Goal: Transaction & Acquisition: Purchase product/service

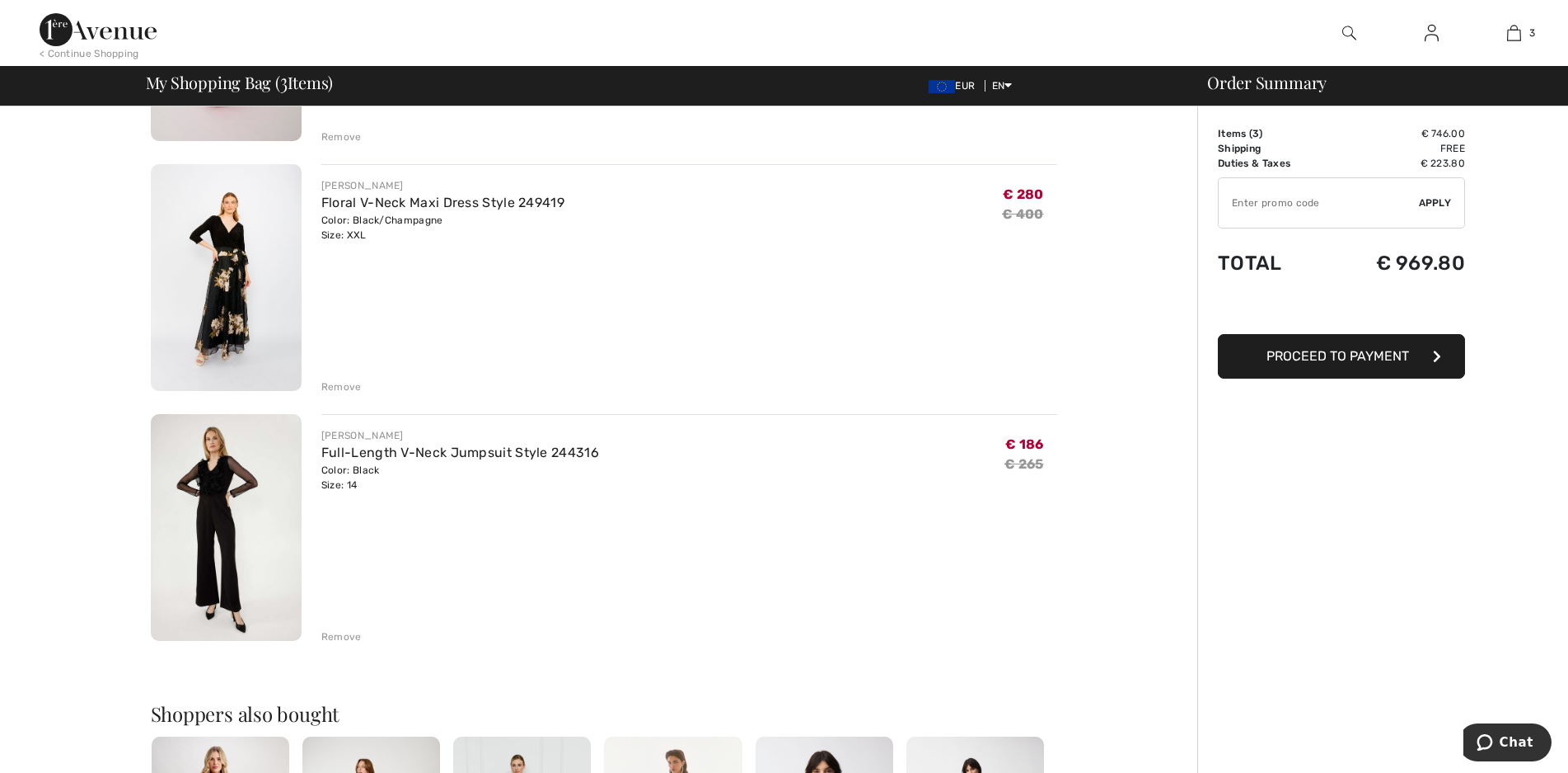
scroll to position [330, 0]
click at [212, 488] on img at bounding box center [226, 525] width 151 height 227
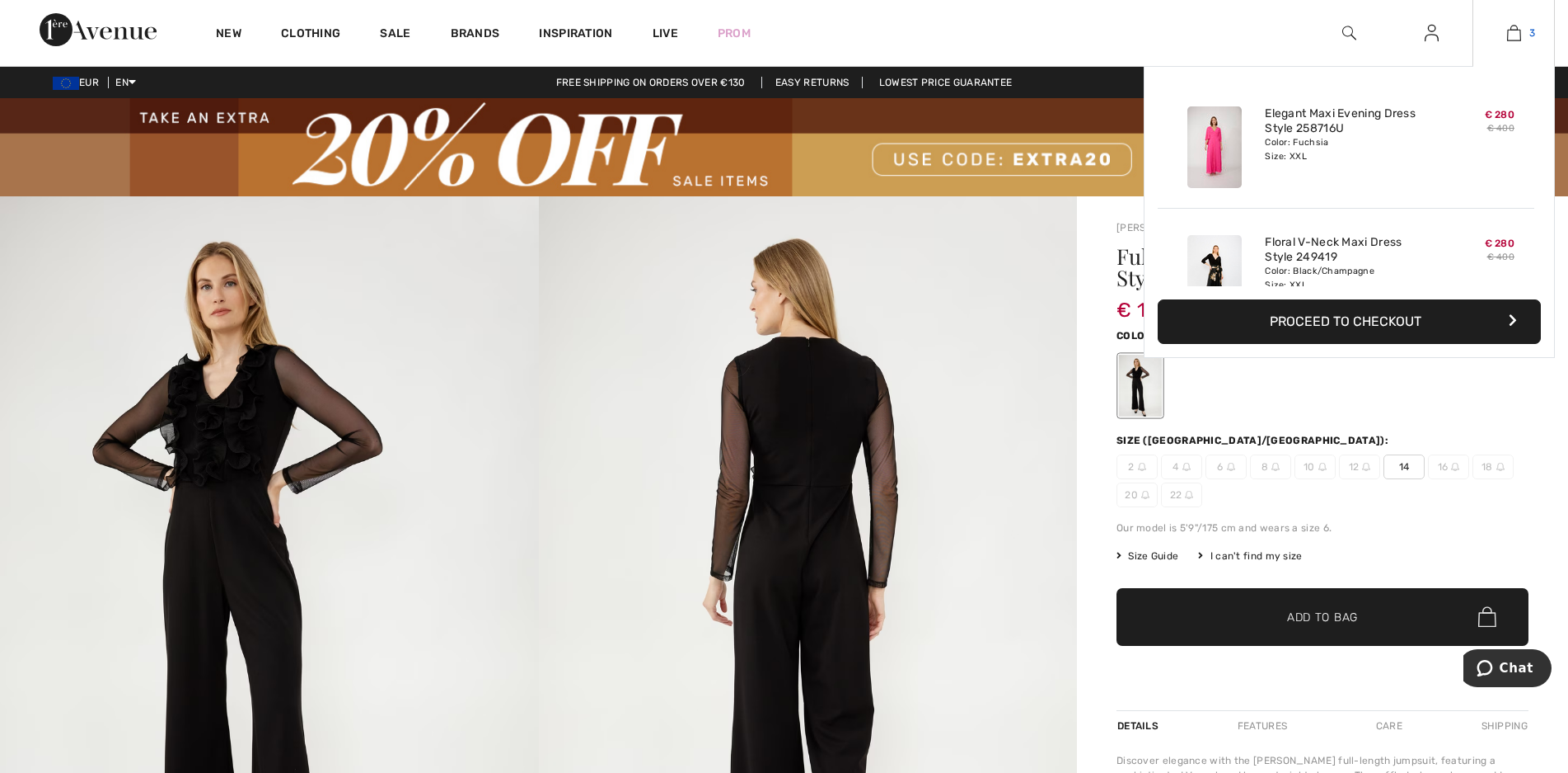
click at [1513, 29] on img at bounding box center [1514, 33] width 14 height 20
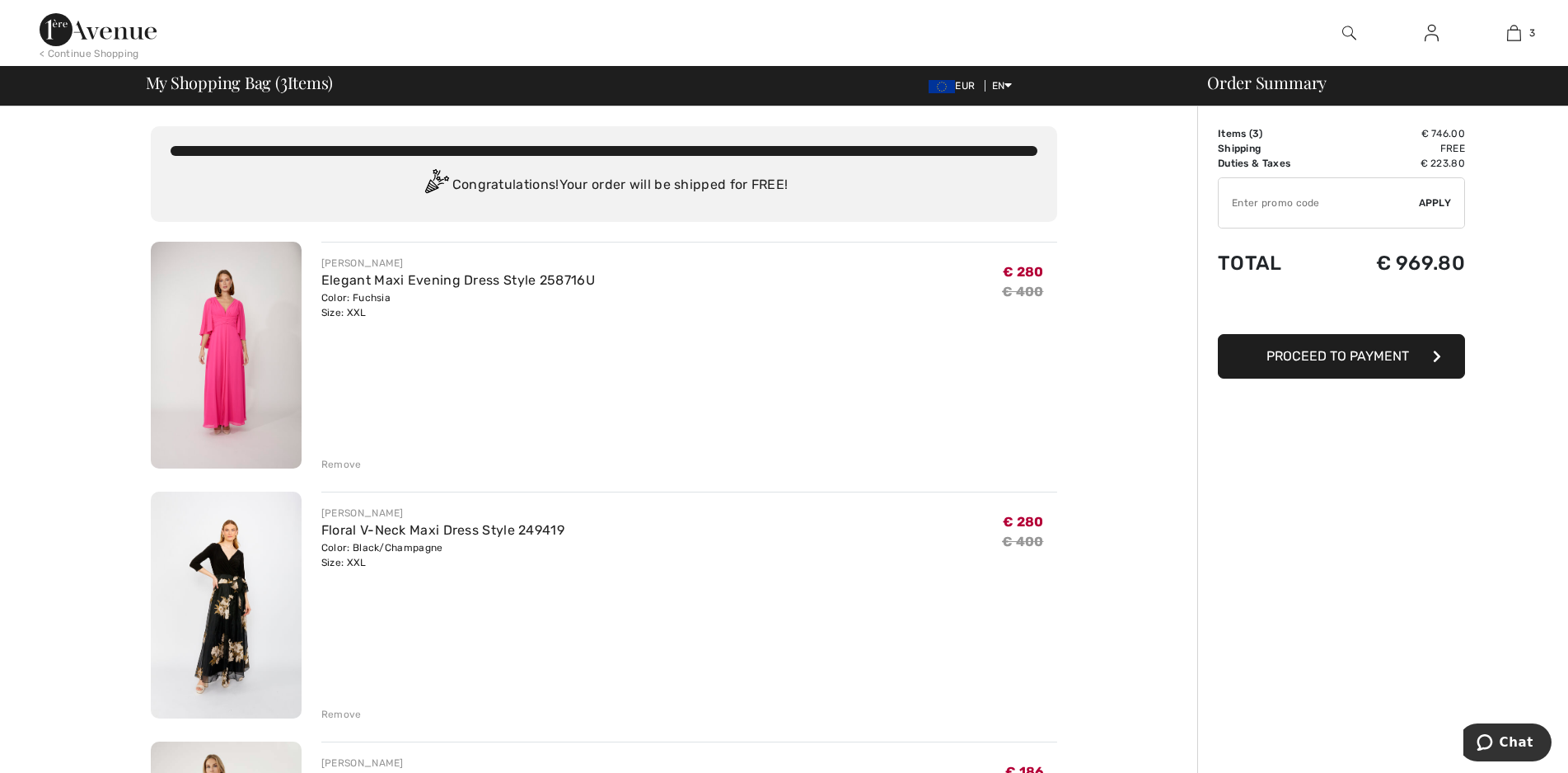
click at [350, 465] on div "Remove" at bounding box center [341, 464] width 40 height 15
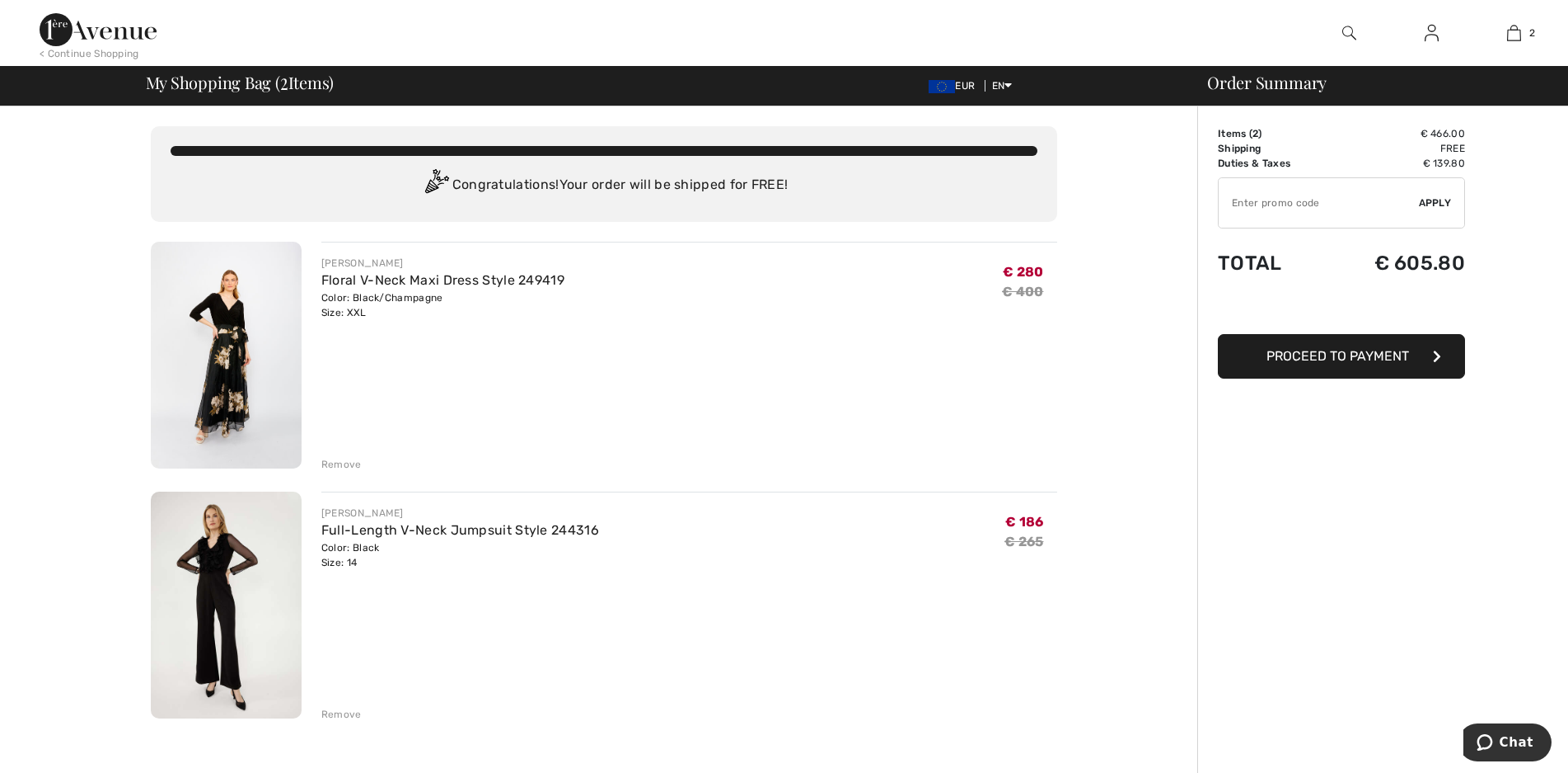
click at [341, 463] on div "Remove" at bounding box center [341, 464] width 40 height 15
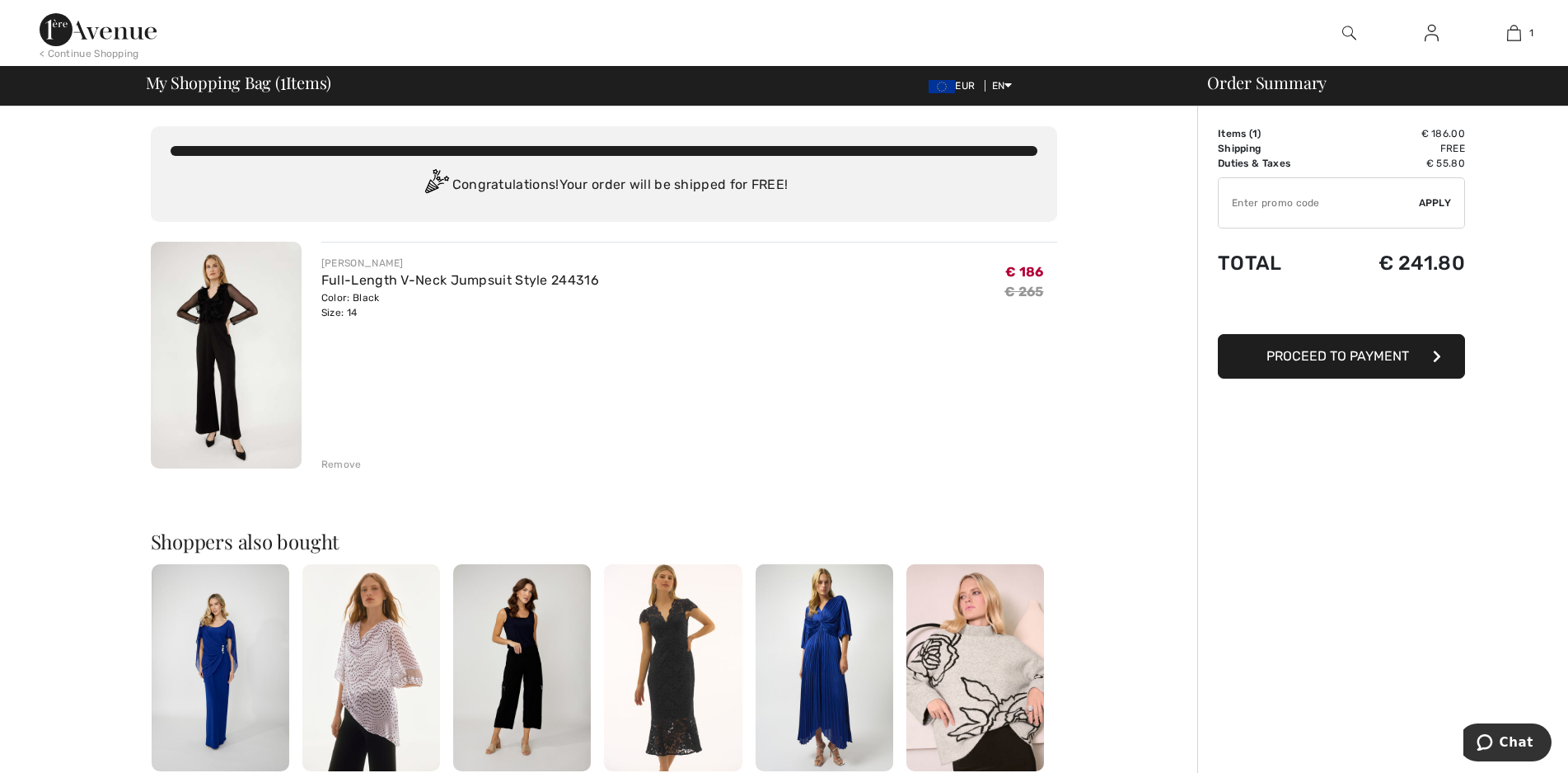
click at [1271, 203] on input "TEXT" at bounding box center [1319, 202] width 200 height 49
type input "EXTRA20"
click at [1313, 360] on span "Proceed to Payment" at bounding box center [1338, 355] width 143 height 16
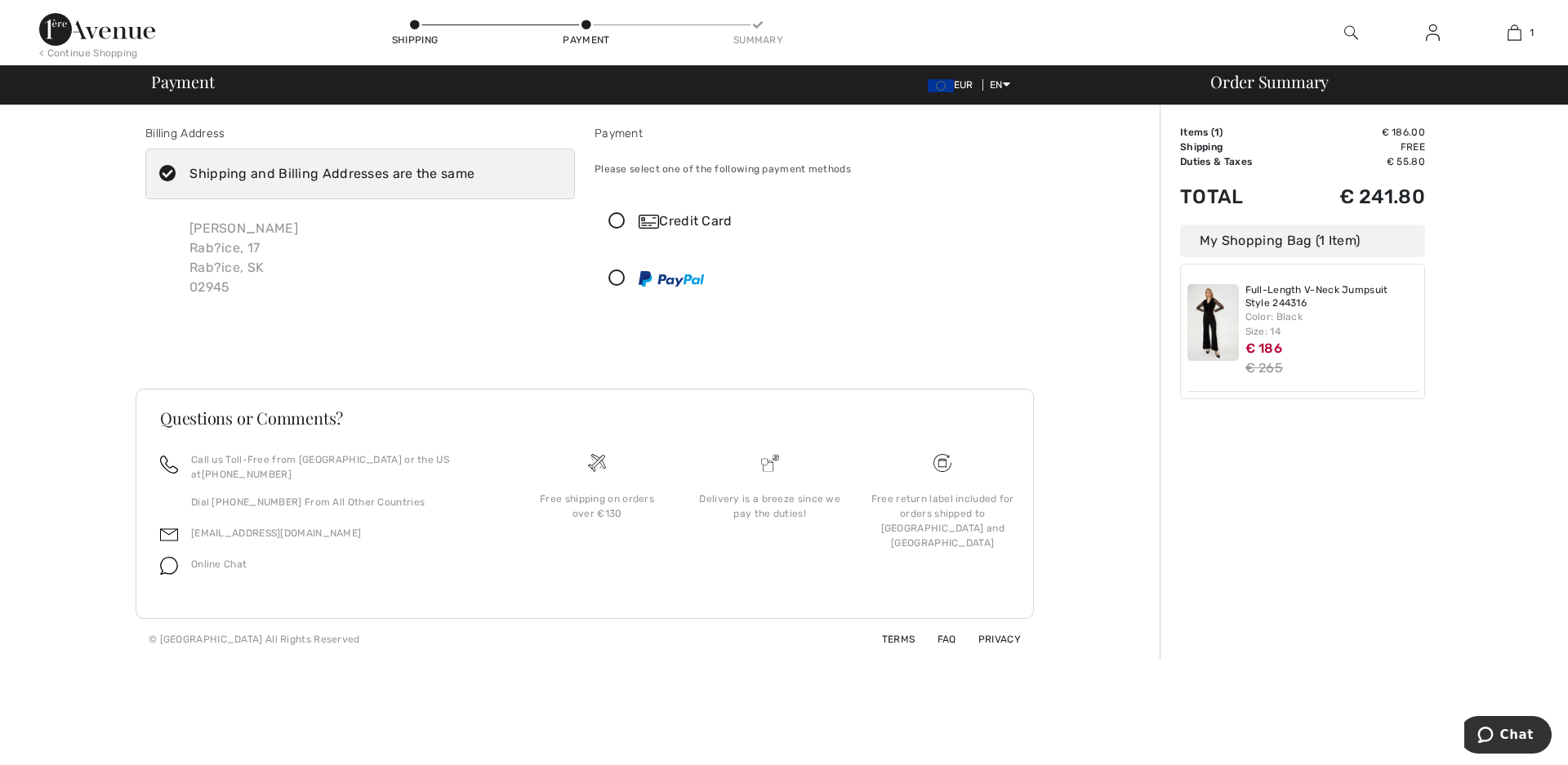
click at [1217, 313] on img at bounding box center [1213, 322] width 52 height 77
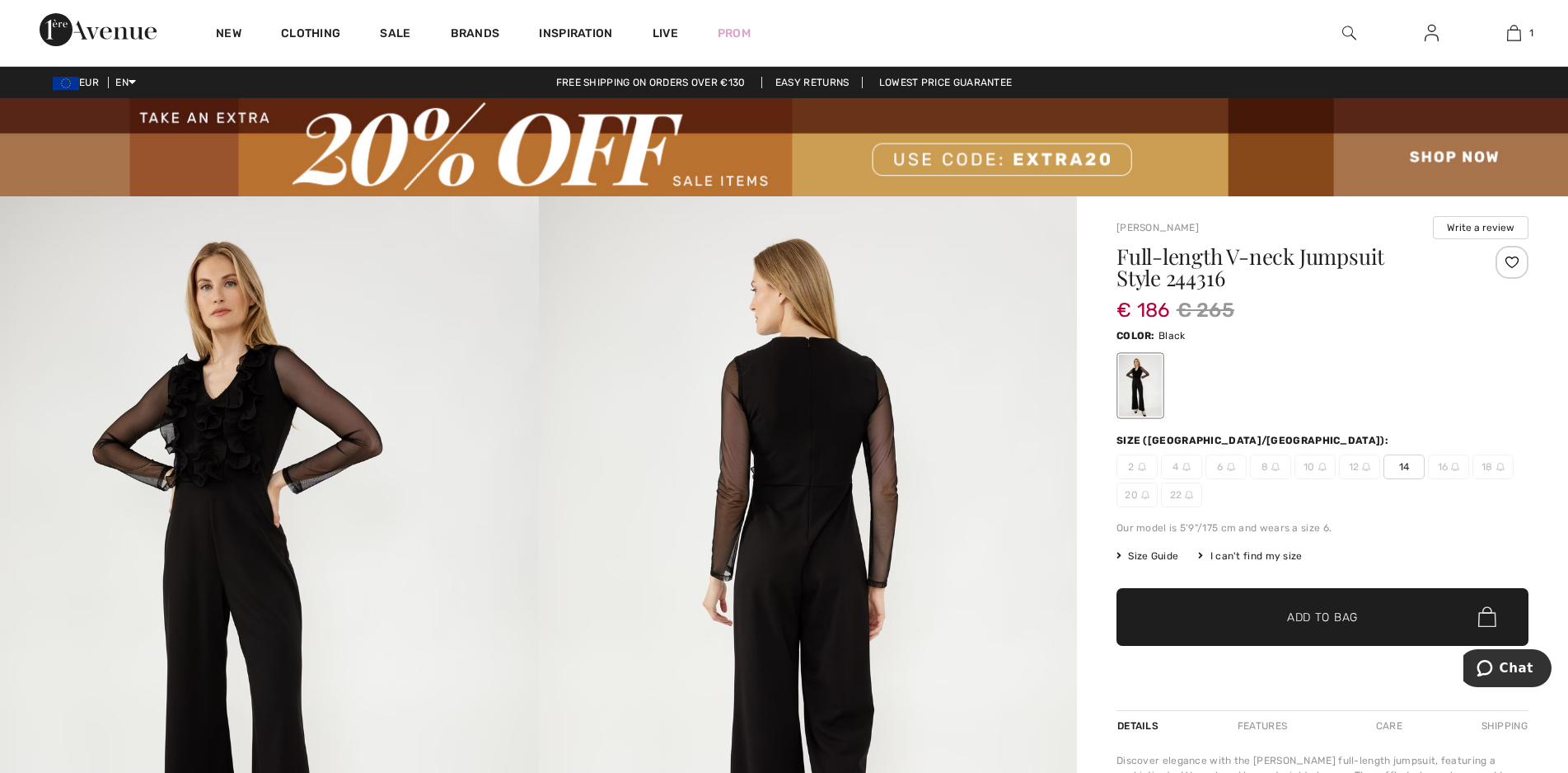
click at [219, 443] on img at bounding box center [269, 600] width 539 height 808
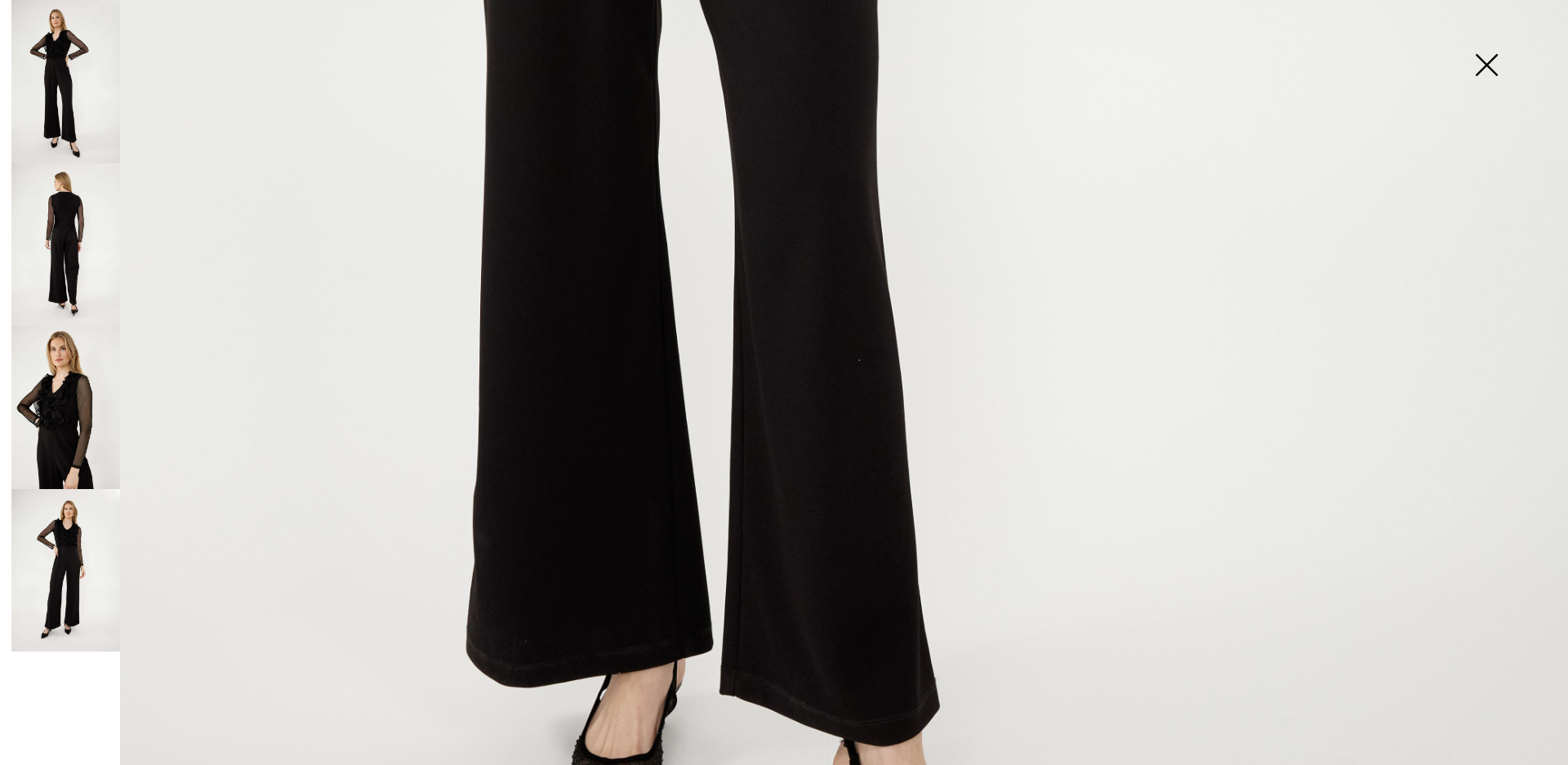
scroll to position [1306, 0]
click at [52, 406] on img at bounding box center [66, 407] width 109 height 163
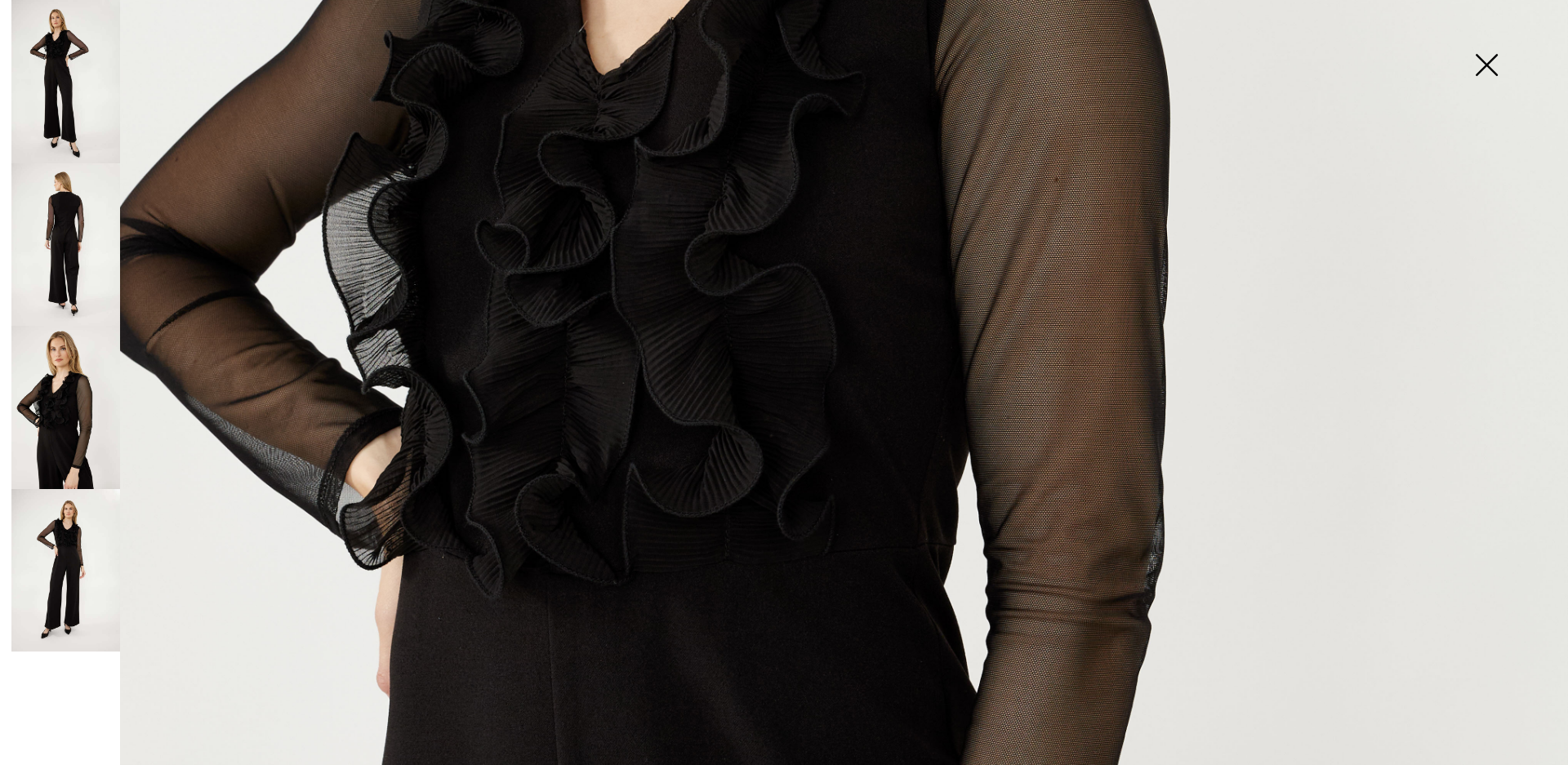
scroll to position [979, 0]
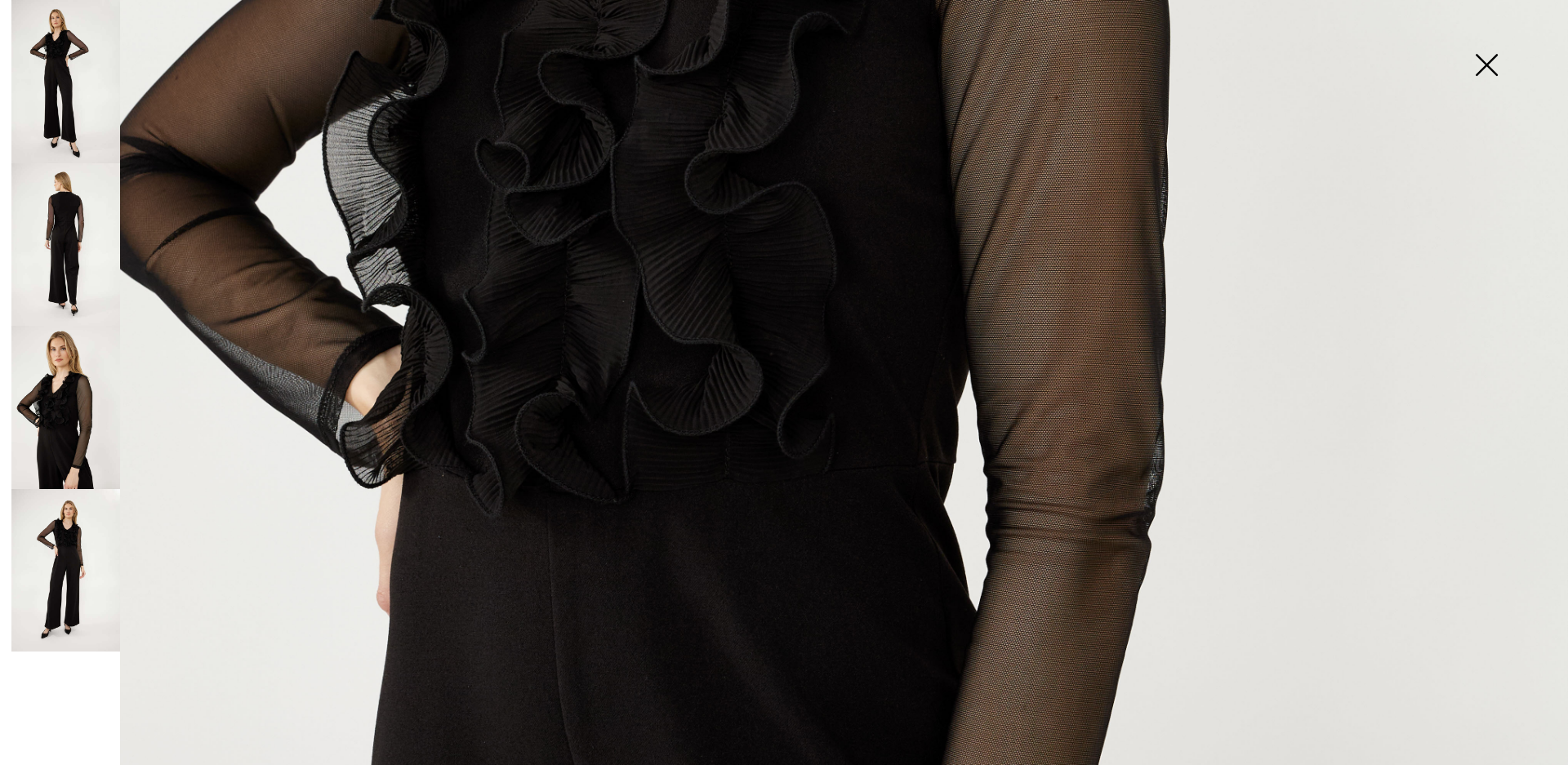
click at [54, 221] on img at bounding box center [66, 245] width 109 height 163
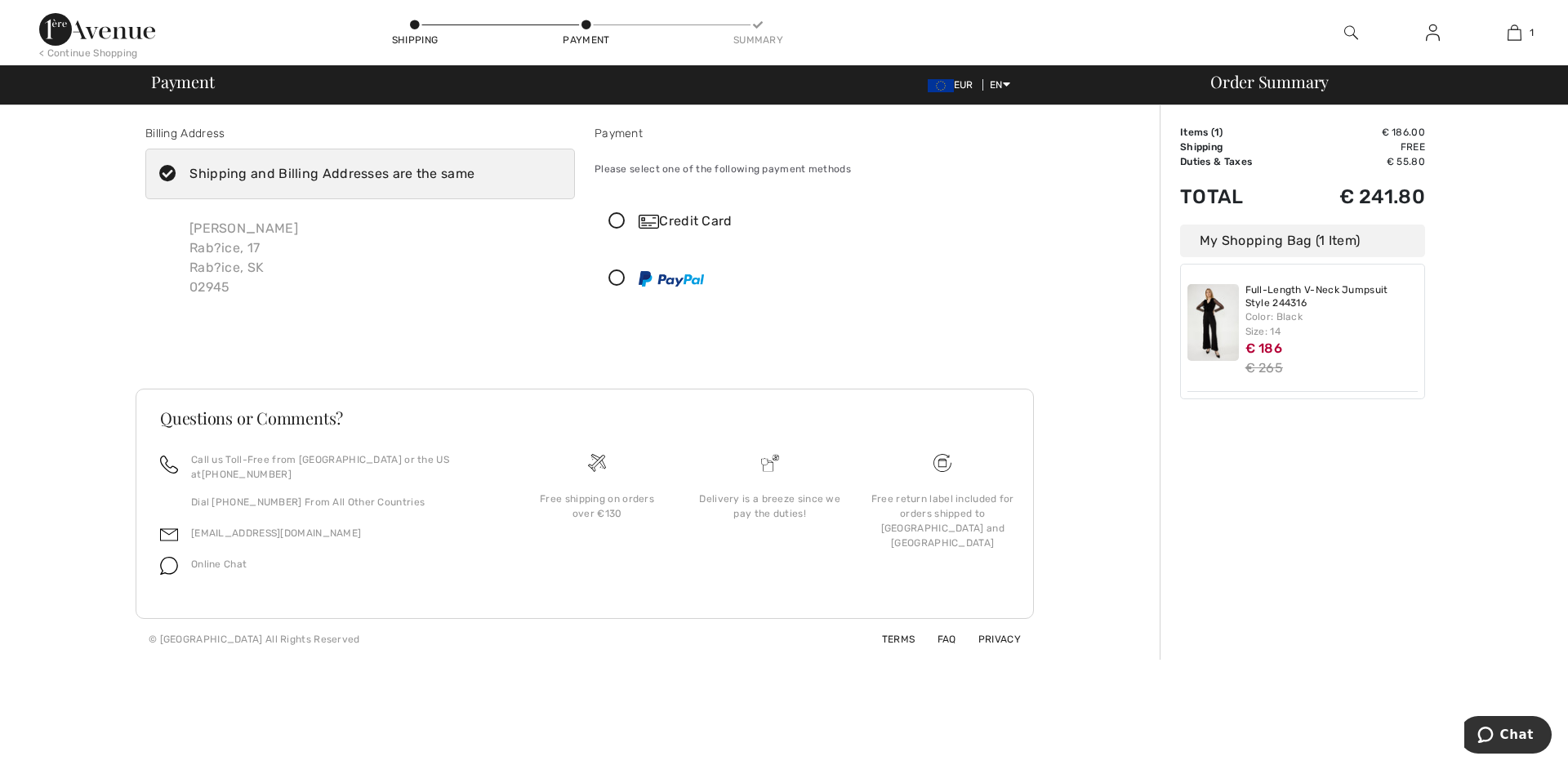
click at [124, 33] on img at bounding box center [97, 29] width 116 height 33
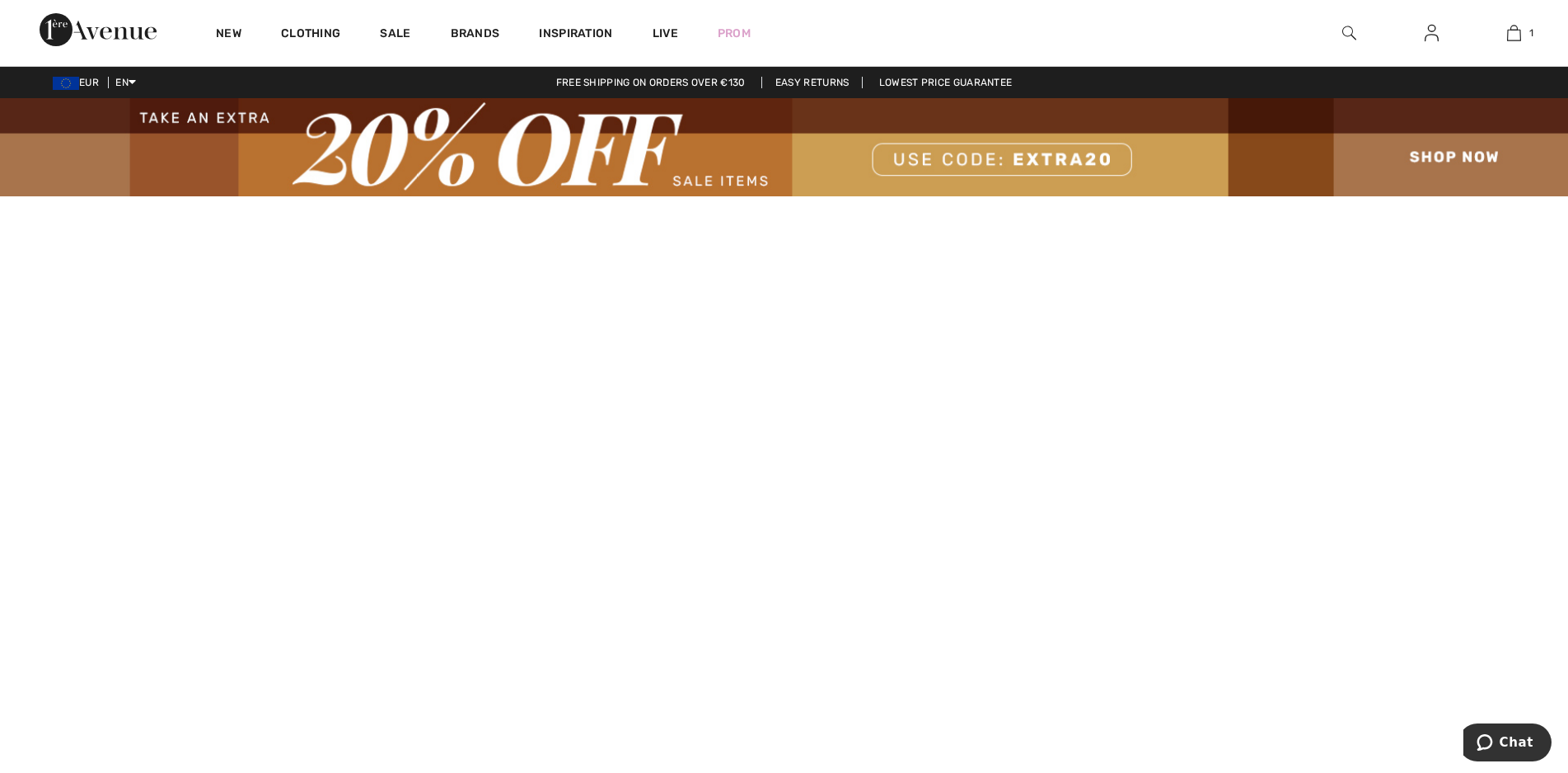
click at [708, 178] on img at bounding box center [784, 147] width 1568 height 98
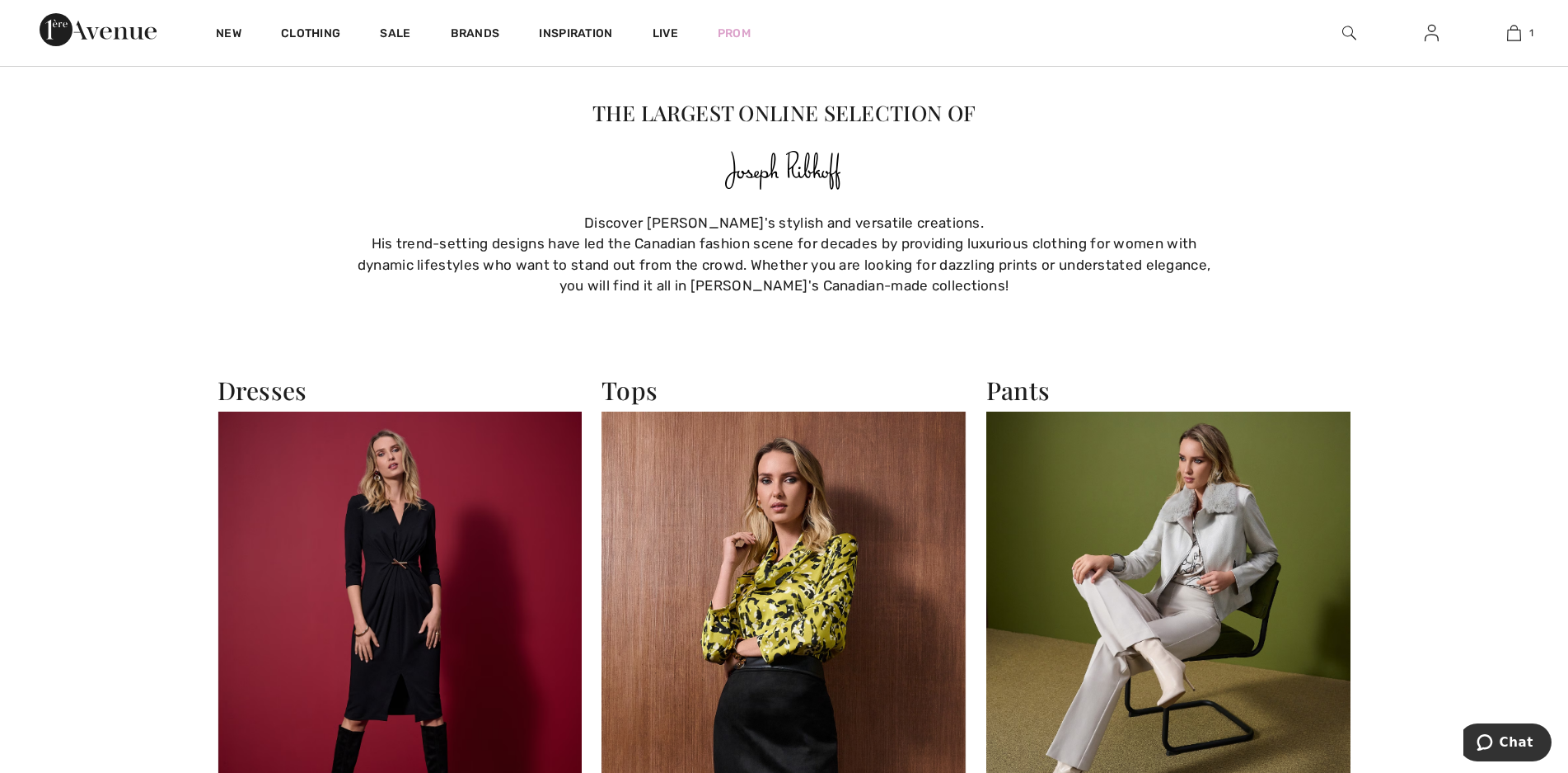
scroll to position [2391, 0]
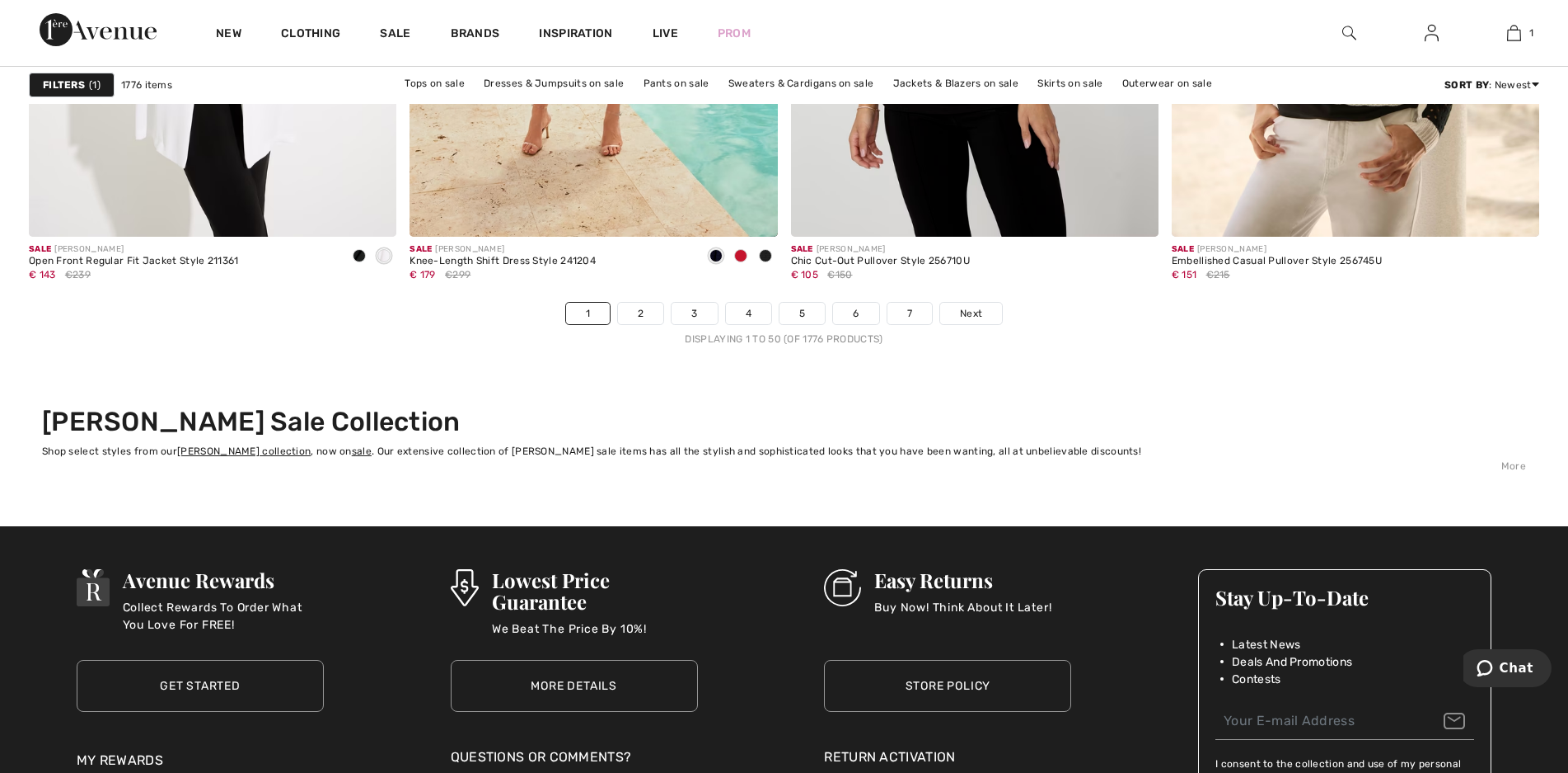
scroll to position [9649, 0]
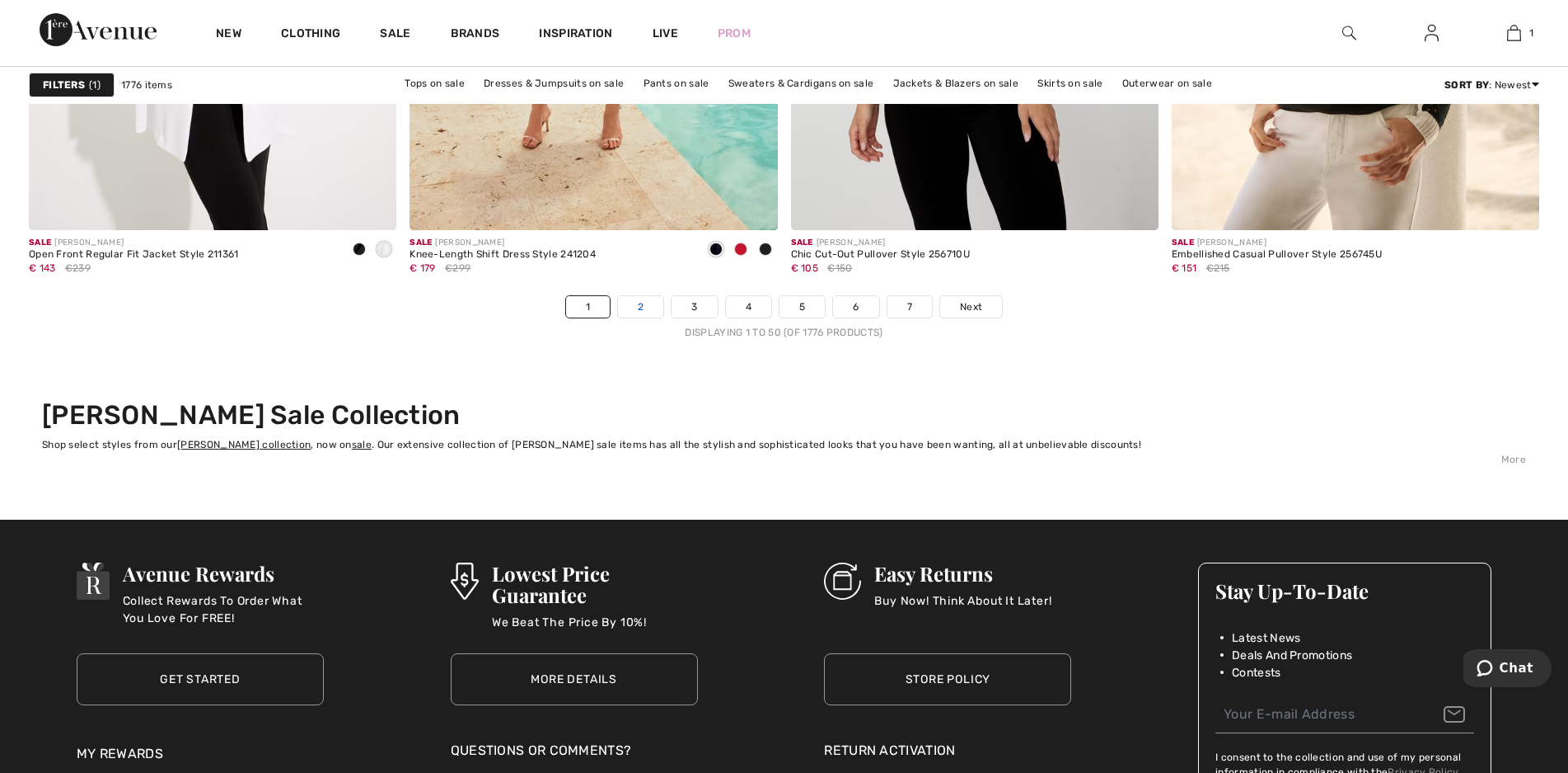
click at [647, 299] on link "2" at bounding box center [641, 306] width 46 height 21
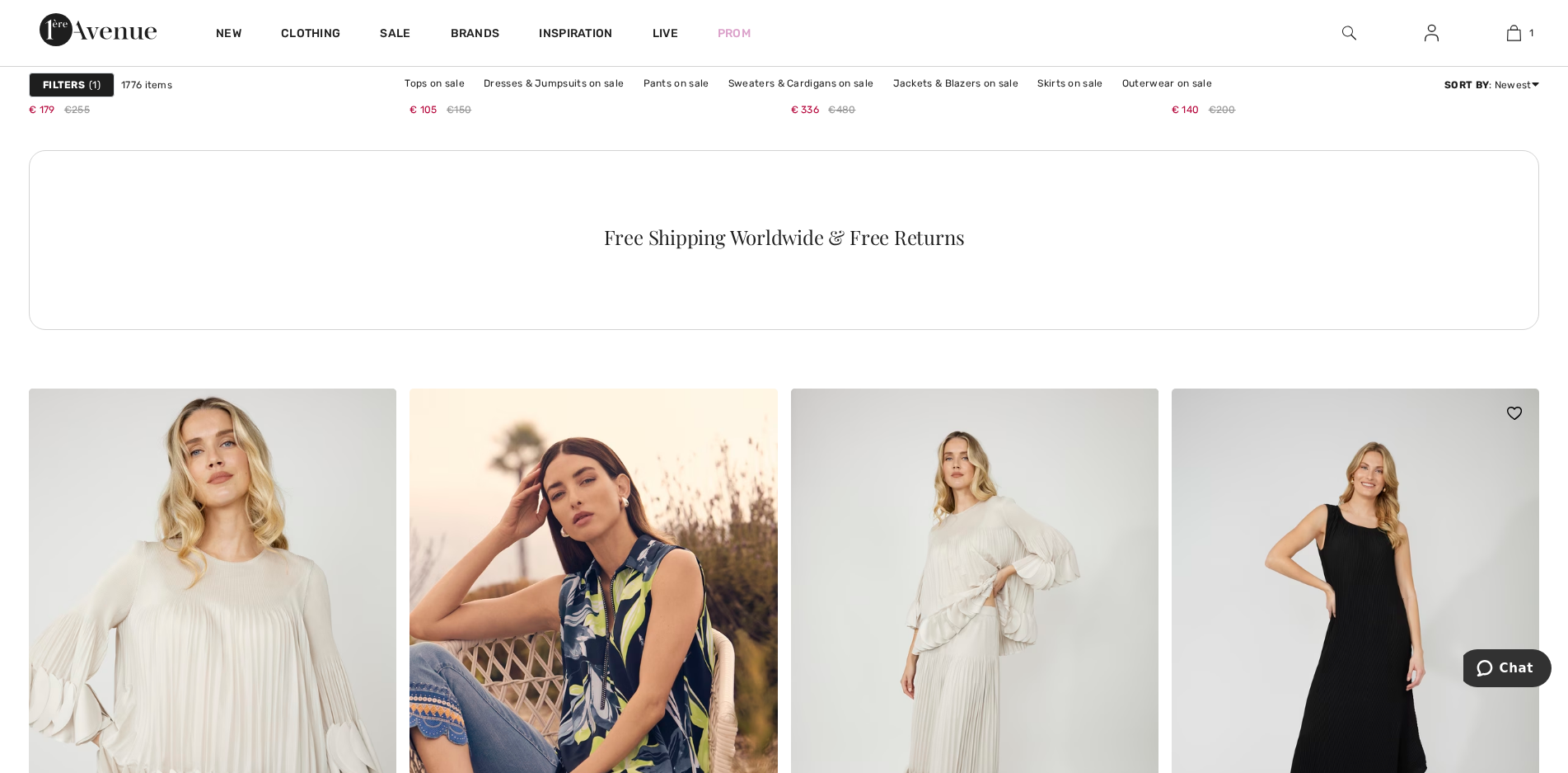
scroll to position [2968, 0]
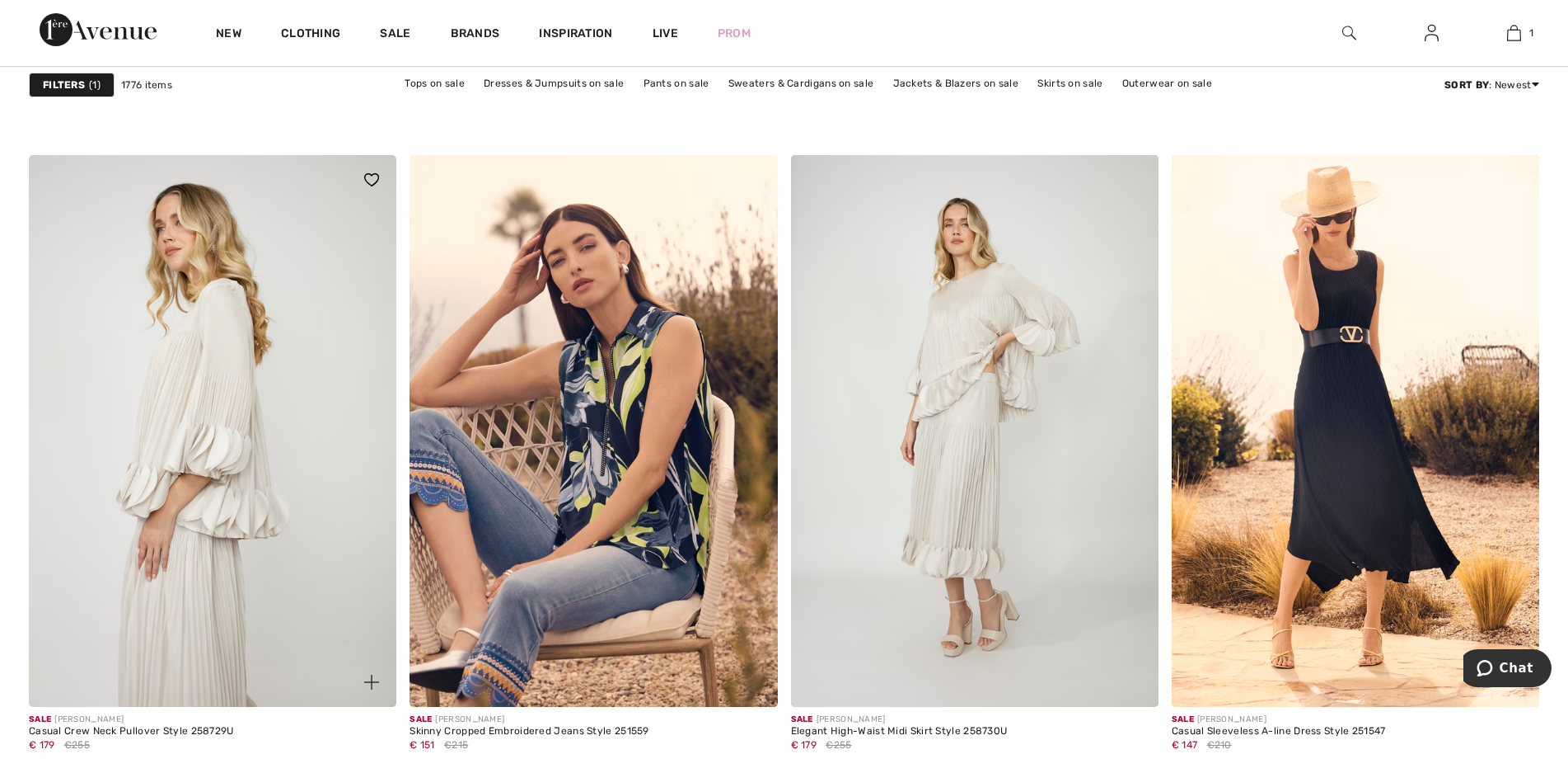
click at [201, 397] on img at bounding box center [213, 430] width 368 height 551
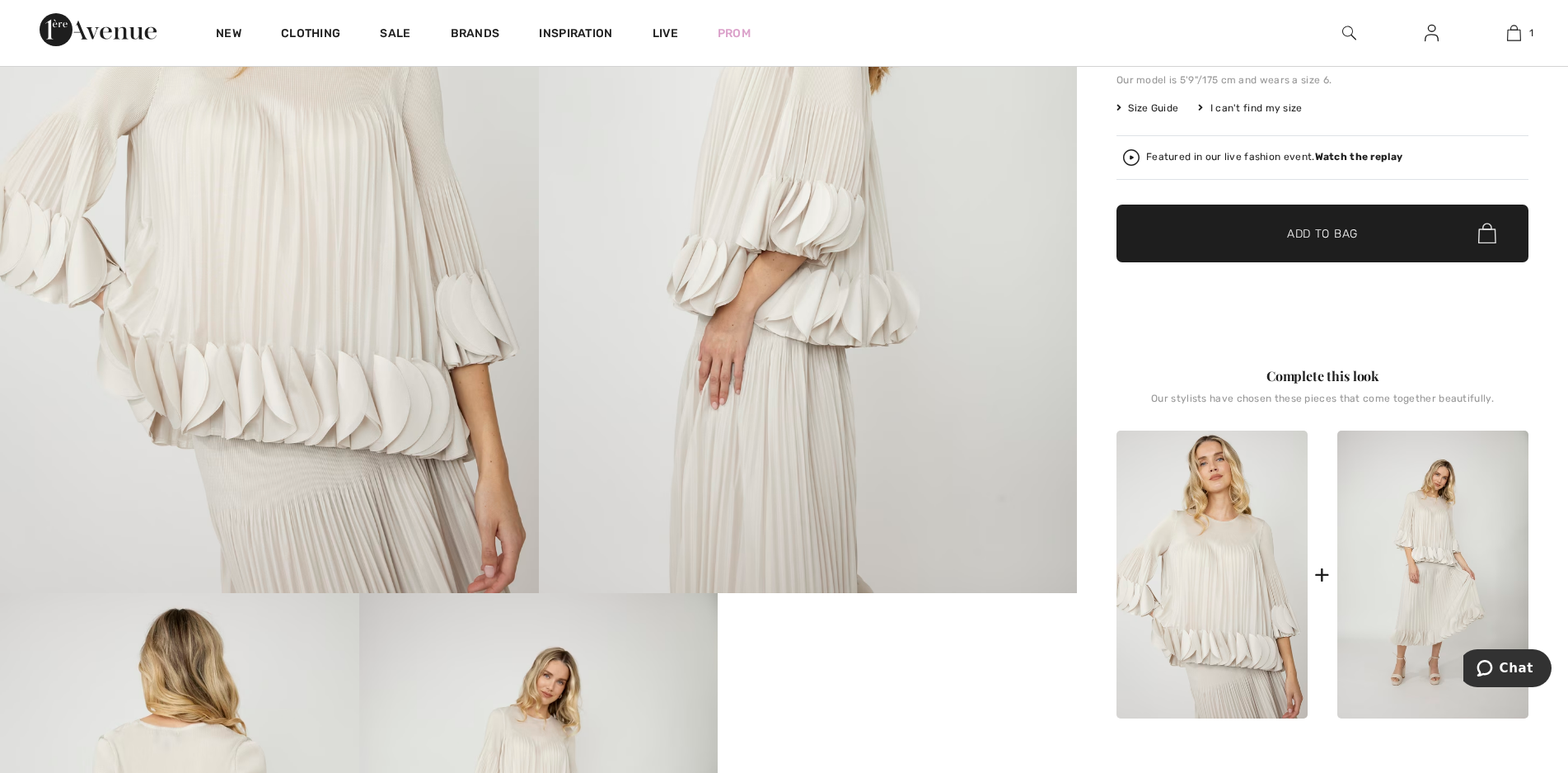
scroll to position [412, 0]
click at [1458, 597] on img at bounding box center [1433, 573] width 191 height 288
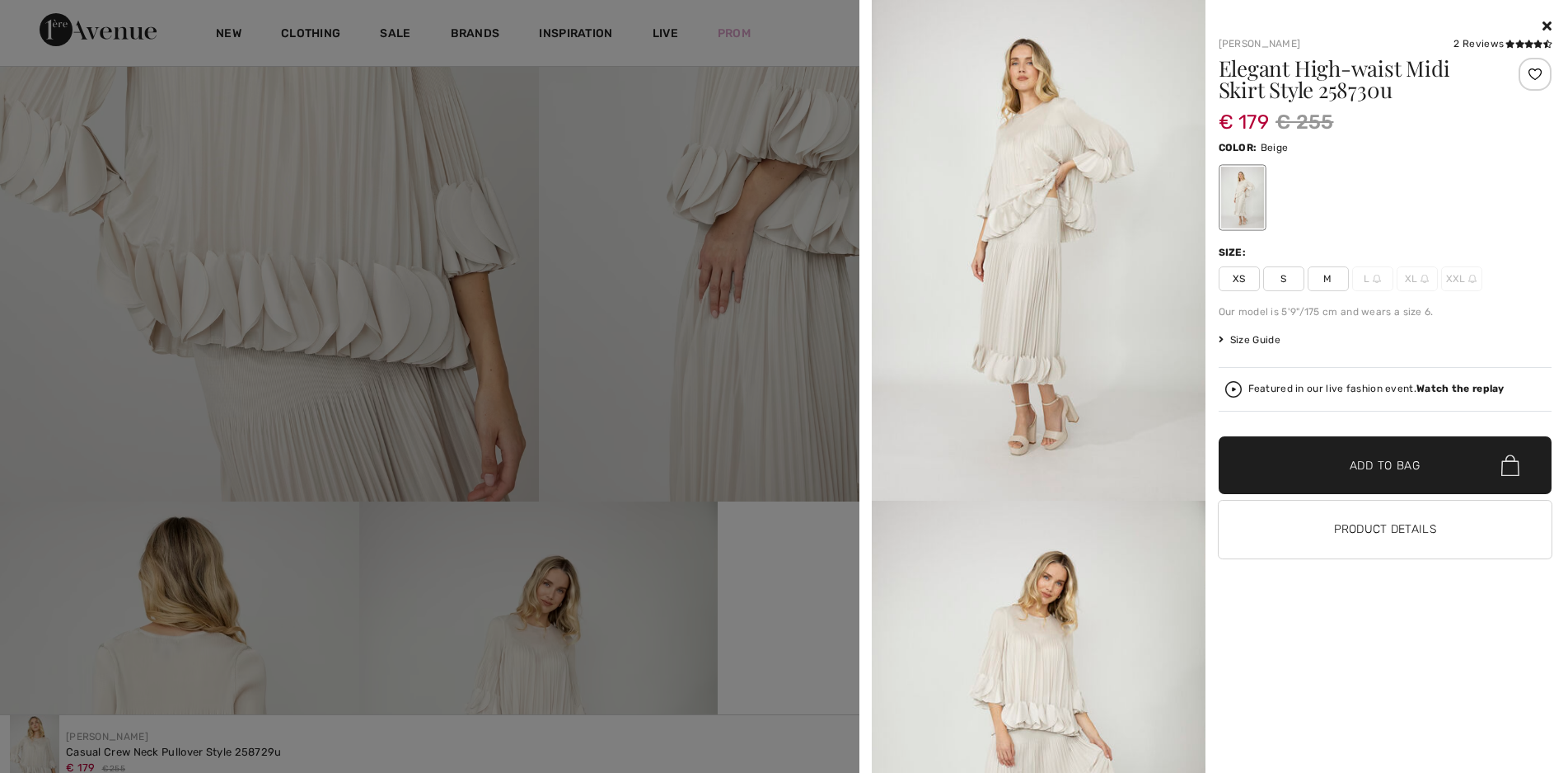
scroll to position [495, 0]
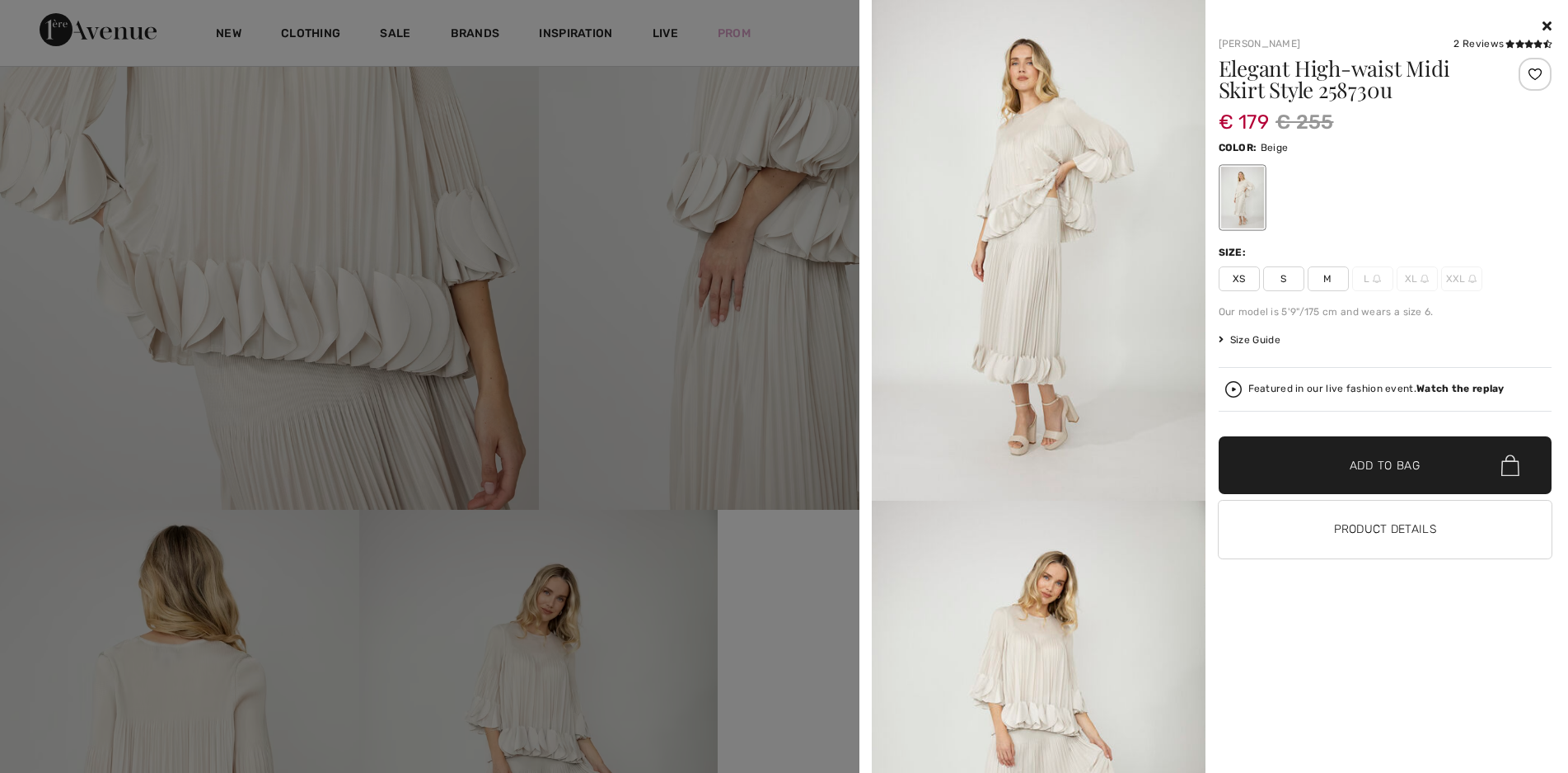
click at [1550, 26] on icon at bounding box center [1548, 26] width 9 height 13
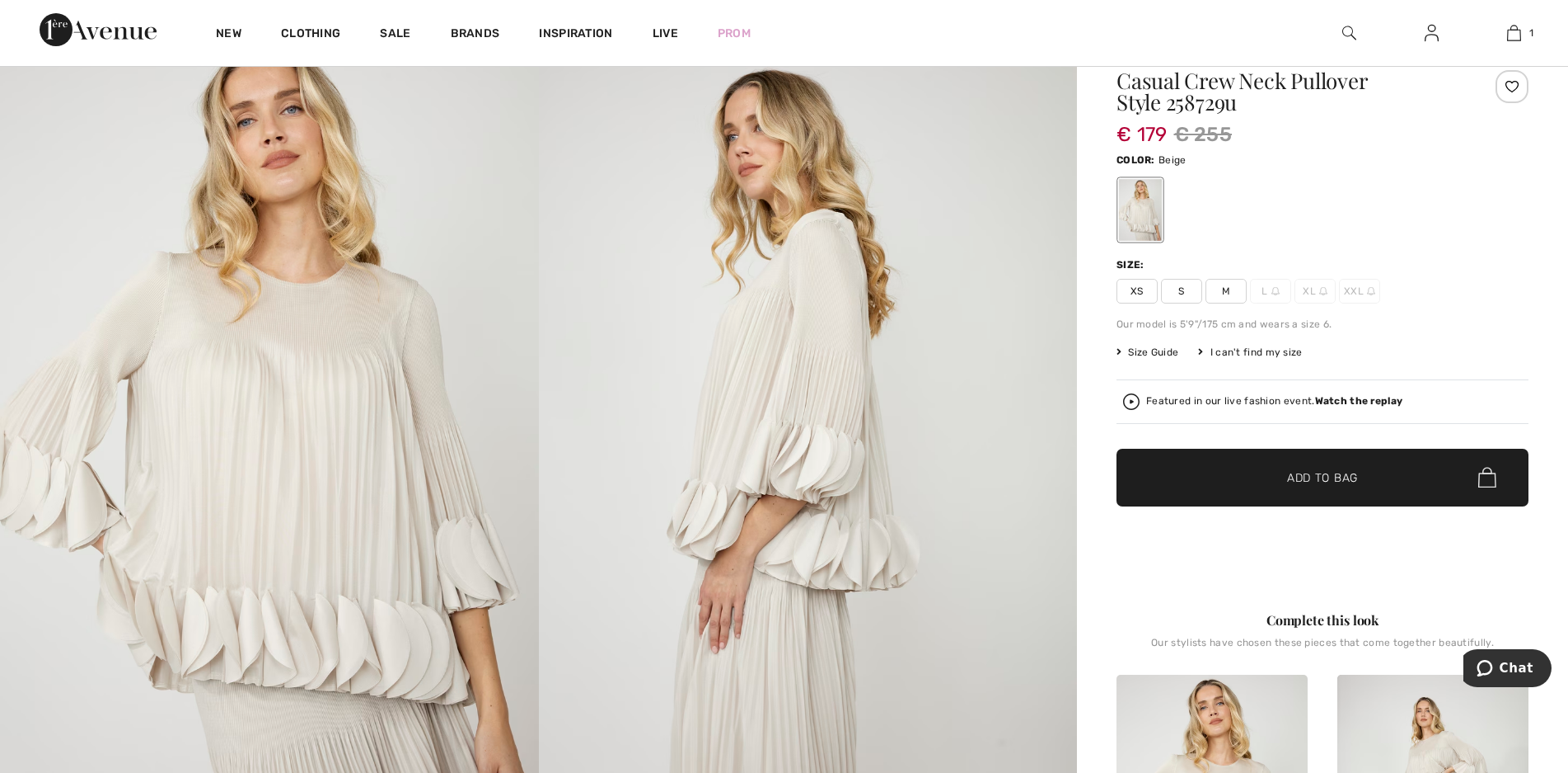
scroll to position [165, 0]
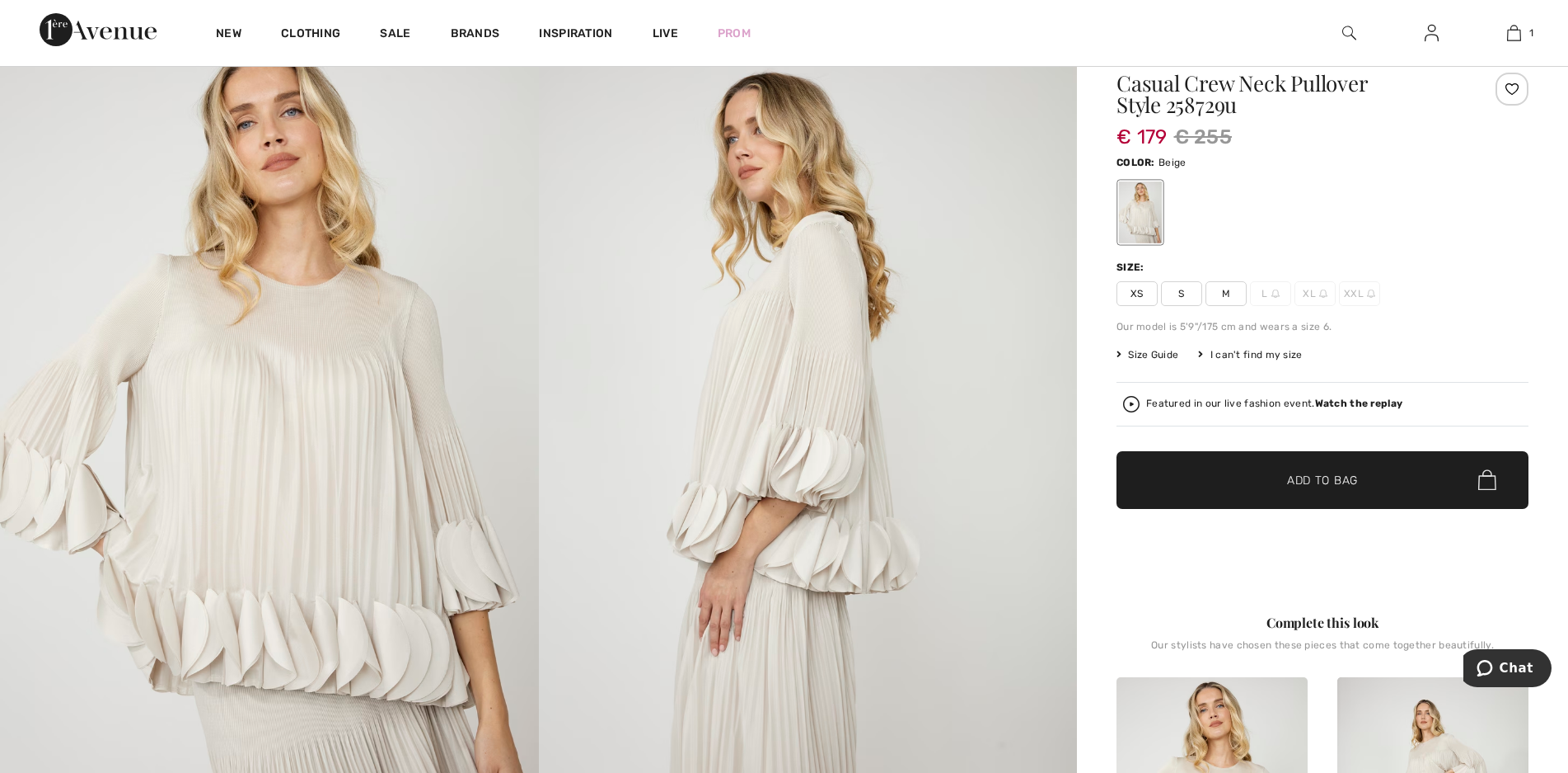
click at [1315, 294] on span "XL" at bounding box center [1315, 293] width 41 height 25
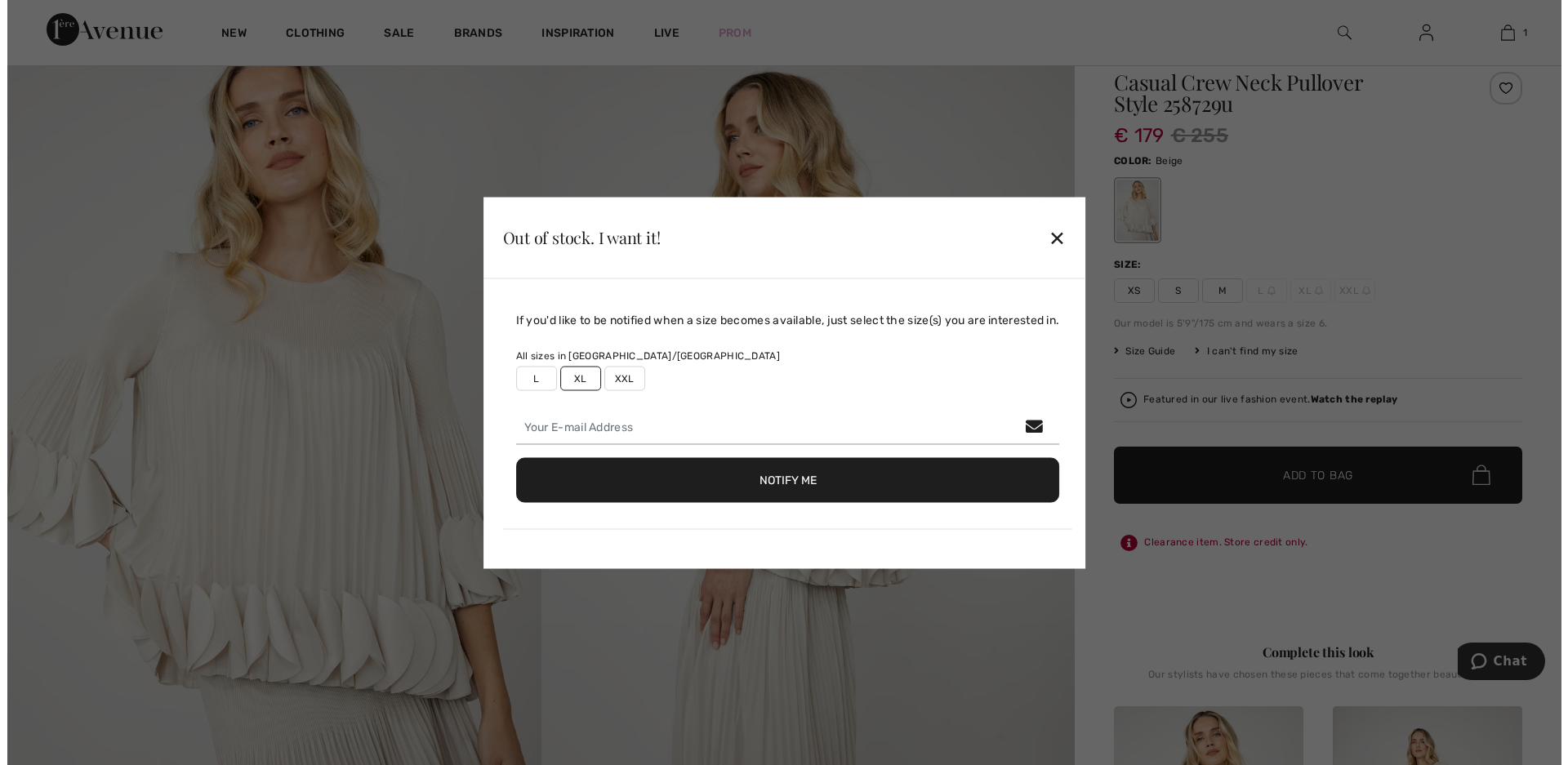
scroll to position [164, 0]
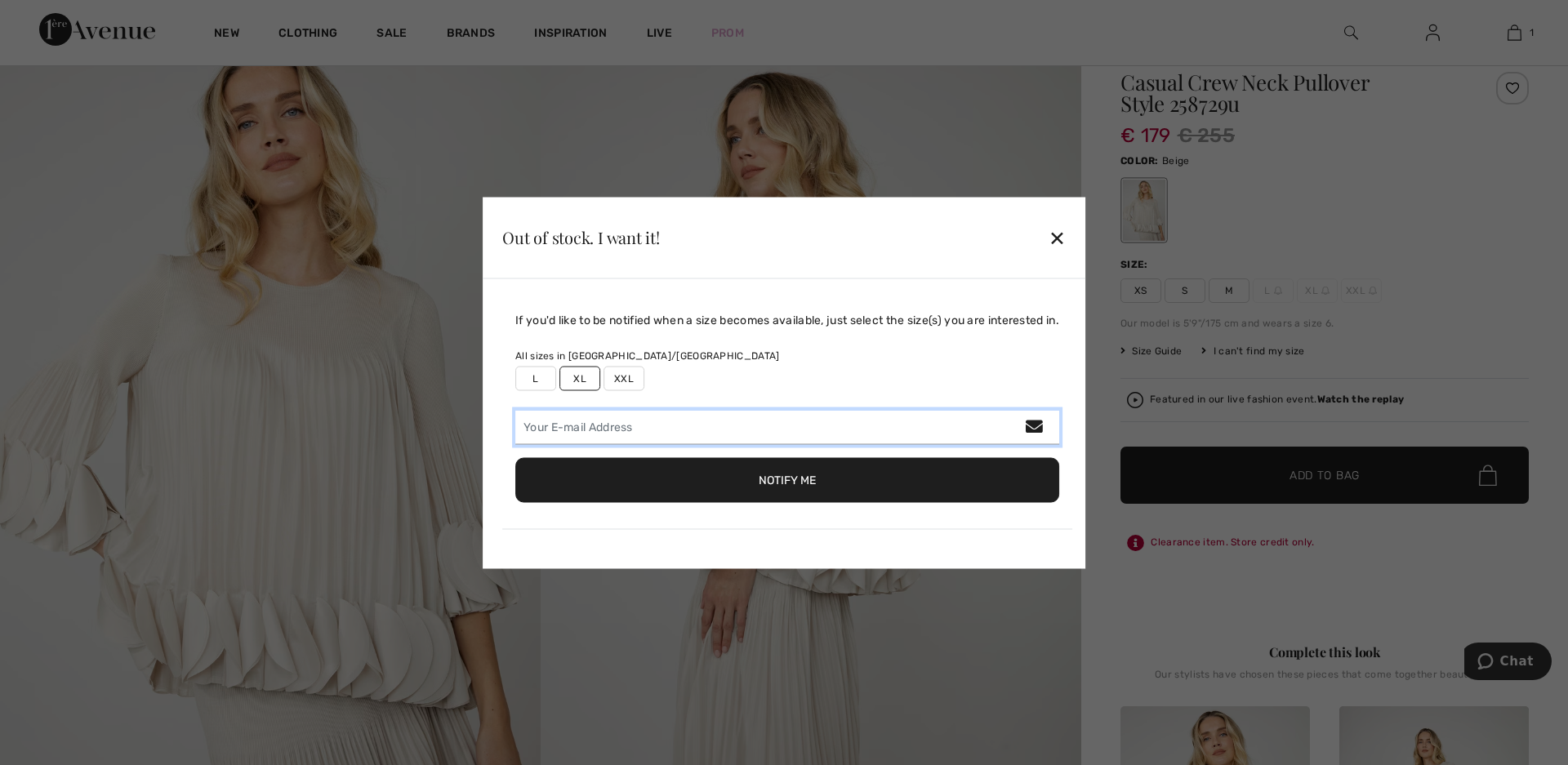
click at [565, 431] on input "email" at bounding box center [787, 427] width 544 height 34
type input "brankaiveta@gmail.com"
click at [758, 485] on button "Notify Me" at bounding box center [787, 479] width 544 height 45
click at [1062, 237] on div "✕" at bounding box center [1057, 237] width 17 height 34
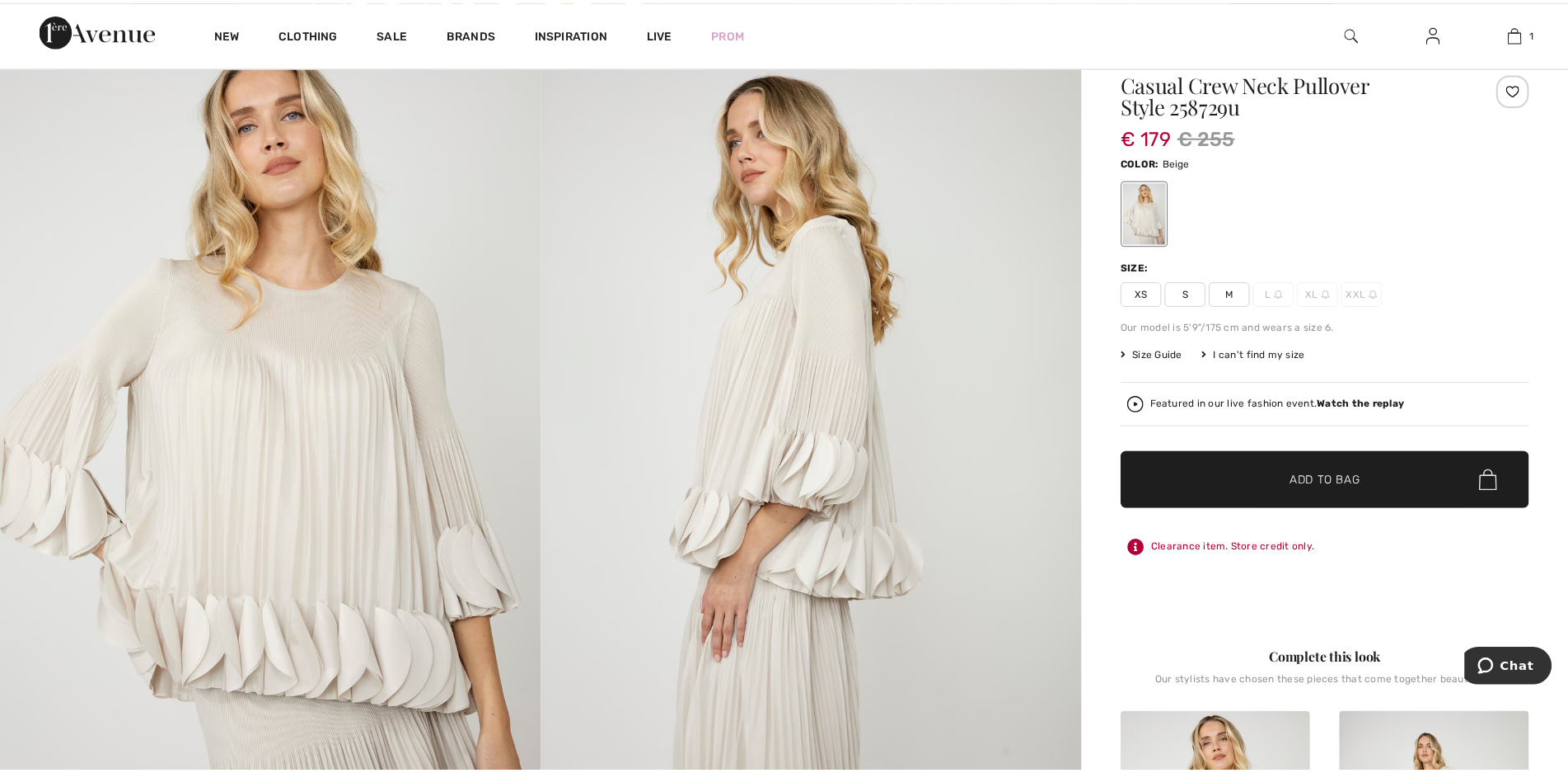
scroll to position [165, 0]
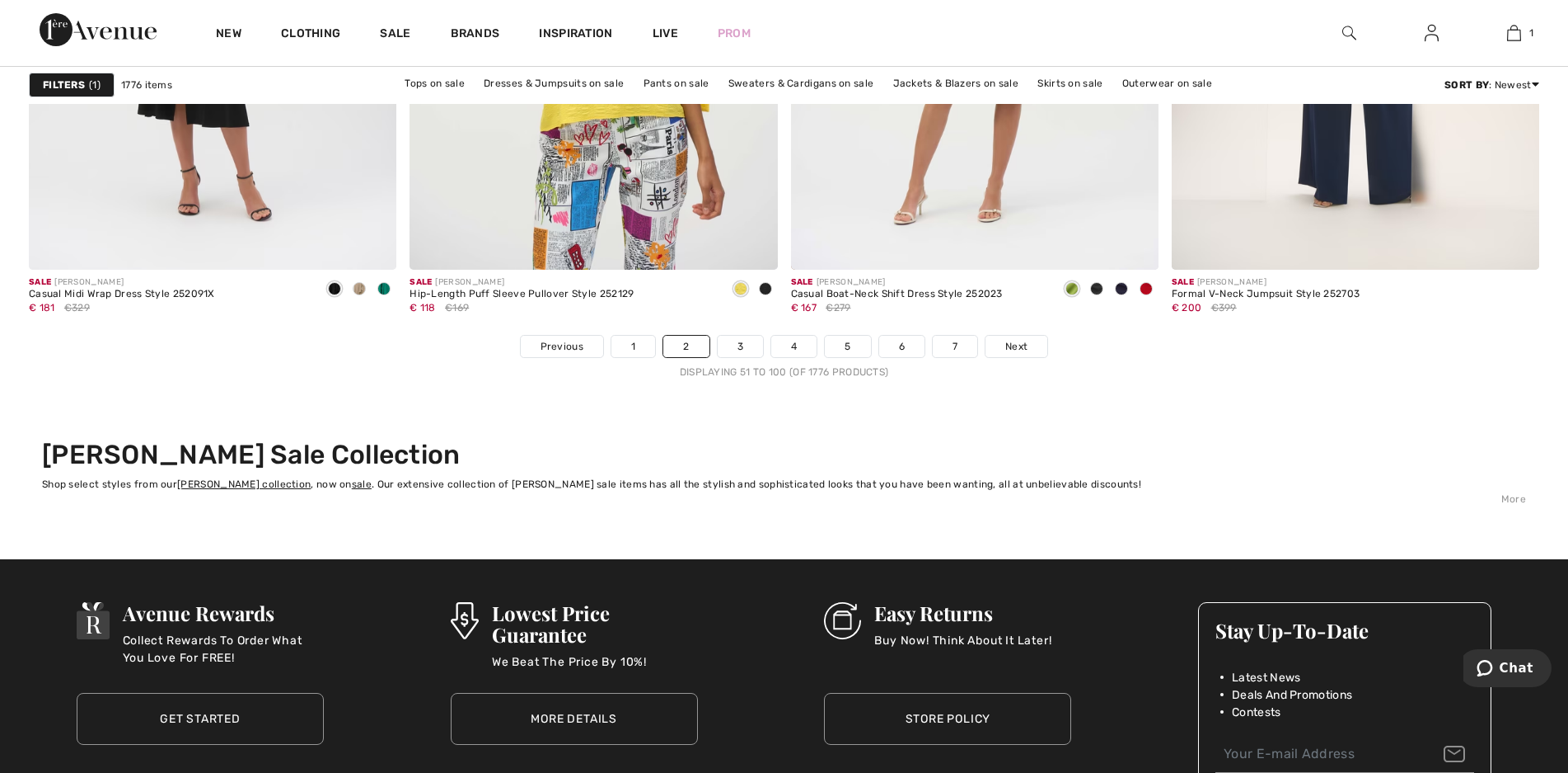
scroll to position [9649, 0]
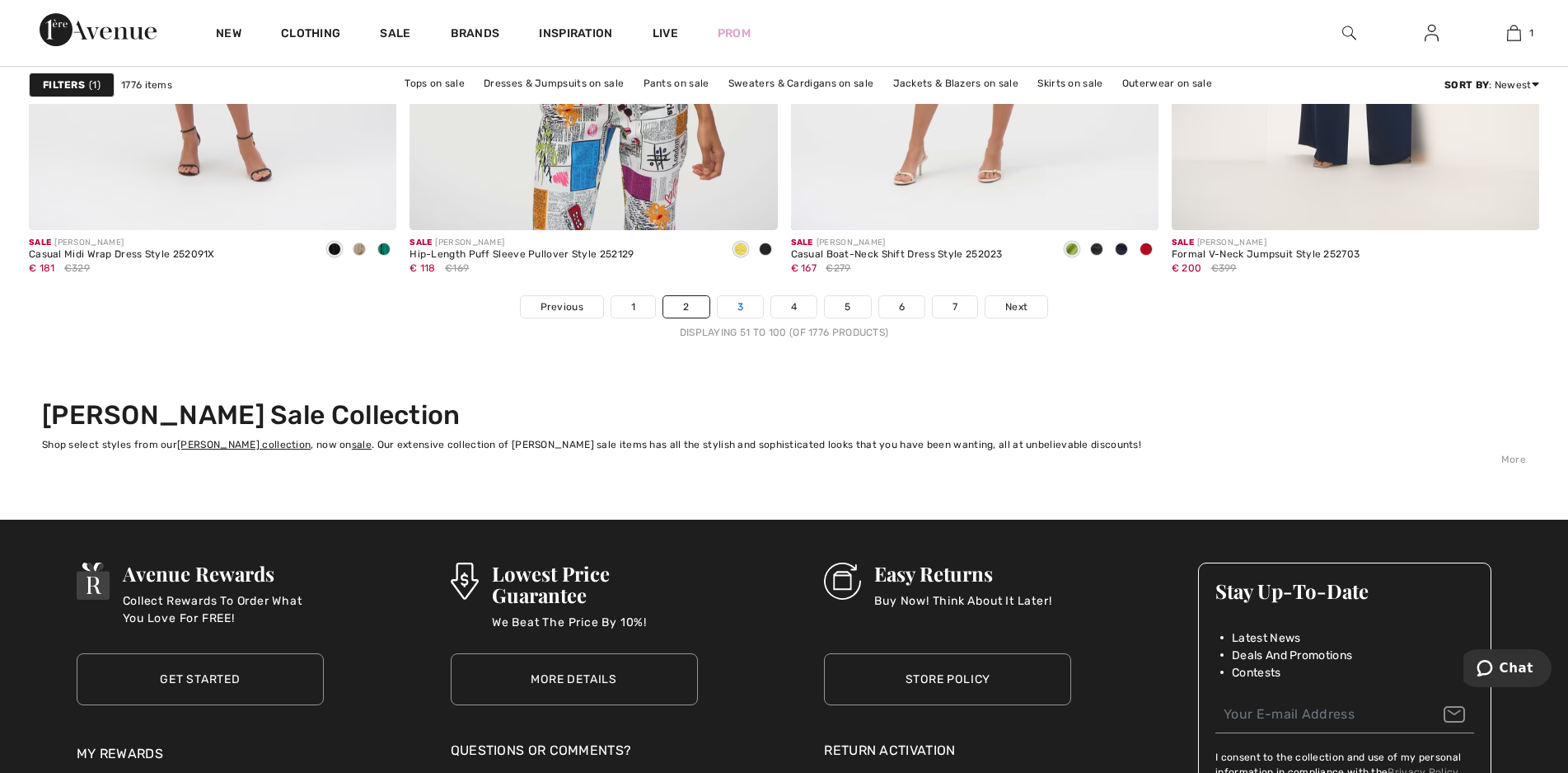
click at [740, 310] on link "3" at bounding box center [741, 306] width 46 height 21
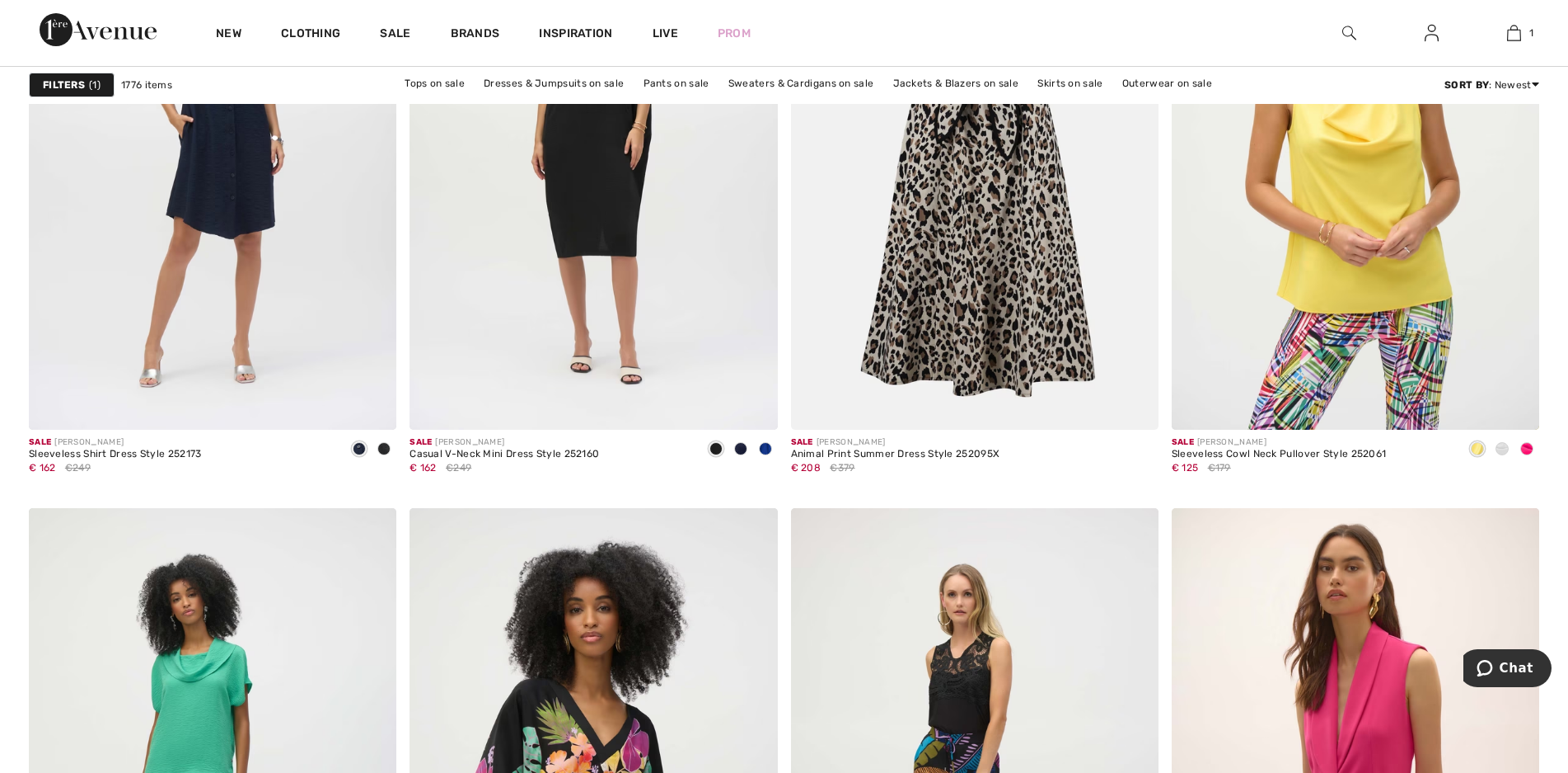
scroll to position [4288, 0]
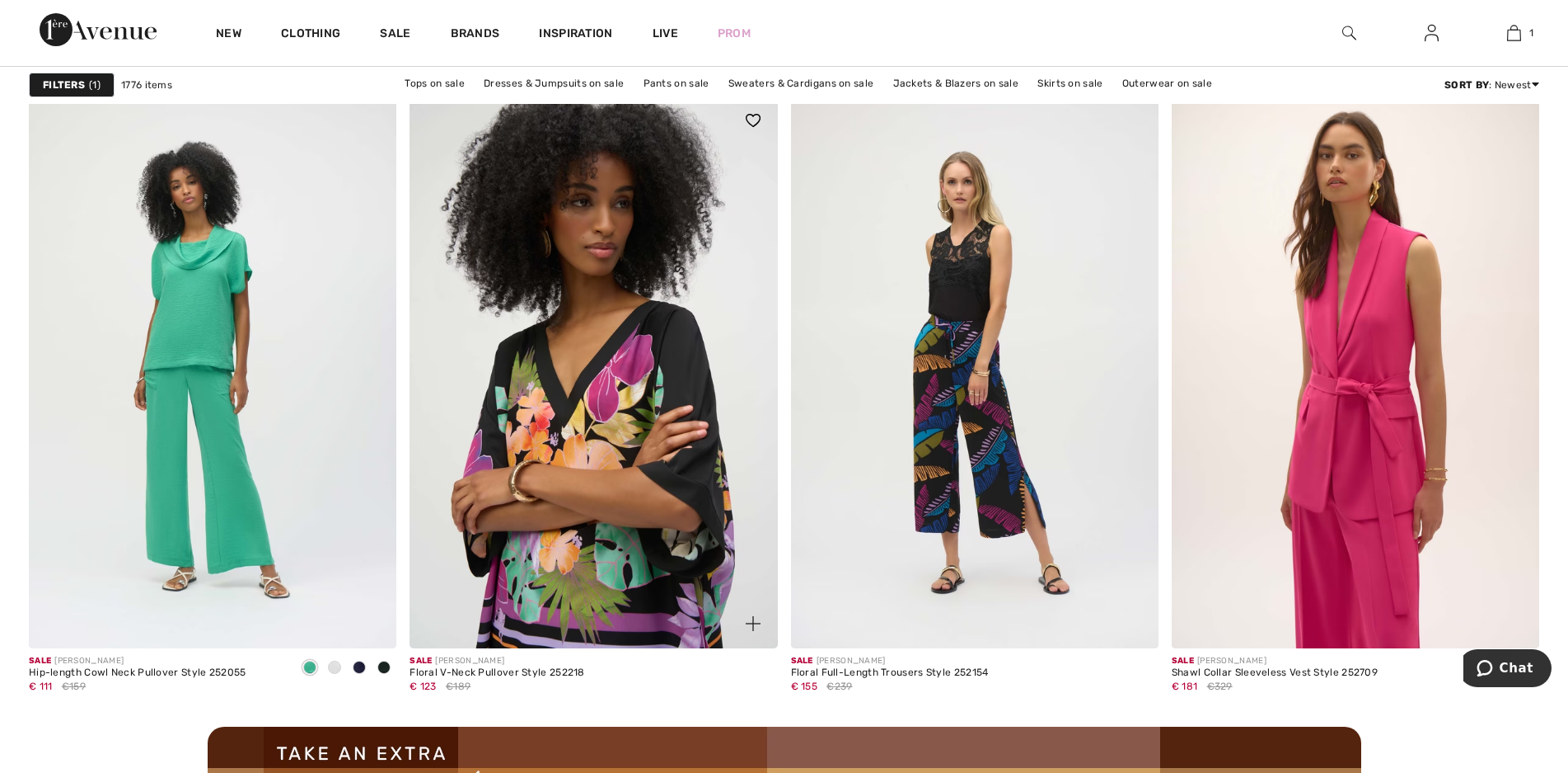
click at [574, 481] on img at bounding box center [594, 371] width 368 height 551
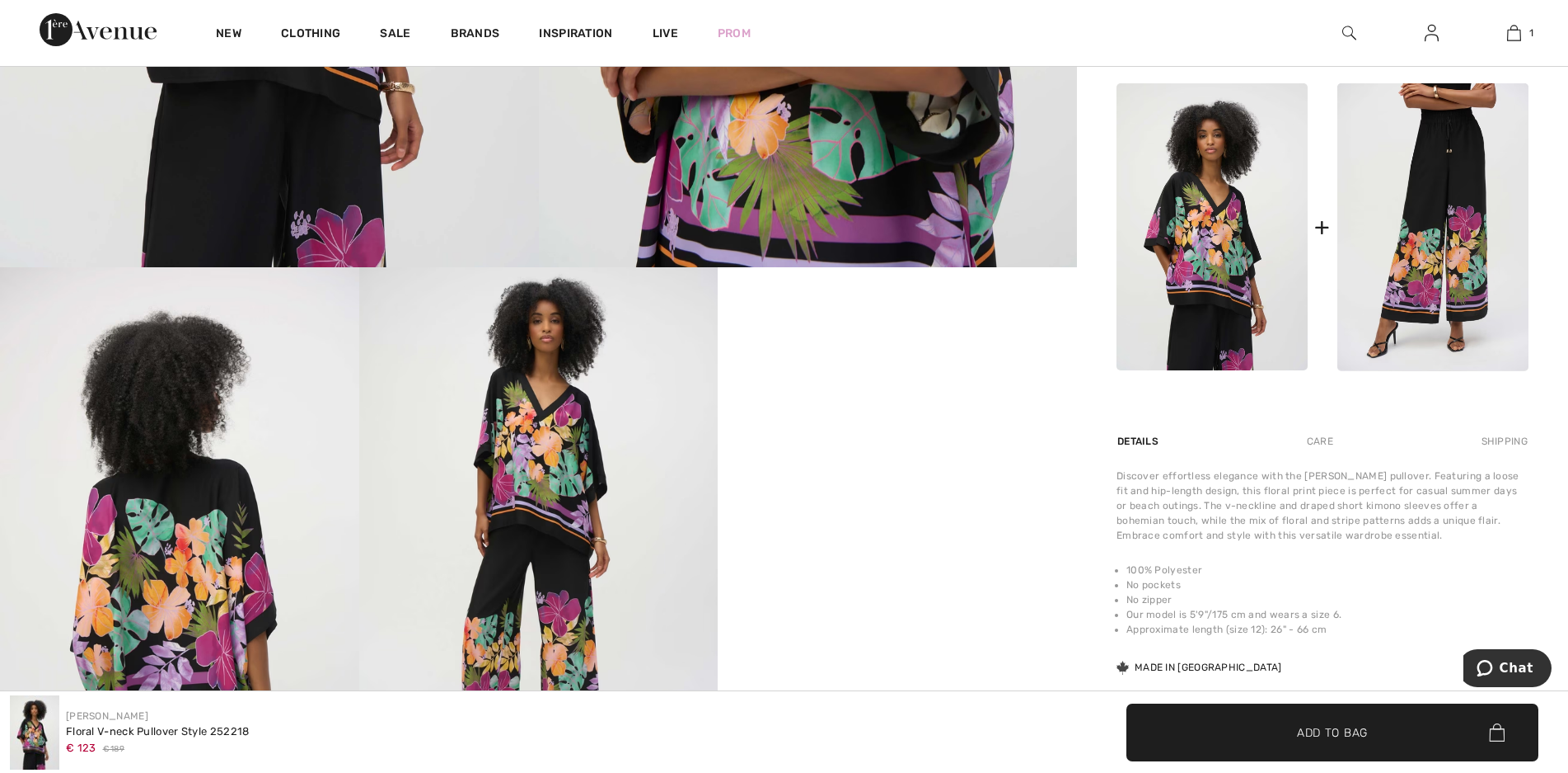
scroll to position [989, 0]
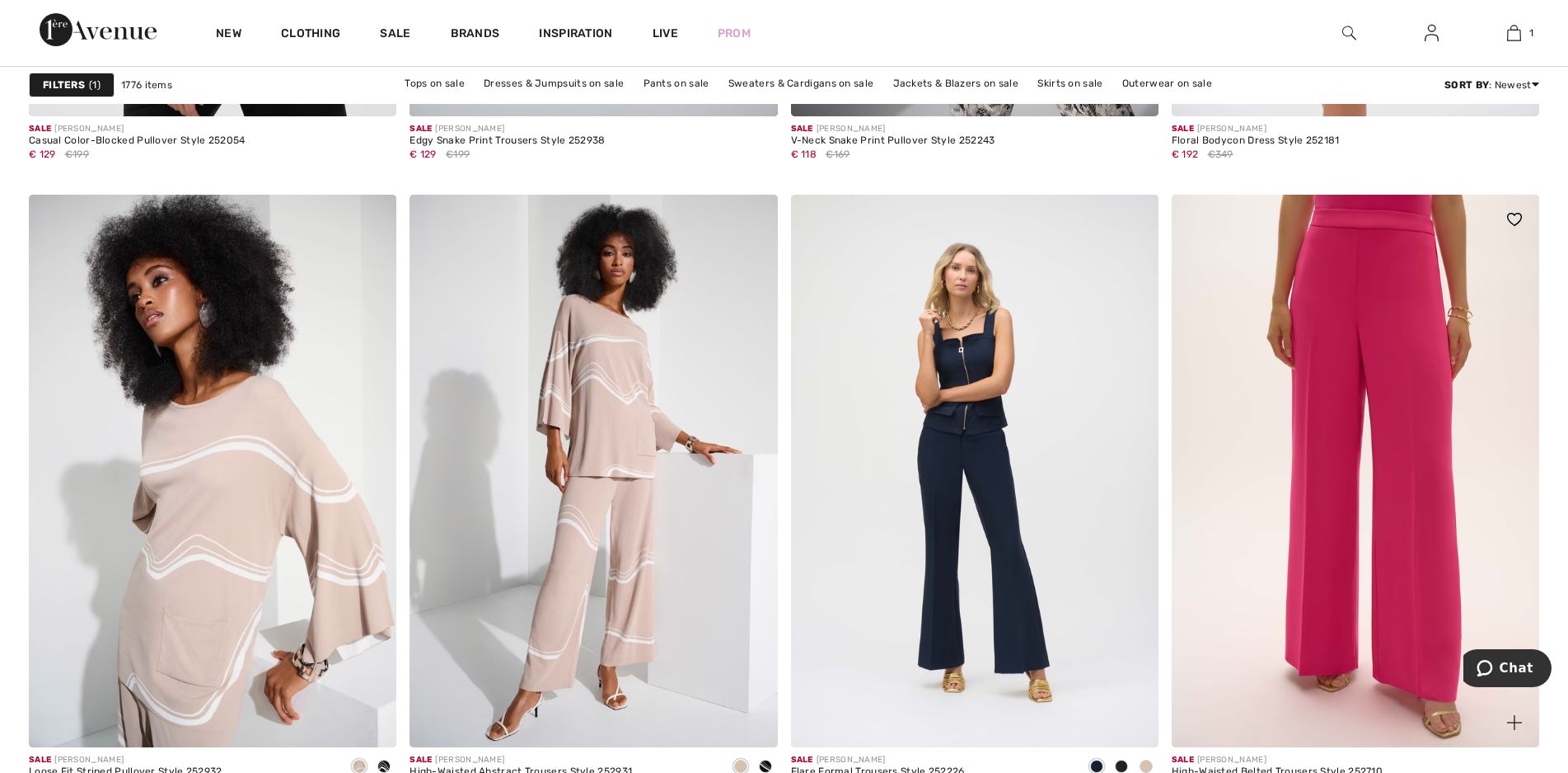
scroll to position [9072, 0]
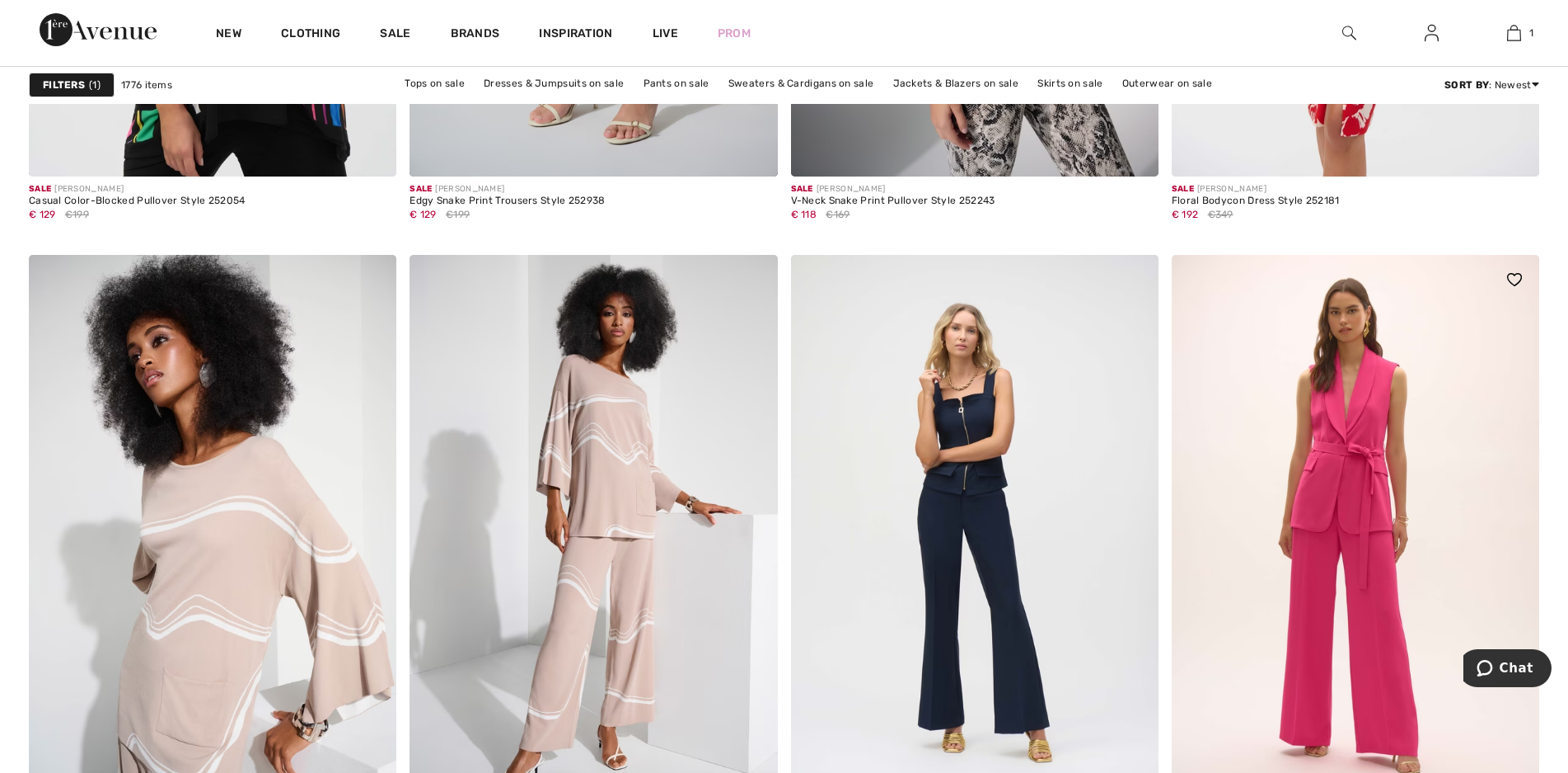
click at [1357, 489] on img at bounding box center [1356, 530] width 368 height 551
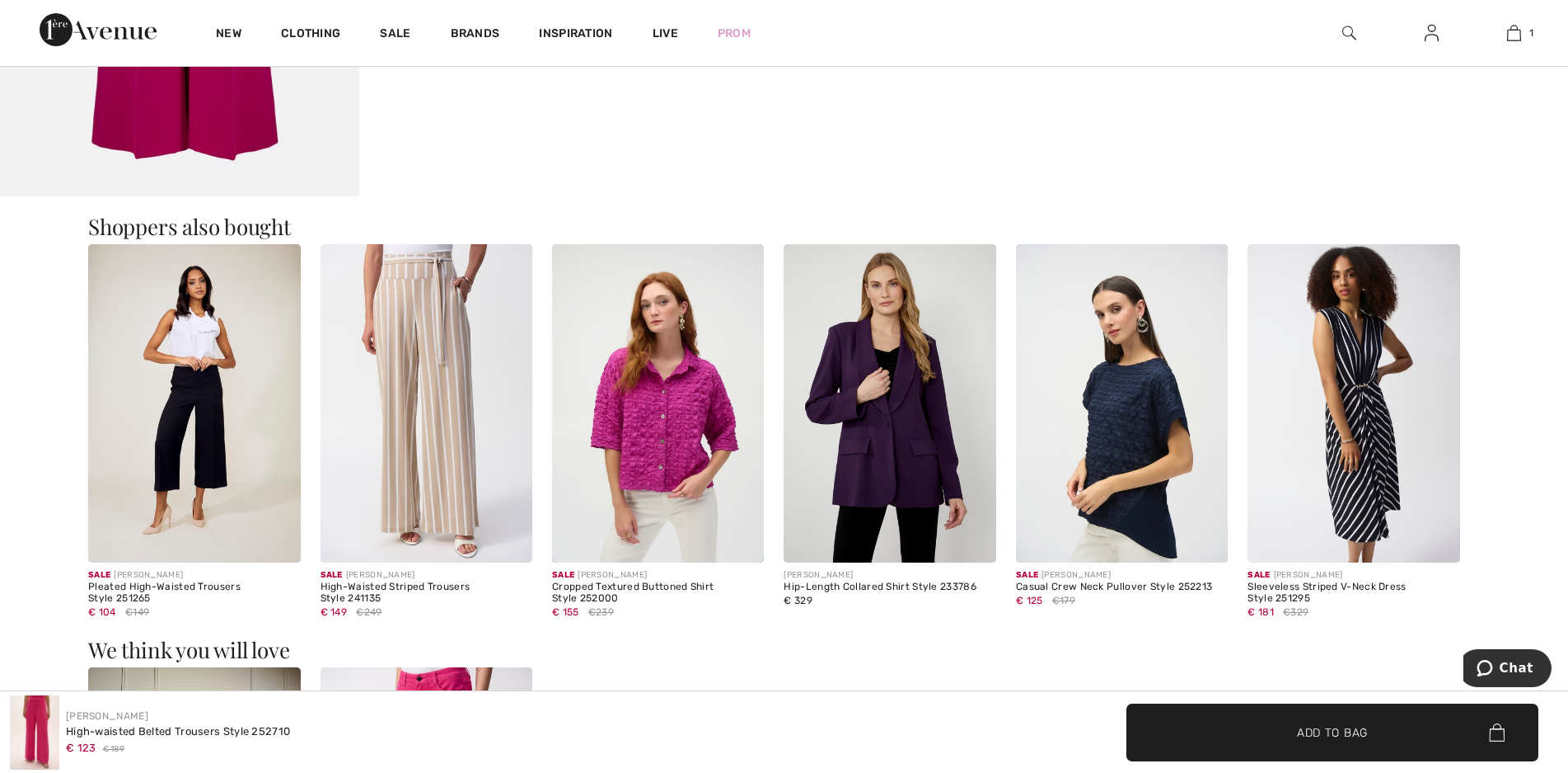
scroll to position [1897, 0]
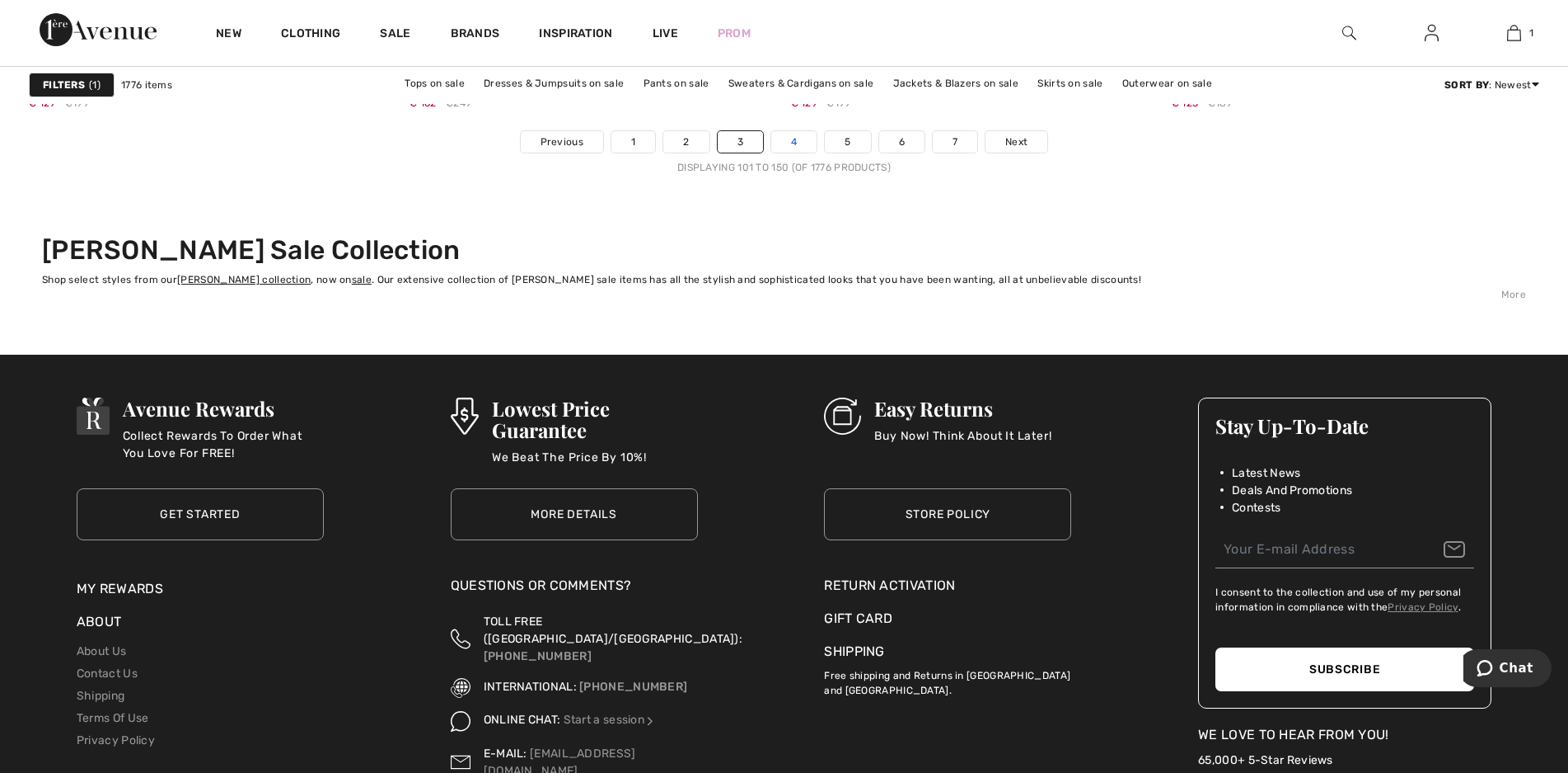
click at [806, 143] on link "4" at bounding box center [795, 141] width 46 height 21
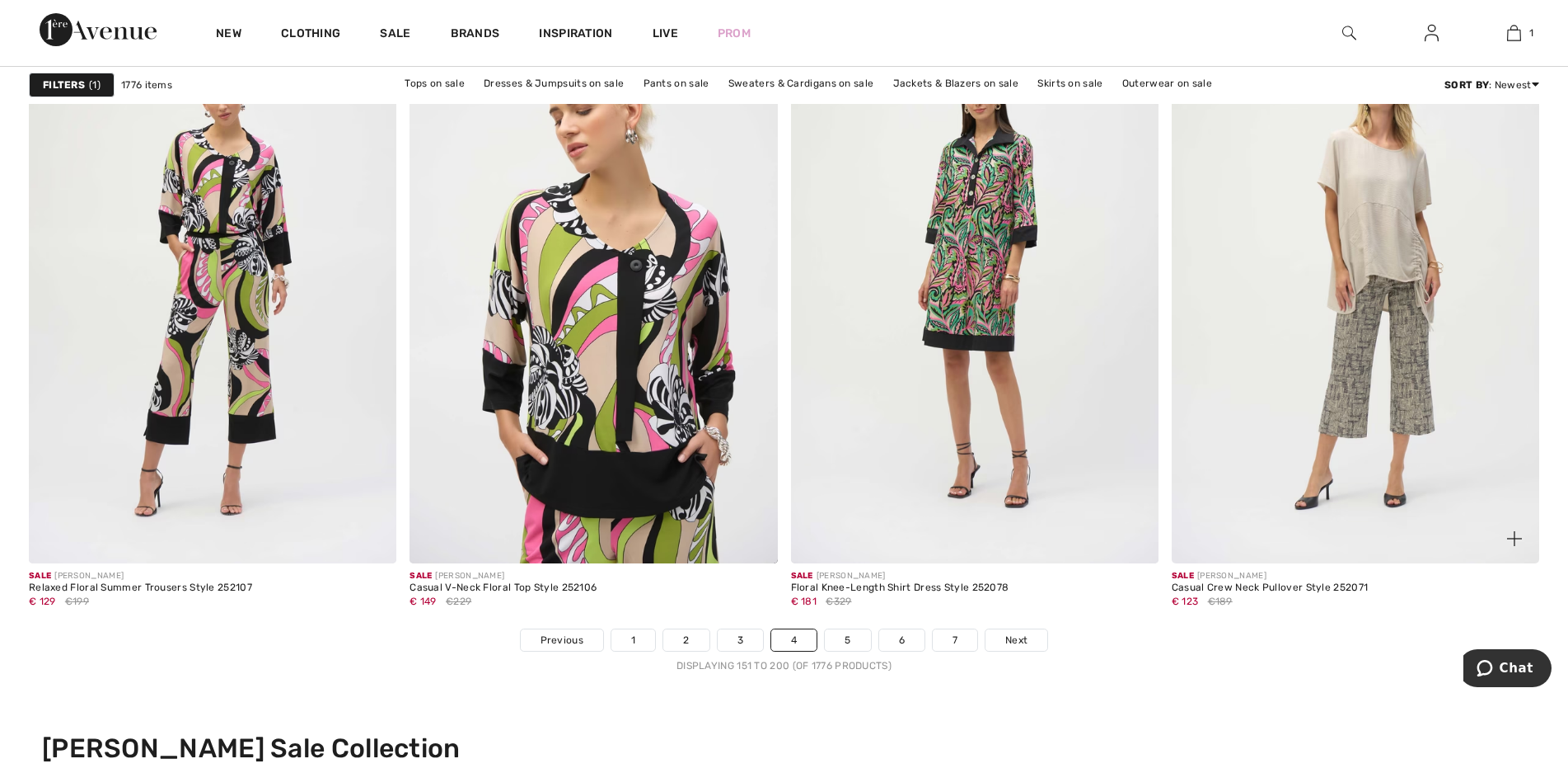
scroll to position [9319, 0]
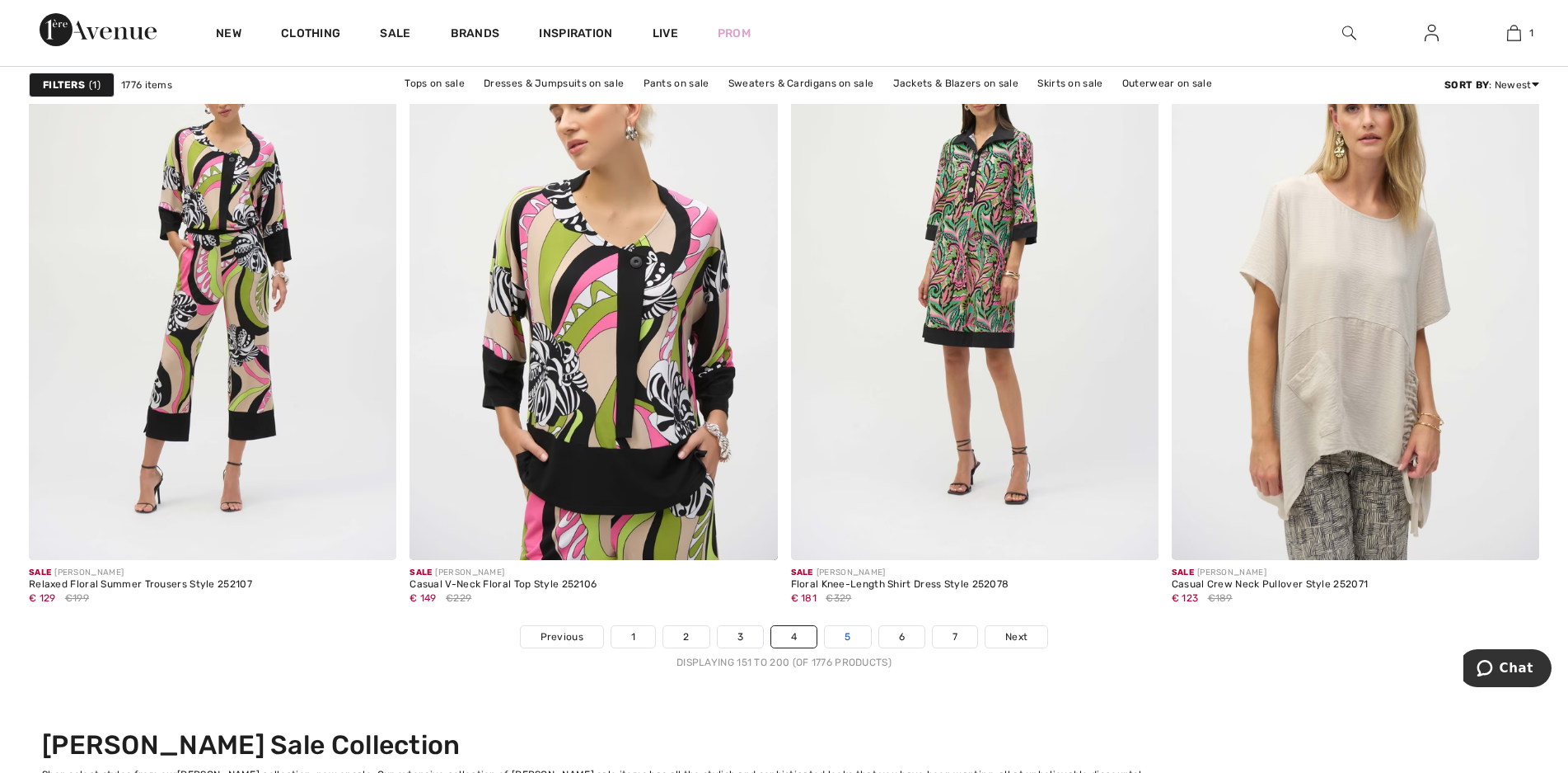
click at [858, 642] on link "5" at bounding box center [848, 636] width 46 height 21
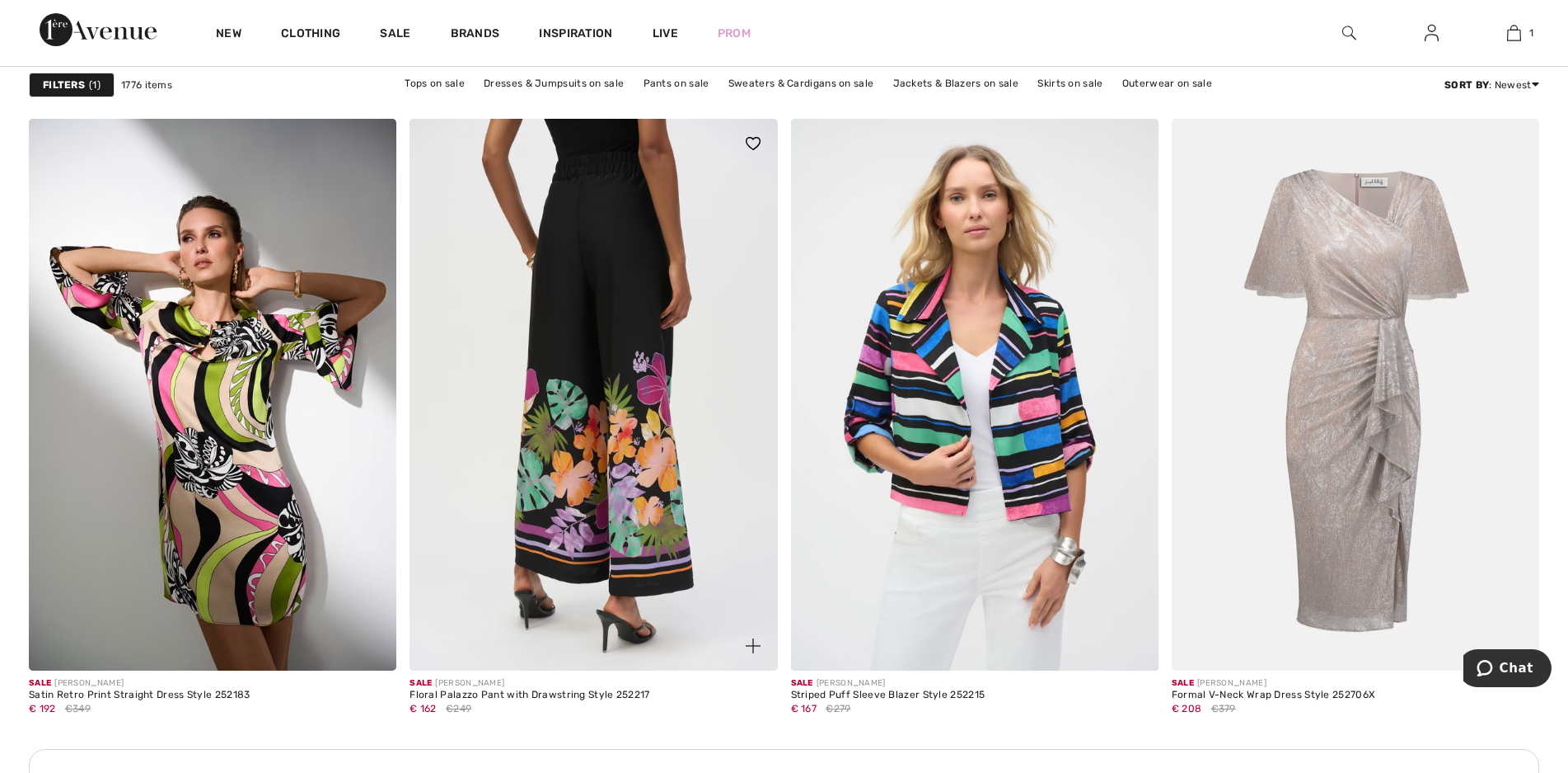
scroll to position [2309, 0]
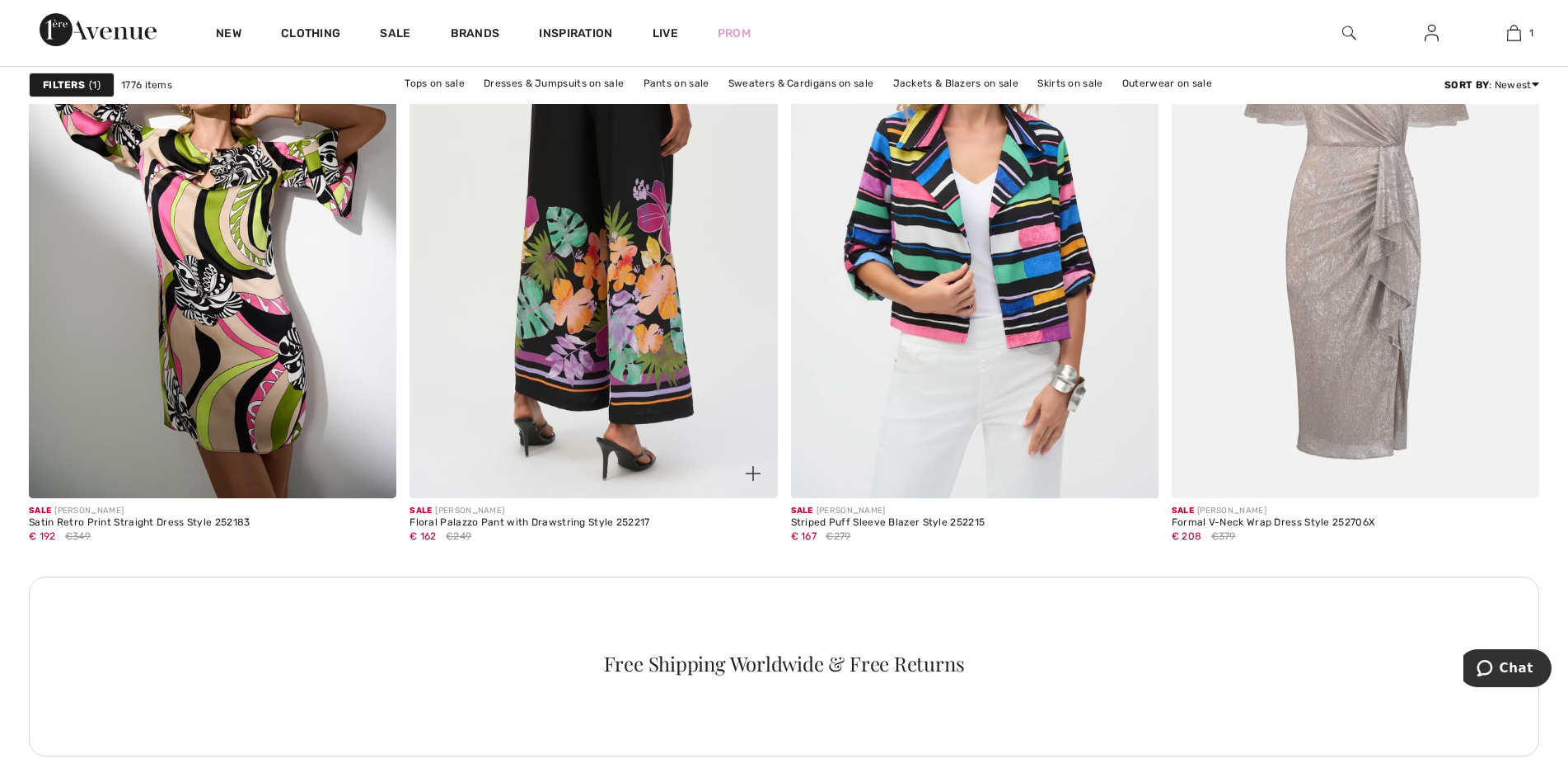
click at [654, 341] on img at bounding box center [594, 222] width 368 height 551
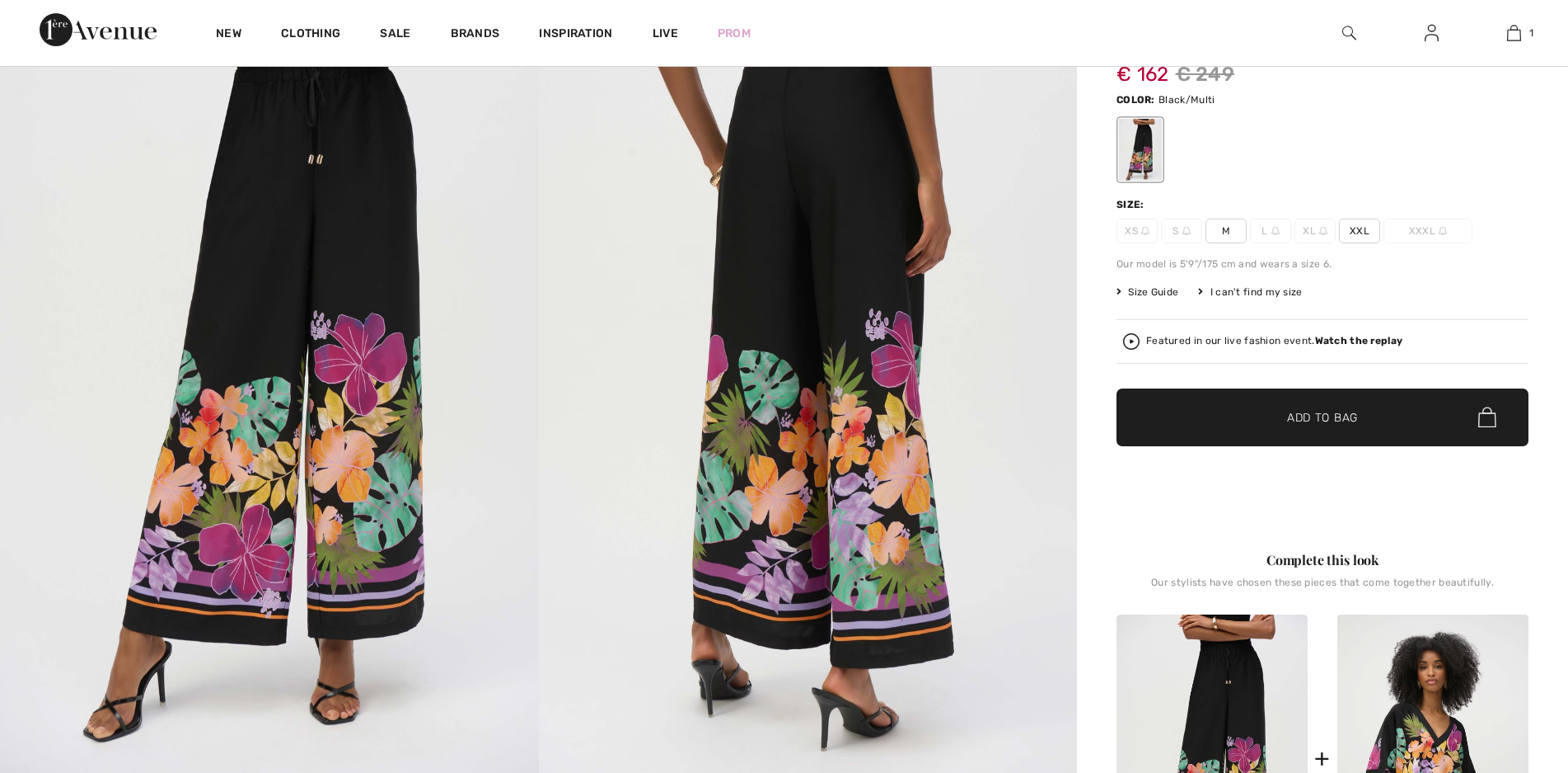
scroll to position [247, 0]
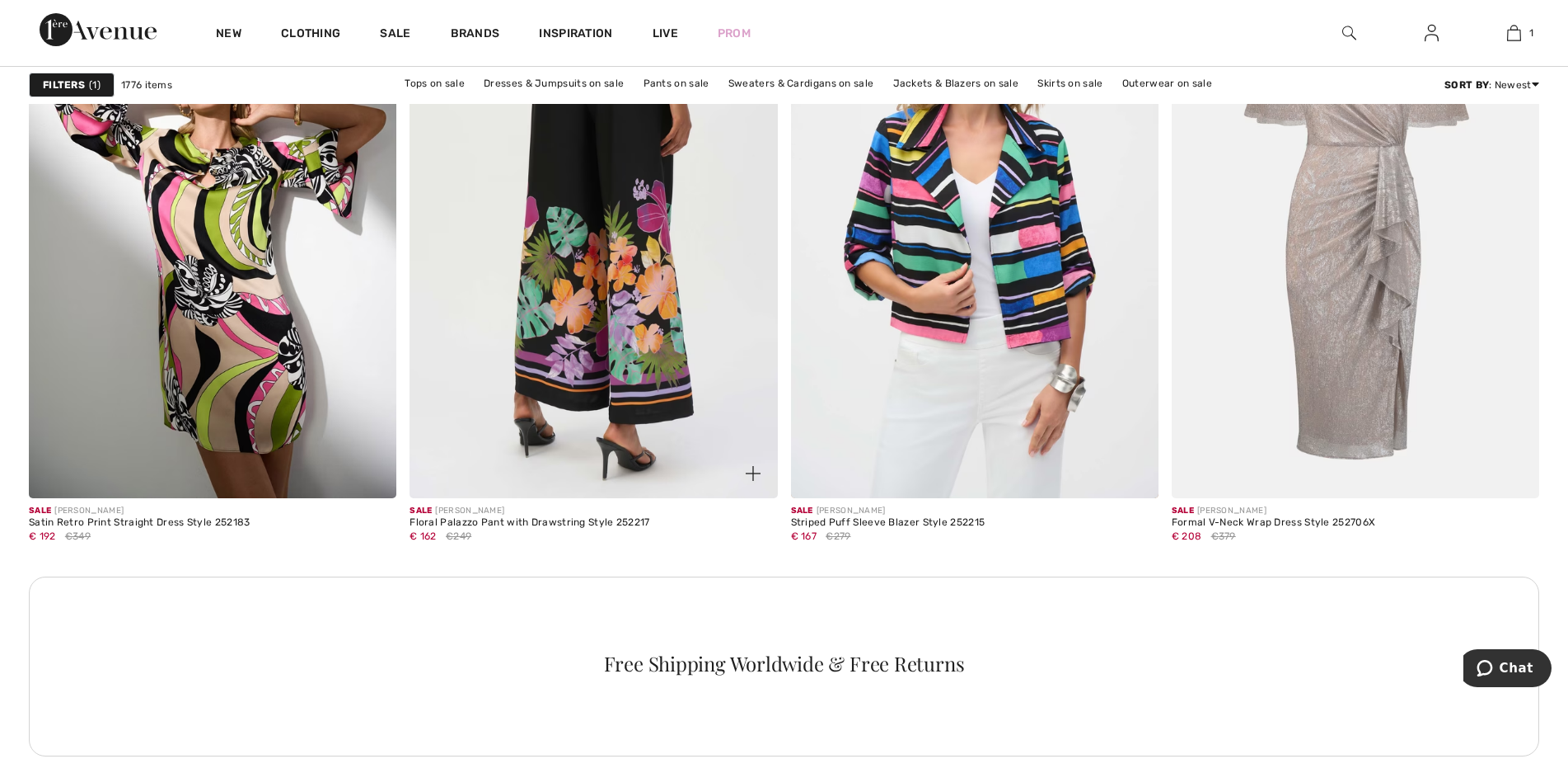
click at [631, 275] on img at bounding box center [594, 222] width 368 height 551
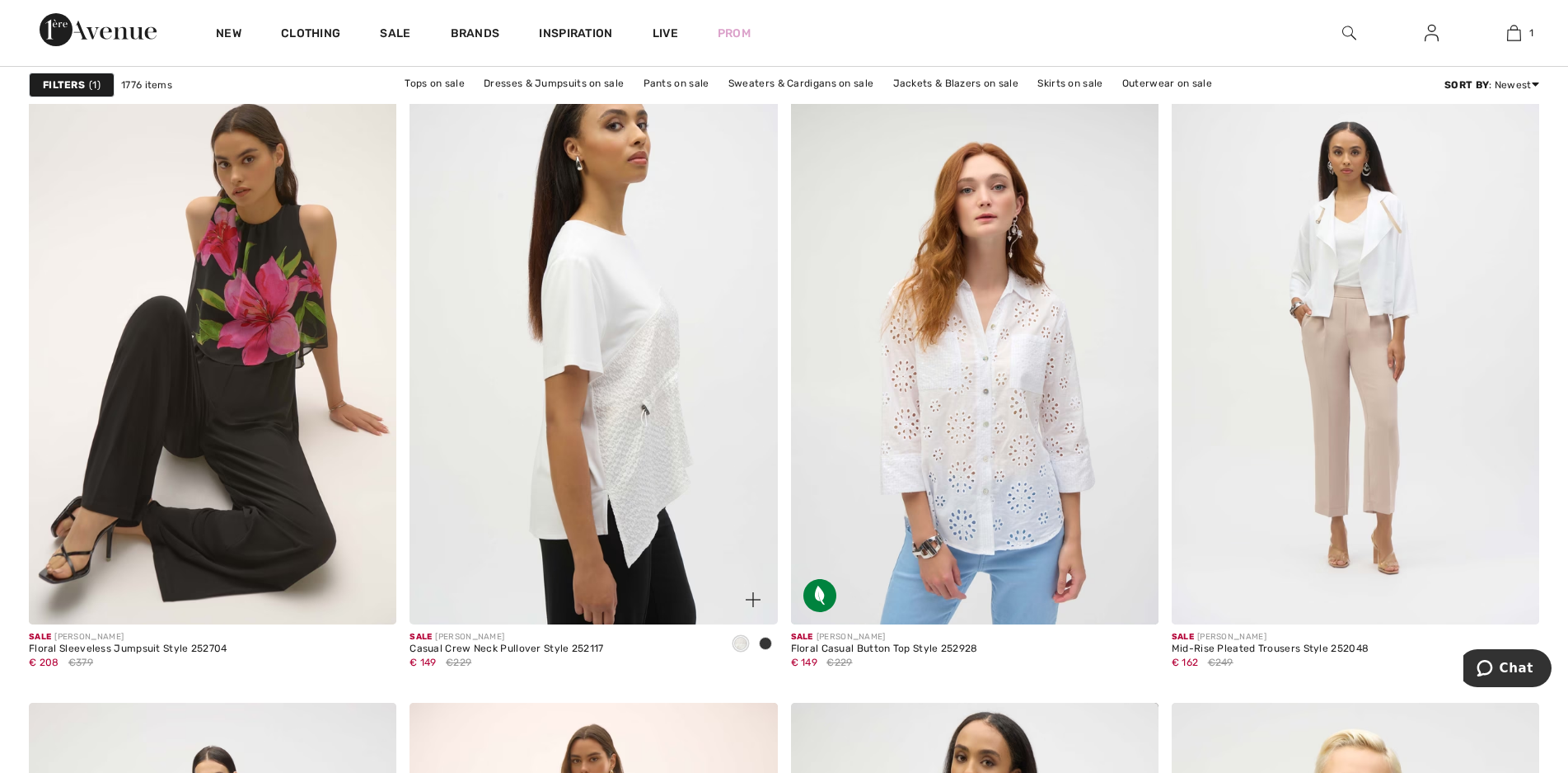
click at [612, 419] on img at bounding box center [594, 348] width 368 height 551
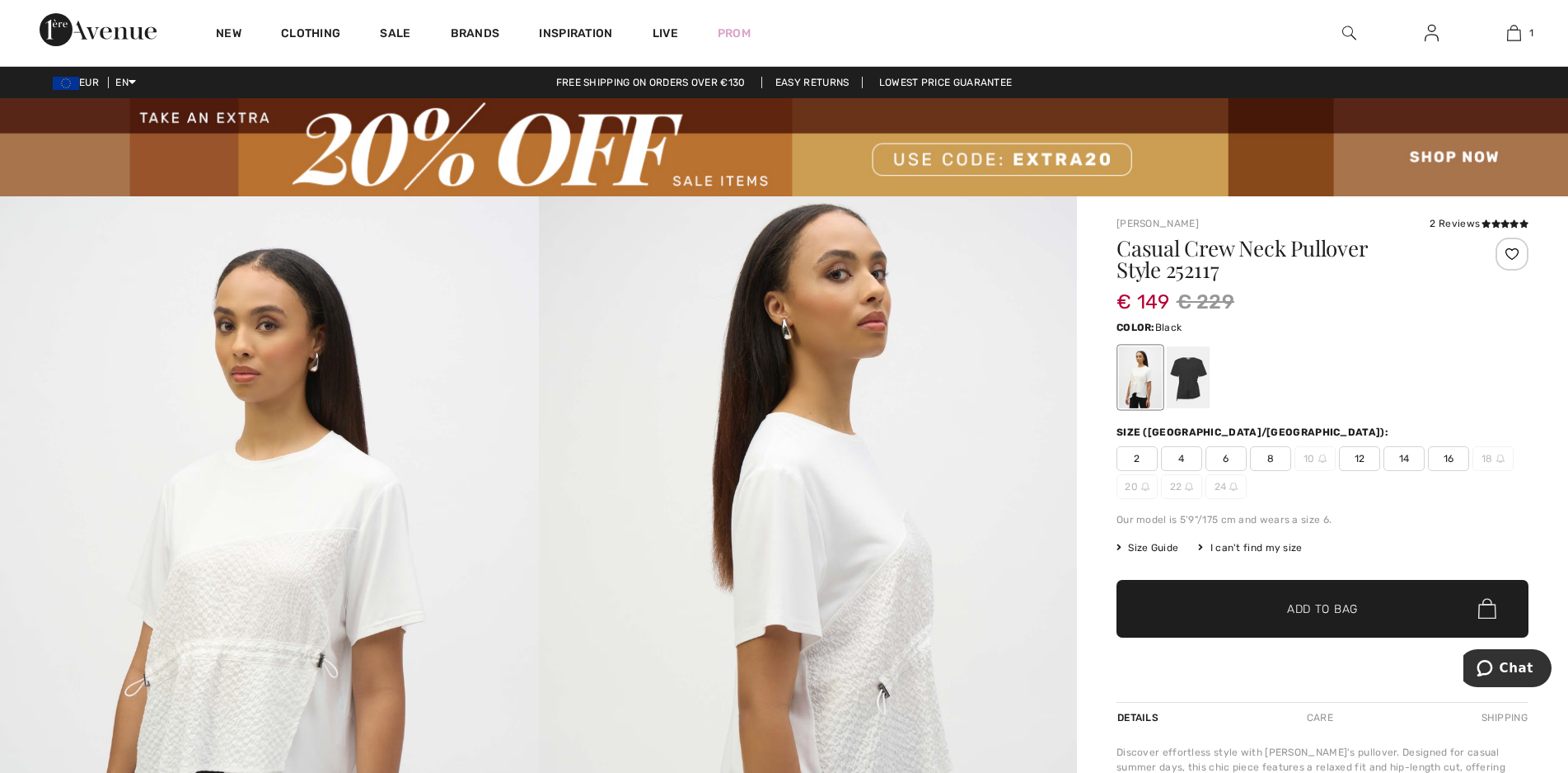
click at [1198, 378] on div at bounding box center [1188, 377] width 43 height 62
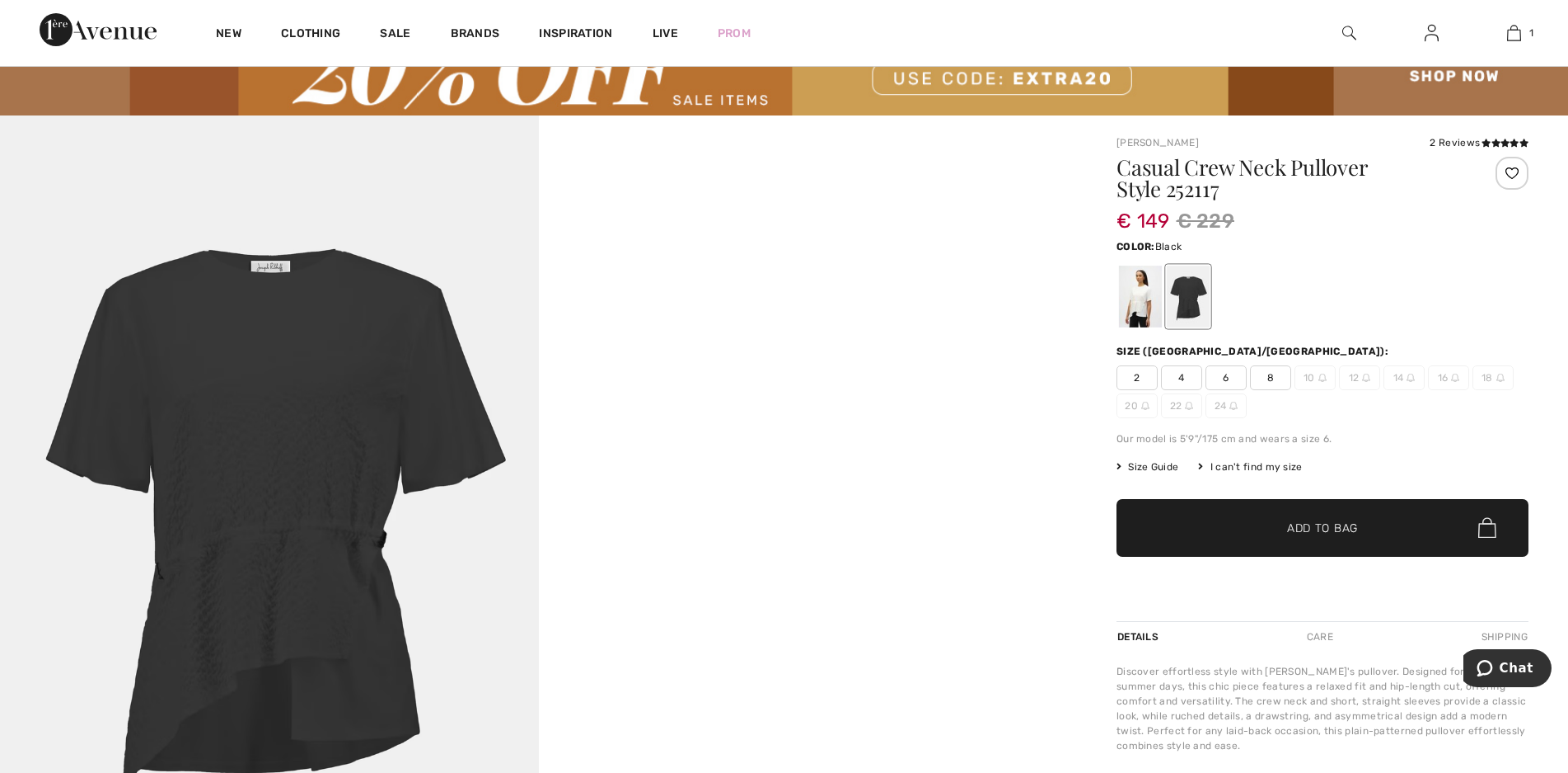
scroll to position [247, 0]
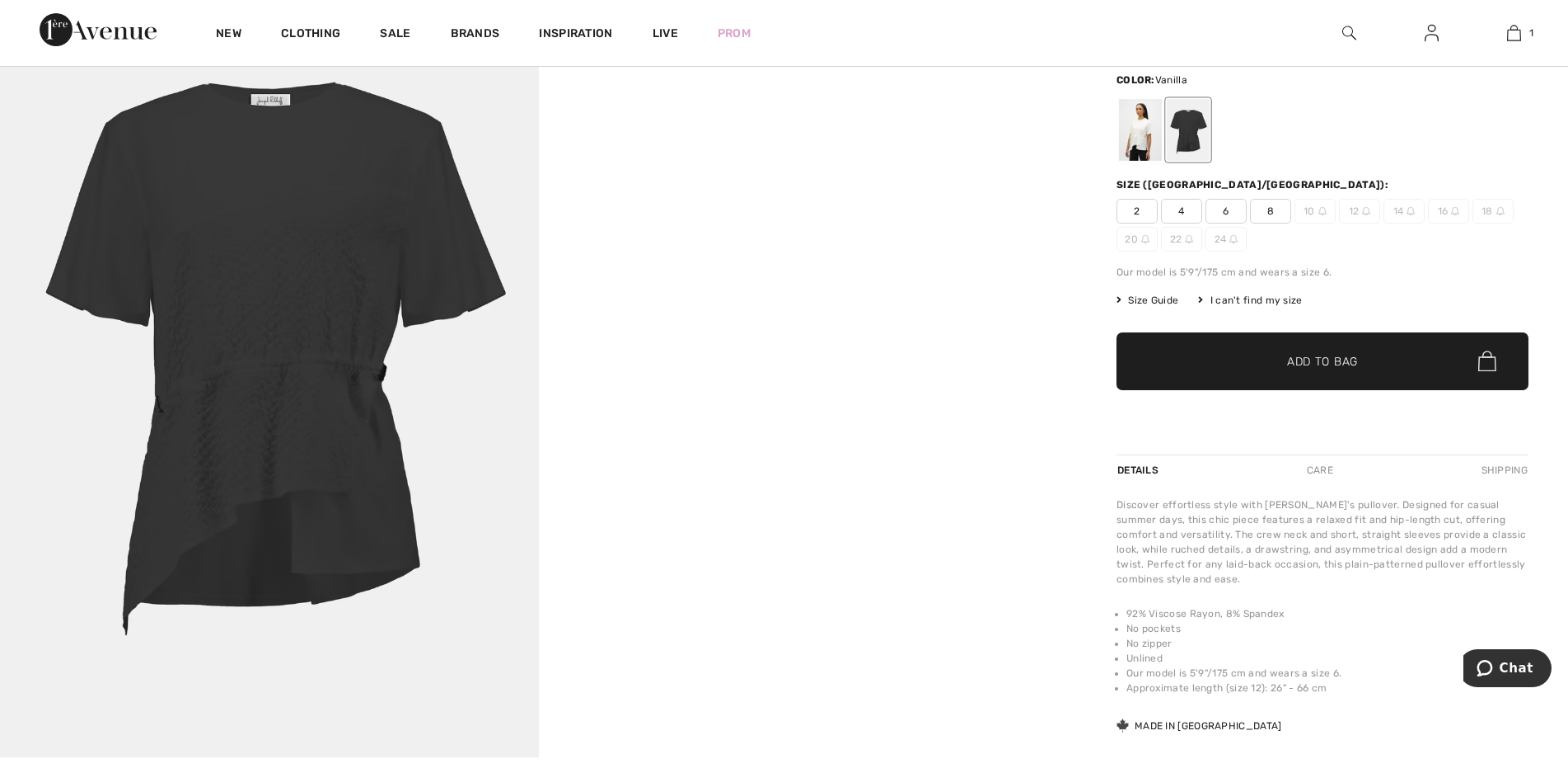
click at [1141, 139] on div at bounding box center [1141, 130] width 43 height 62
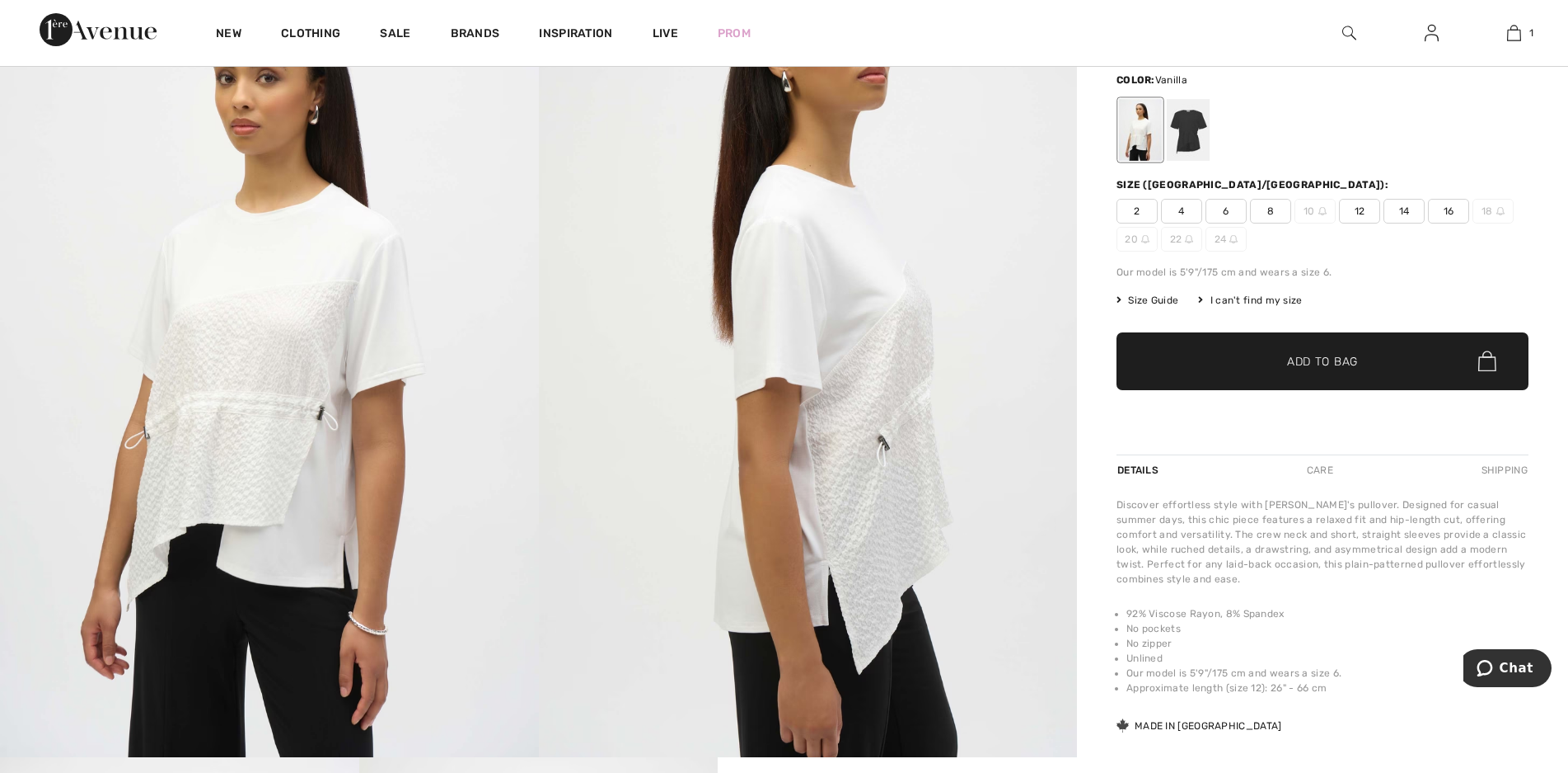
click at [1412, 214] on span "14" at bounding box center [1404, 211] width 41 height 25
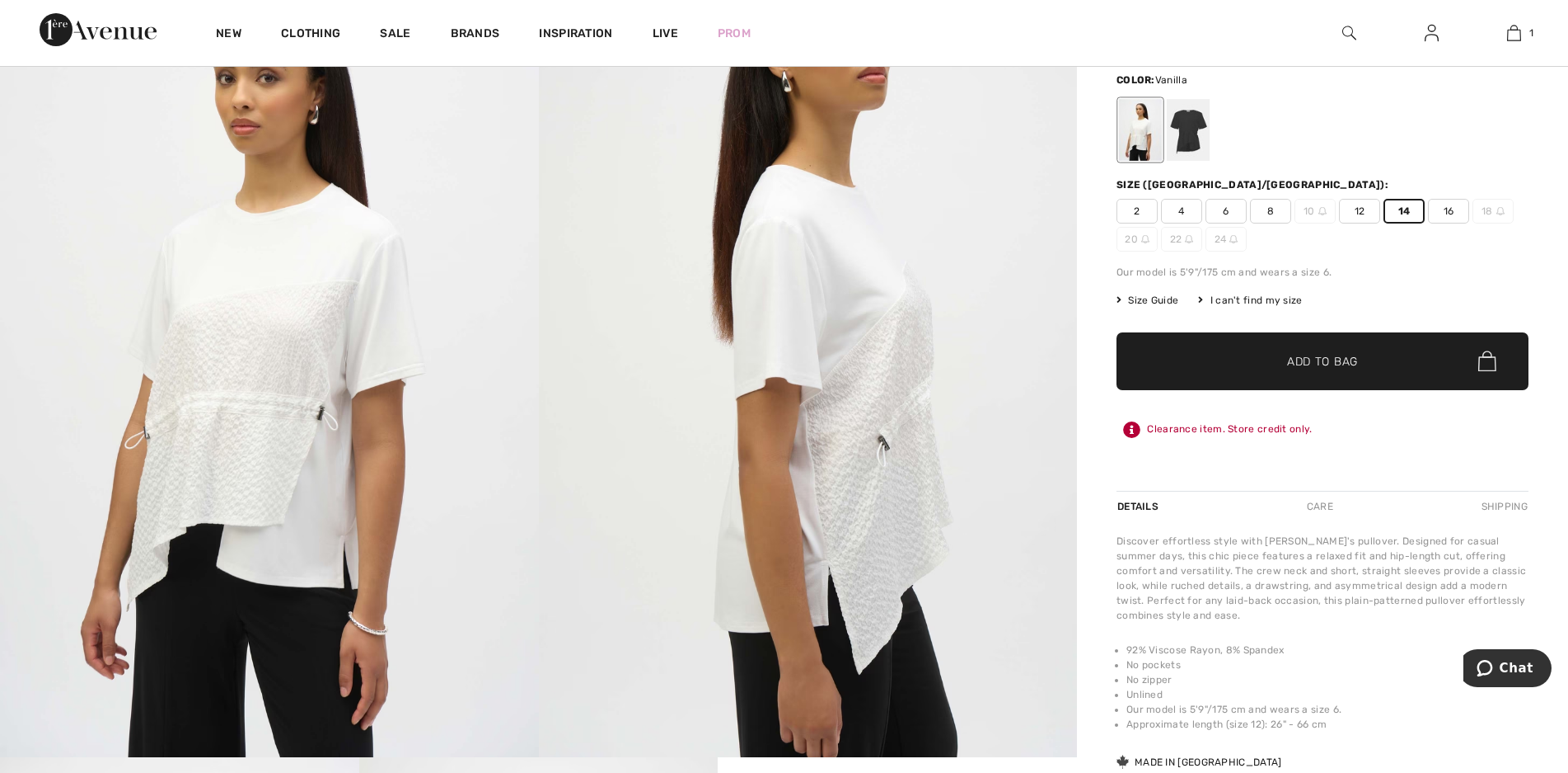
click at [1403, 364] on span "✔ Added to Bag Add to Bag" at bounding box center [1323, 361] width 412 height 58
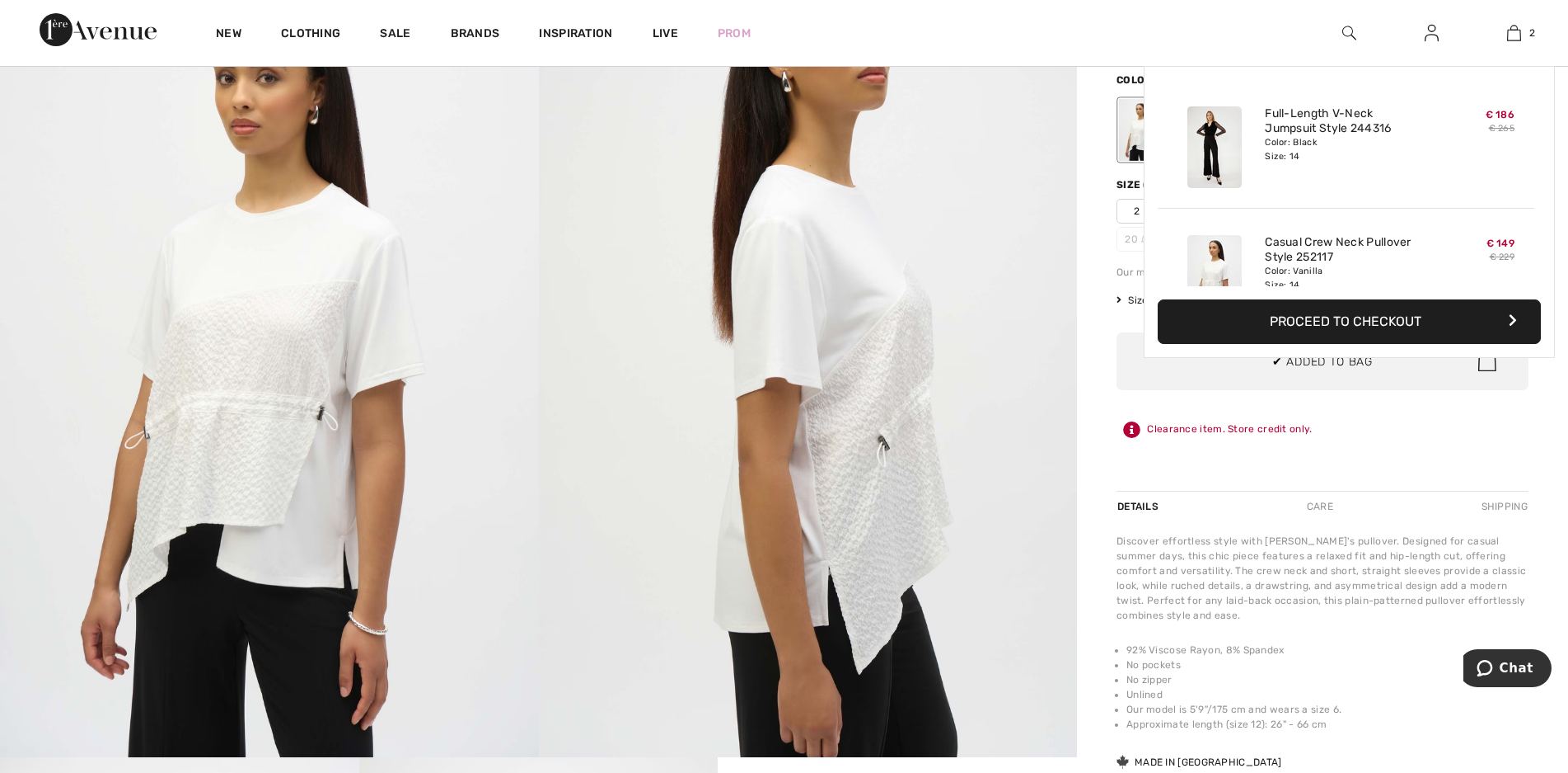
scroll to position [51, 0]
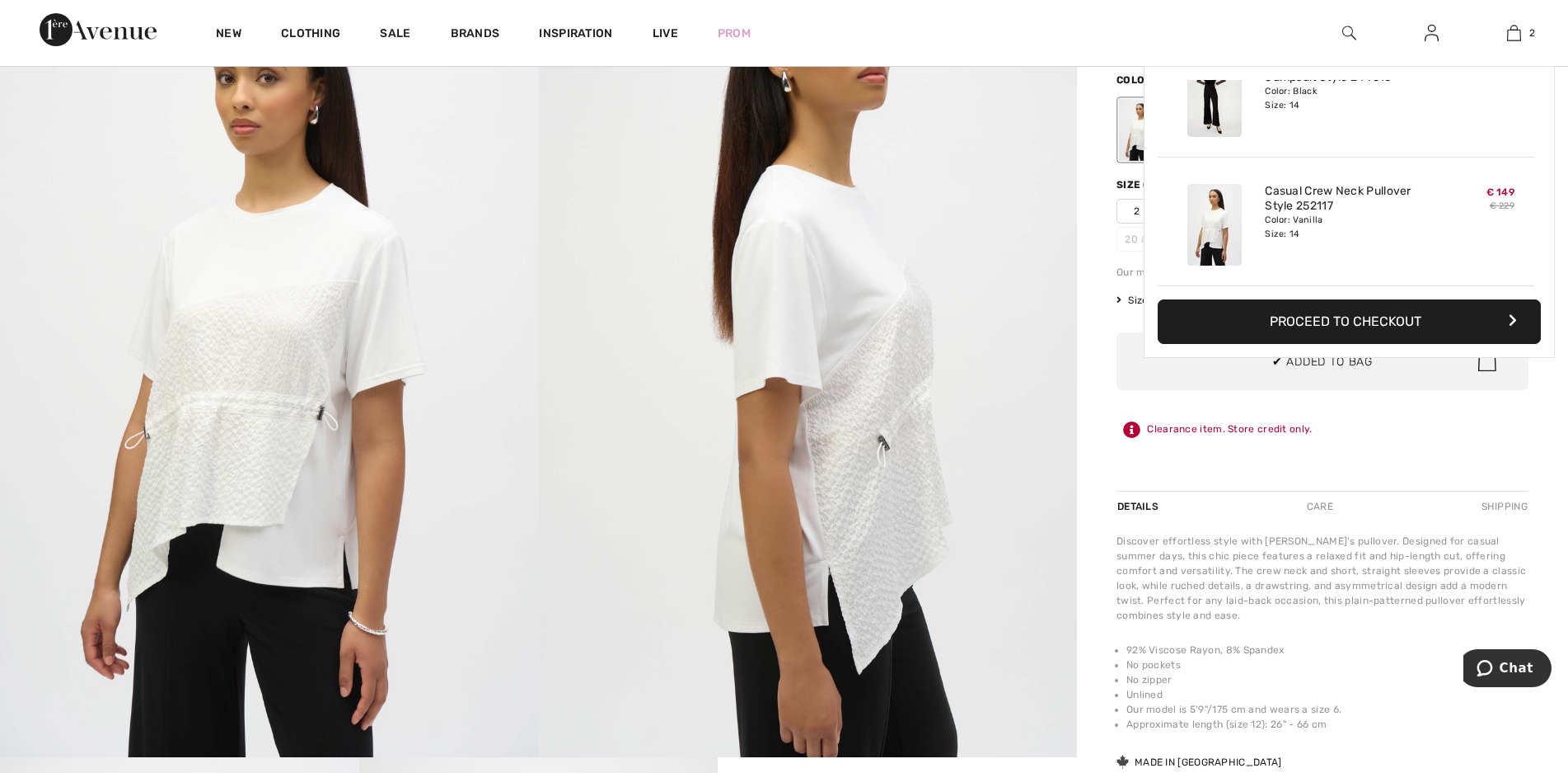
click at [1036, 286] on img at bounding box center [808, 353] width 539 height 808
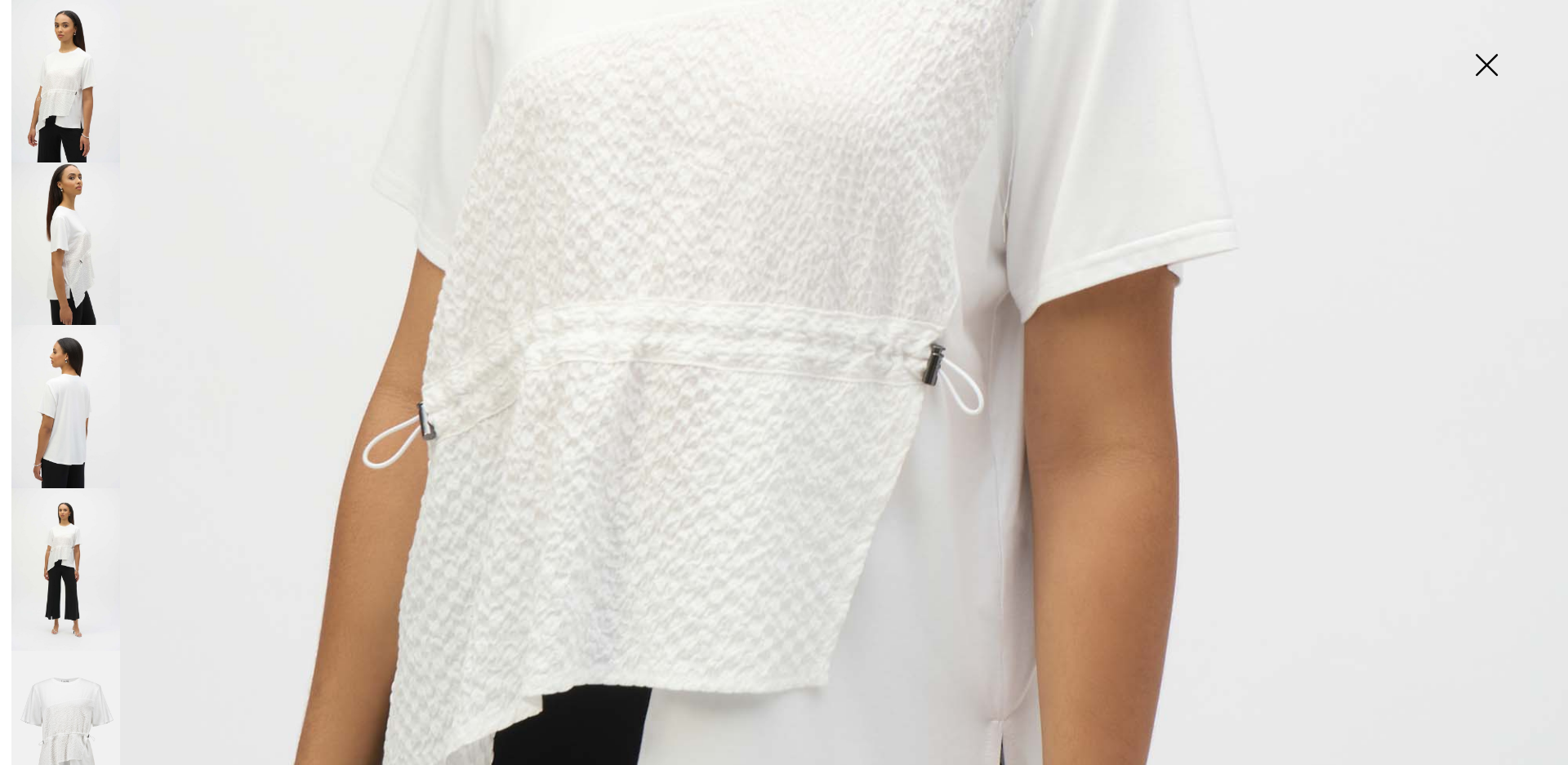
scroll to position [979, 0]
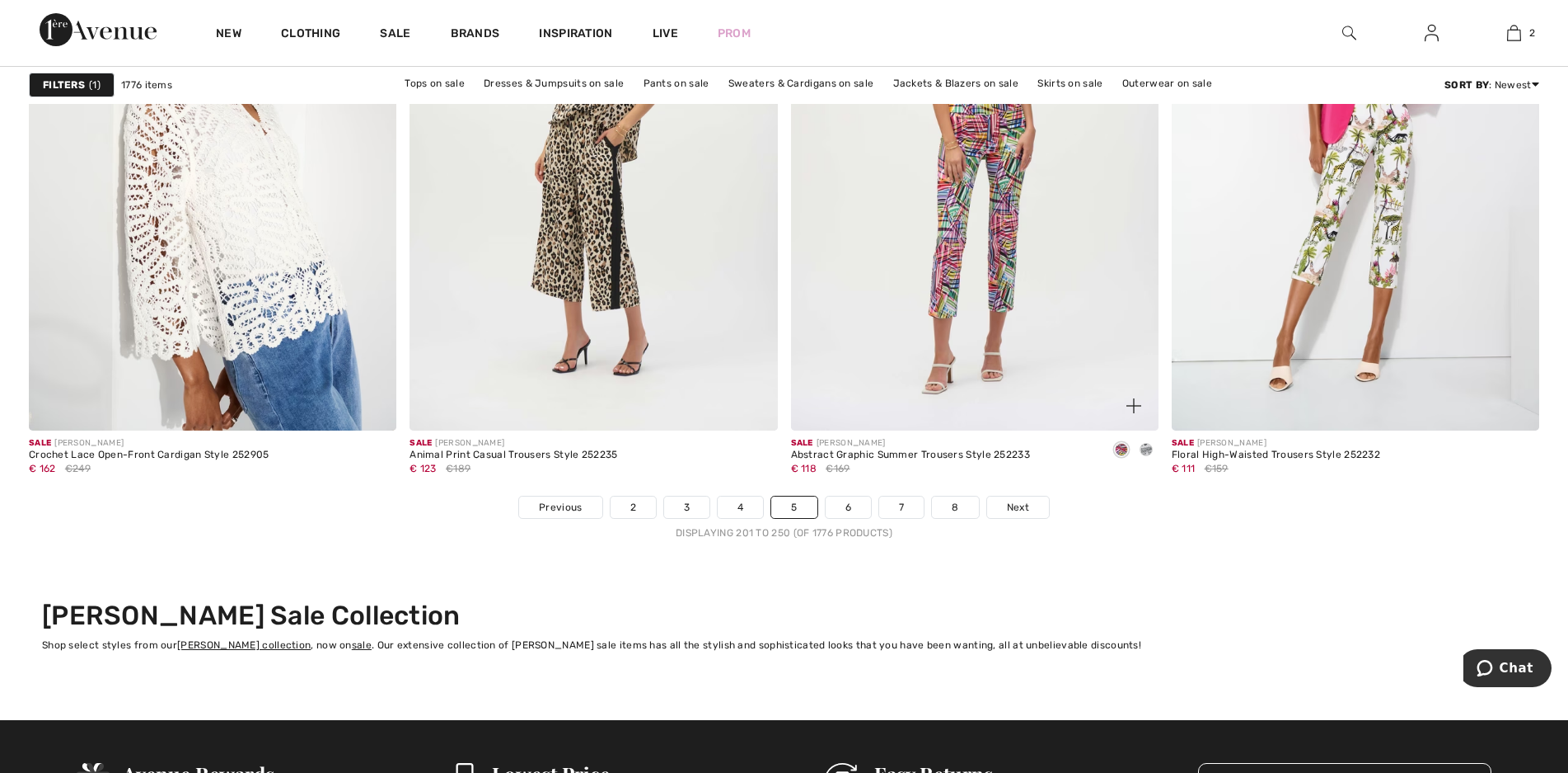
scroll to position [9731, 0]
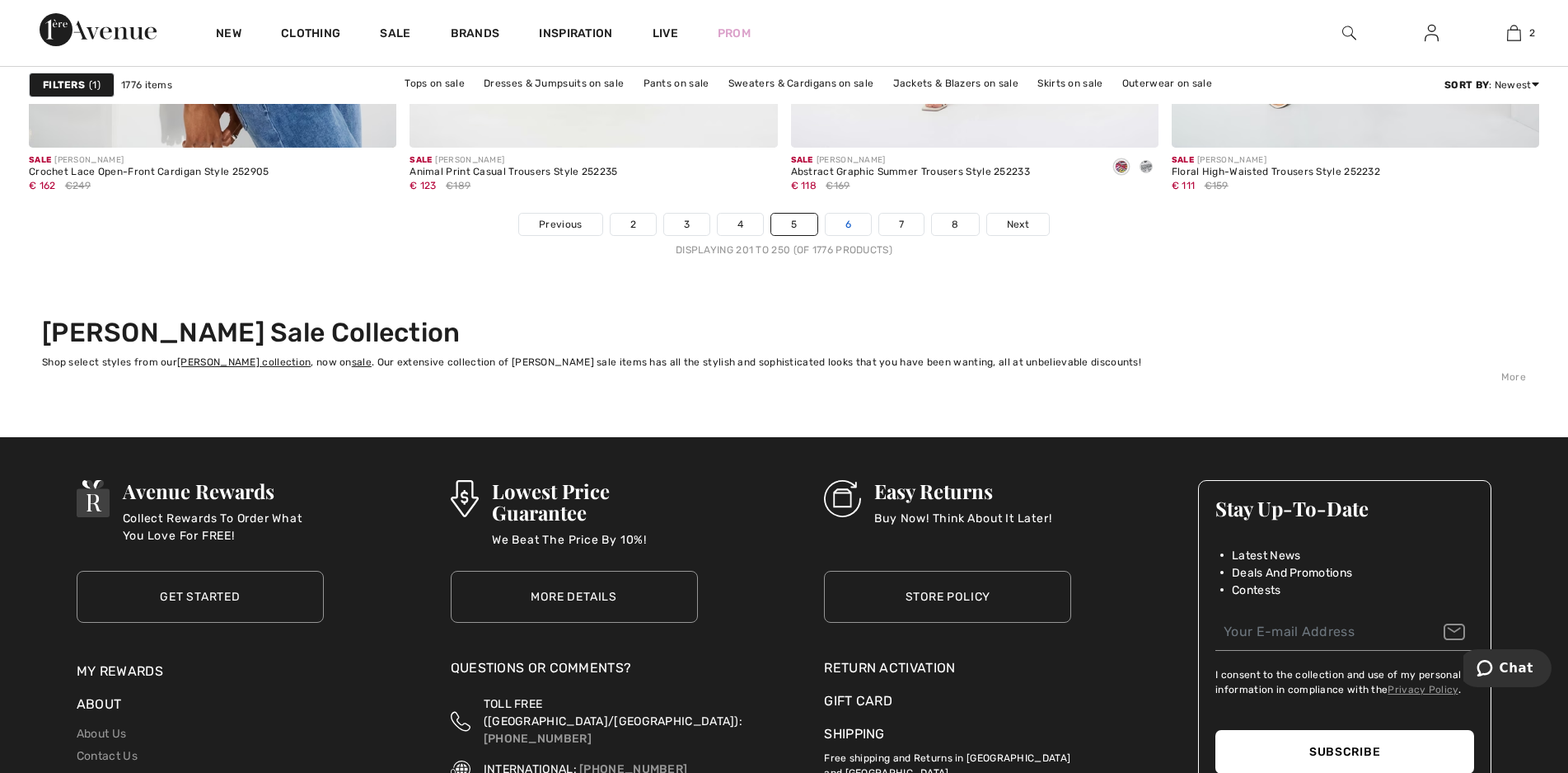
click at [847, 221] on link "6" at bounding box center [849, 223] width 46 height 21
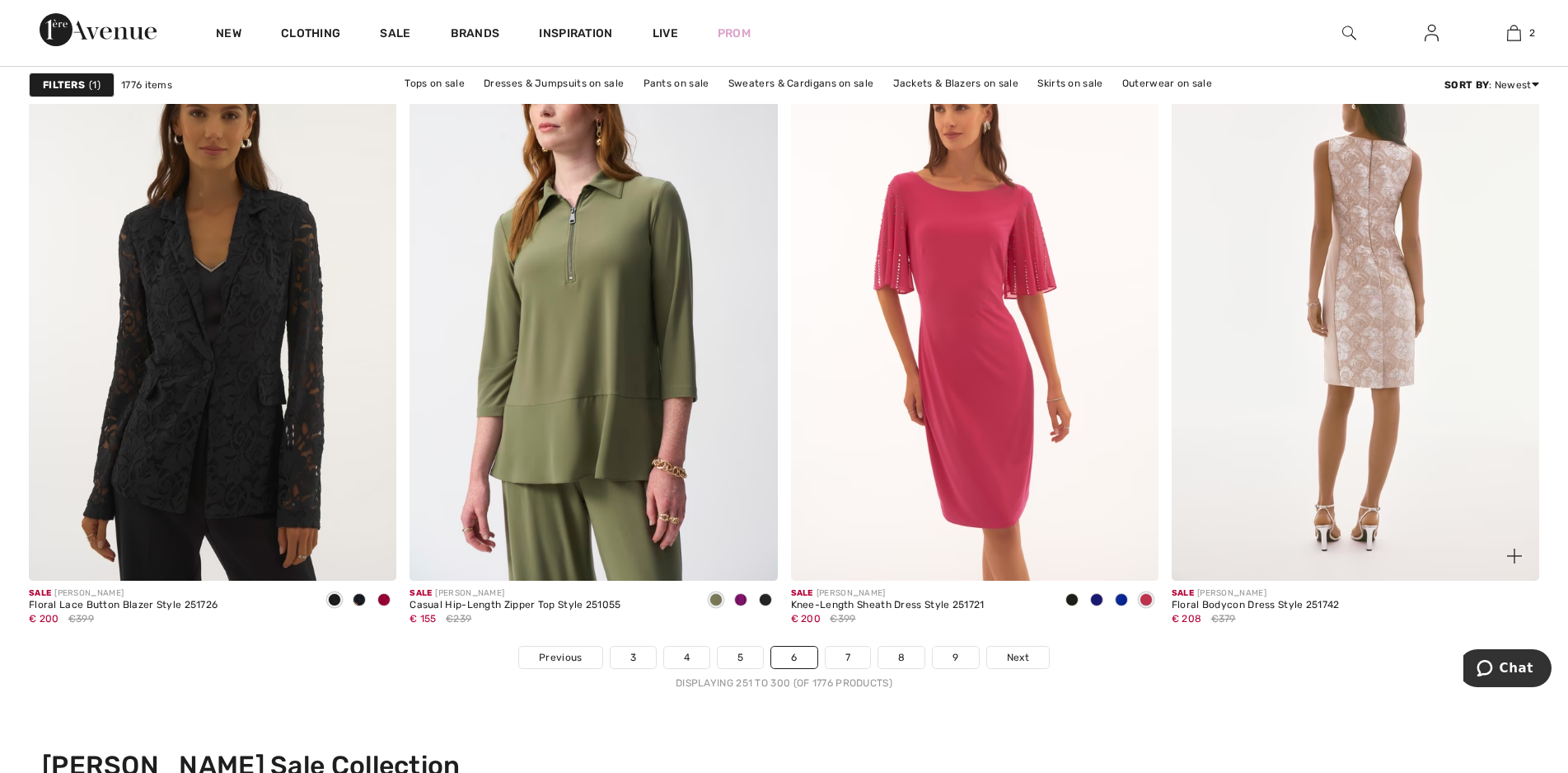
scroll to position [9319, 0]
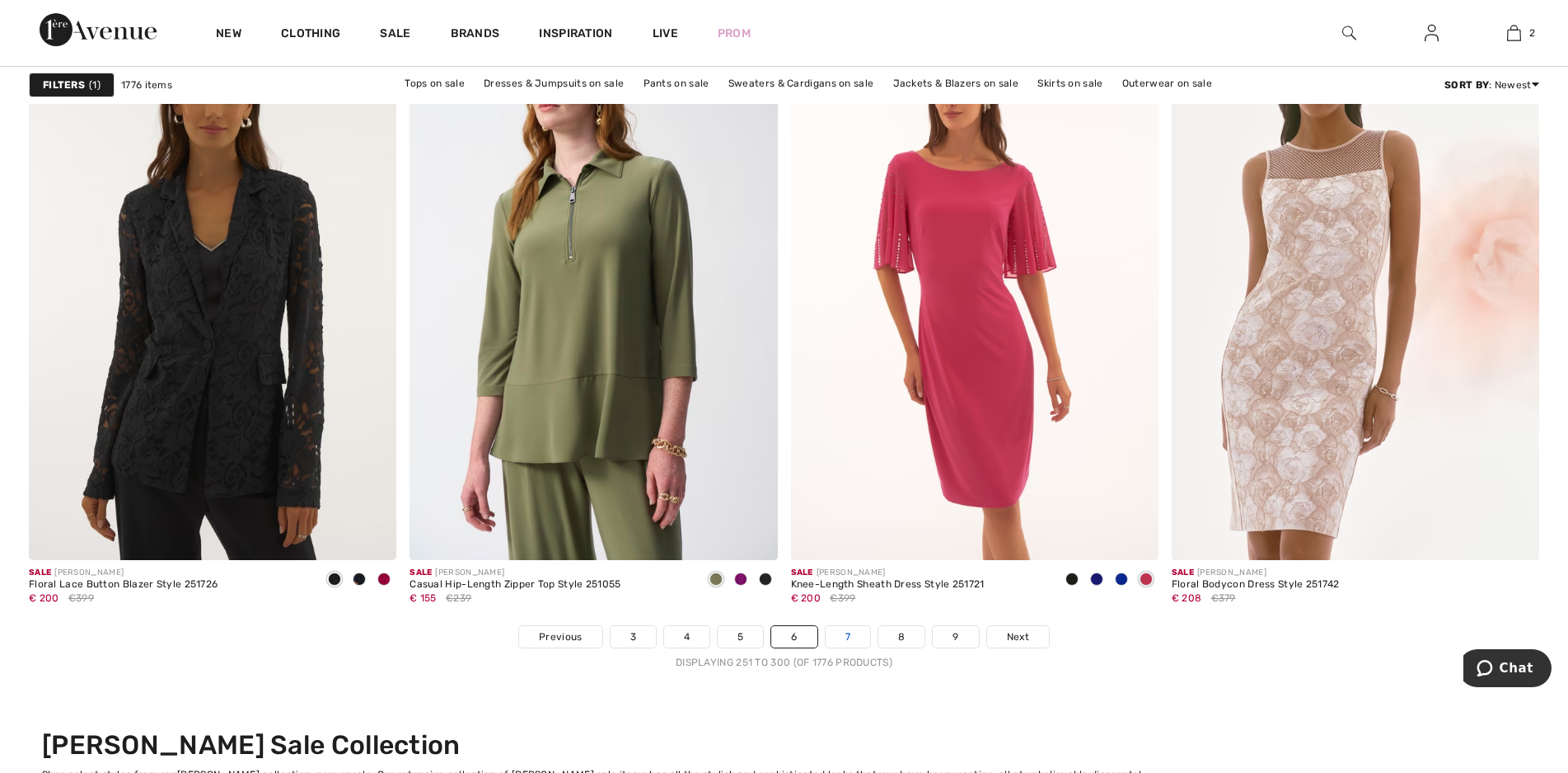
drag, startPoint x: 855, startPoint y: 642, endPoint x: 869, endPoint y: 642, distance: 14.0
click at [855, 642] on link "7" at bounding box center [848, 636] width 45 height 21
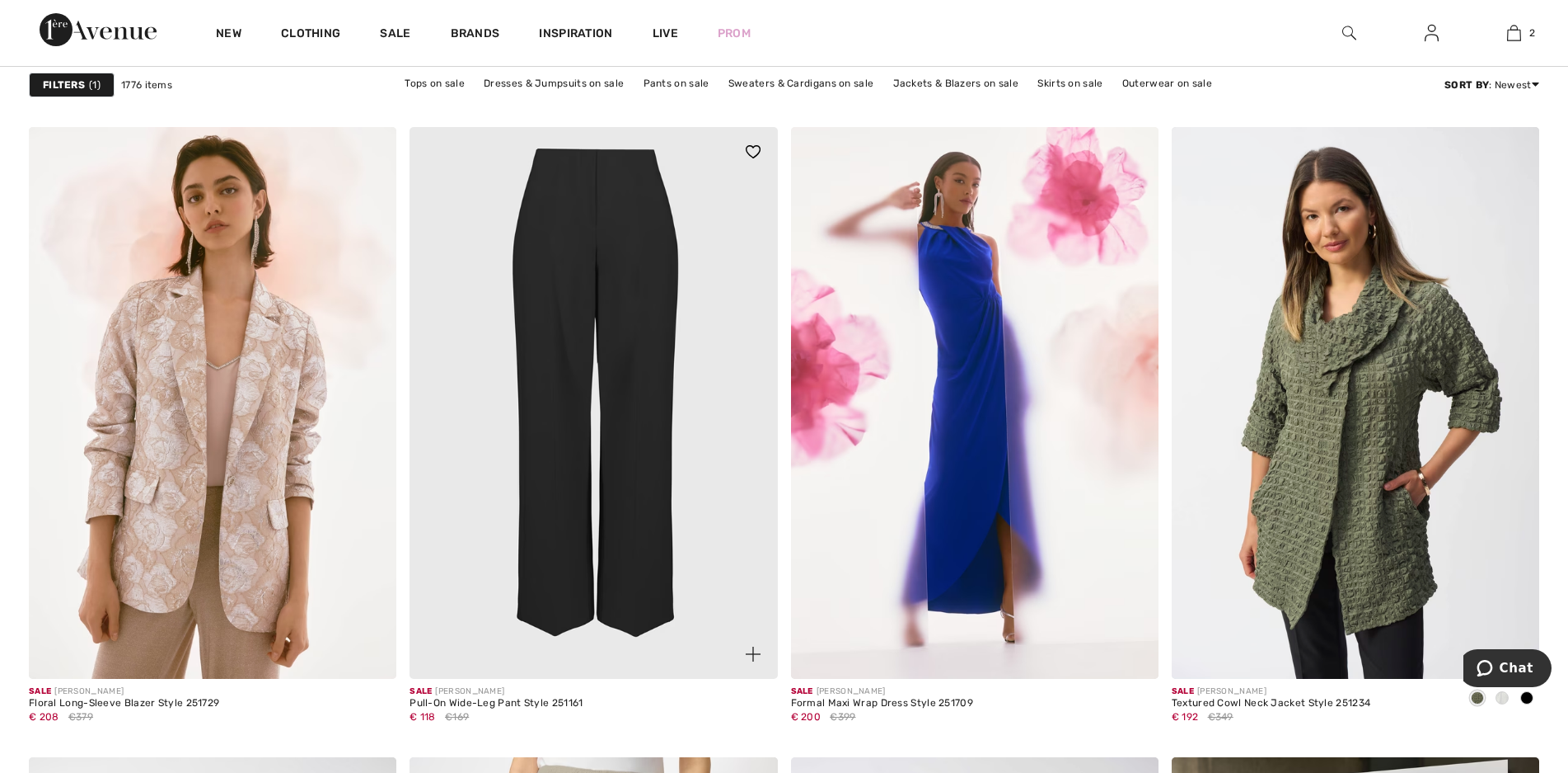
scroll to position [3629, 0]
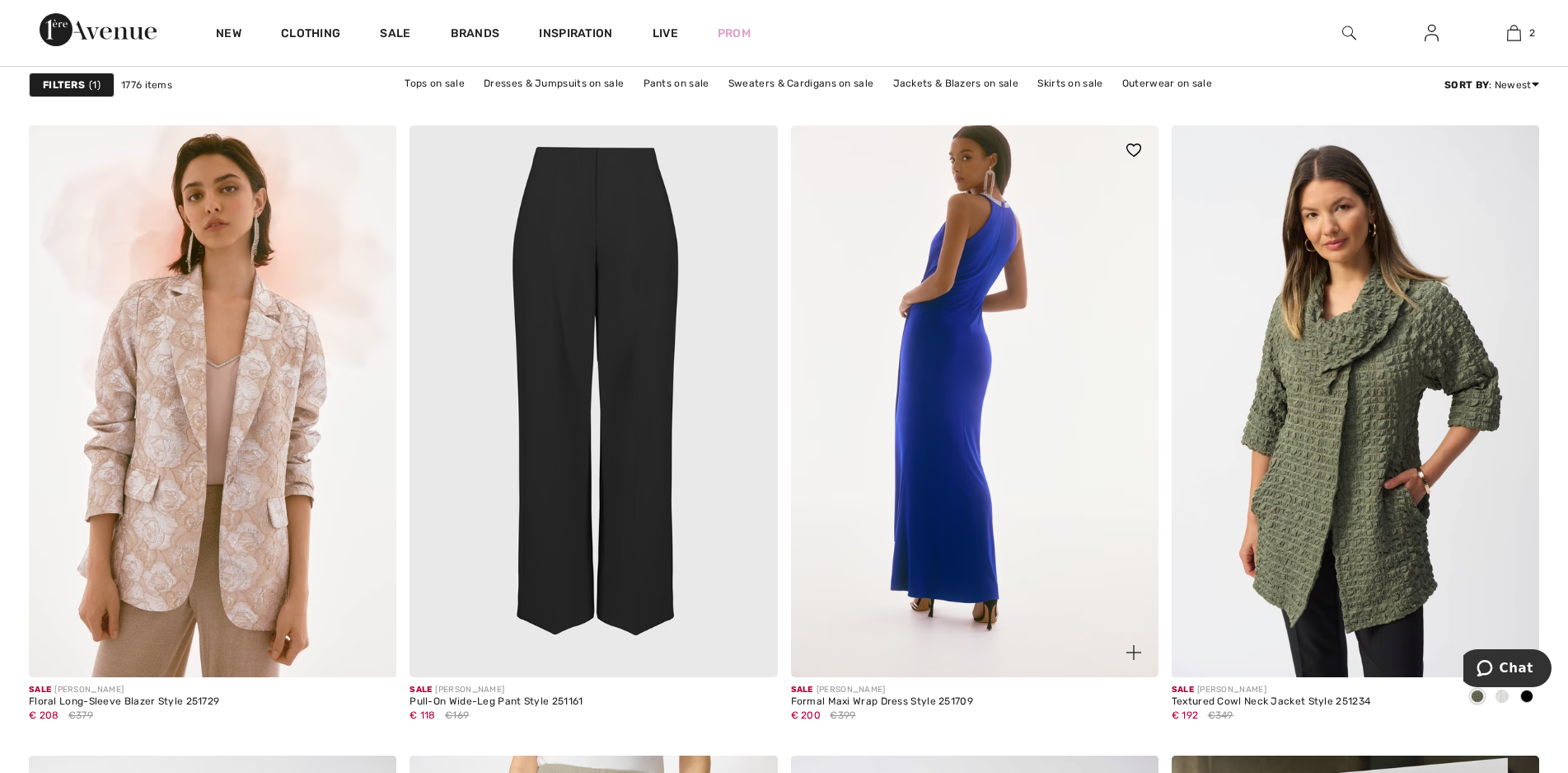
click at [979, 402] on img at bounding box center [975, 401] width 368 height 551
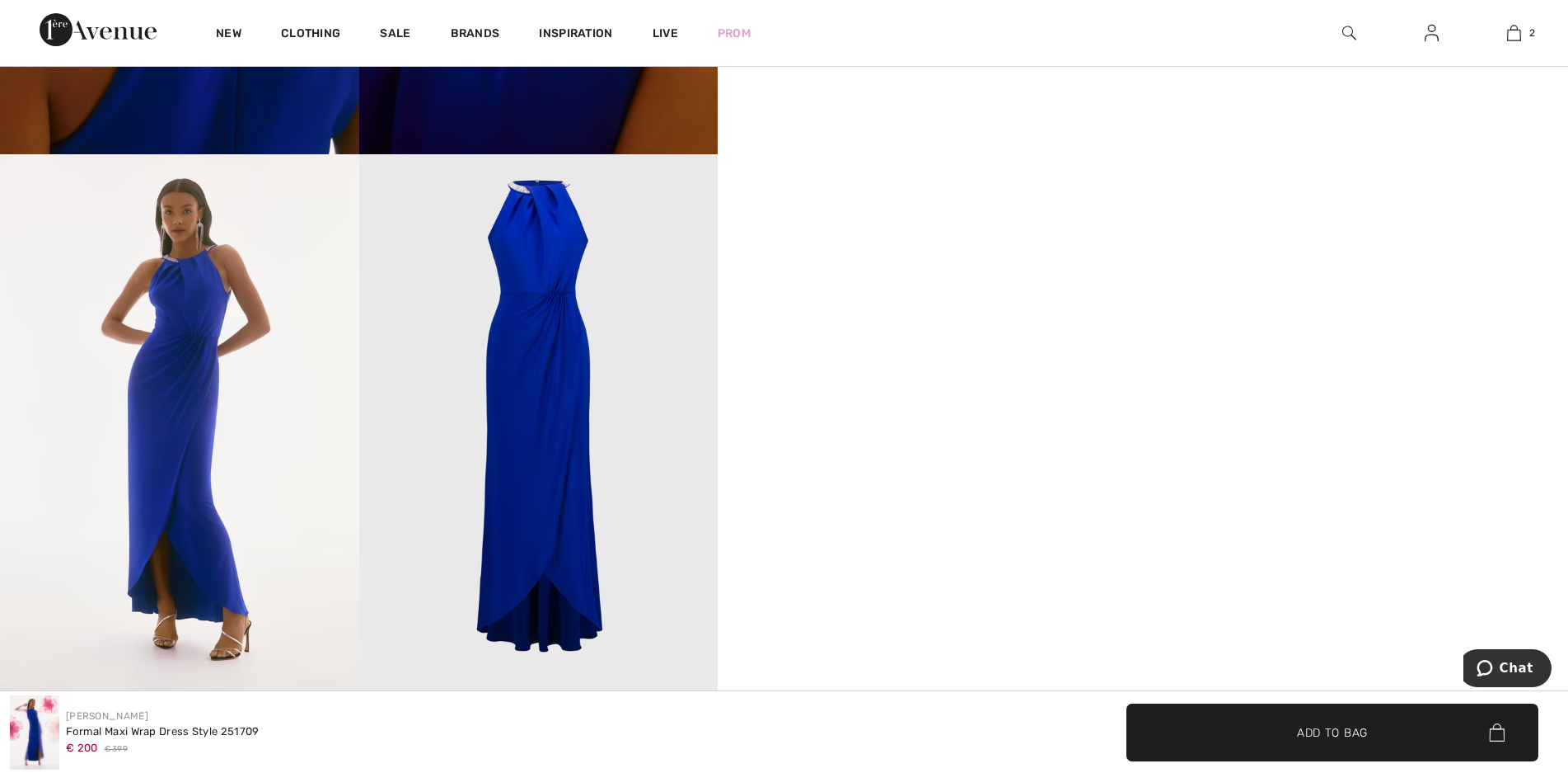
scroll to position [1402, 0]
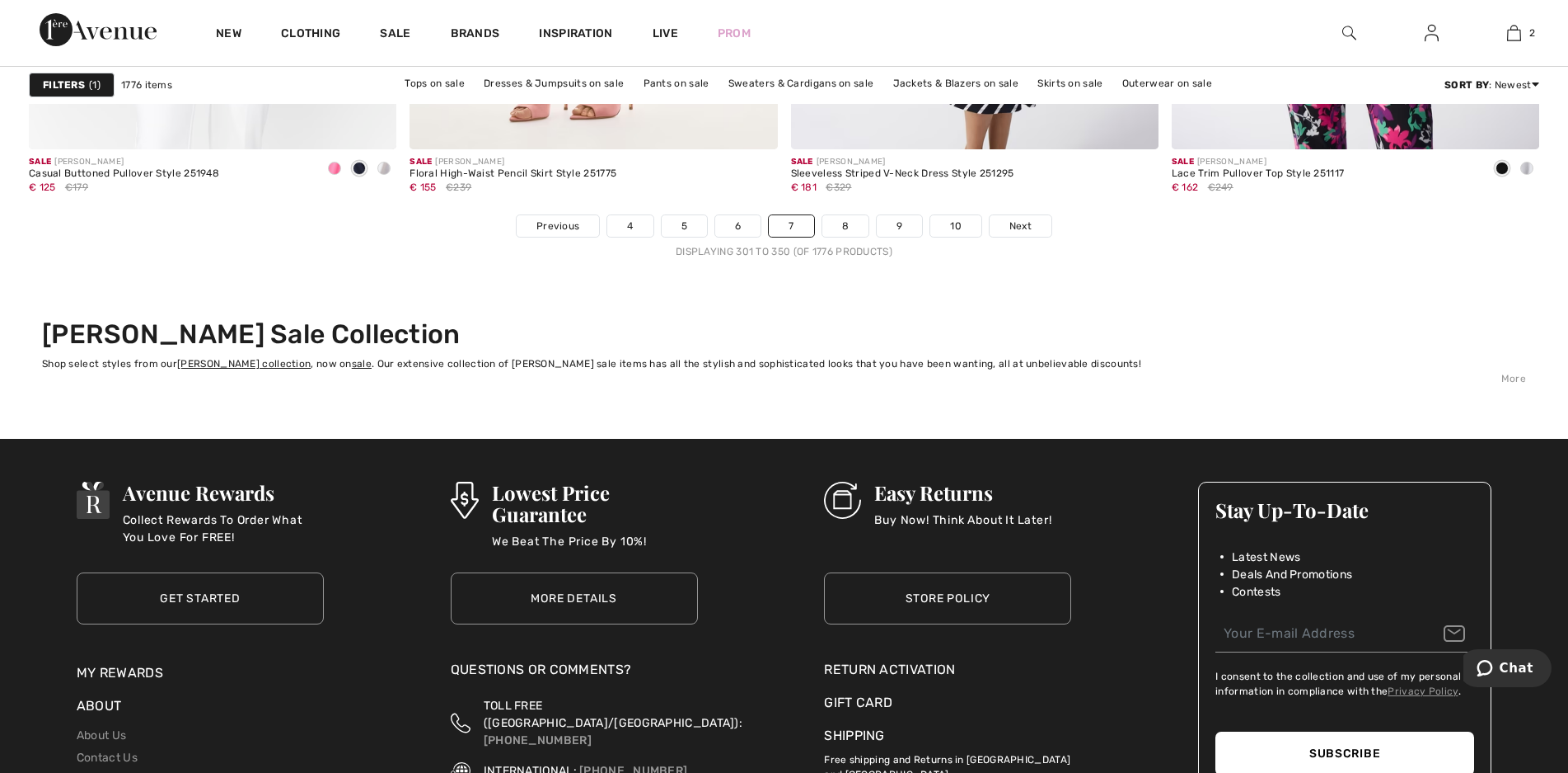
scroll to position [9731, 0]
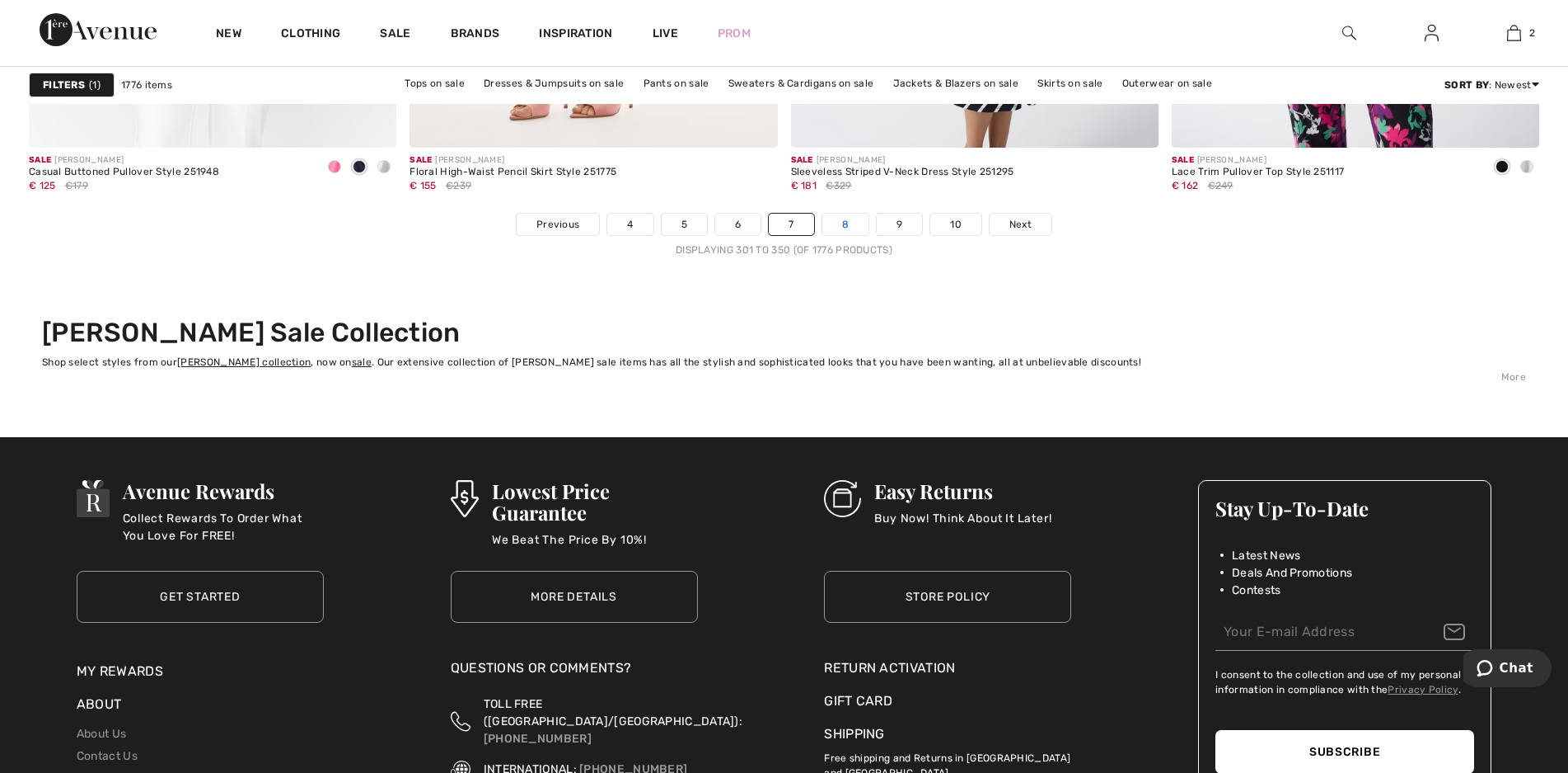
click at [858, 223] on link "8" at bounding box center [846, 223] width 46 height 21
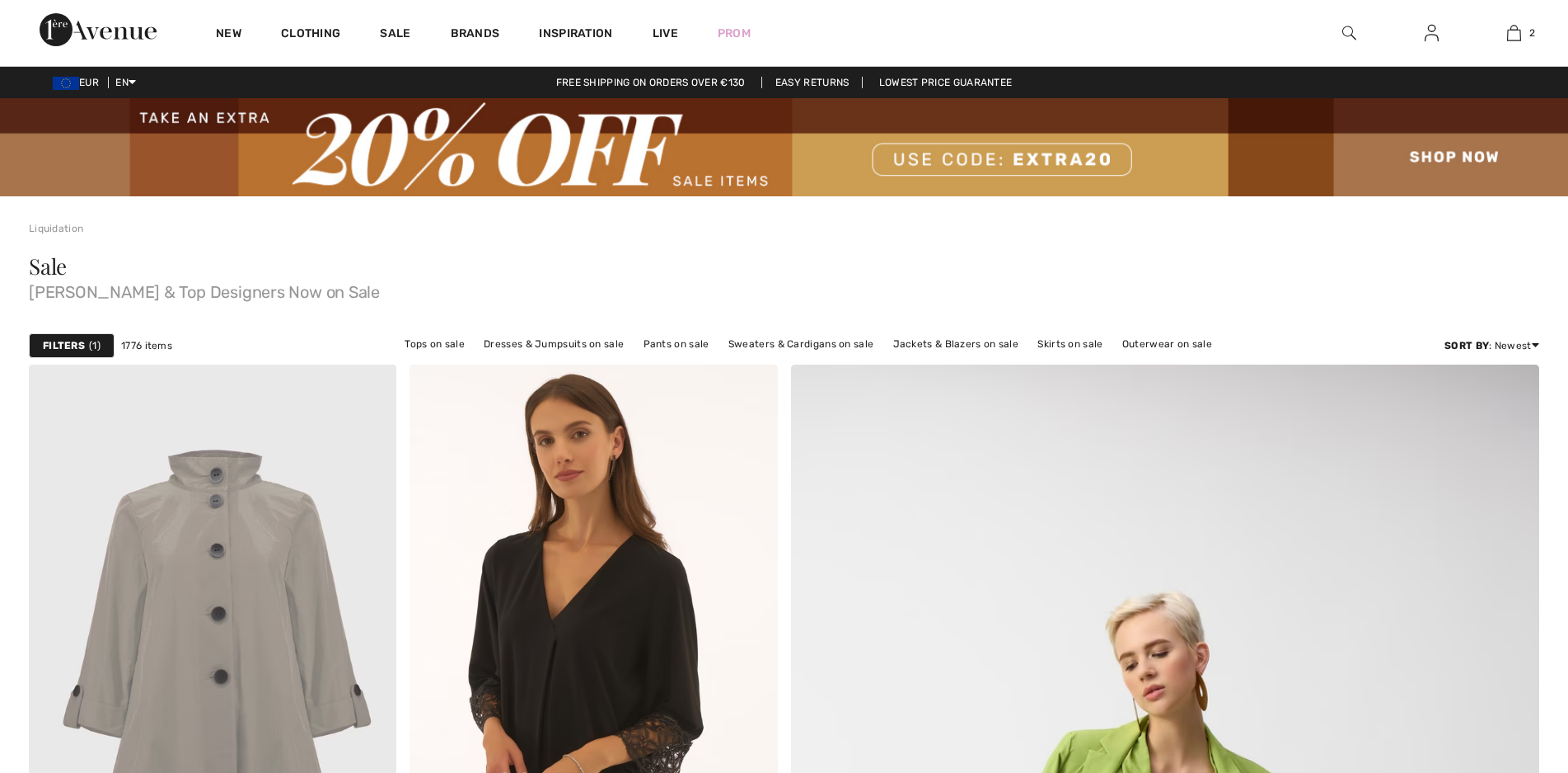
checkbox input "true"
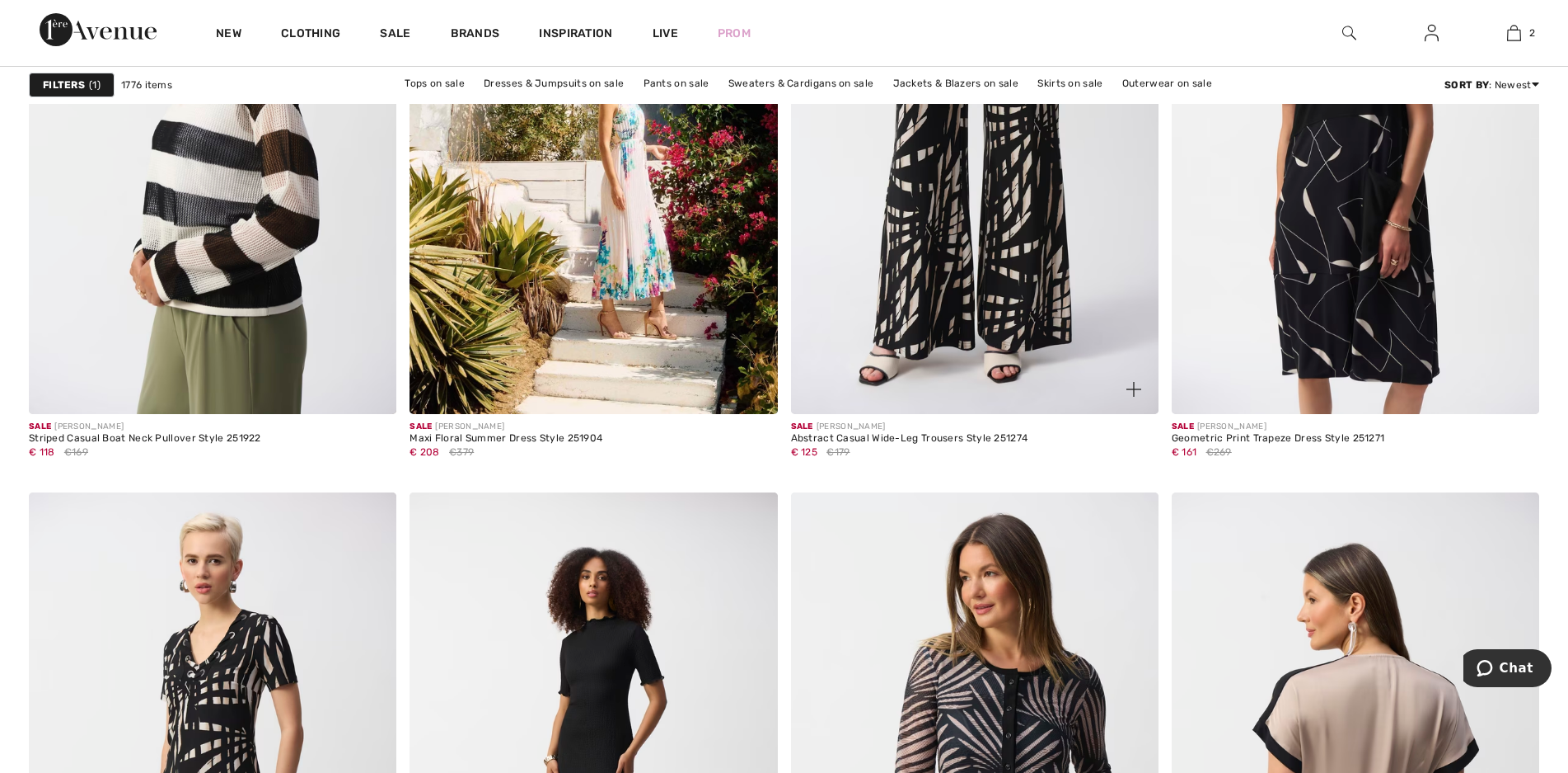
scroll to position [3052, 0]
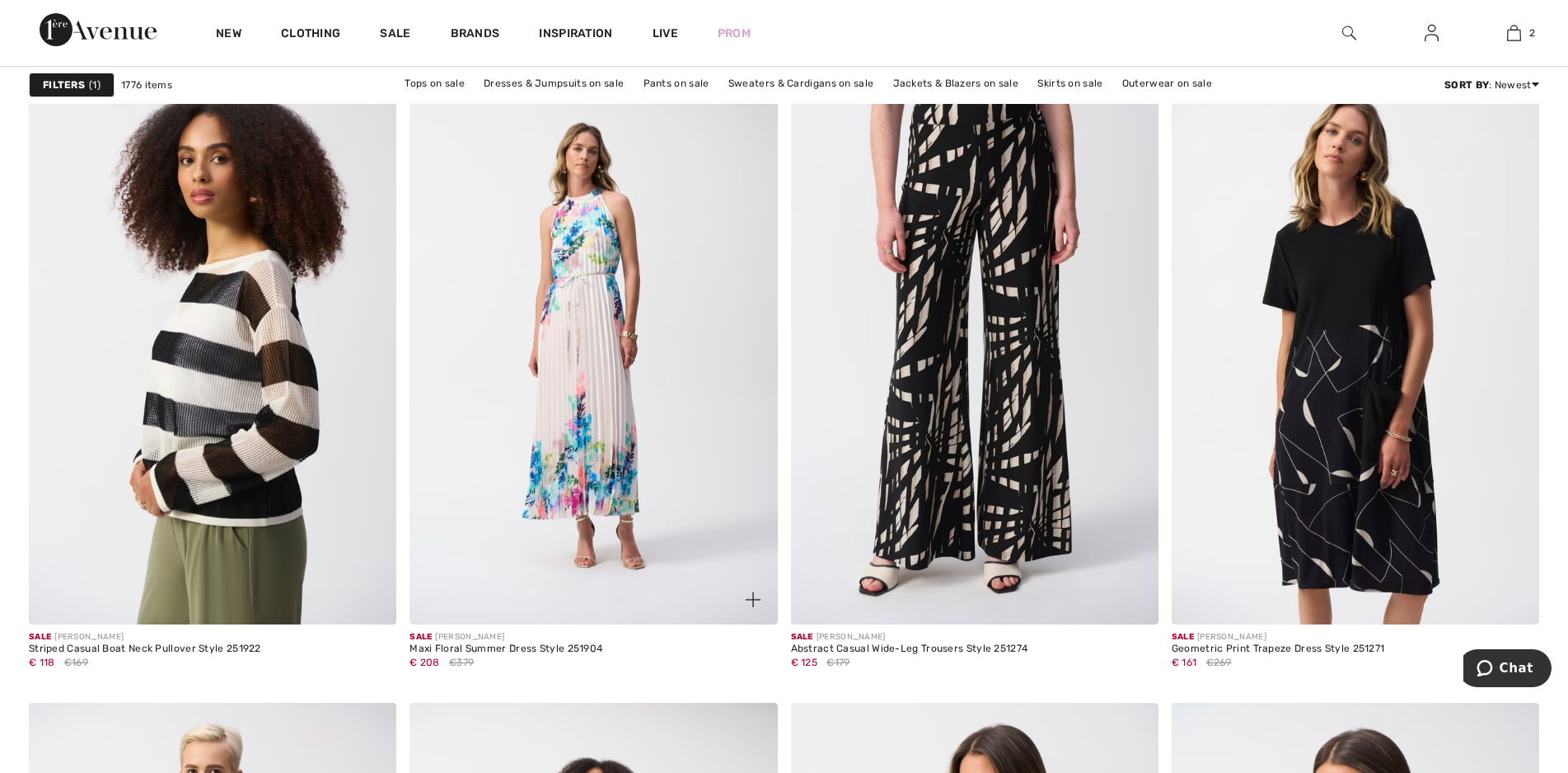
click at [595, 381] on img at bounding box center [594, 348] width 368 height 551
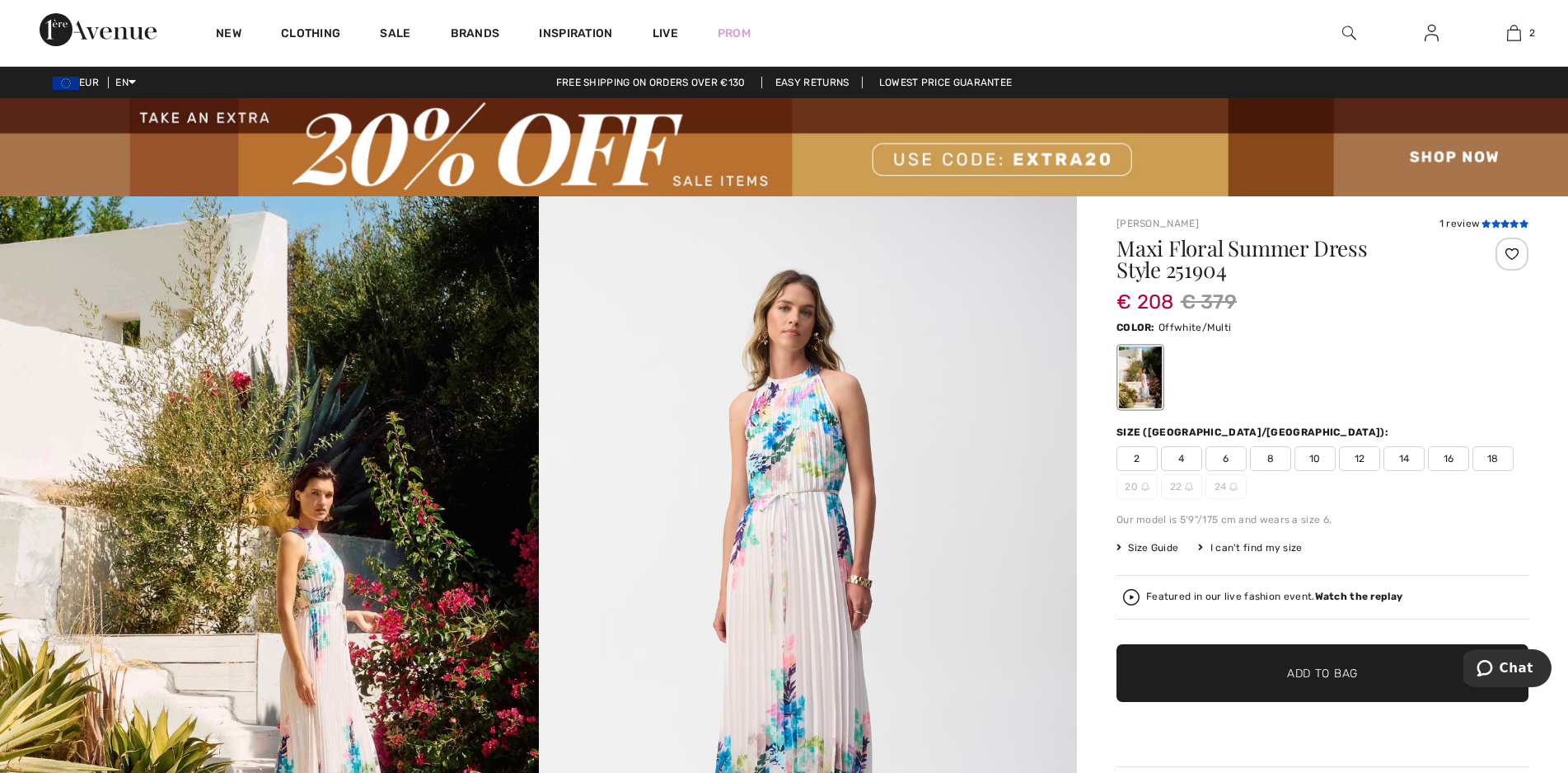
click at [1511, 225] on icon at bounding box center [1515, 223] width 9 height 8
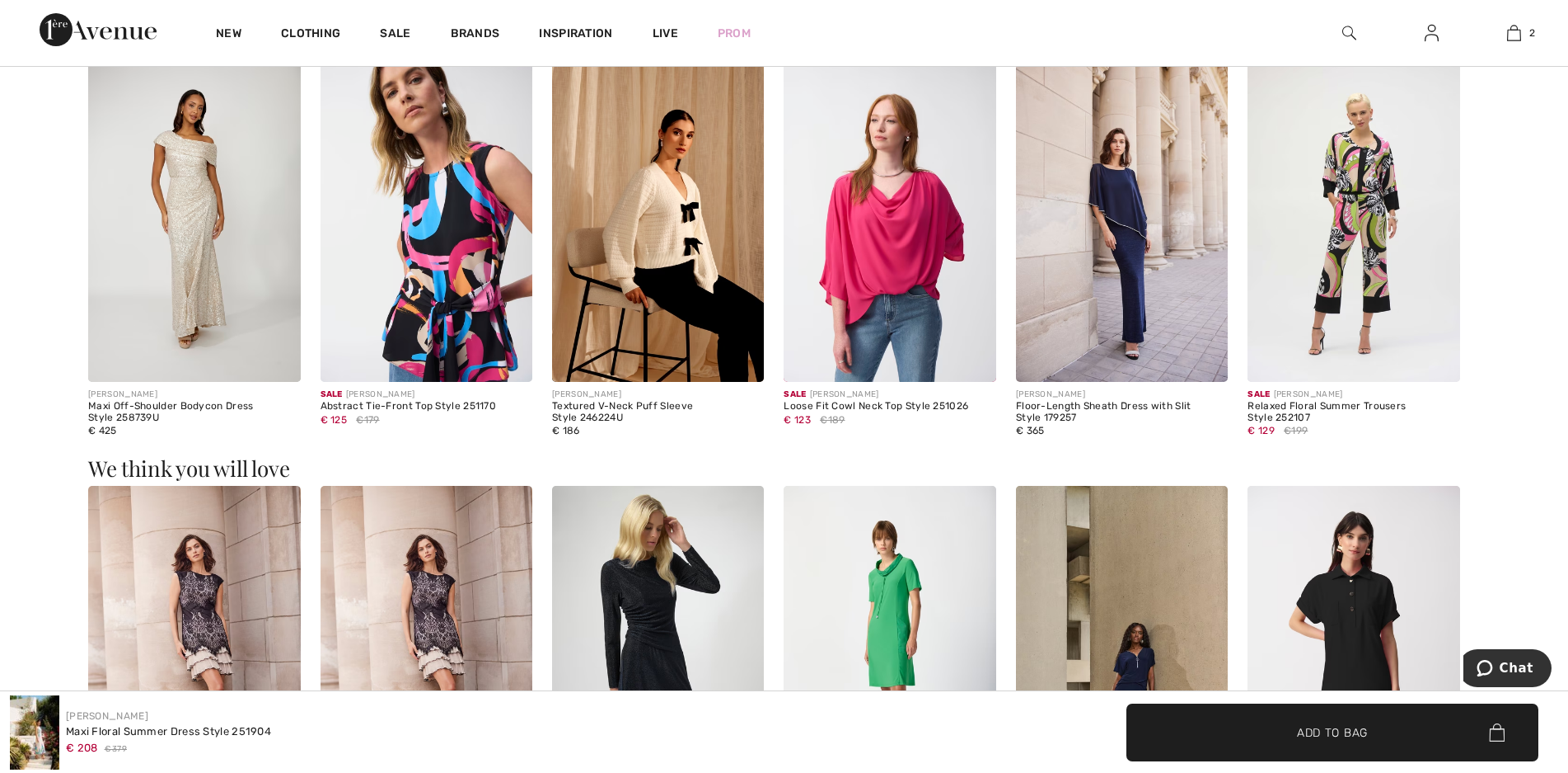
scroll to position [2029, 0]
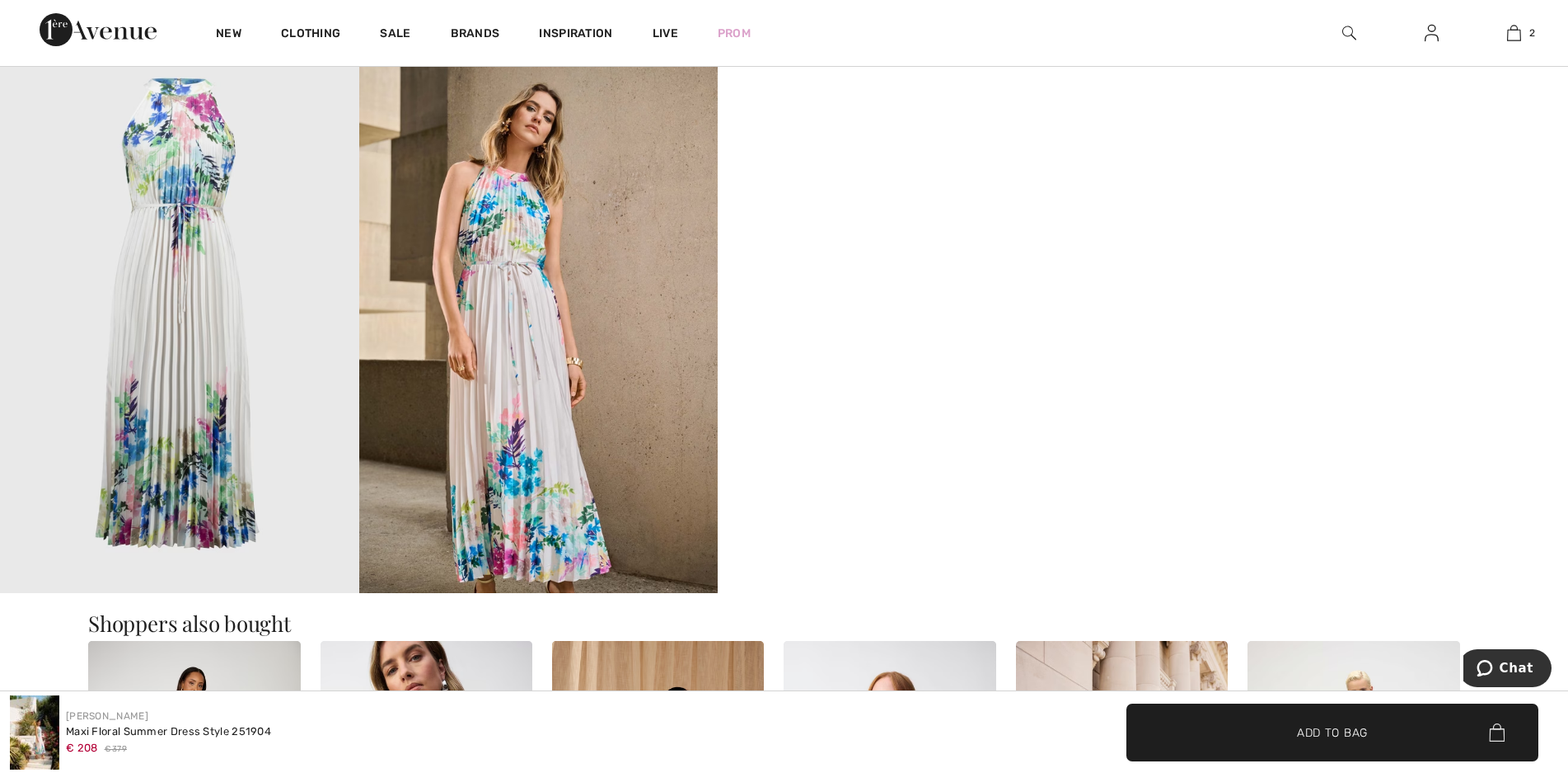
drag, startPoint x: 501, startPoint y: 230, endPoint x: 588, endPoint y: 261, distance: 92.4
click at [501, 230] on img at bounding box center [539, 323] width 360 height 539
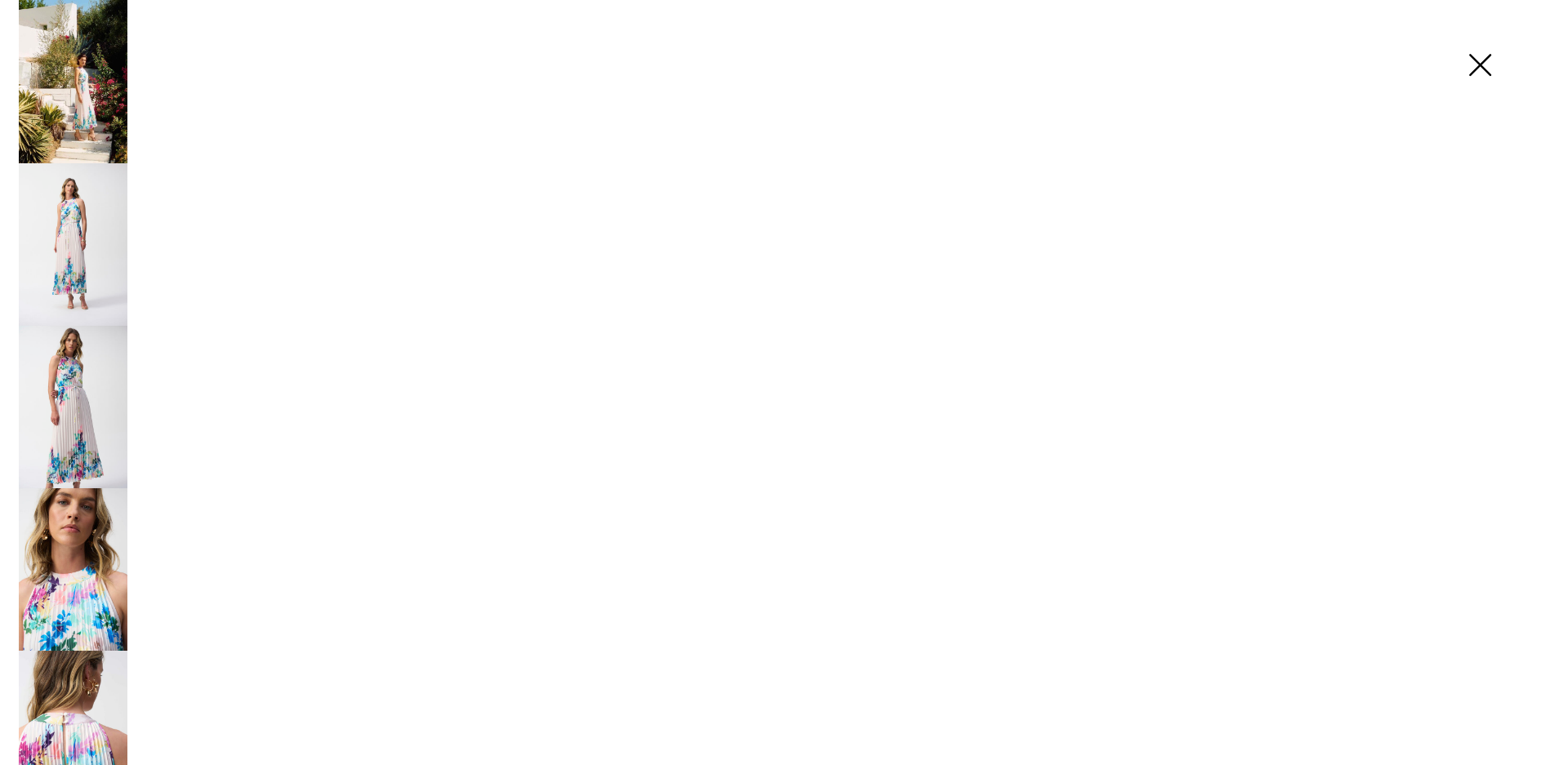
scroll to position [2033, 0]
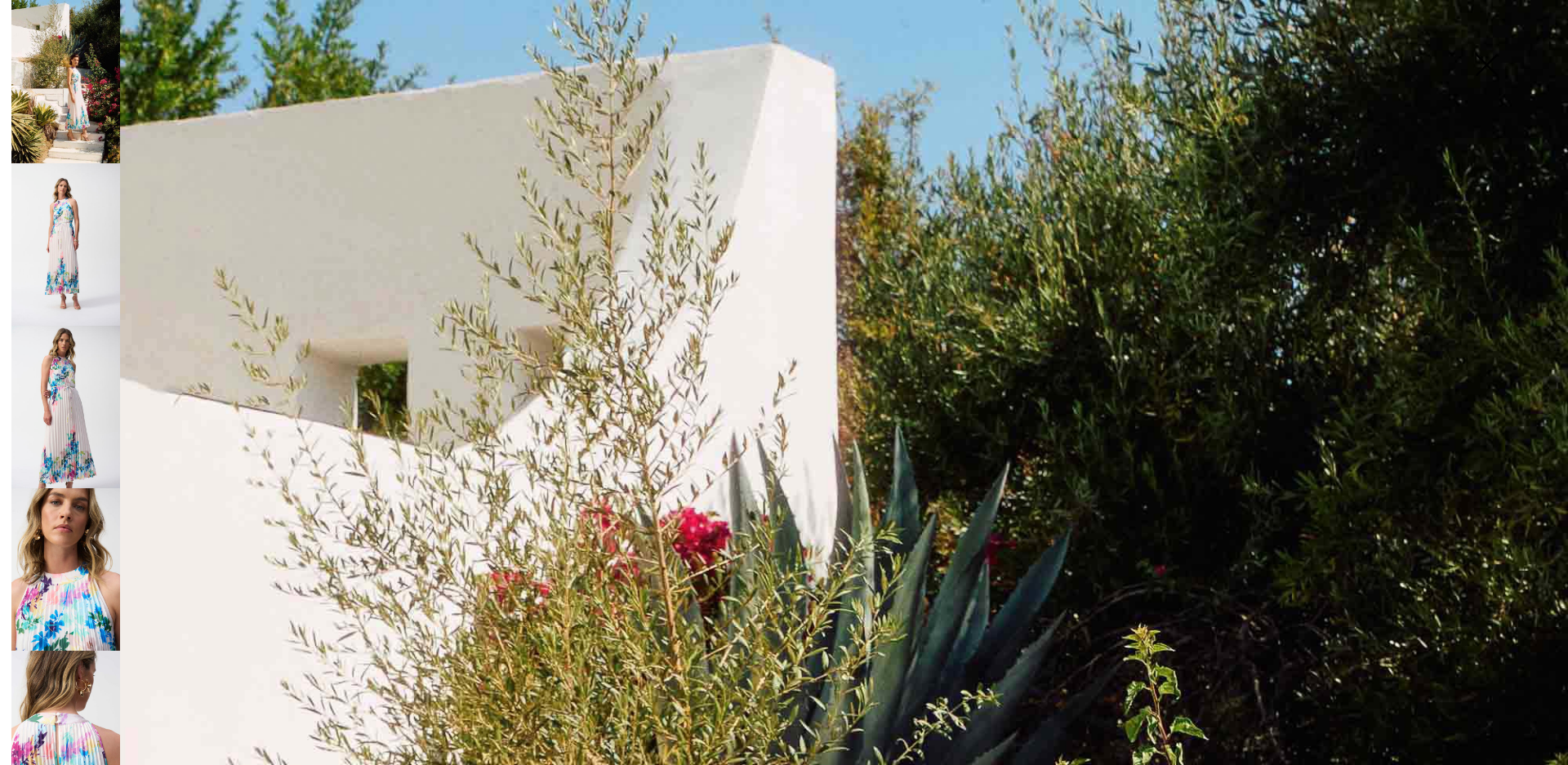
click at [72, 422] on img at bounding box center [66, 406] width 109 height 162
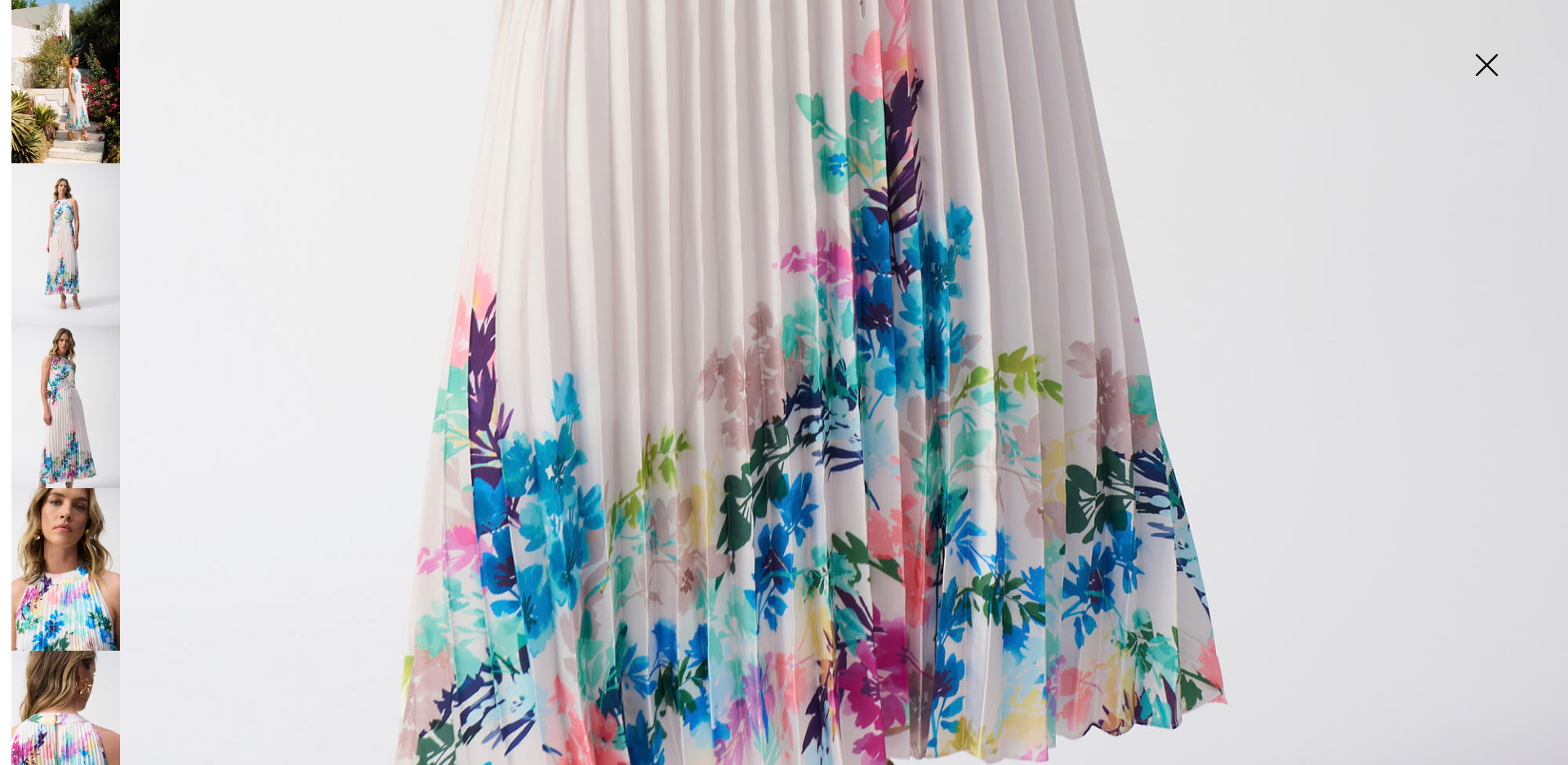
scroll to position [1563, 0]
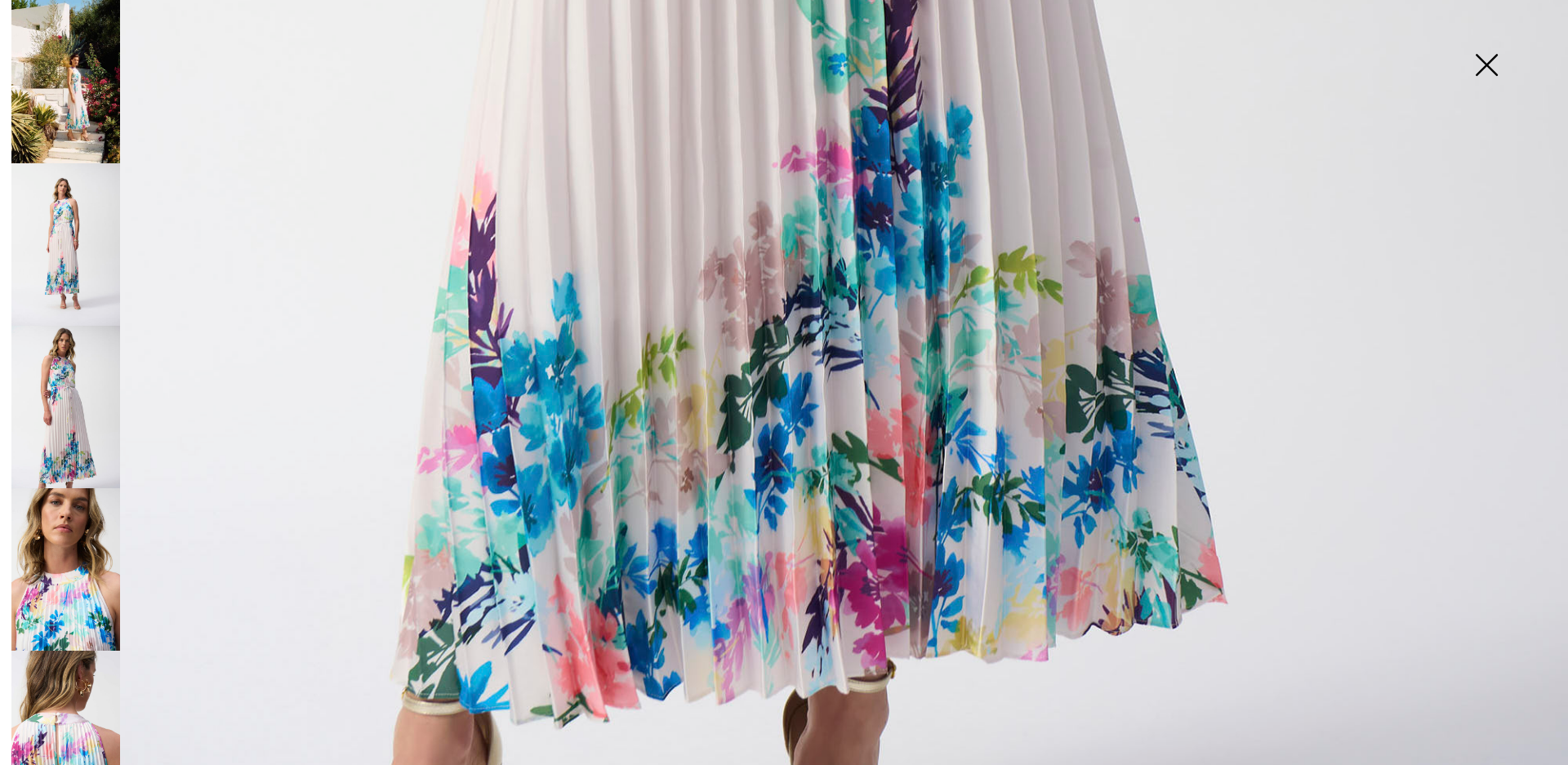
click at [53, 567] on img at bounding box center [66, 568] width 109 height 162
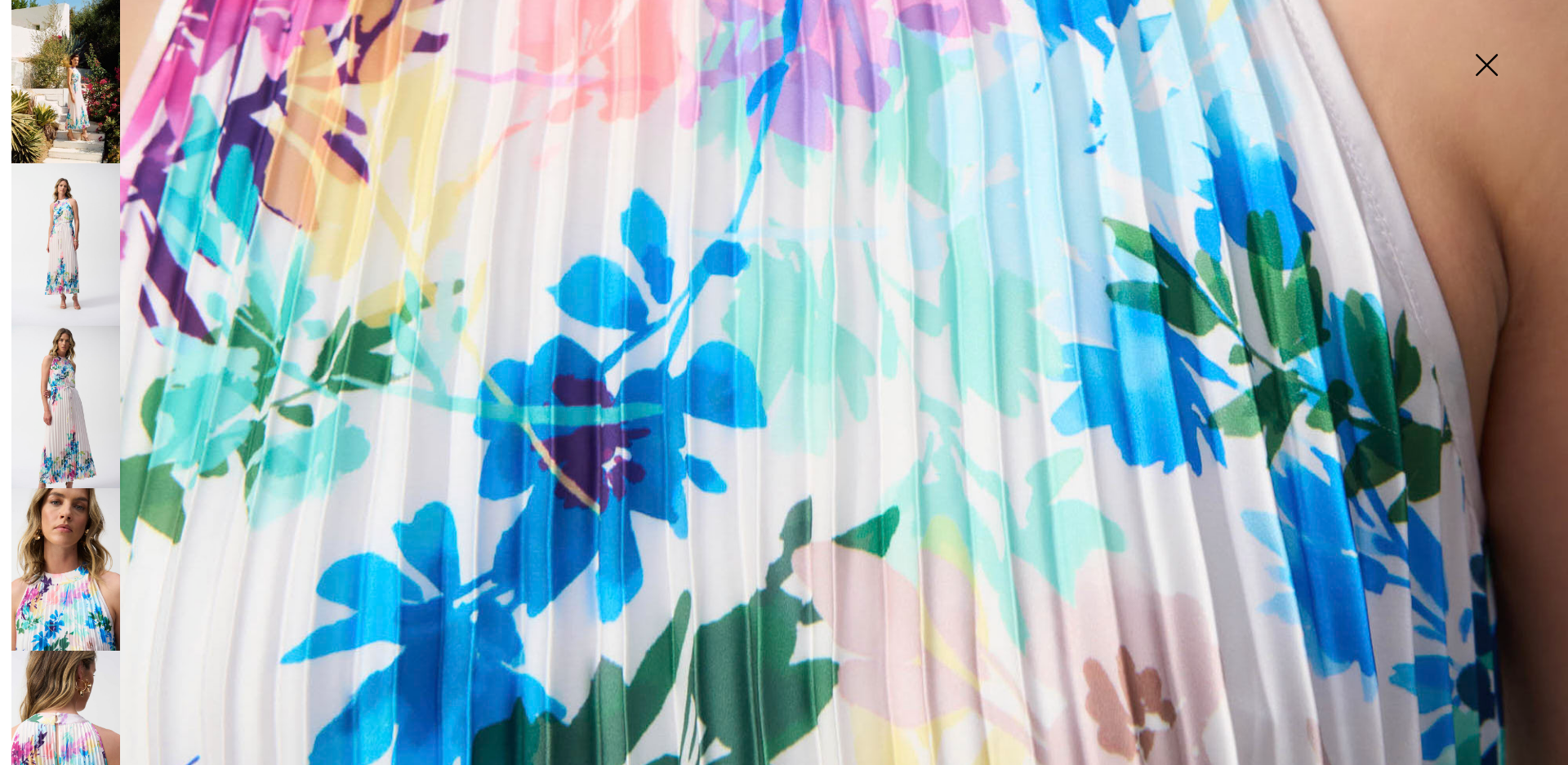
click at [50, 711] on img at bounding box center [66, 731] width 109 height 162
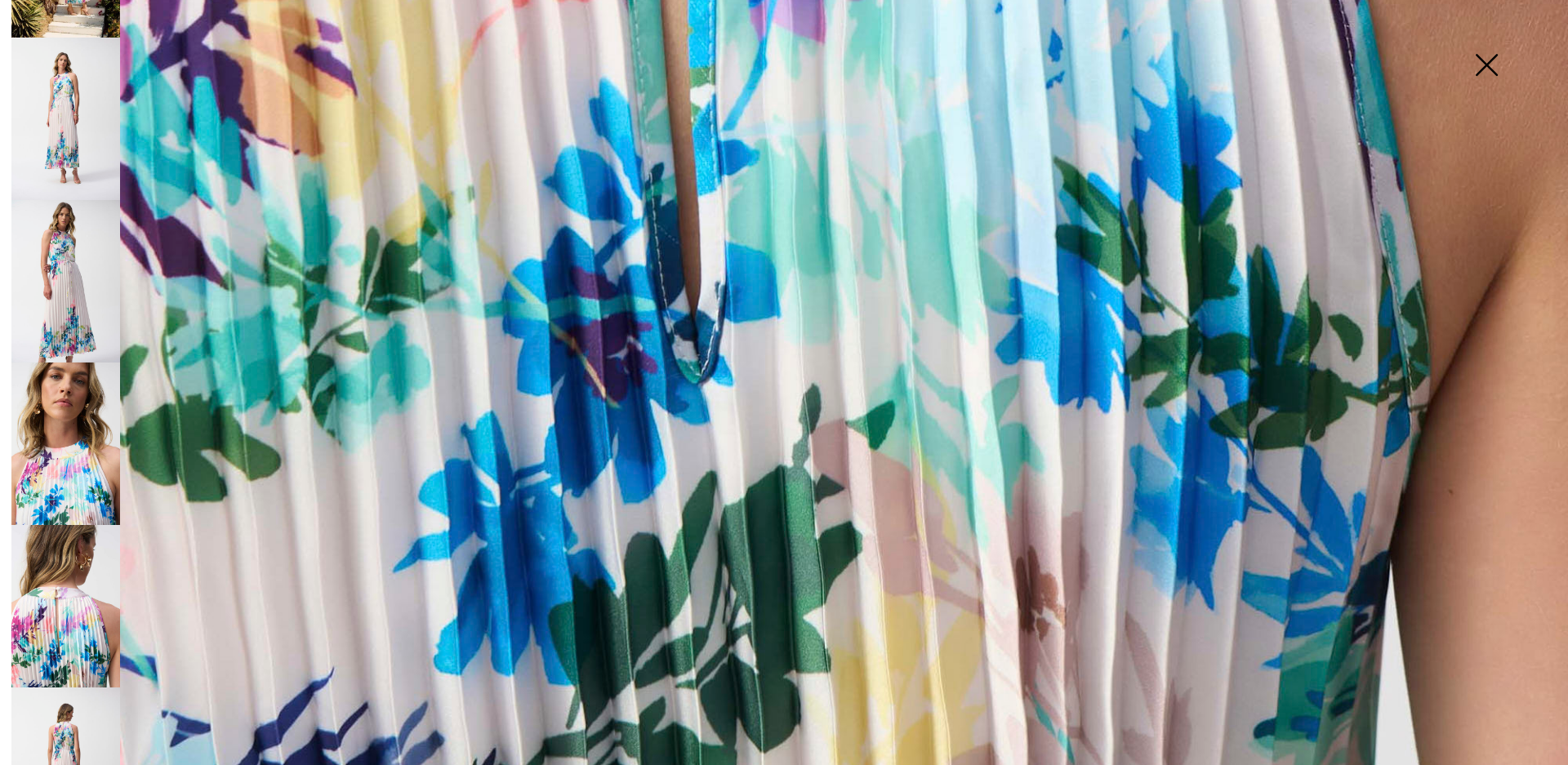
scroll to position [326, 0]
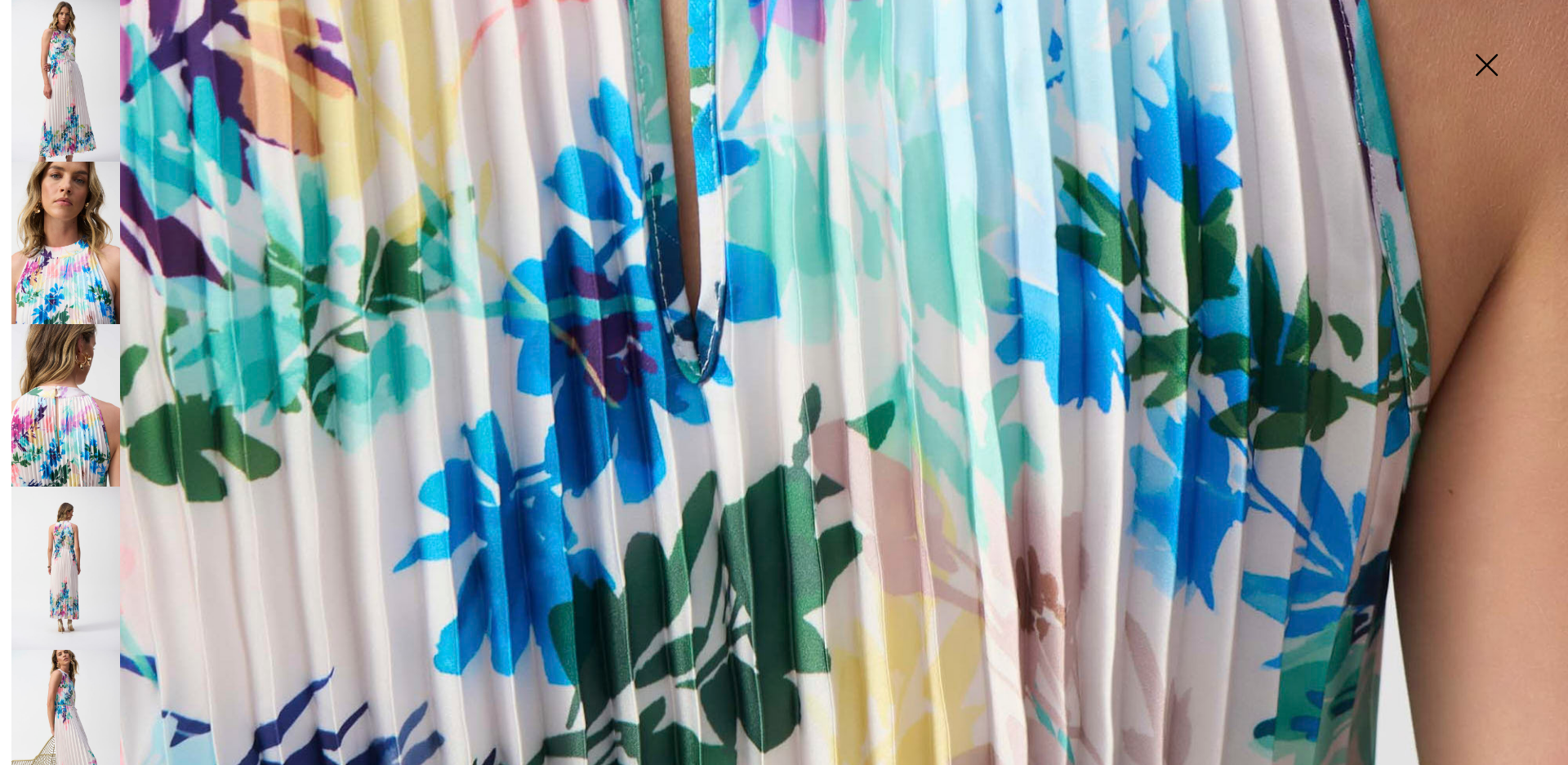
click at [40, 499] on img at bounding box center [66, 567] width 109 height 162
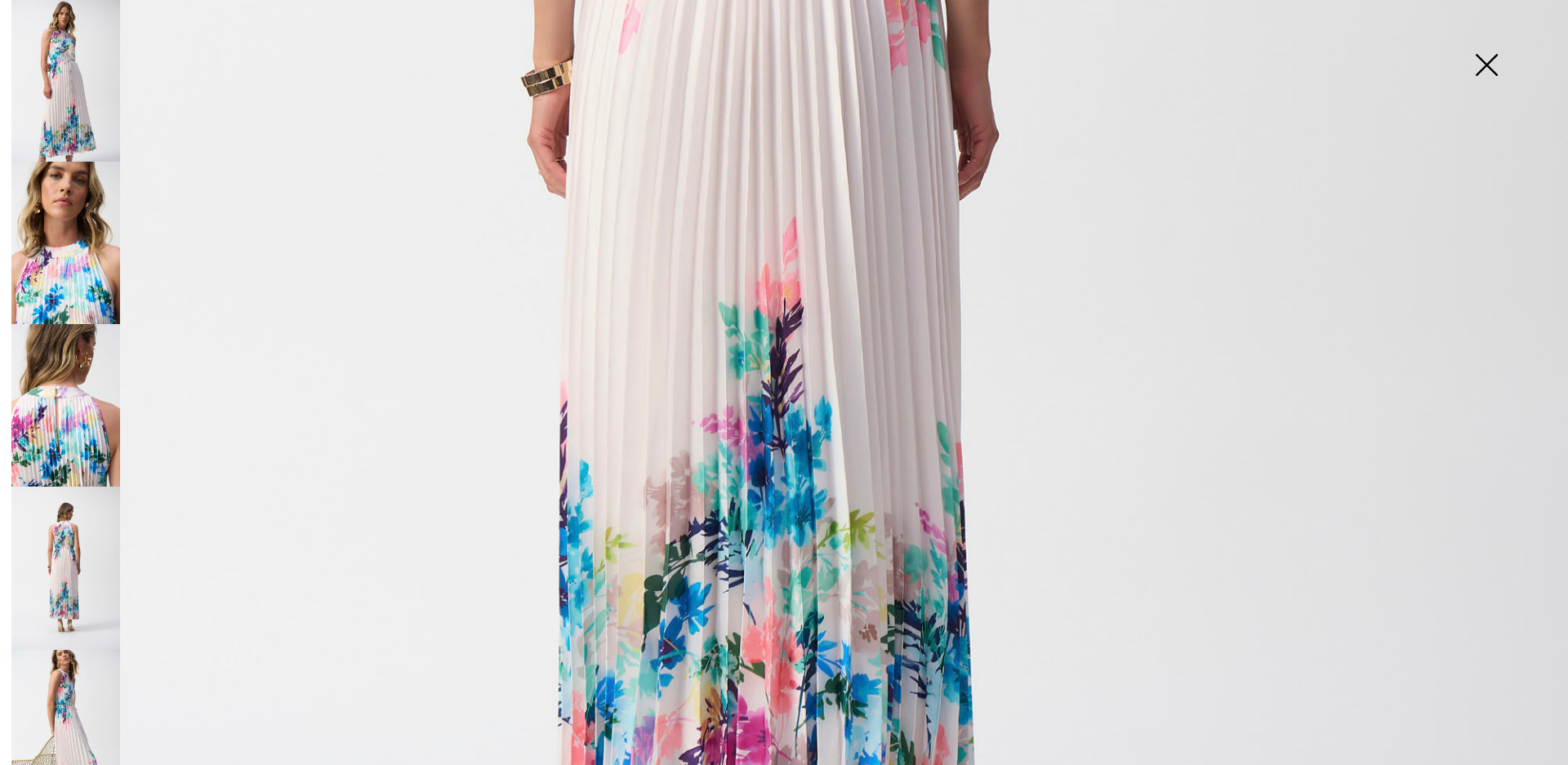
scroll to position [584, 0]
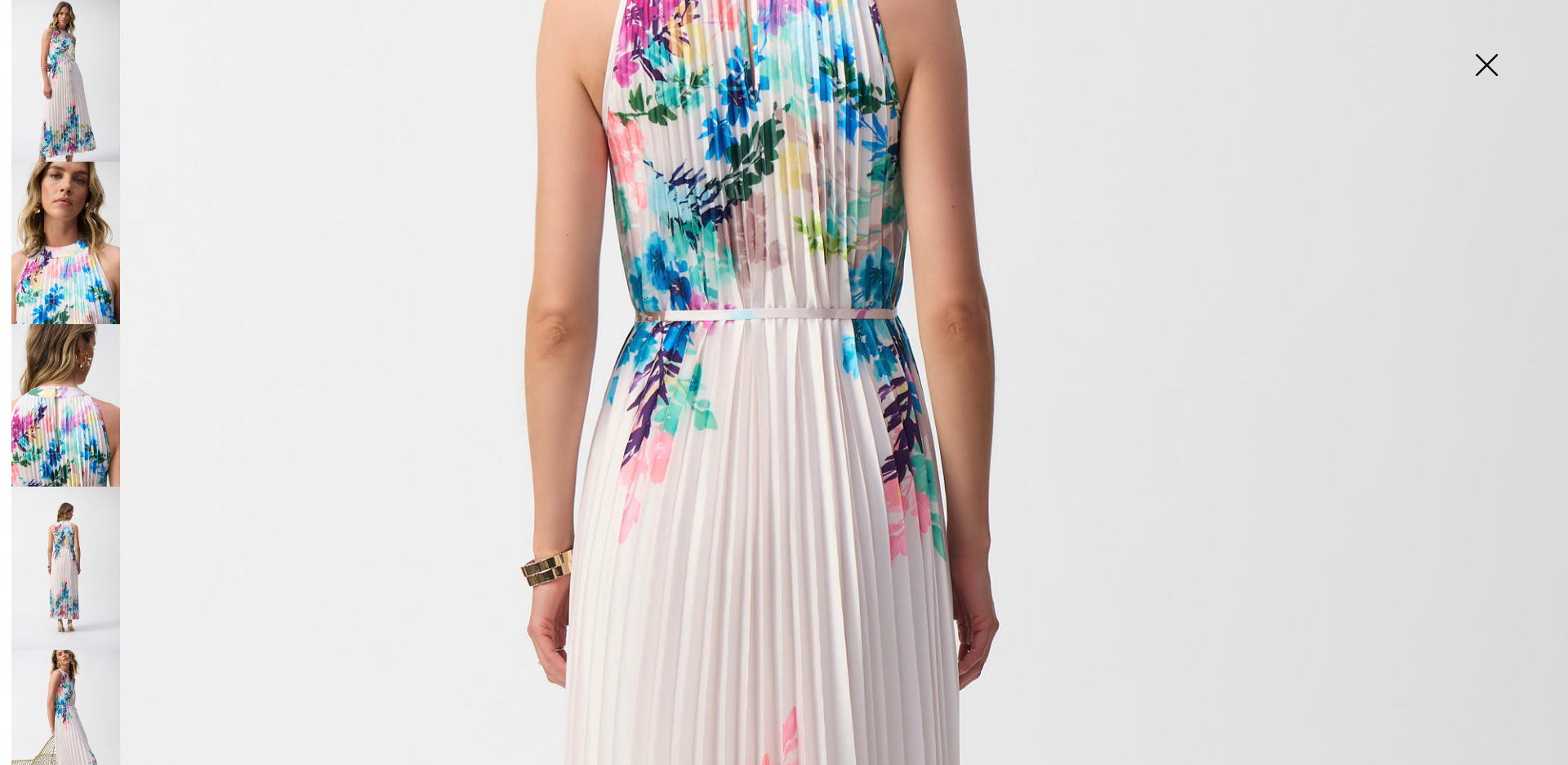
click at [1494, 63] on img at bounding box center [1486, 66] width 82 height 84
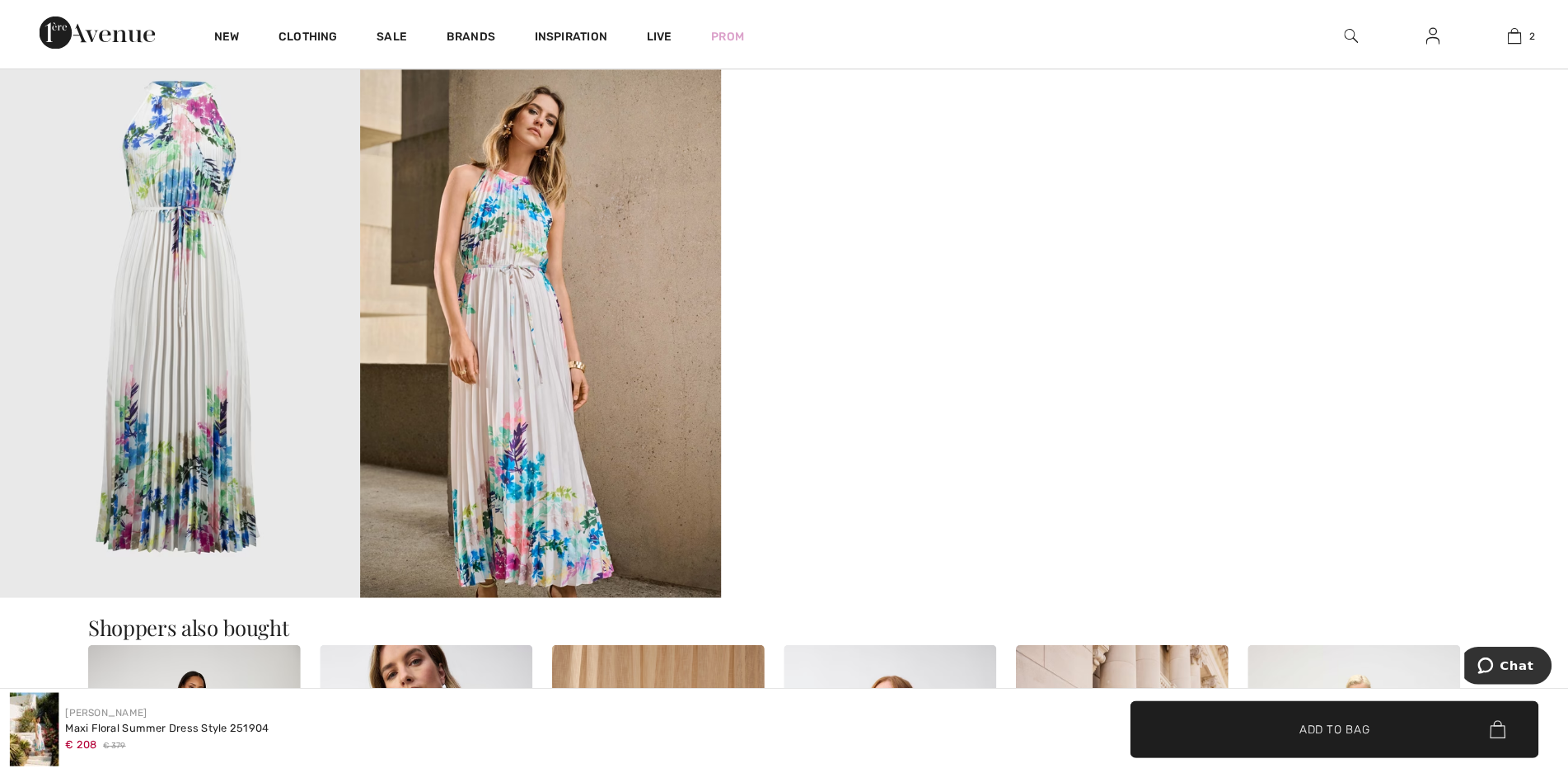
scroll to position [2029, 0]
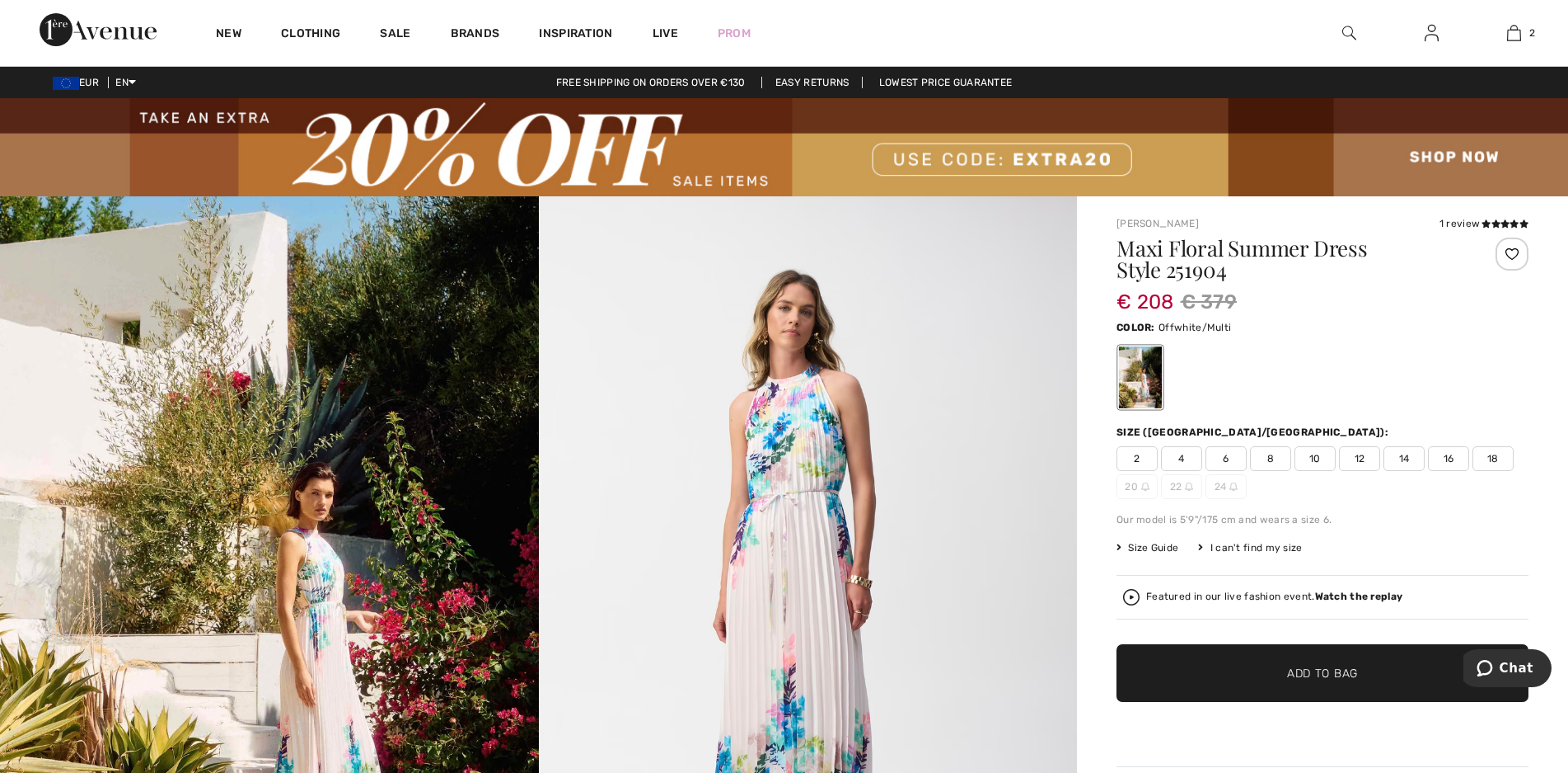
click at [1509, 258] on div at bounding box center [1512, 254] width 33 height 33
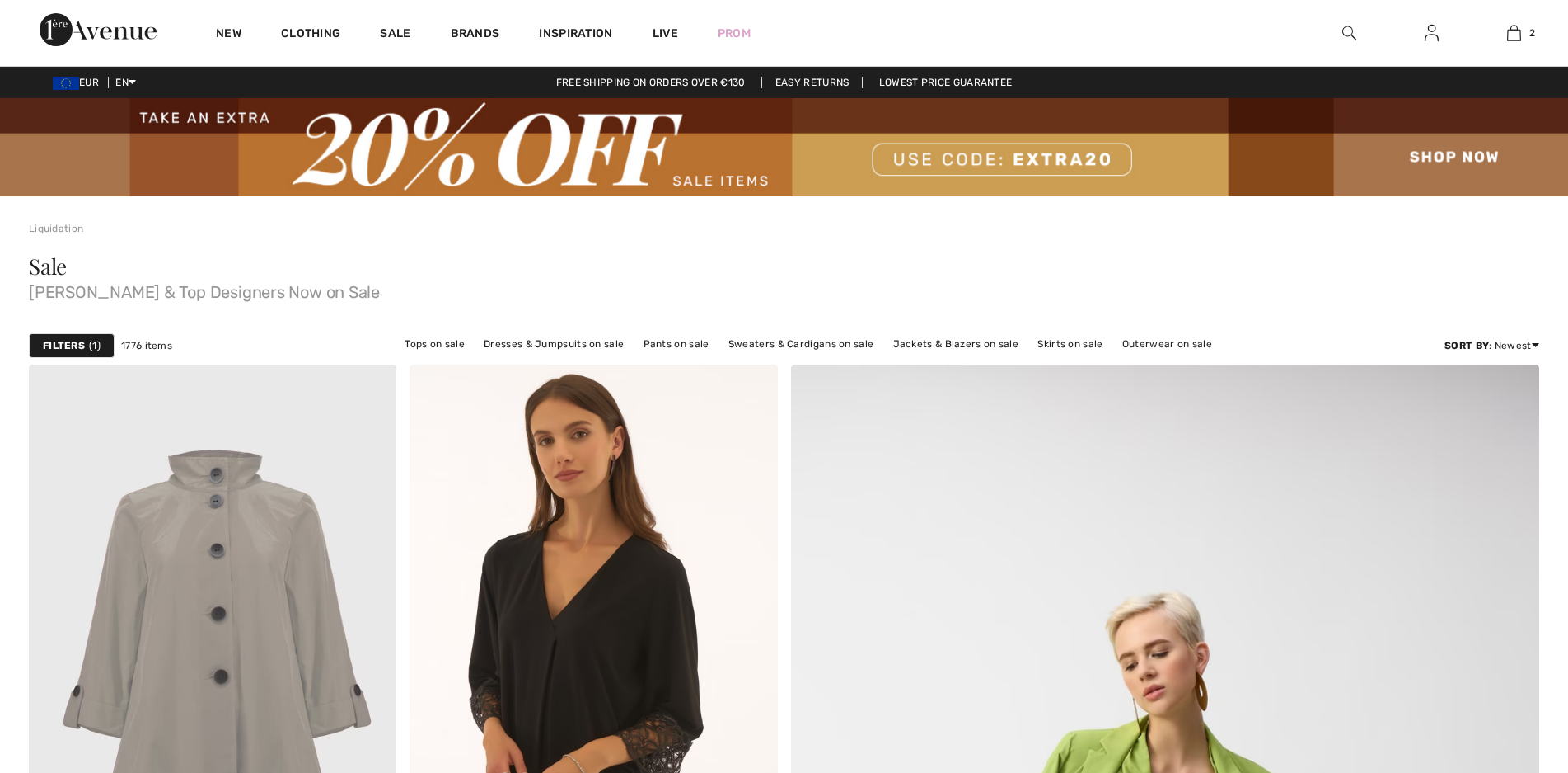
checkbox input "true"
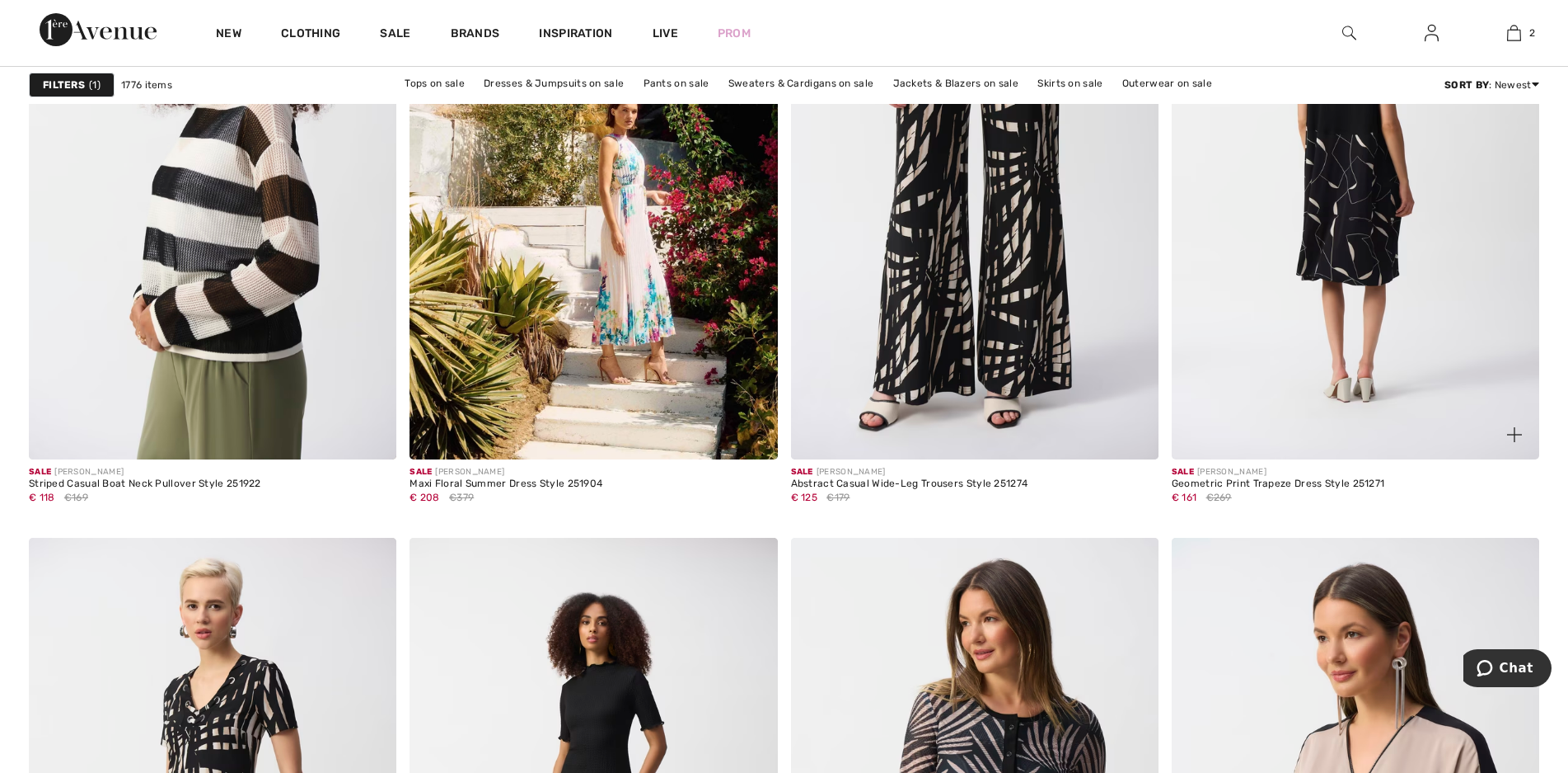
click at [1377, 215] on img at bounding box center [1356, 183] width 368 height 551
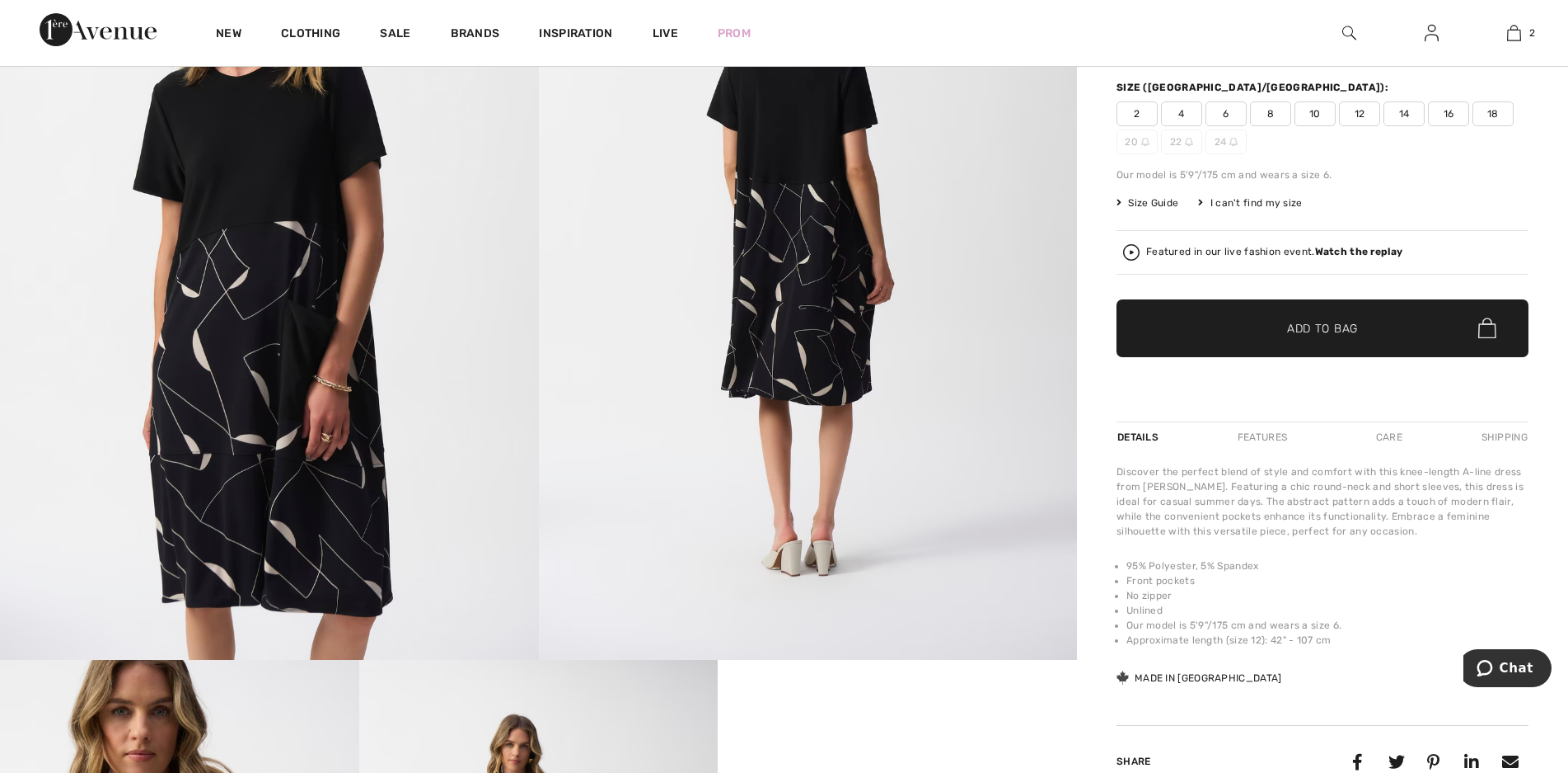
scroll to position [330, 0]
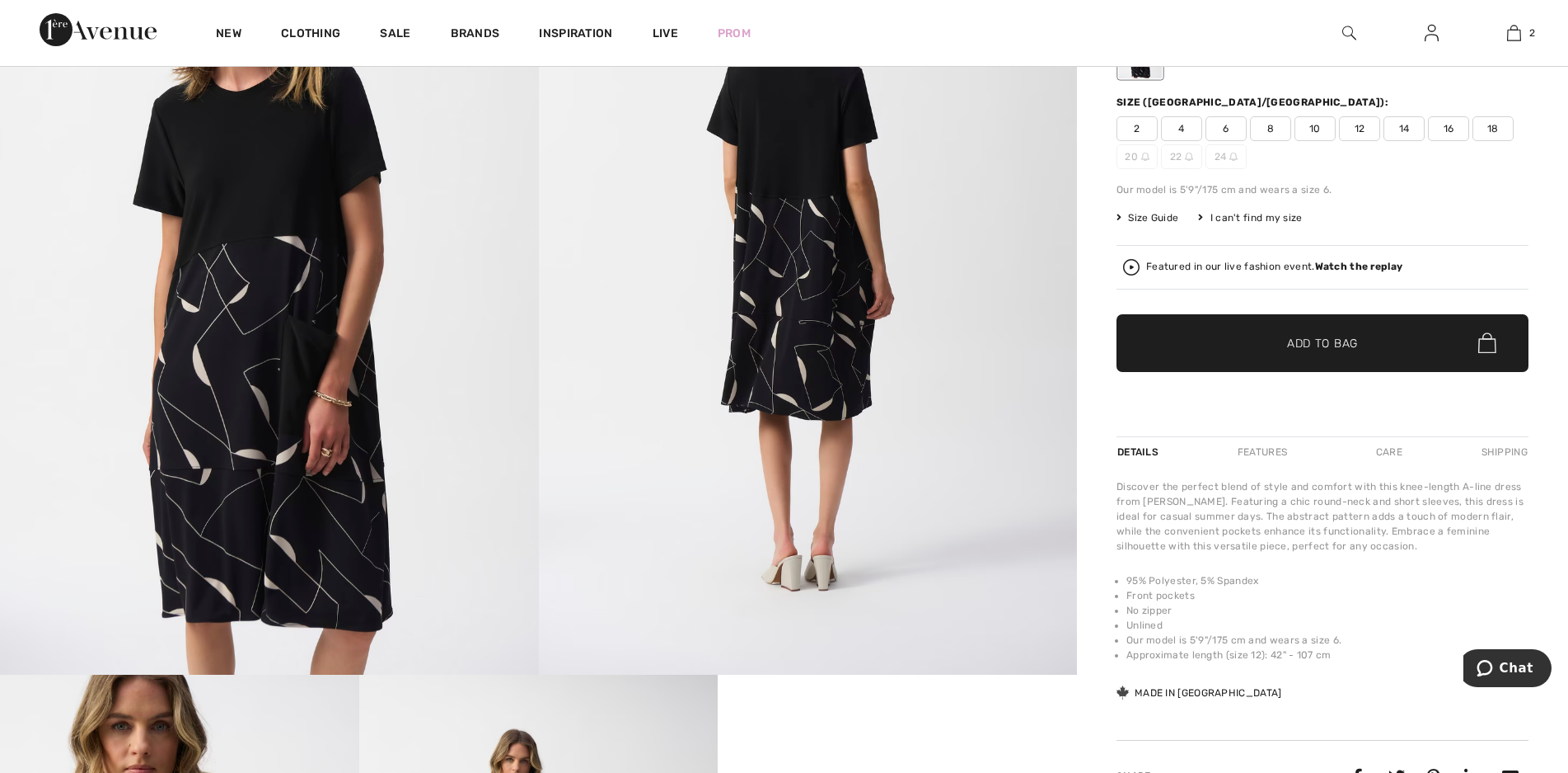
click at [1412, 132] on span "14" at bounding box center [1404, 128] width 41 height 25
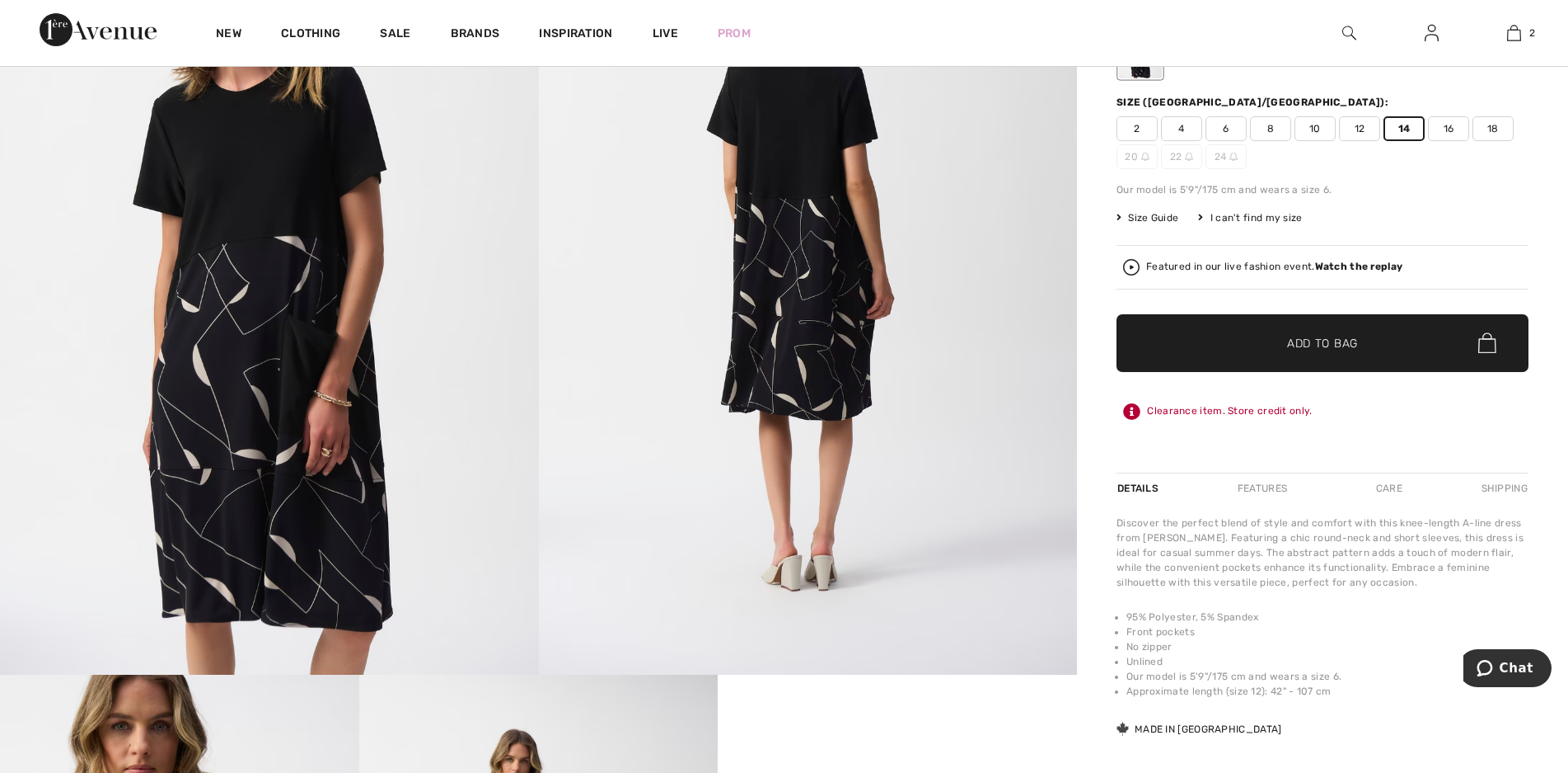
click at [1368, 352] on span "✔ Added to Bag Add to Bag" at bounding box center [1323, 343] width 412 height 58
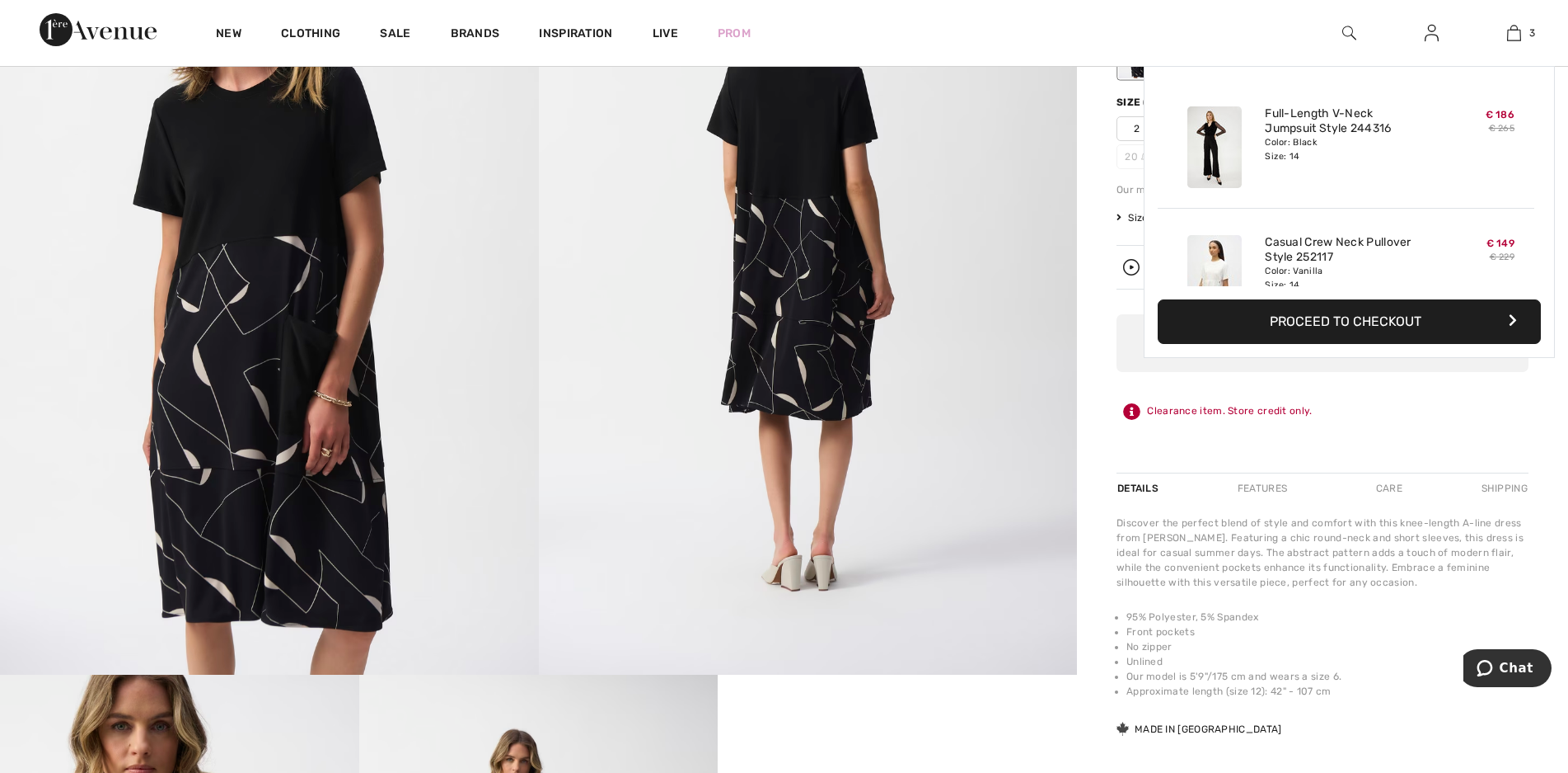
scroll to position [180, 0]
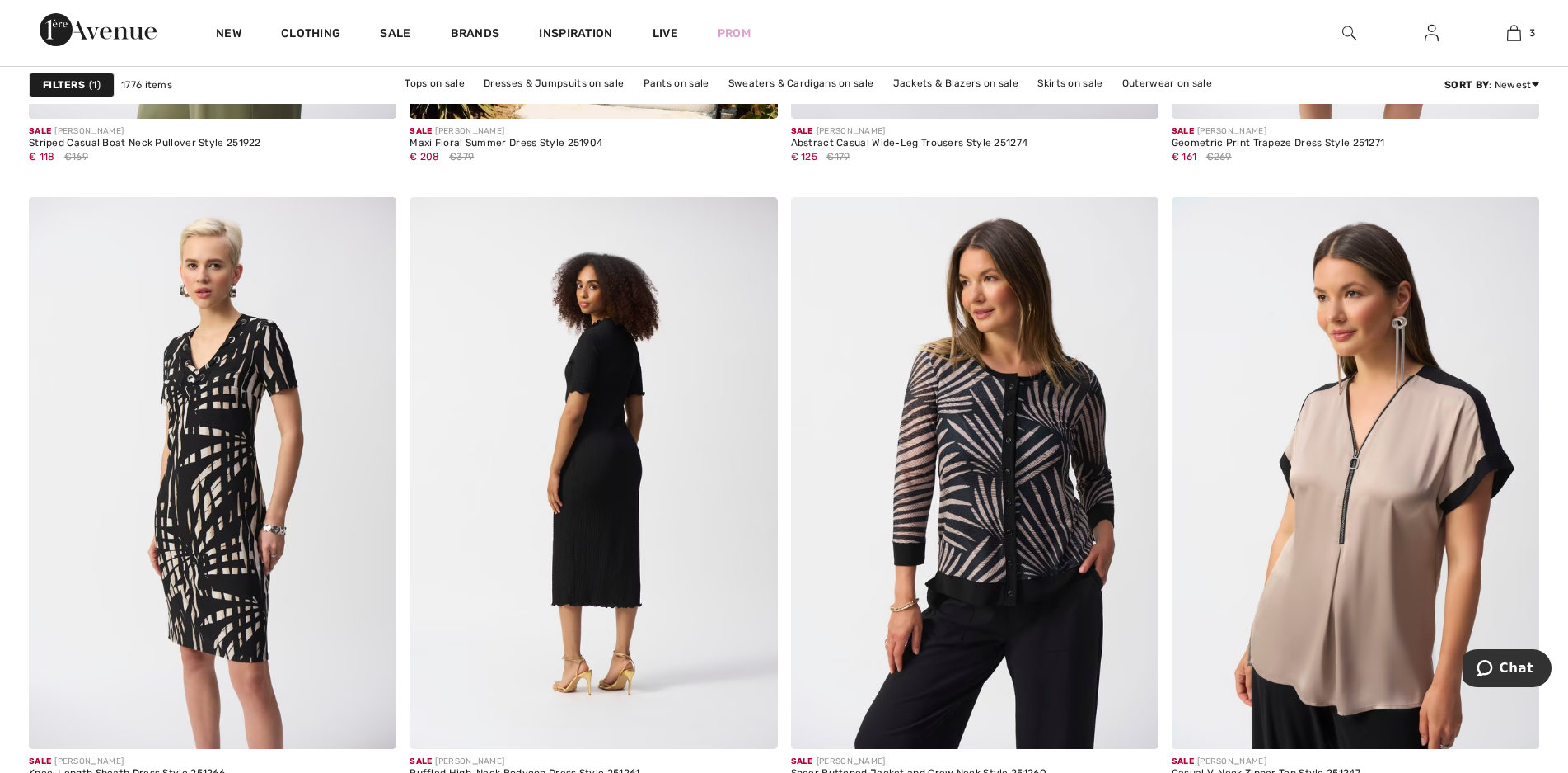
scroll to position [3794, 0]
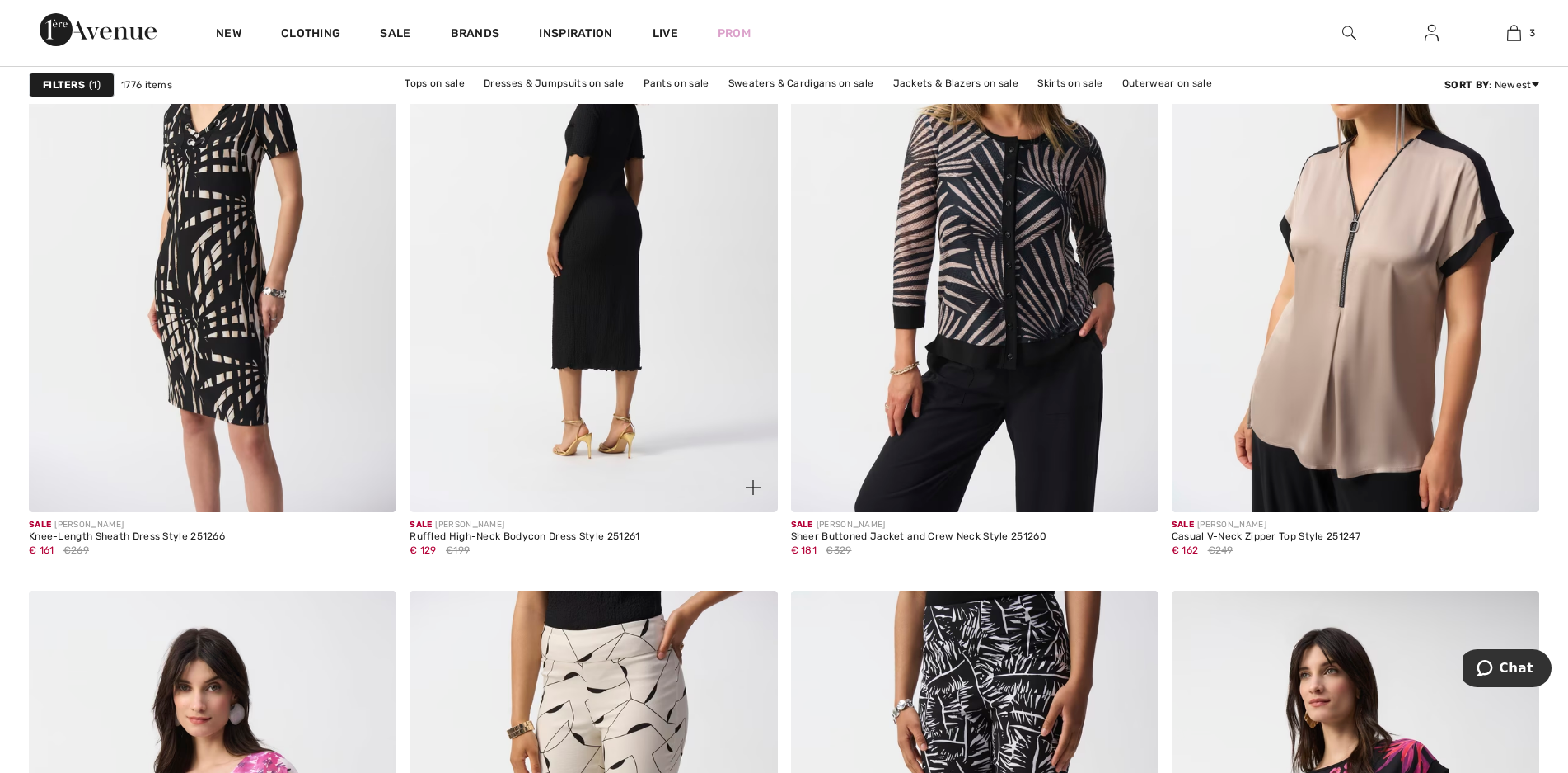
click at [589, 254] on img at bounding box center [594, 236] width 368 height 551
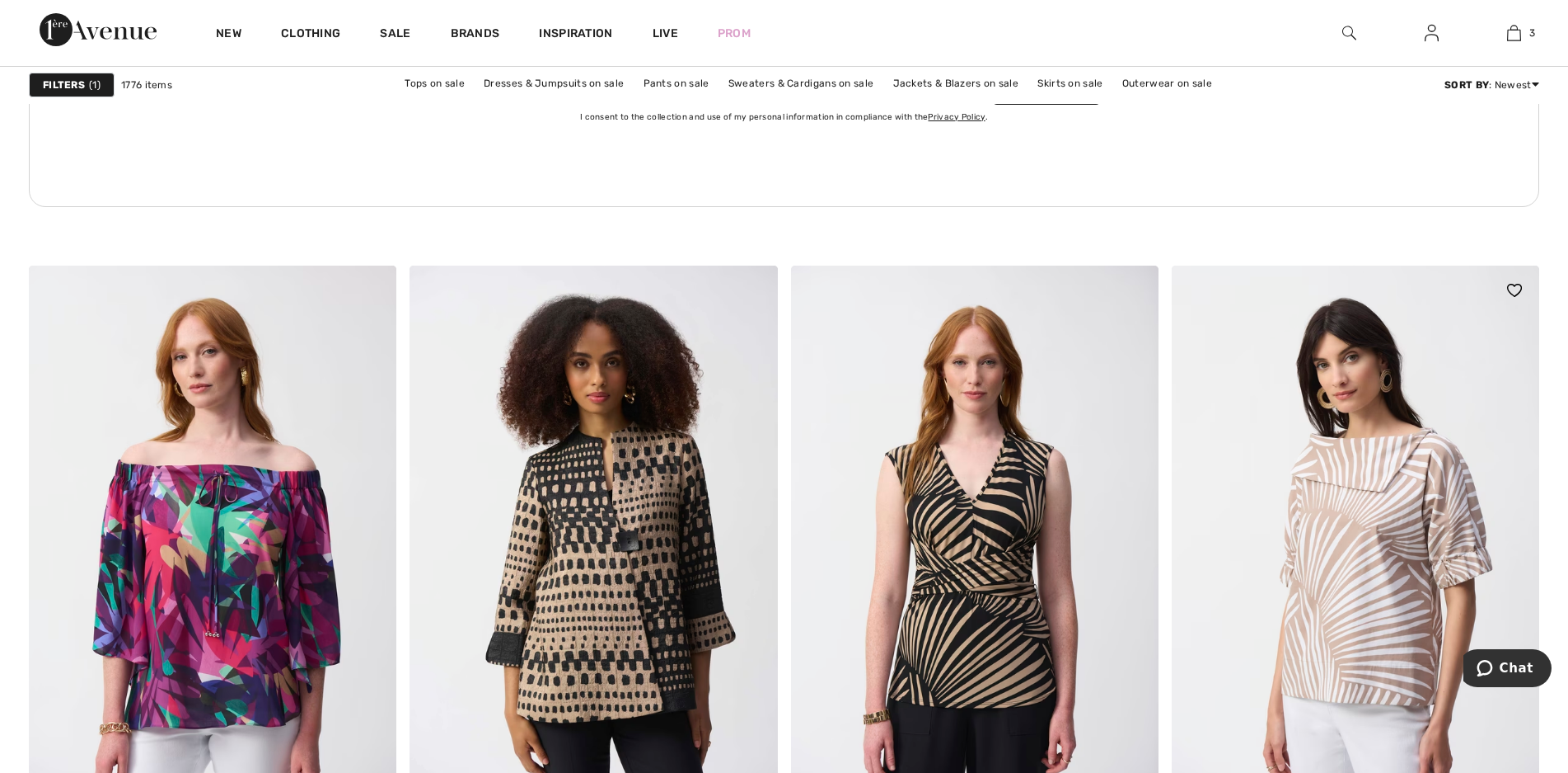
scroll to position [7999, 0]
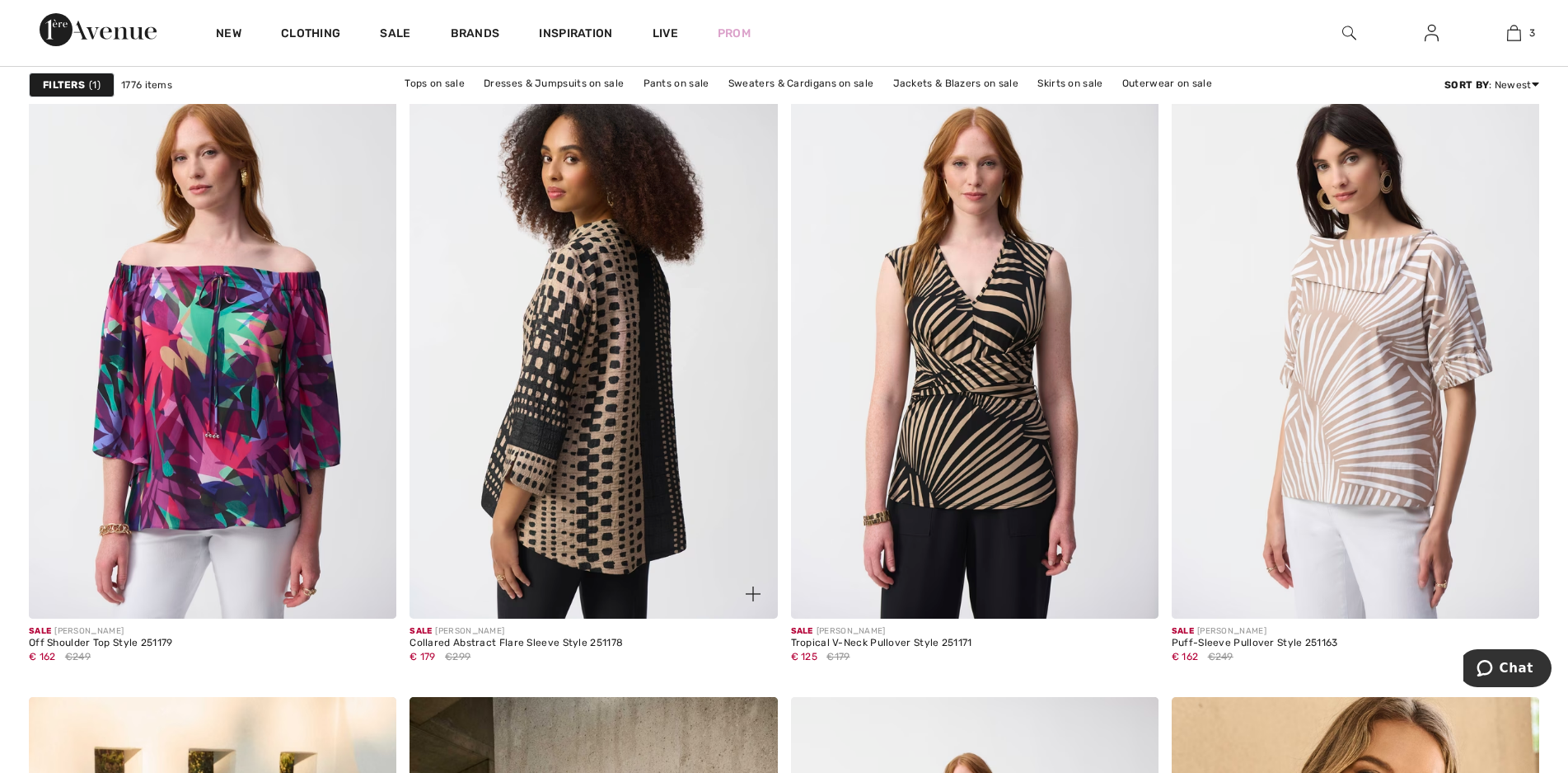
drag, startPoint x: 635, startPoint y: 424, endPoint x: 648, endPoint y: 429, distance: 13.9
click at [635, 424] on img at bounding box center [594, 343] width 368 height 551
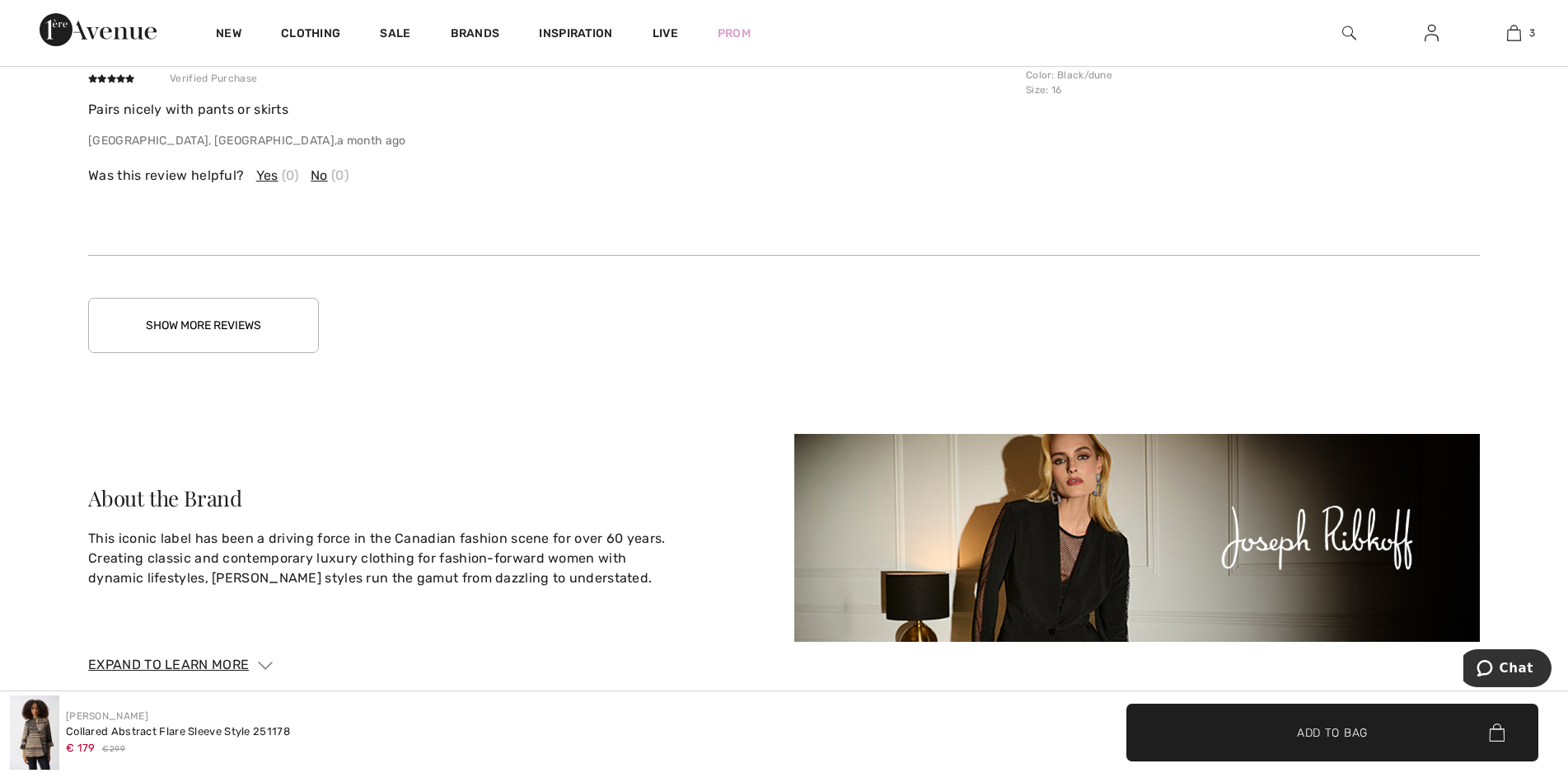
scroll to position [3908, 0]
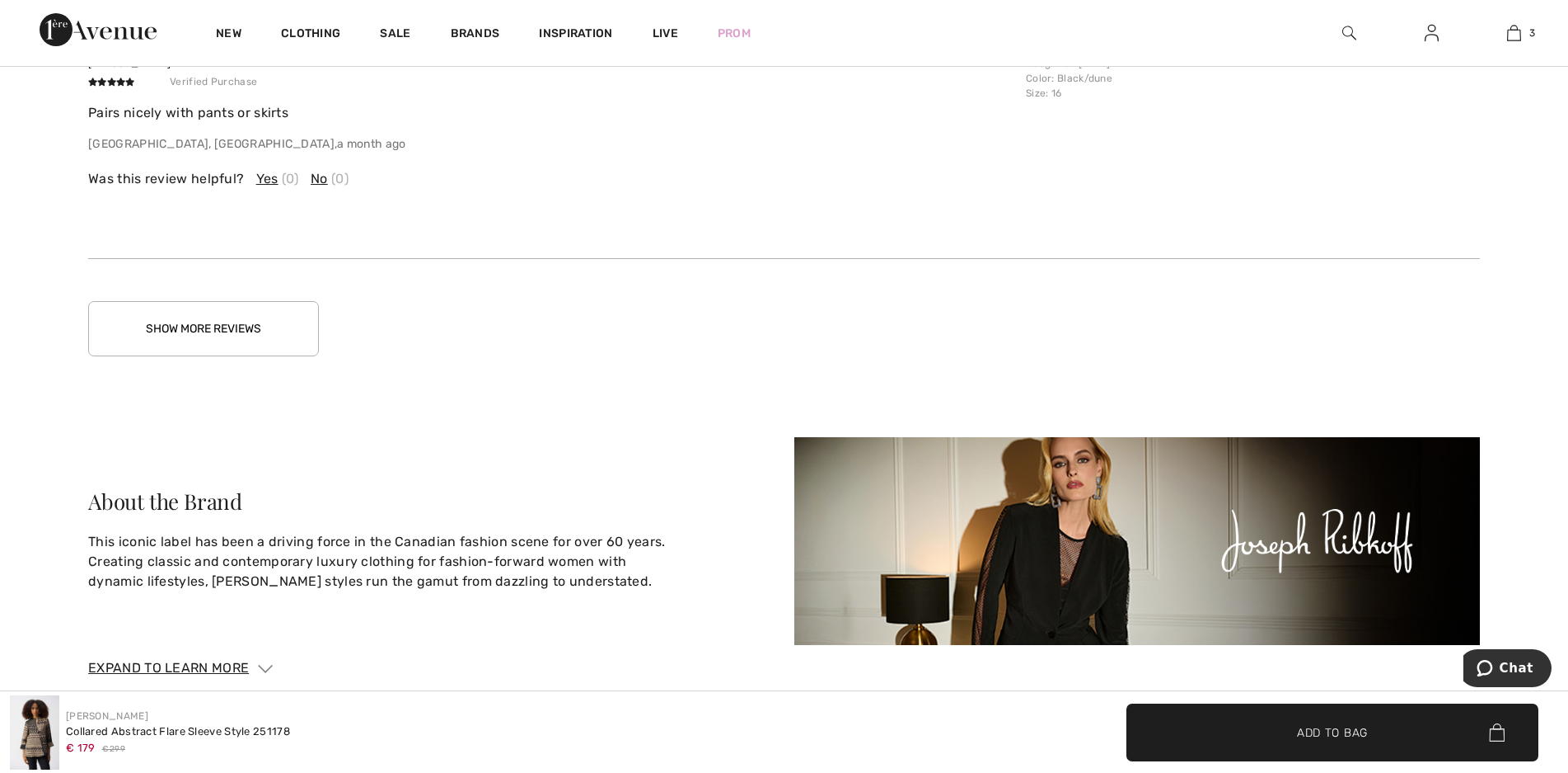
click at [236, 327] on button "Show More Reviews" at bounding box center [203, 329] width 231 height 55
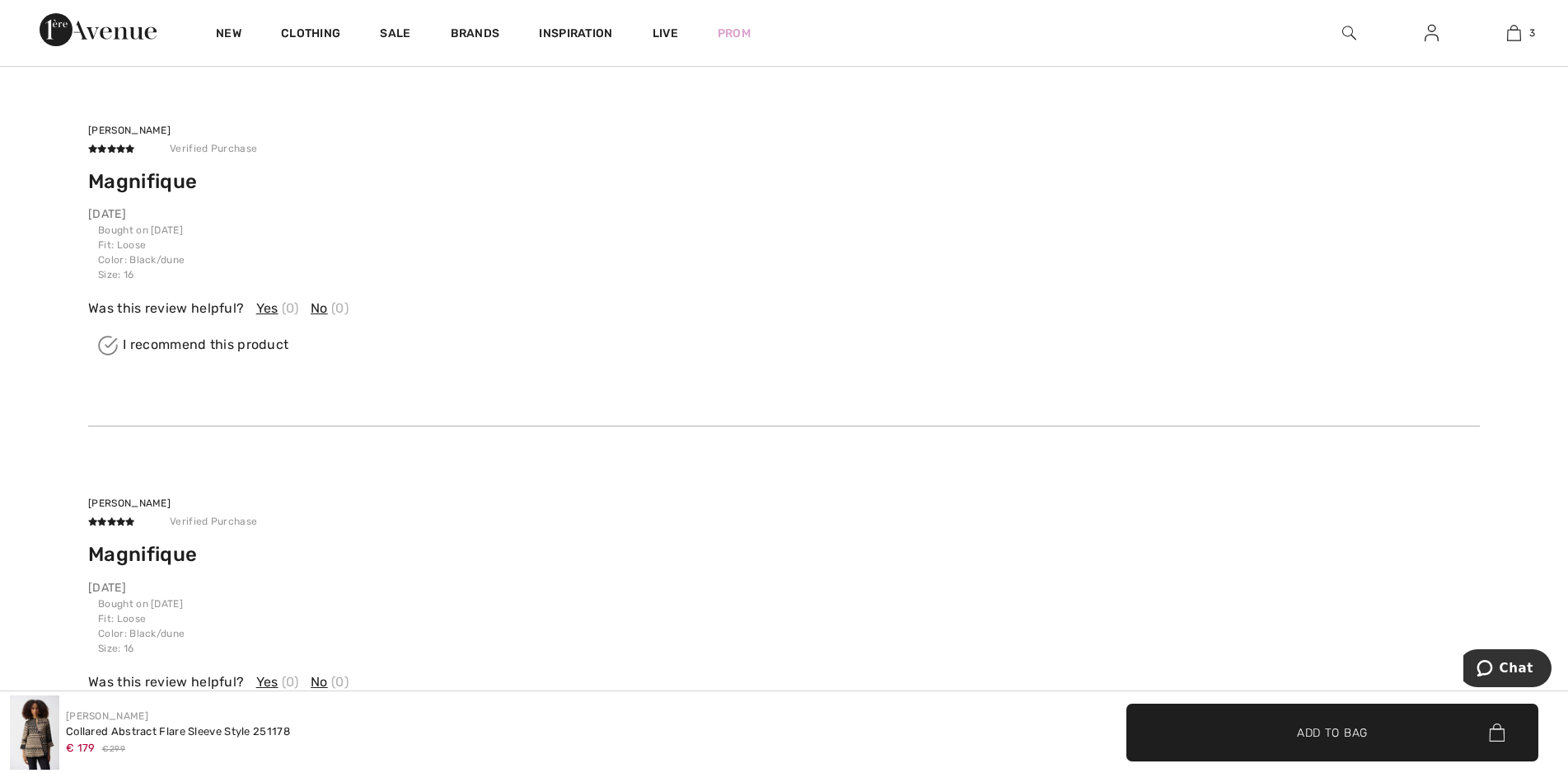
scroll to position [4155, 0]
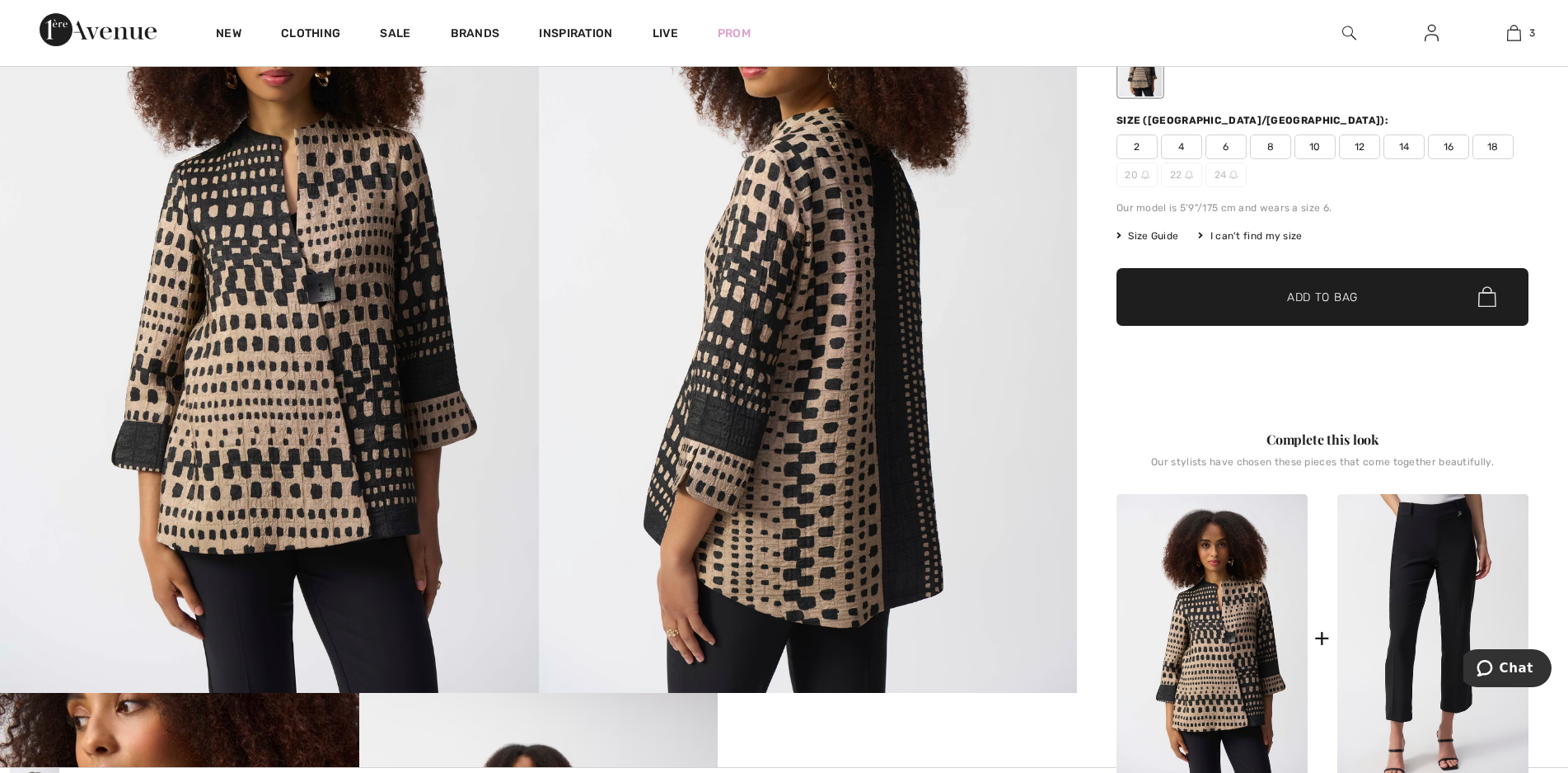
scroll to position [82, 0]
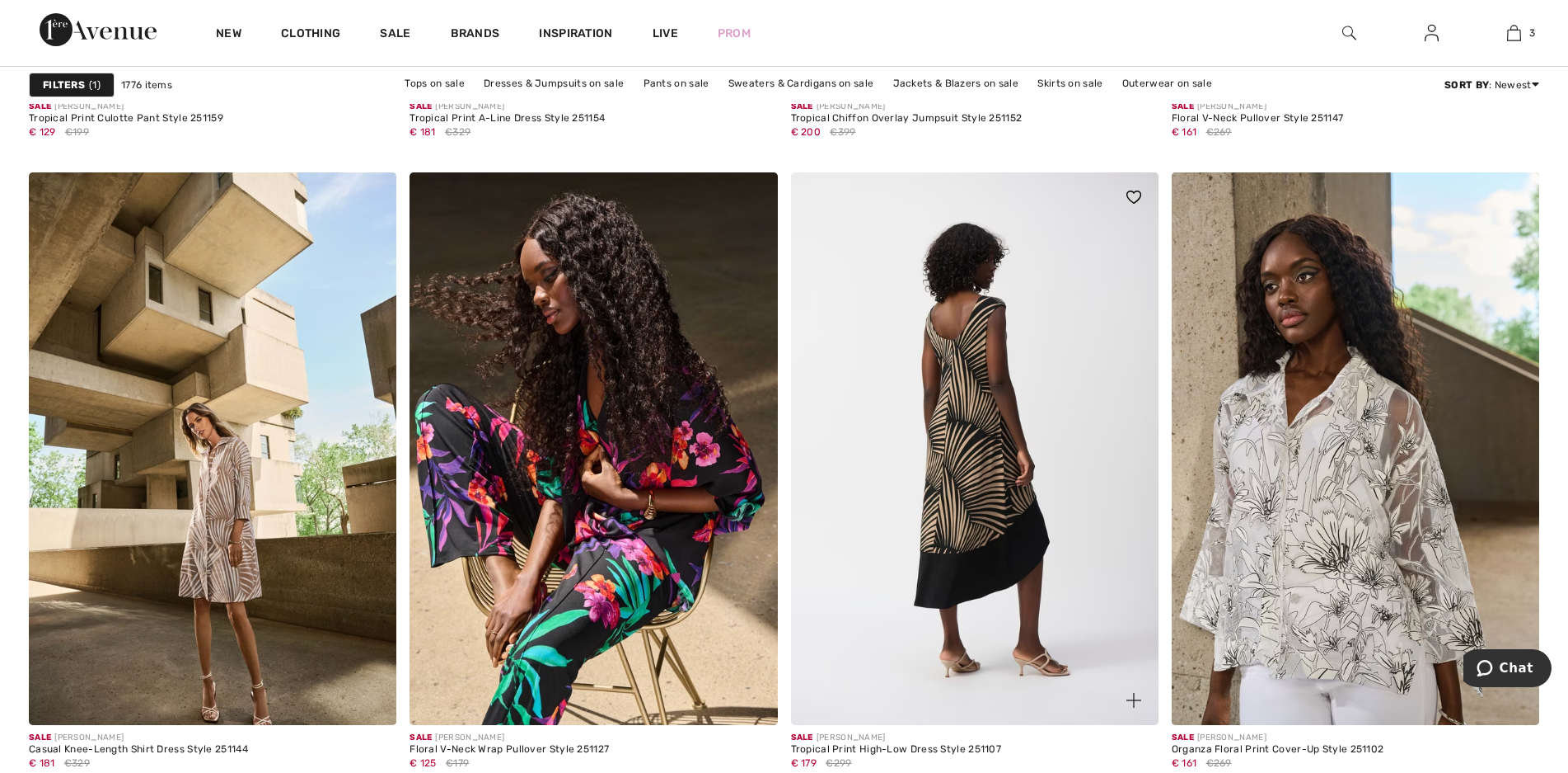
scroll to position [9566, 0]
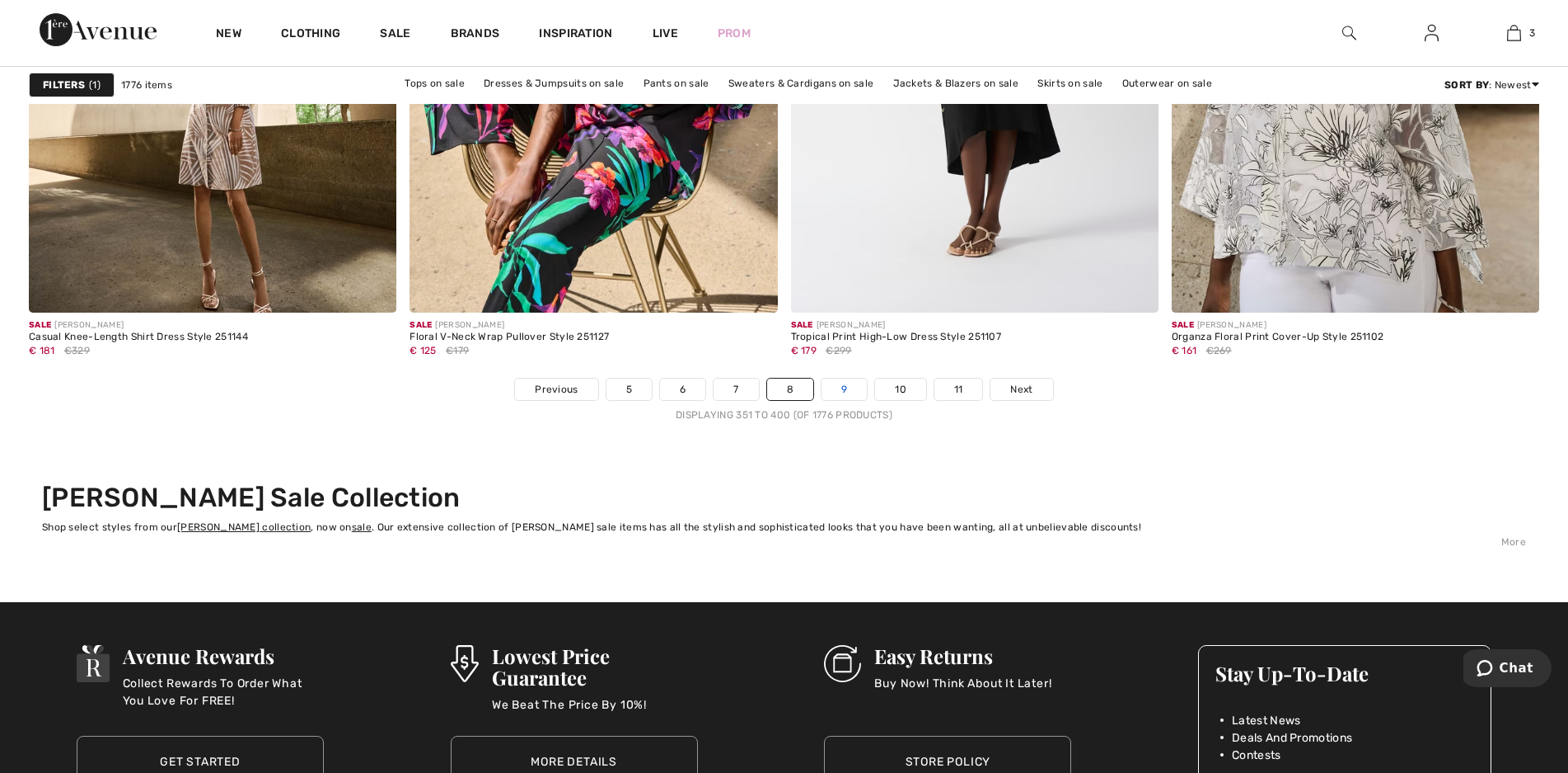
click at [839, 382] on link "9" at bounding box center [845, 388] width 46 height 21
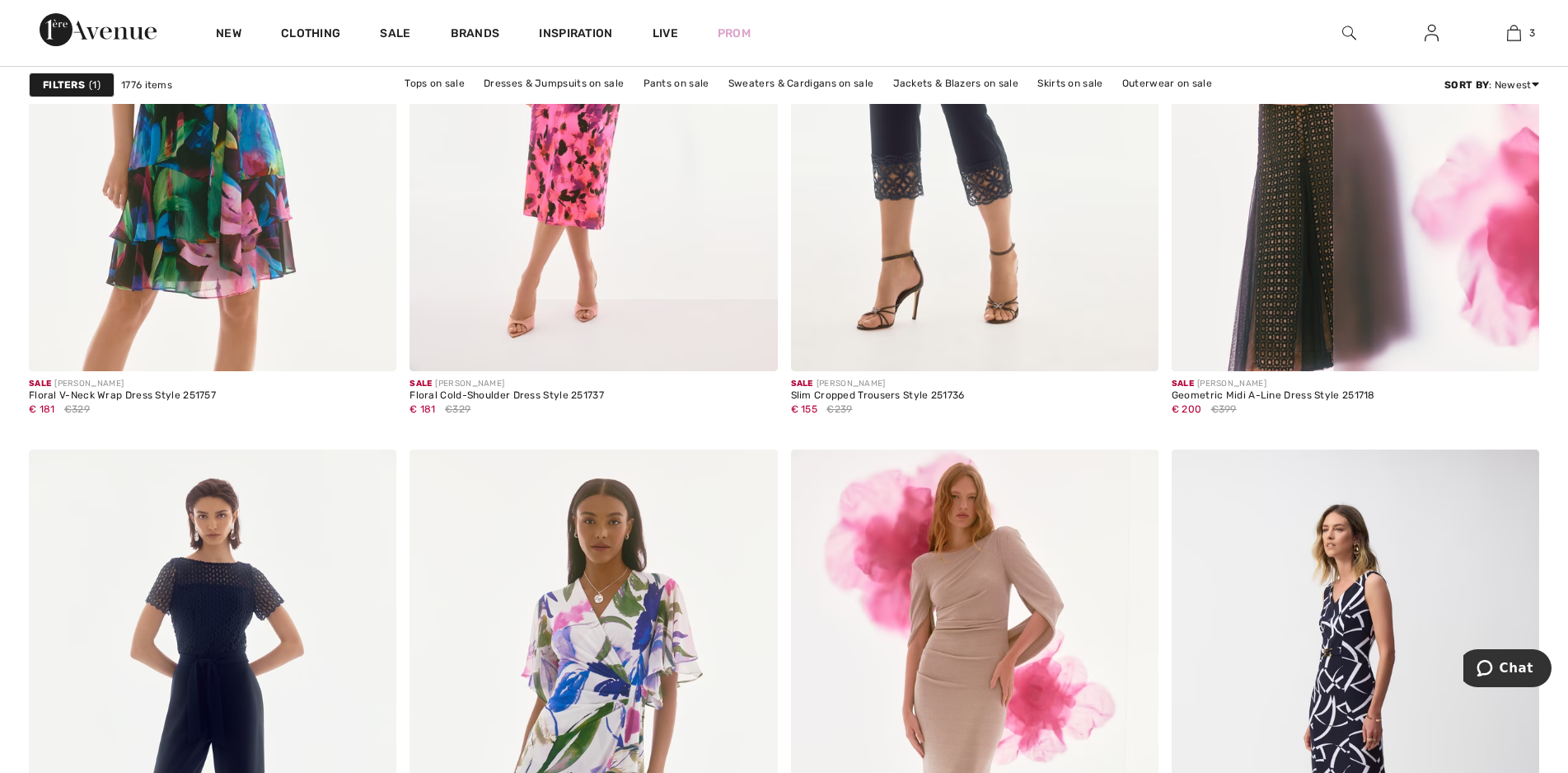
scroll to position [8659, 0]
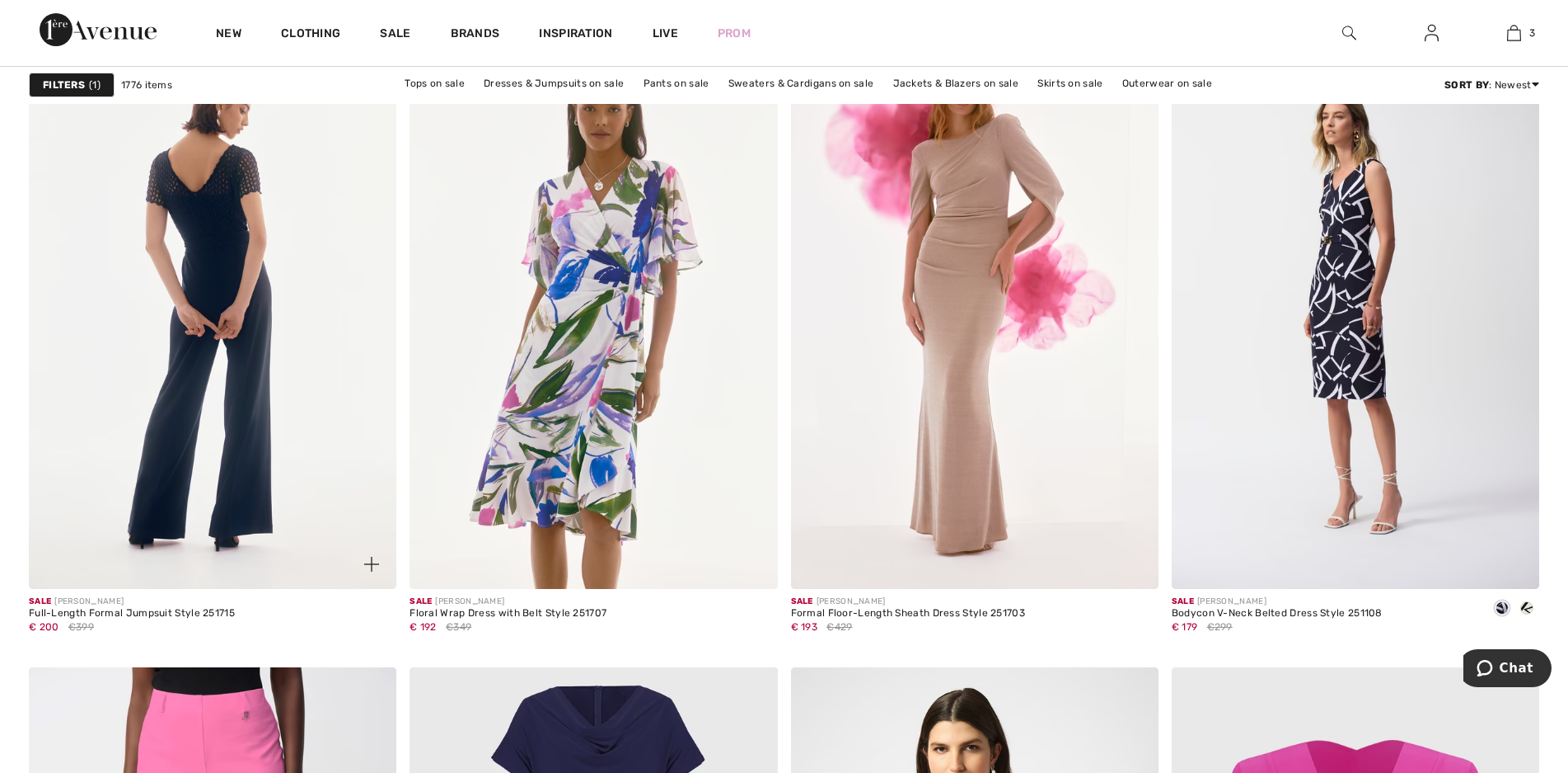
drag, startPoint x: 263, startPoint y: 441, endPoint x: 276, endPoint y: 463, distance: 25.6
click at [263, 441] on img at bounding box center [213, 313] width 368 height 551
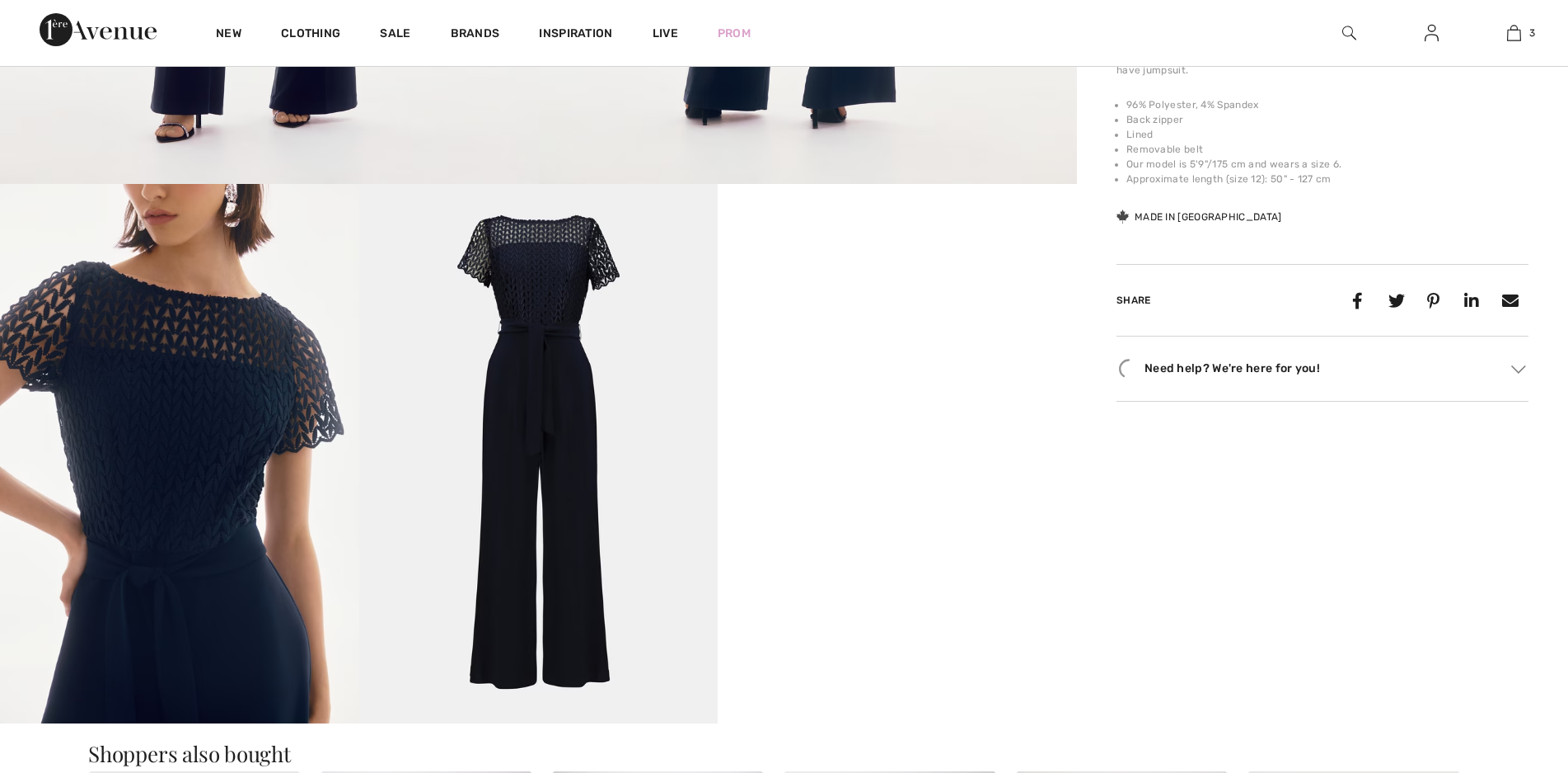
scroll to position [824, 0]
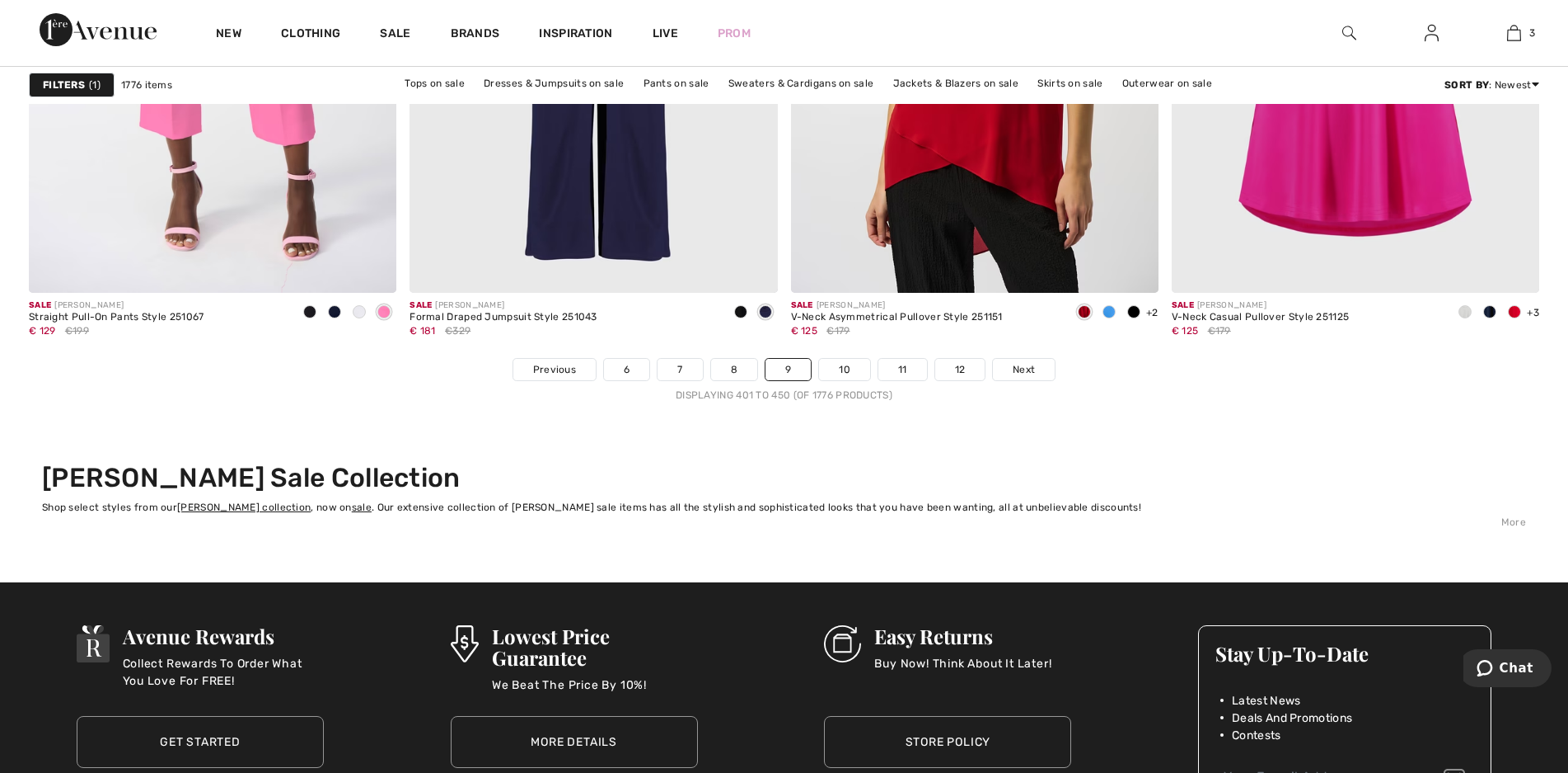
scroll to position [9566, 0]
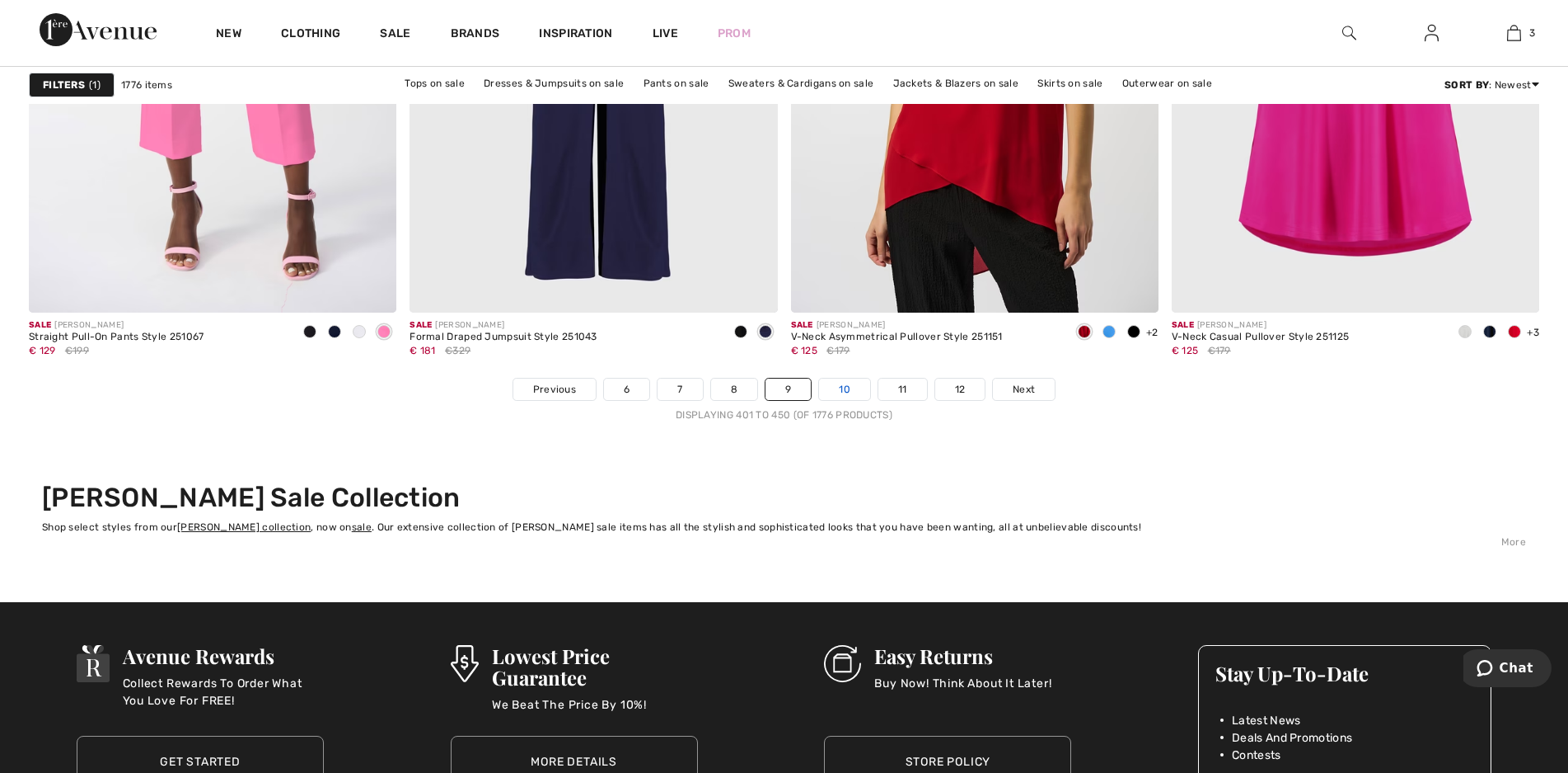
click at [840, 394] on link "10" at bounding box center [845, 388] width 51 height 21
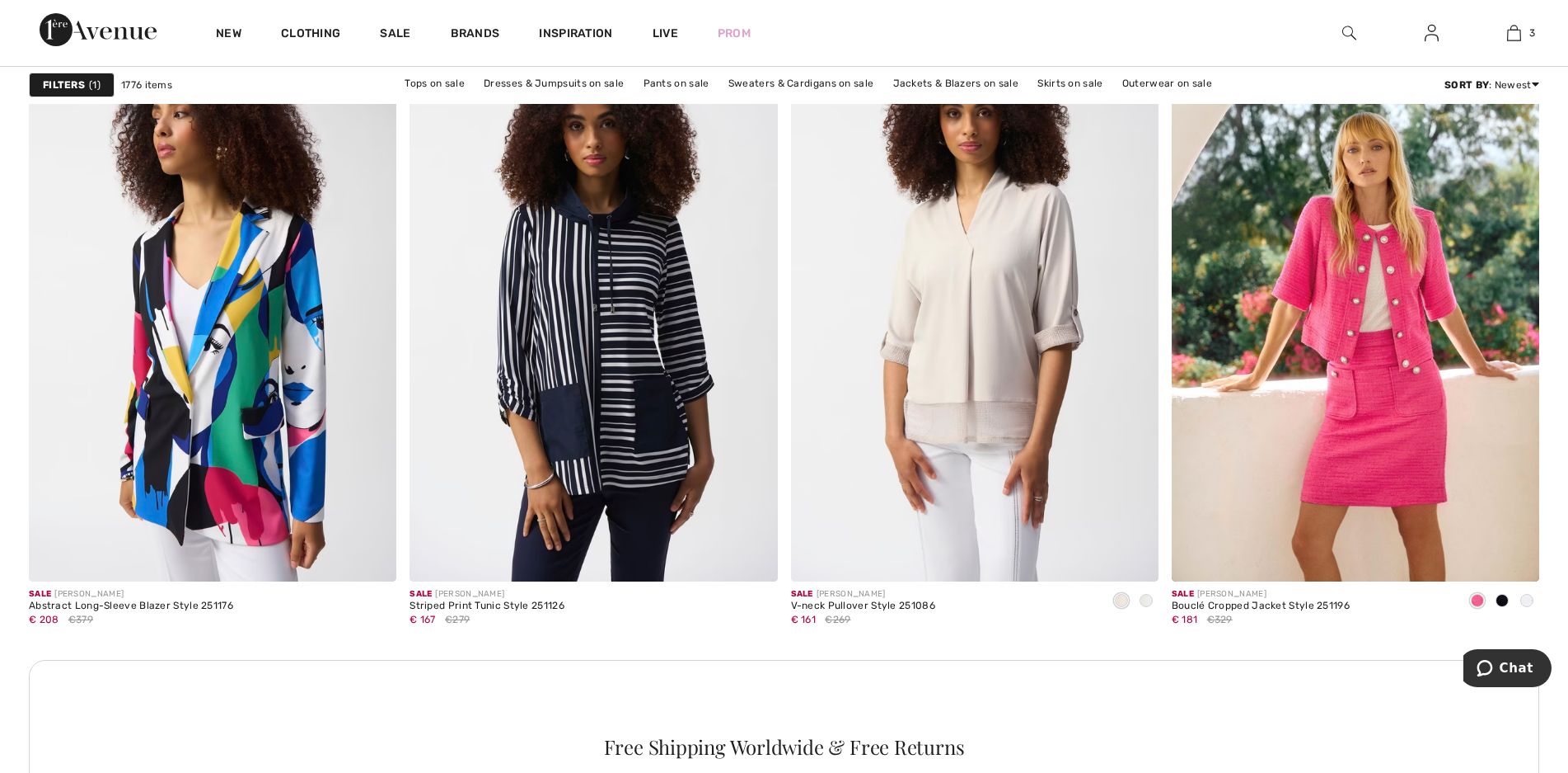
scroll to position [2226, 0]
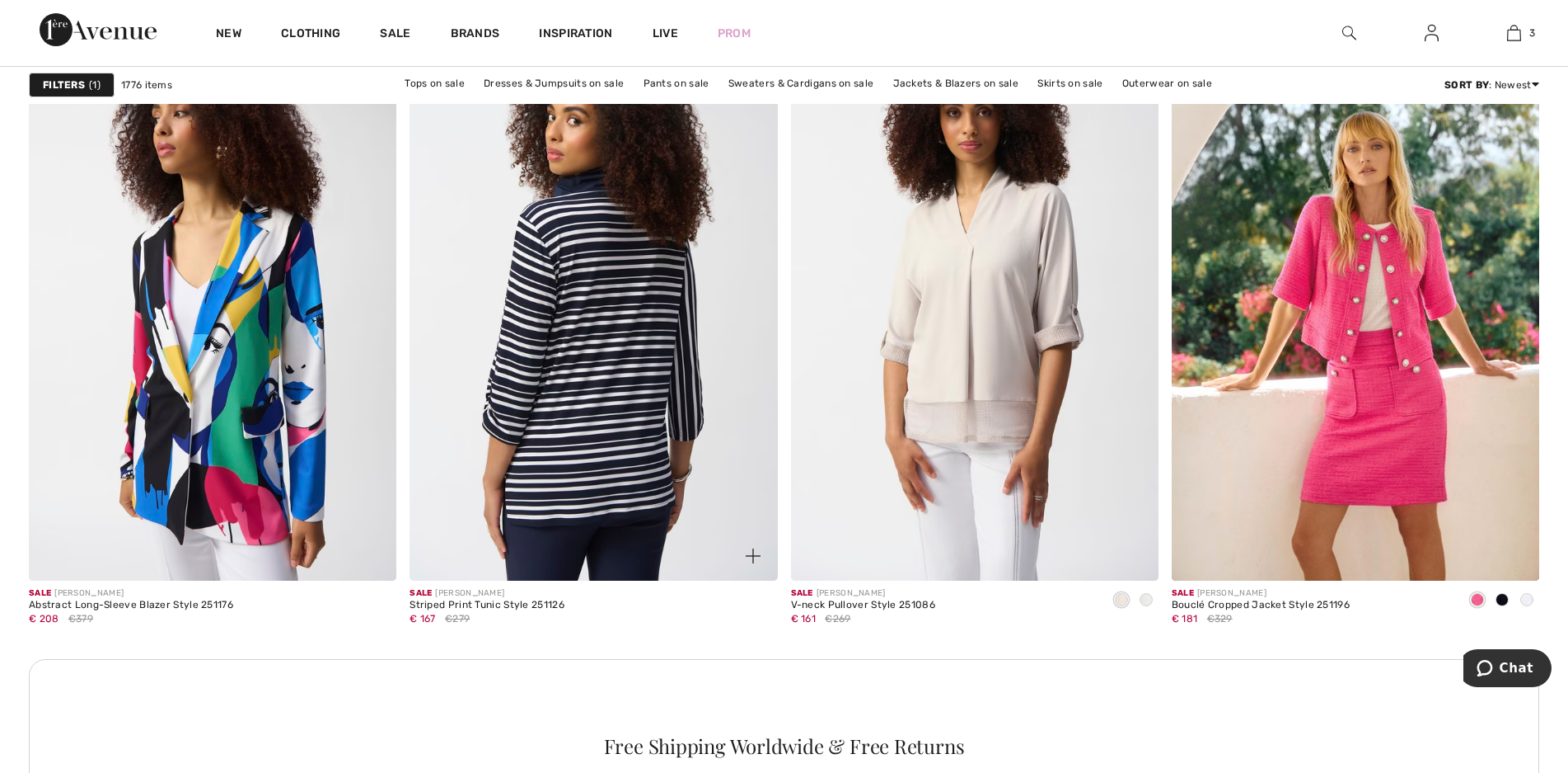
click at [607, 366] on img at bounding box center [594, 305] width 368 height 551
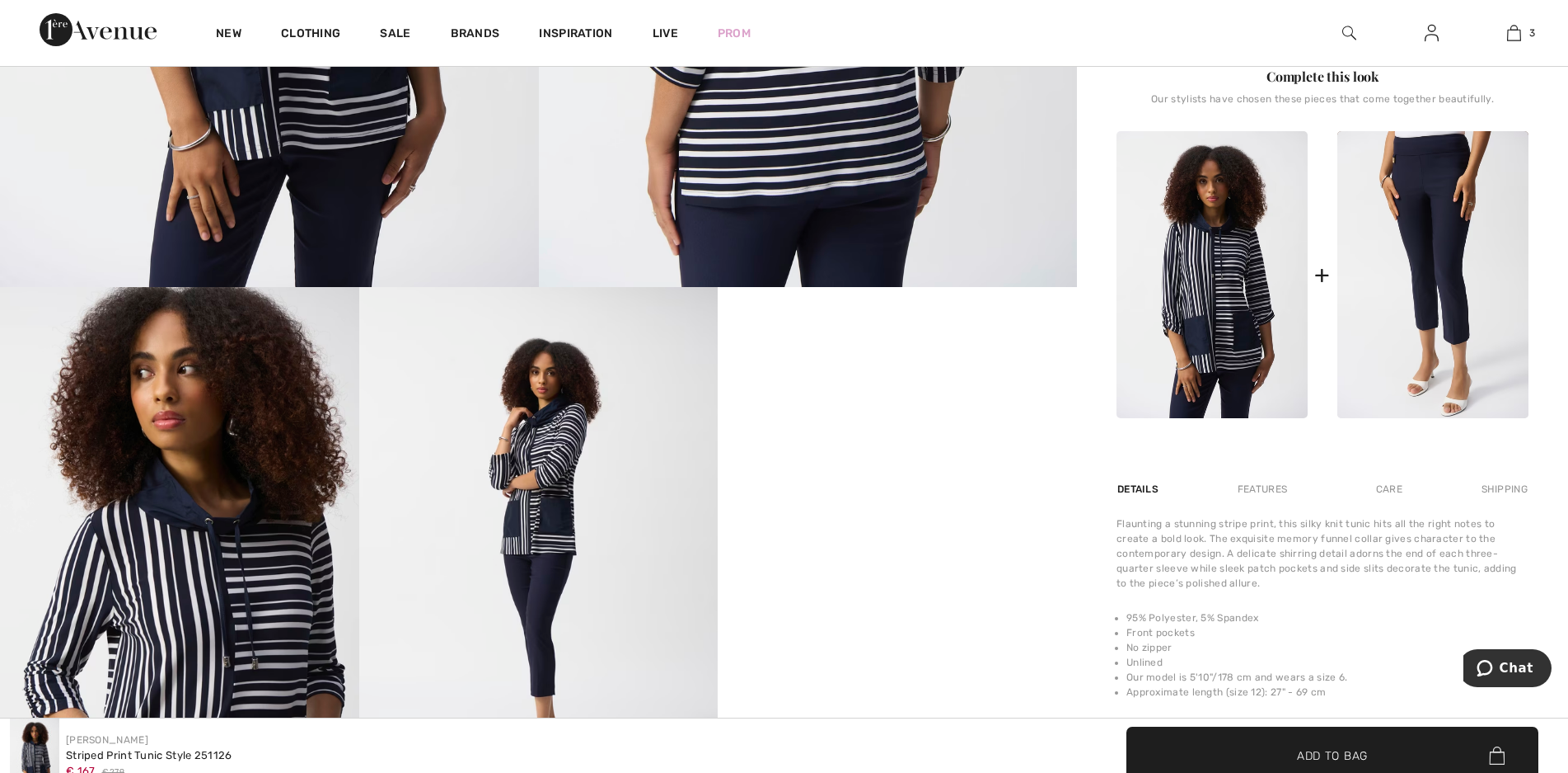
scroll to position [907, 0]
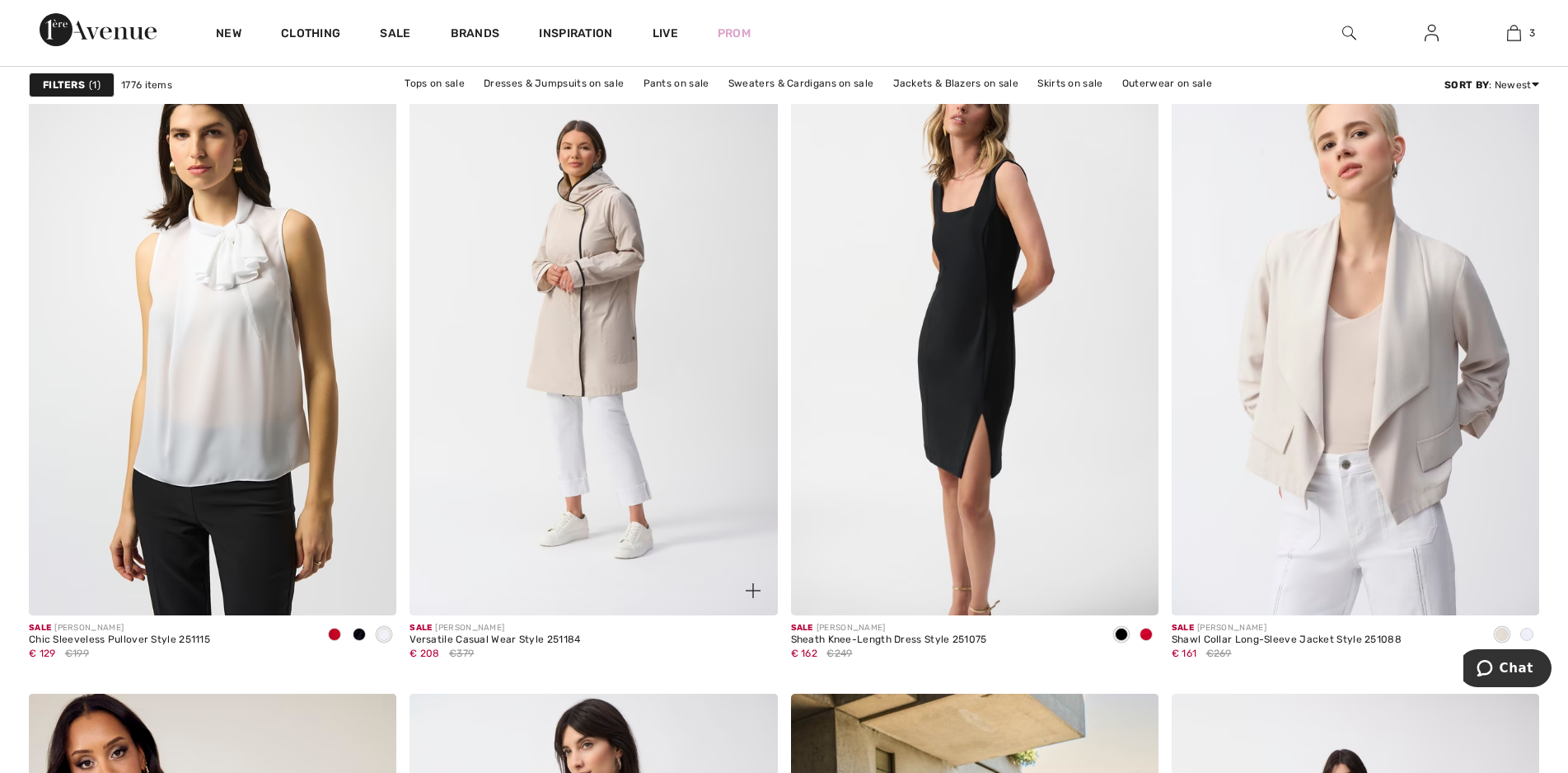
scroll to position [3052, 0]
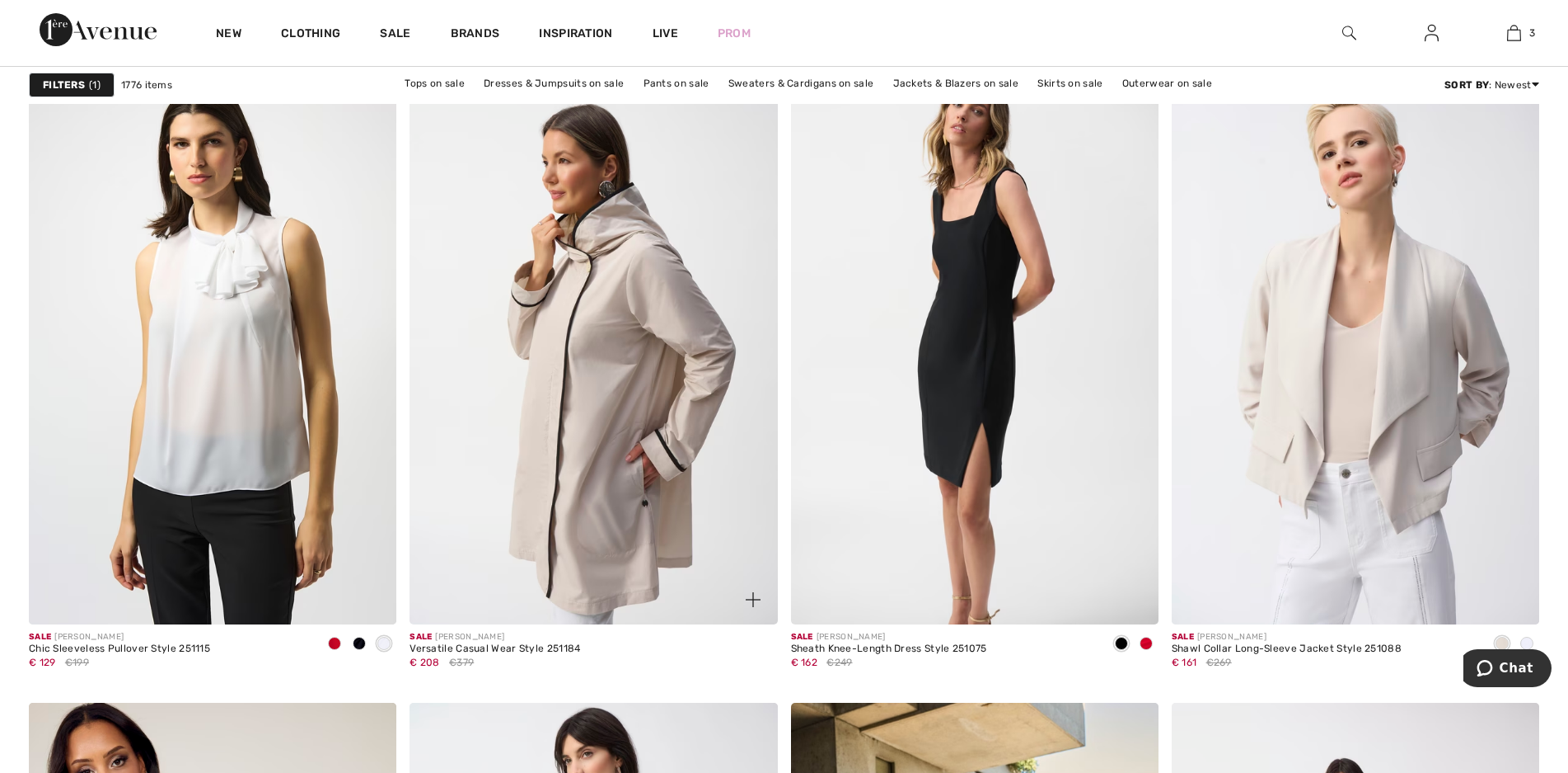
click at [622, 294] on img at bounding box center [594, 348] width 368 height 551
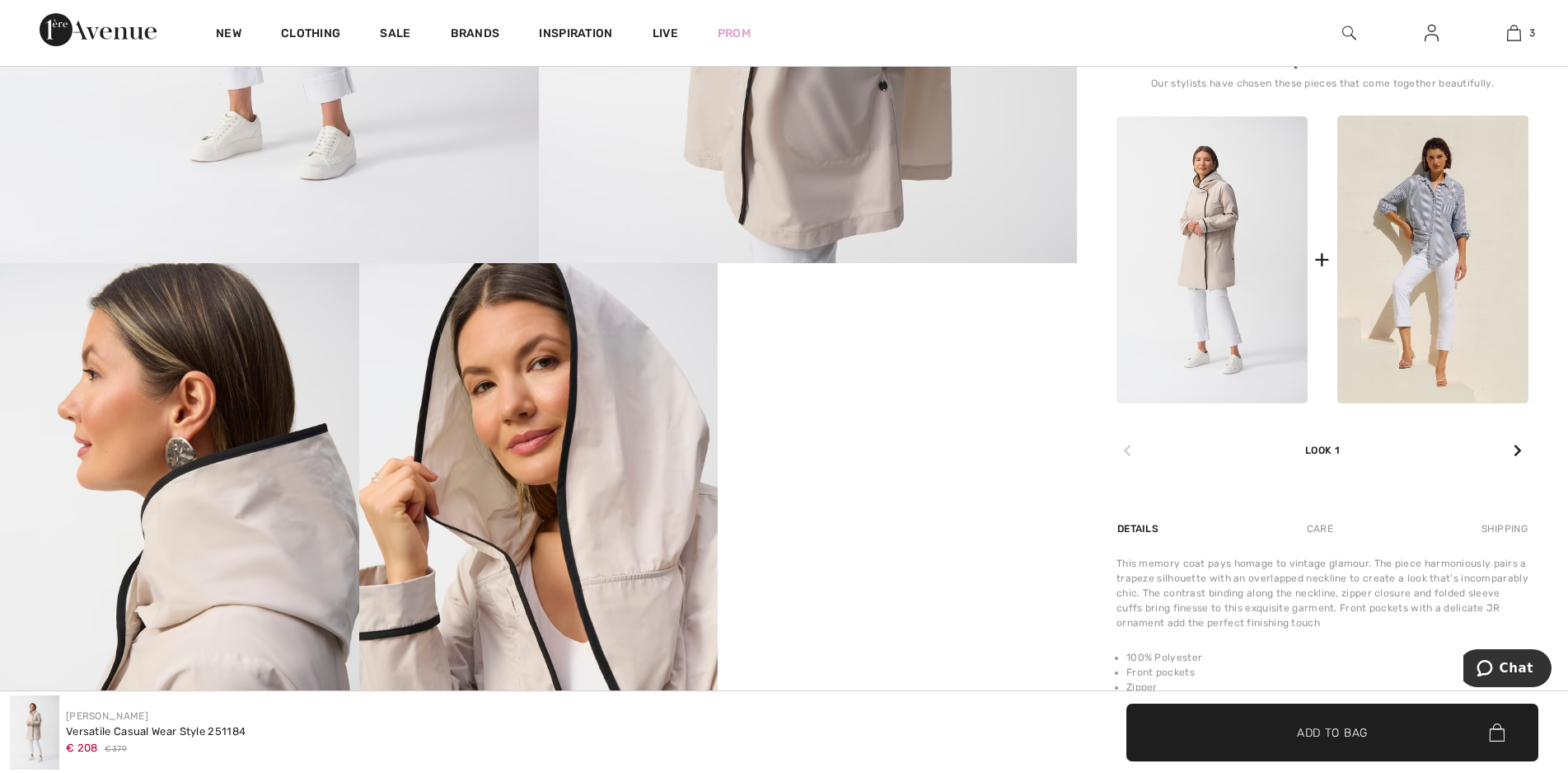
scroll to position [824, 0]
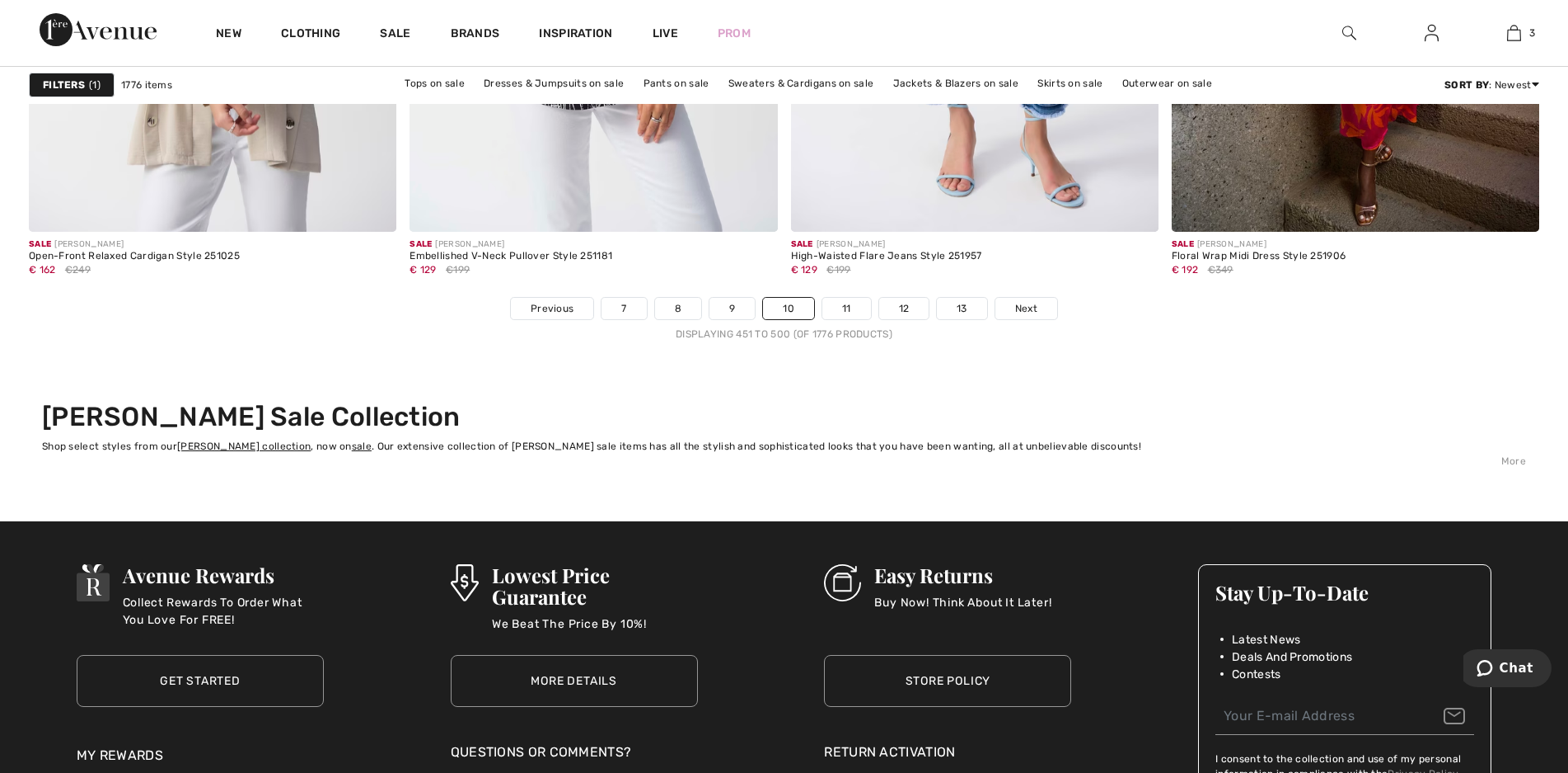
scroll to position [9649, 0]
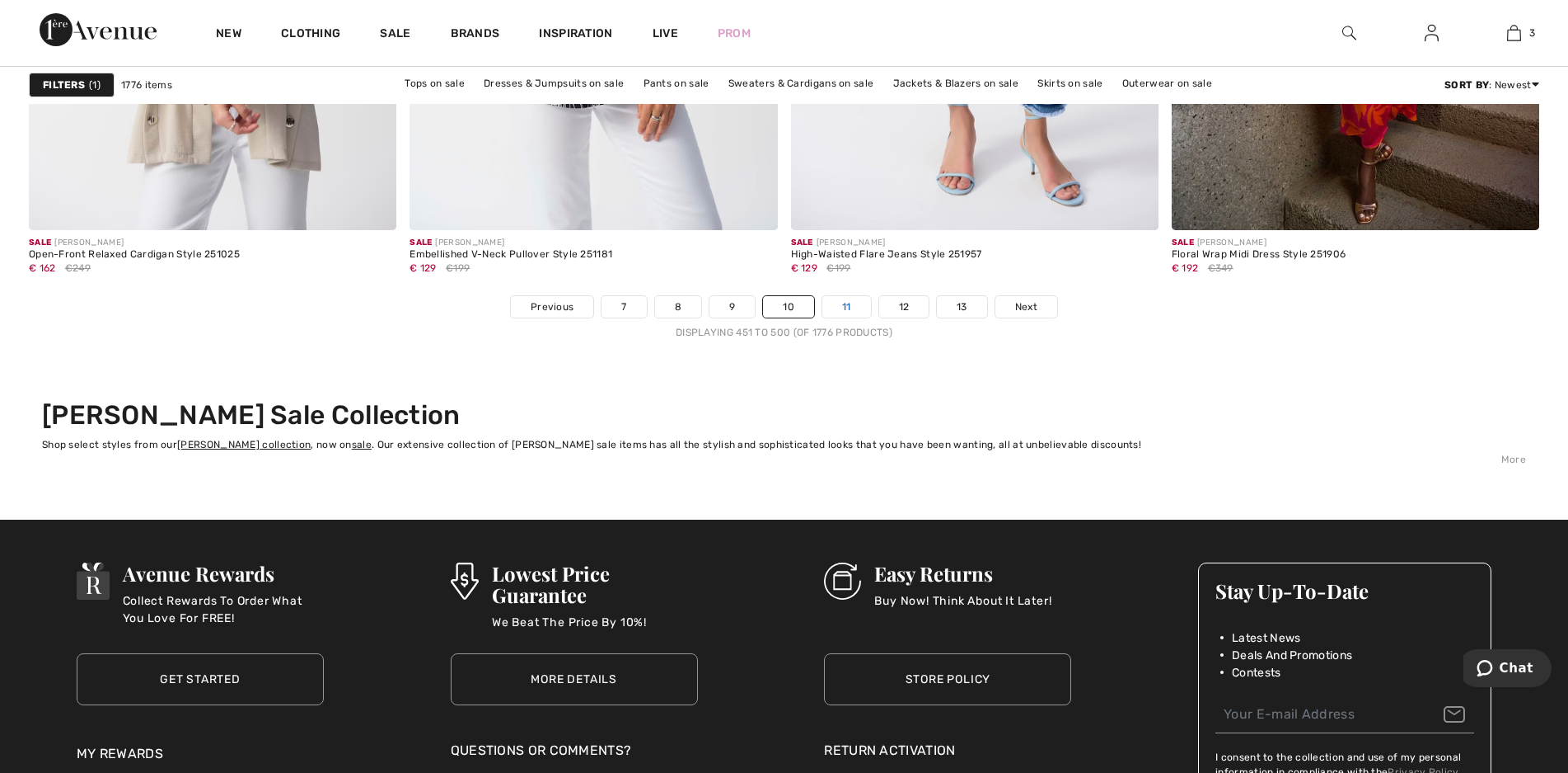
click at [852, 310] on link "11" at bounding box center [847, 306] width 49 height 21
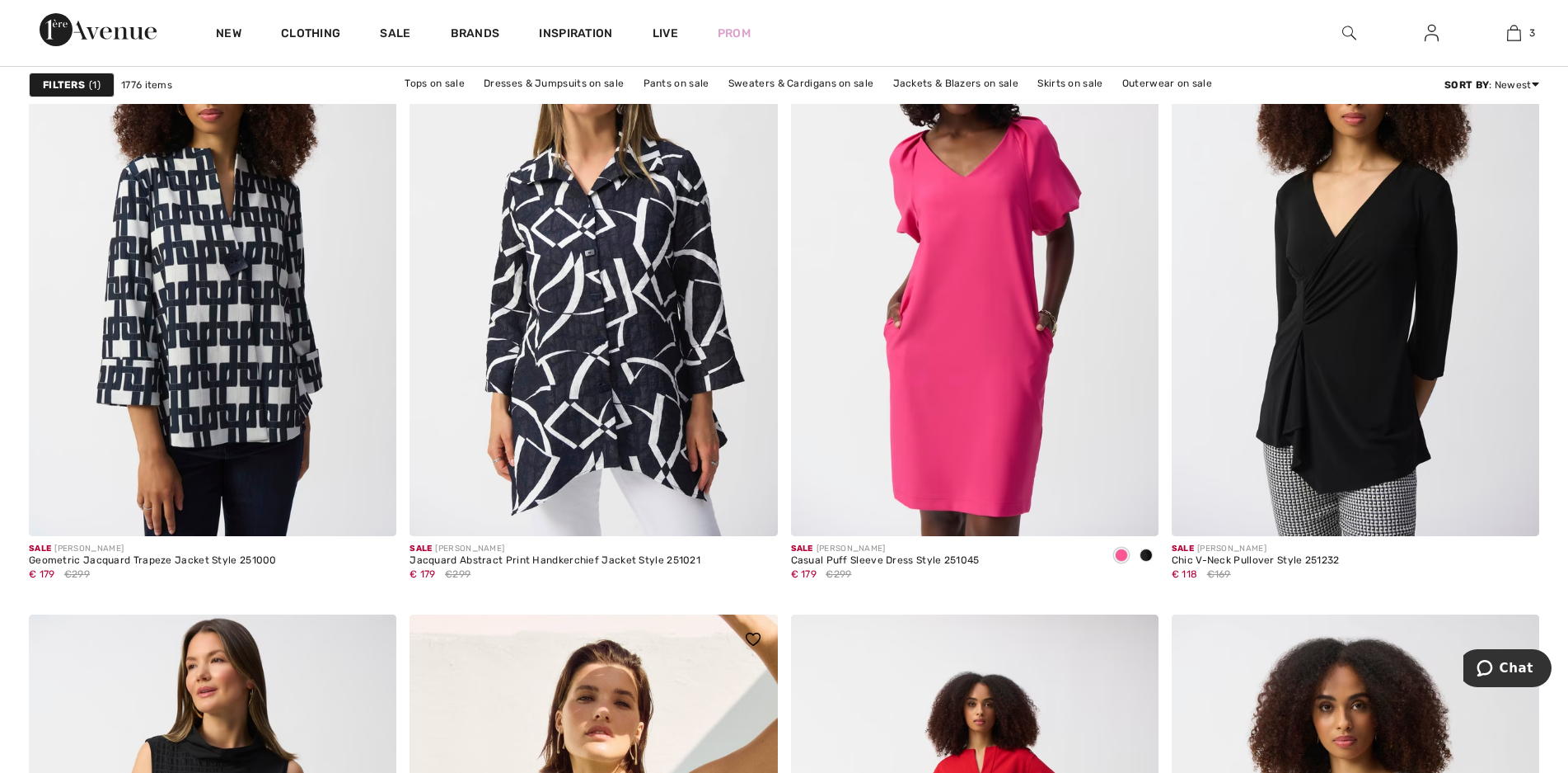
scroll to position [1649, 0]
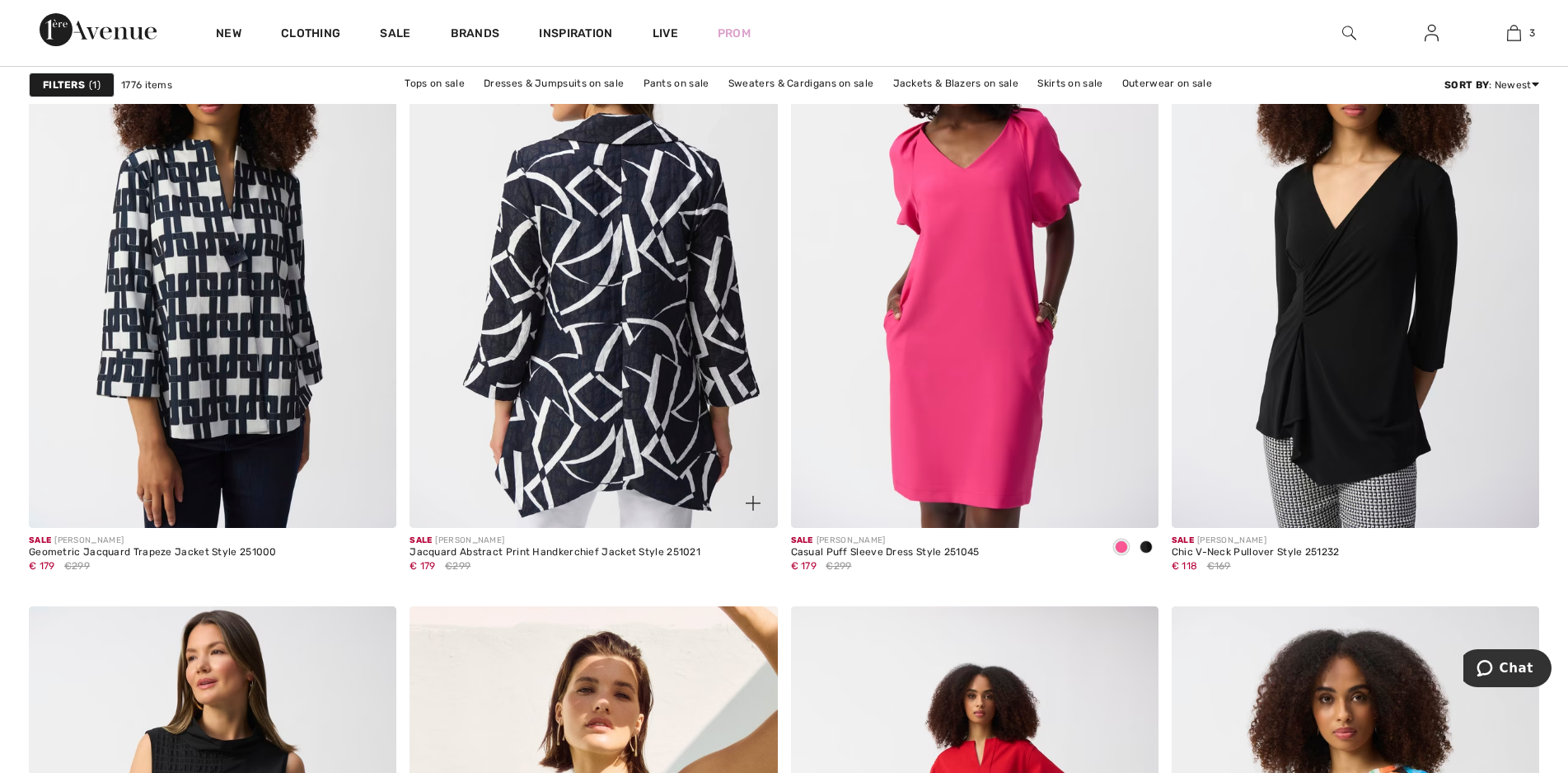
click at [635, 352] on img at bounding box center [594, 252] width 368 height 551
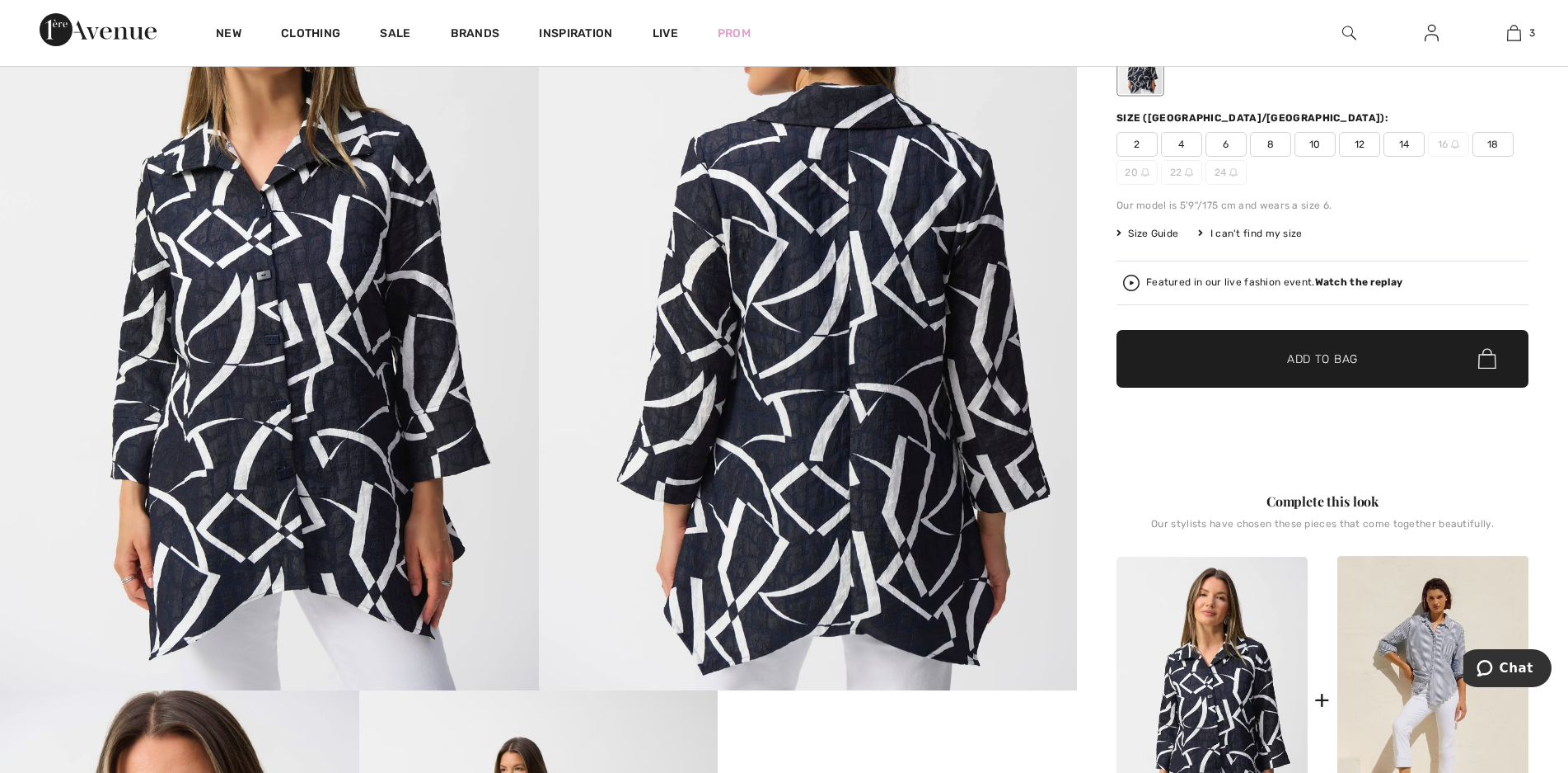
scroll to position [358, 0]
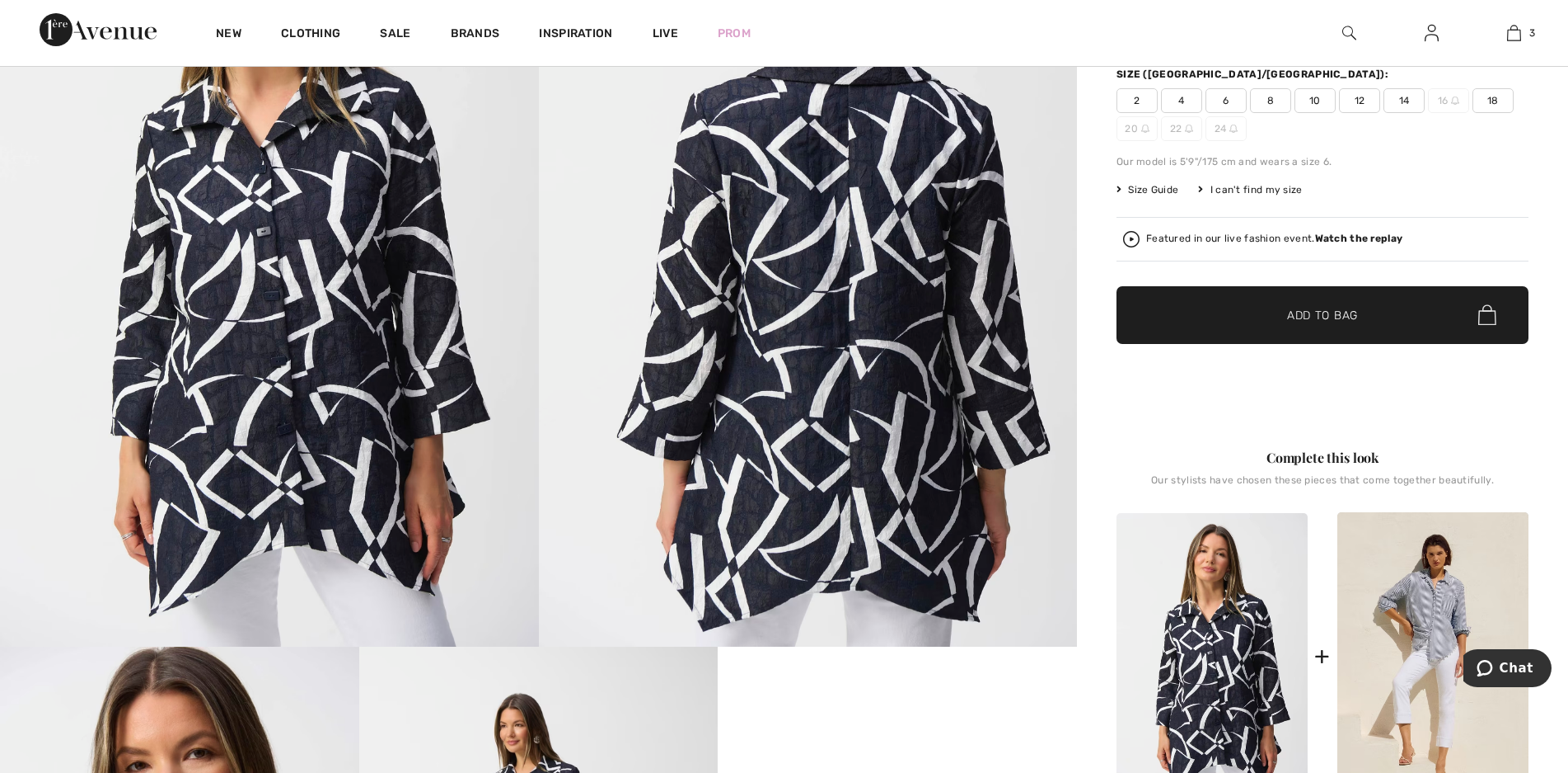
click at [305, 313] on img at bounding box center [269, 243] width 539 height 808
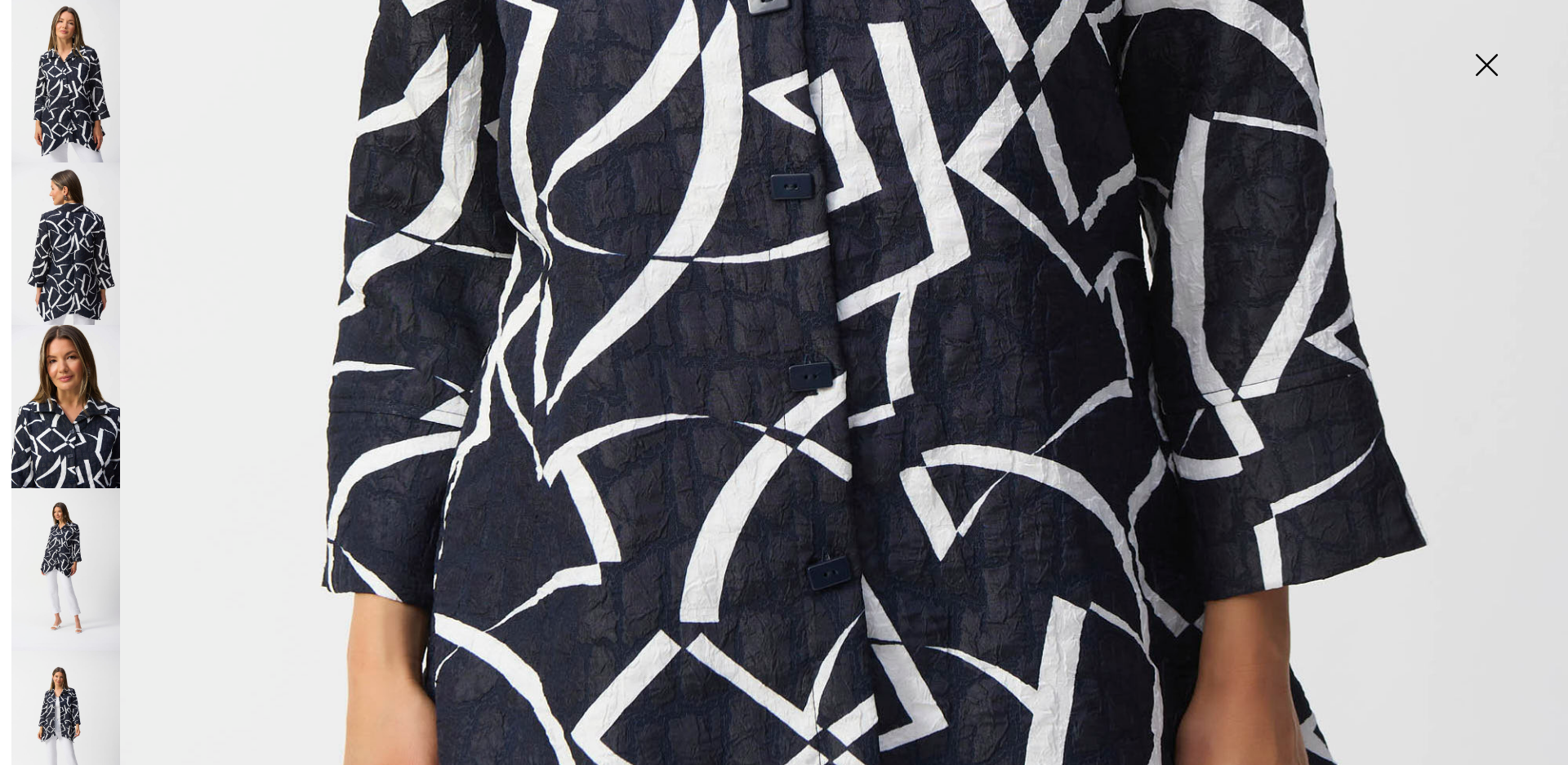
scroll to position [653, 0]
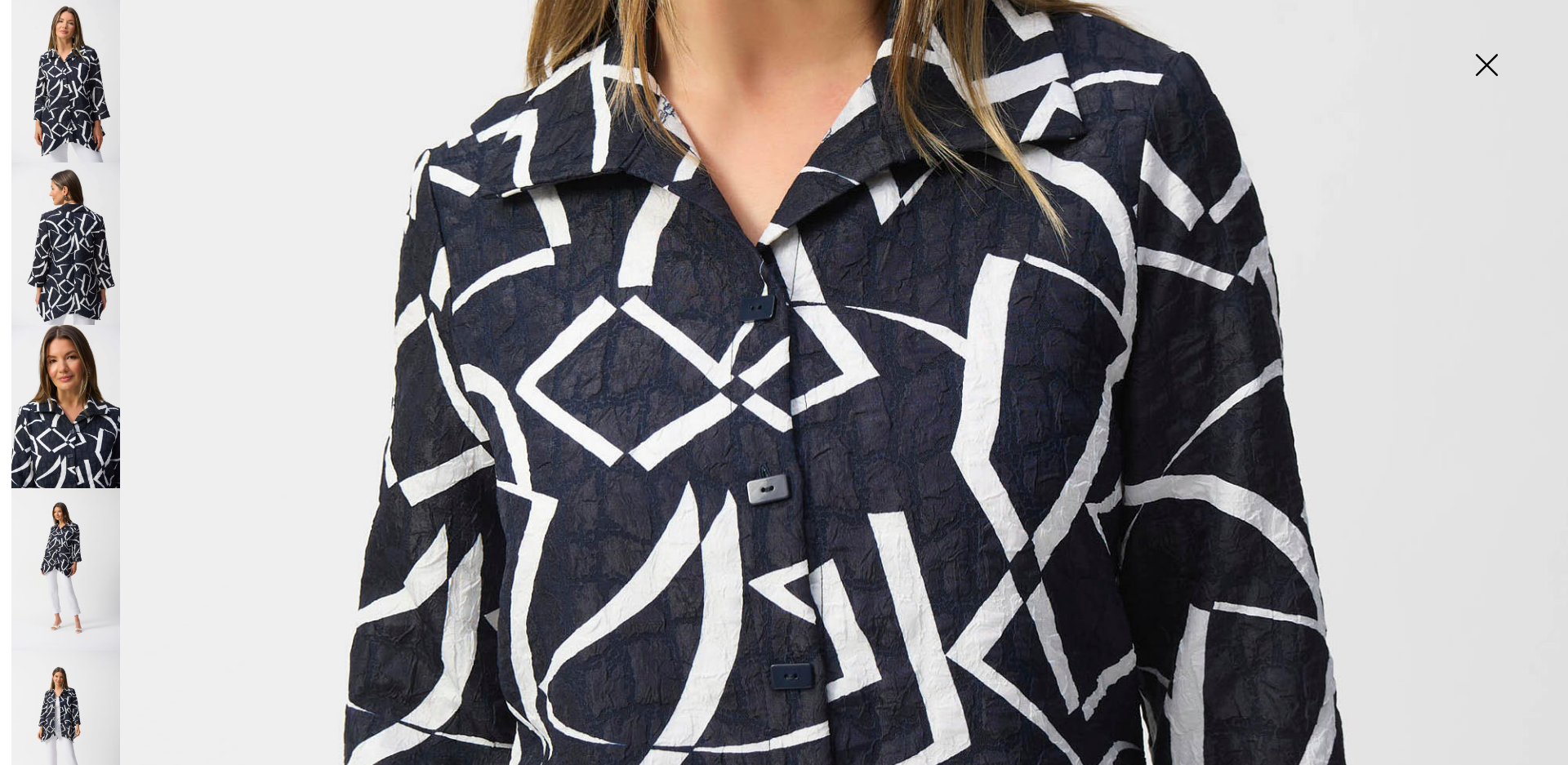
click at [62, 274] on img at bounding box center [66, 243] width 109 height 162
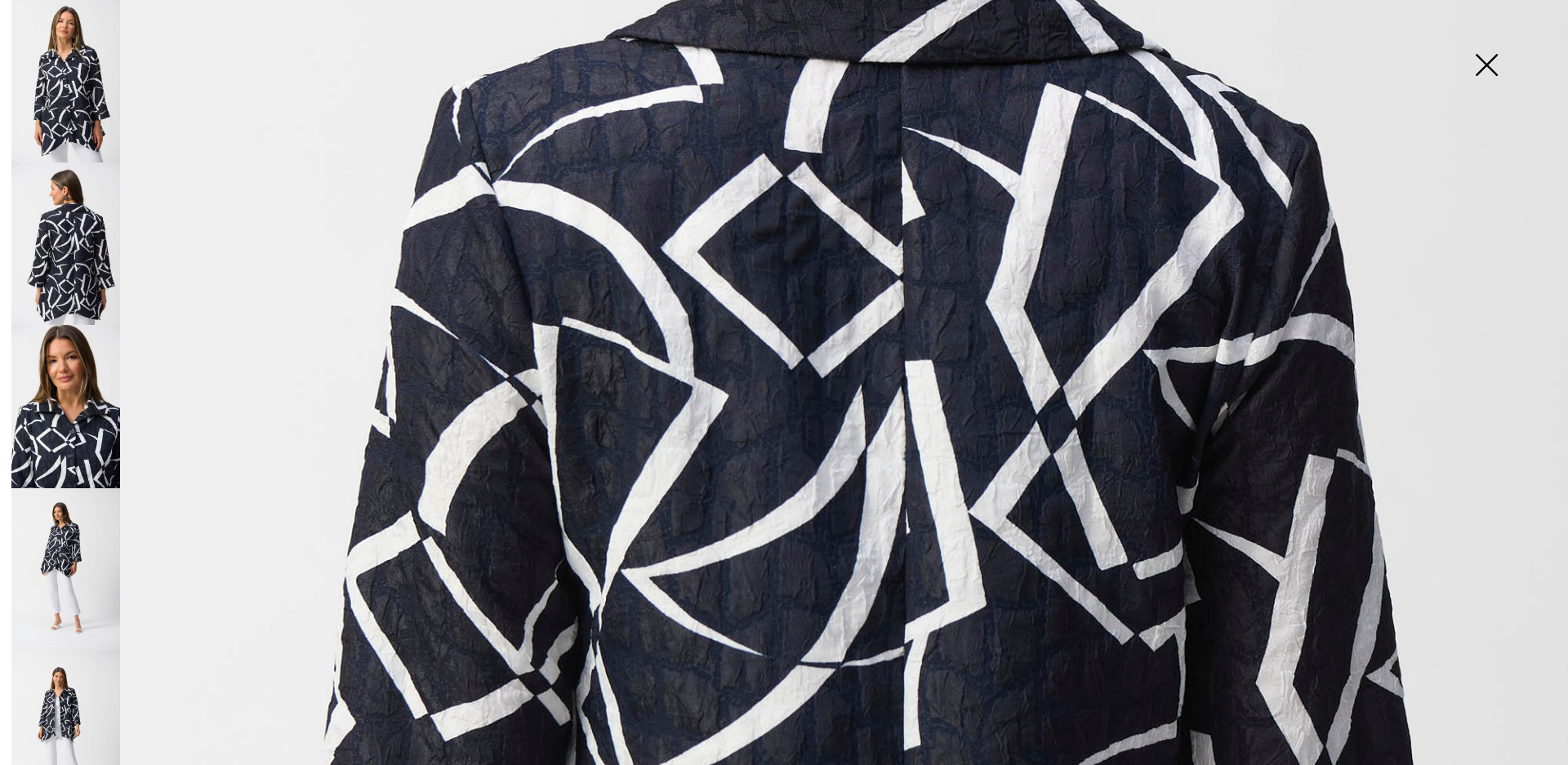
click at [73, 402] on img at bounding box center [66, 405] width 109 height 162
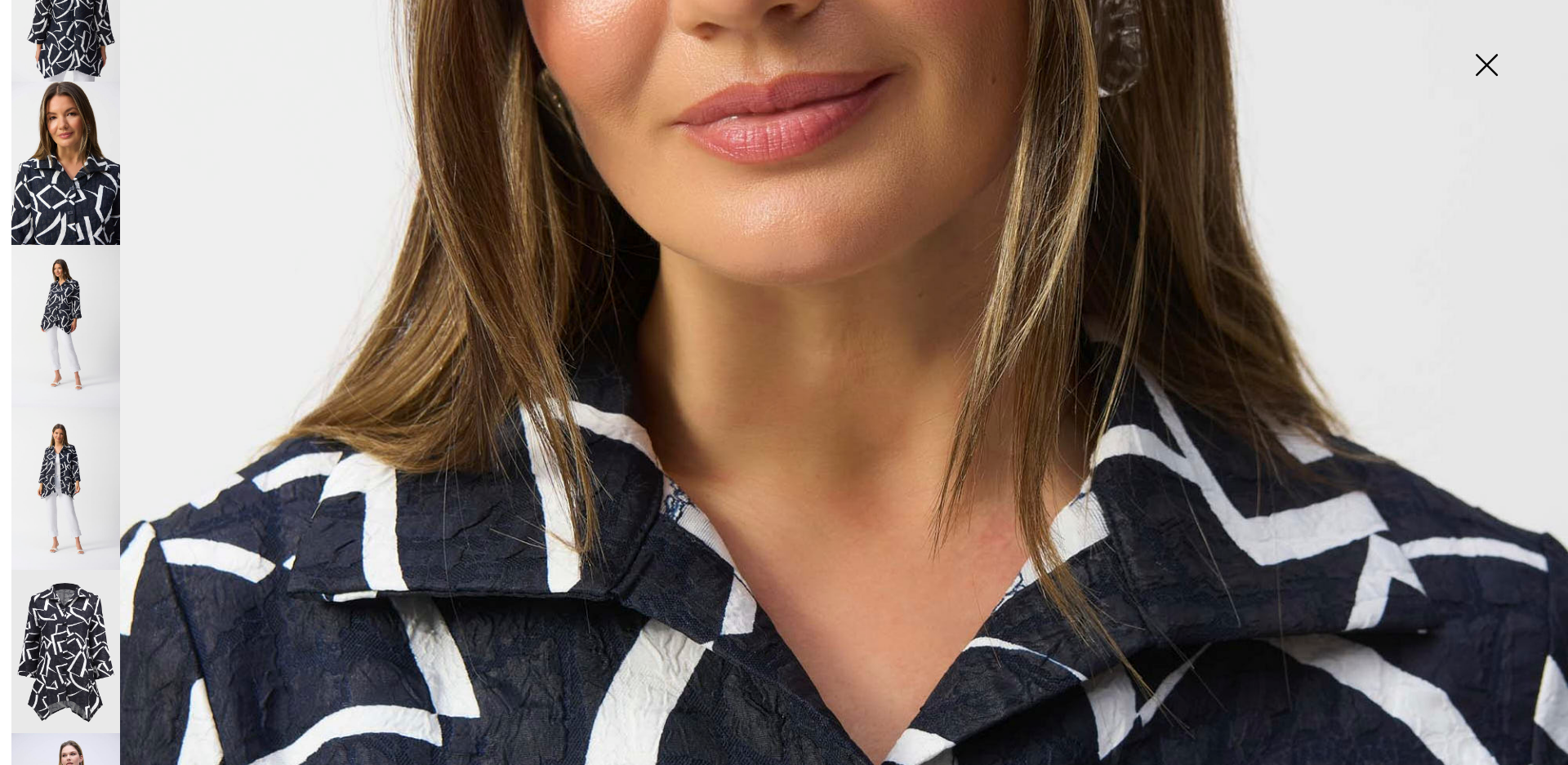
scroll to position [245, 0]
click at [66, 456] on img at bounding box center [66, 487] width 109 height 162
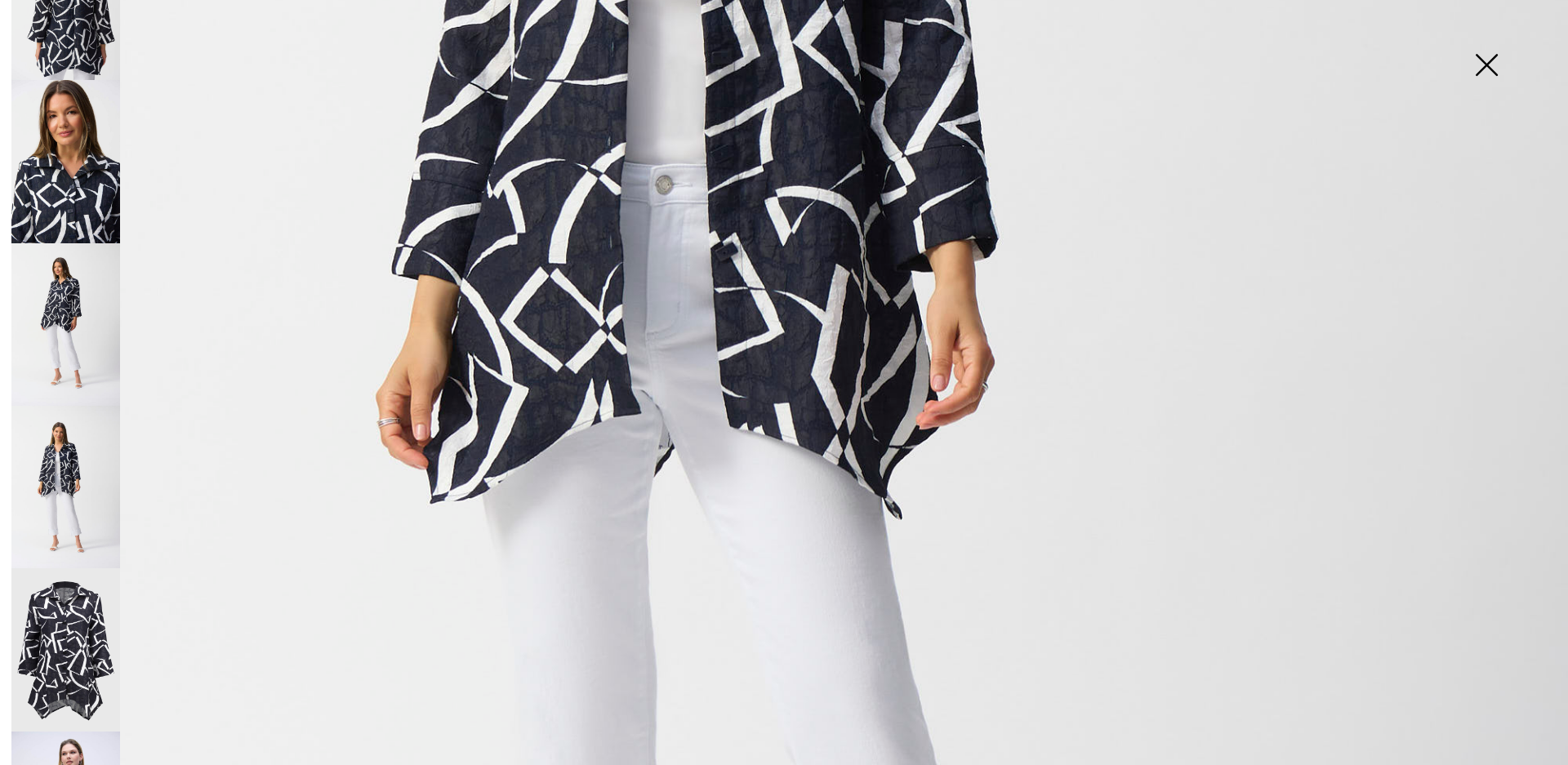
scroll to position [816, 0]
click at [1492, 70] on img at bounding box center [1486, 66] width 82 height 84
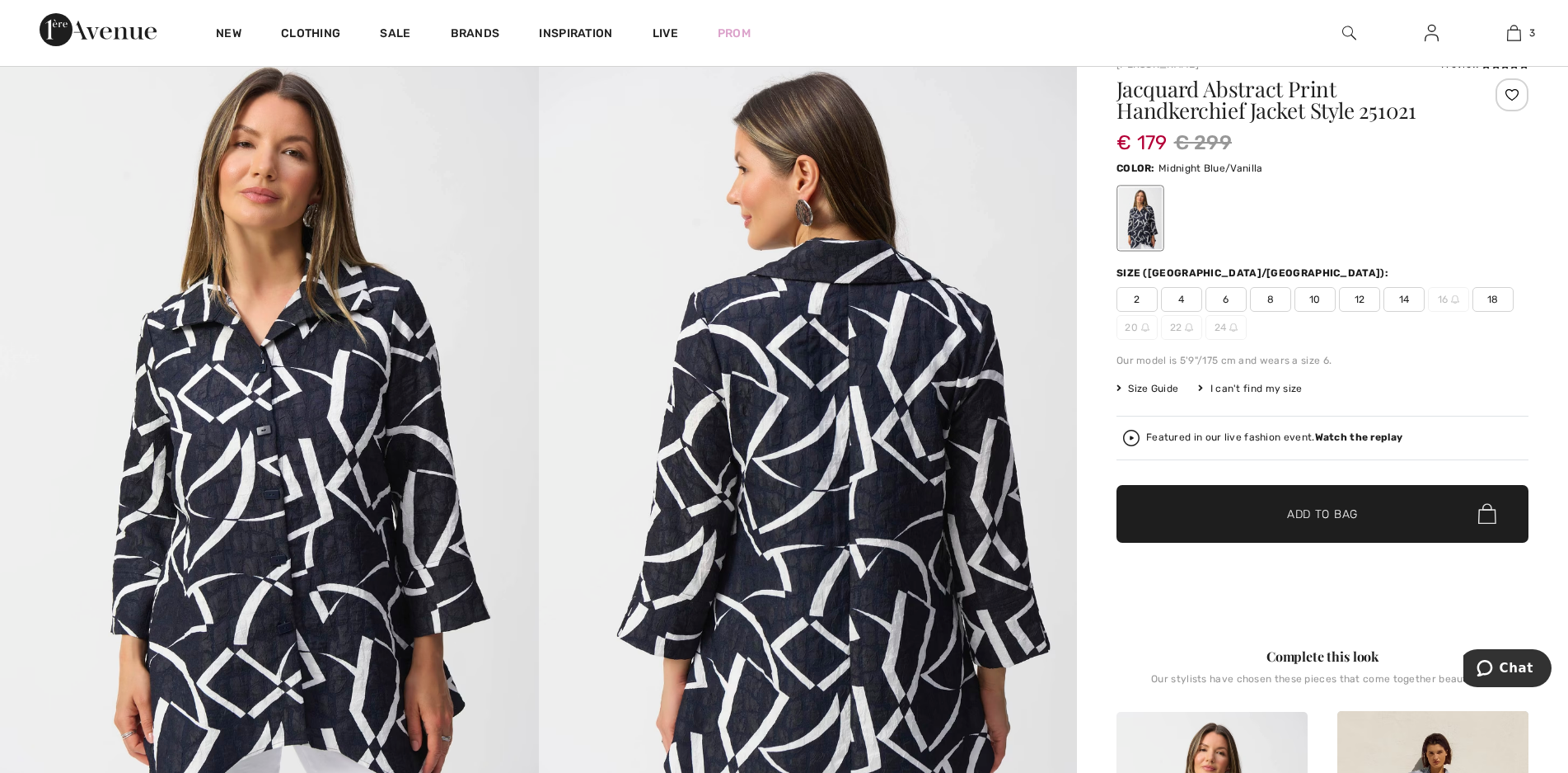
scroll to position [0, 0]
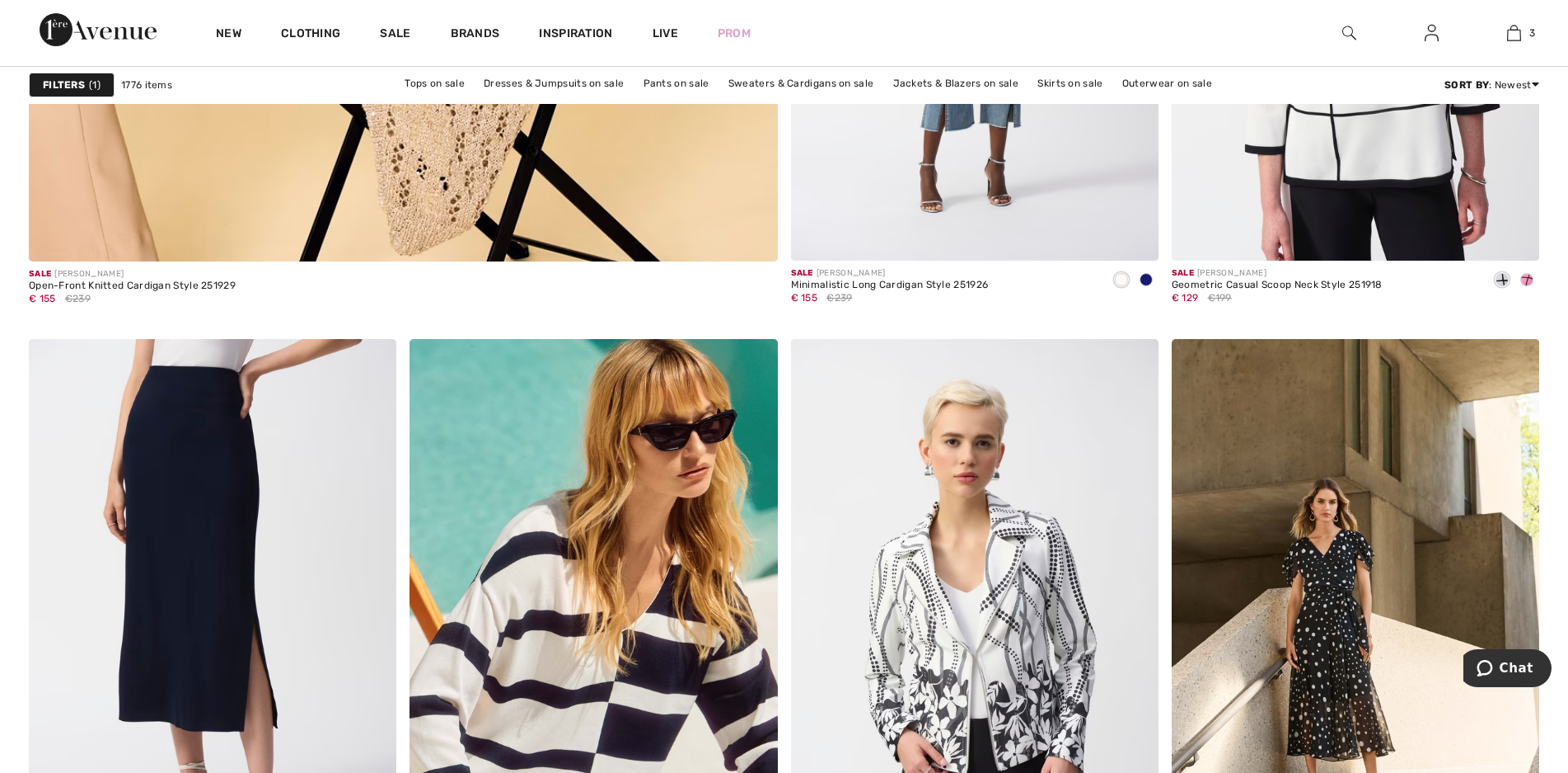
scroll to position [6597, 0]
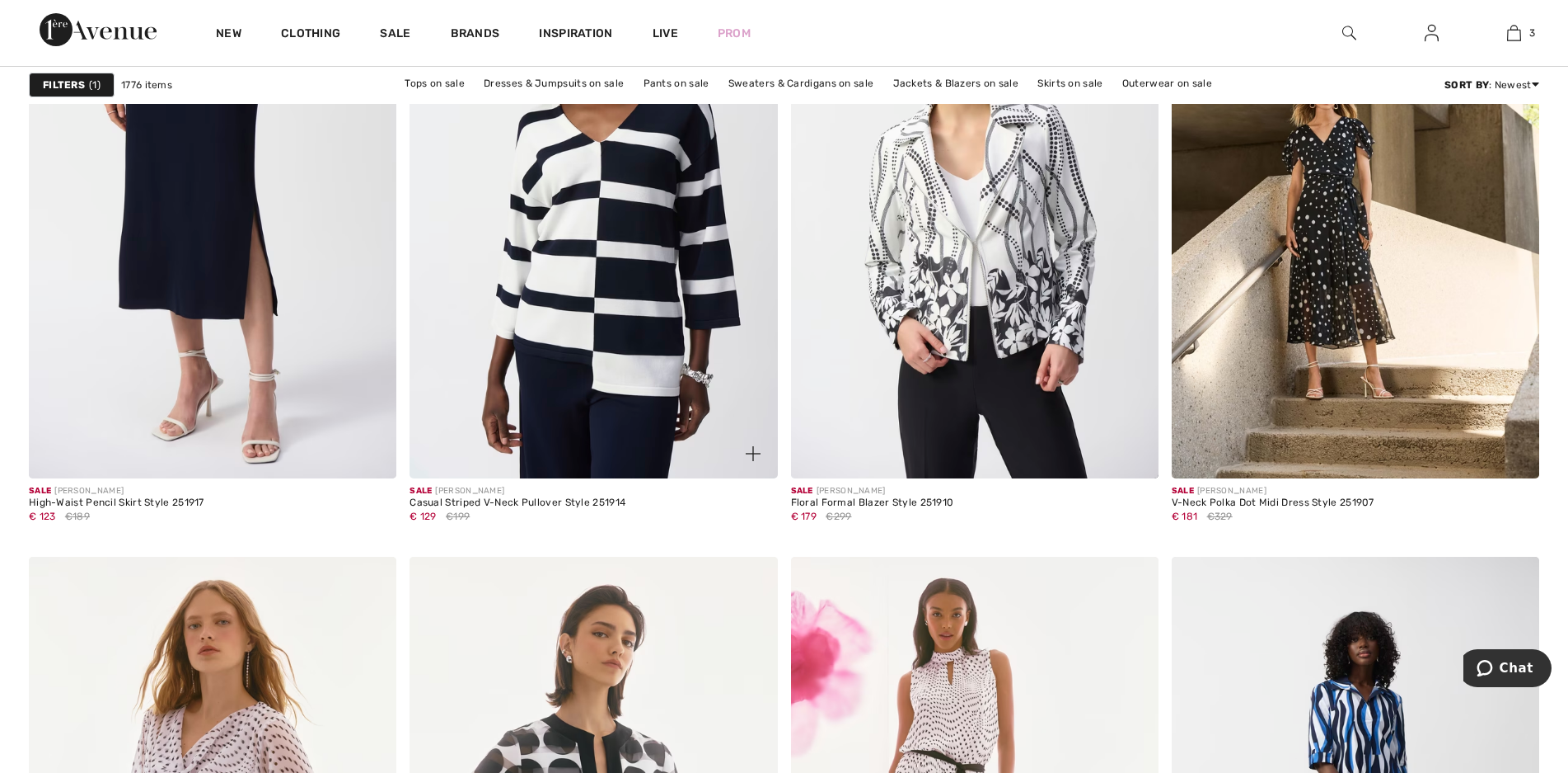
click at [670, 310] on img at bounding box center [594, 202] width 368 height 551
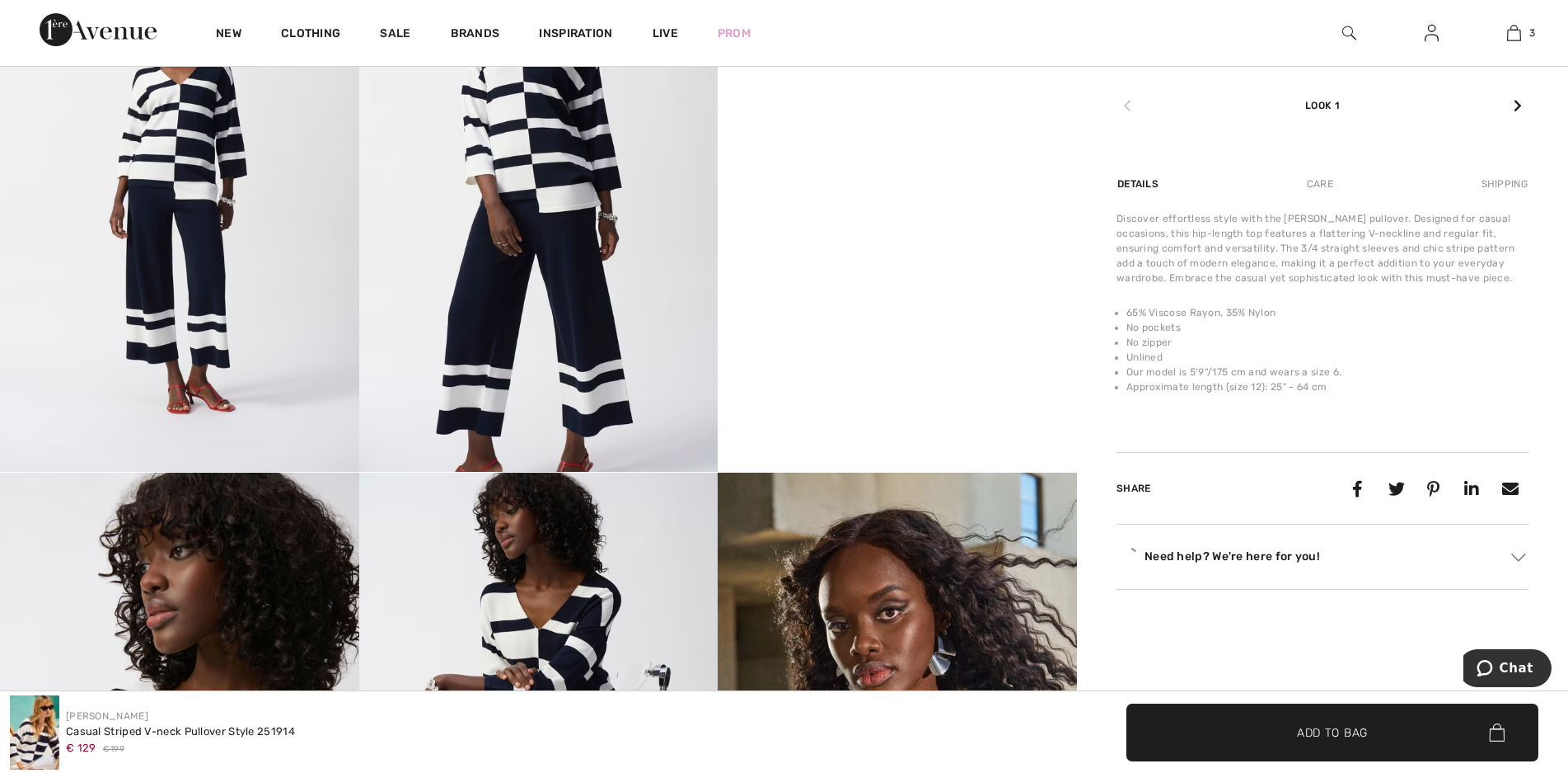
scroll to position [1072, 0]
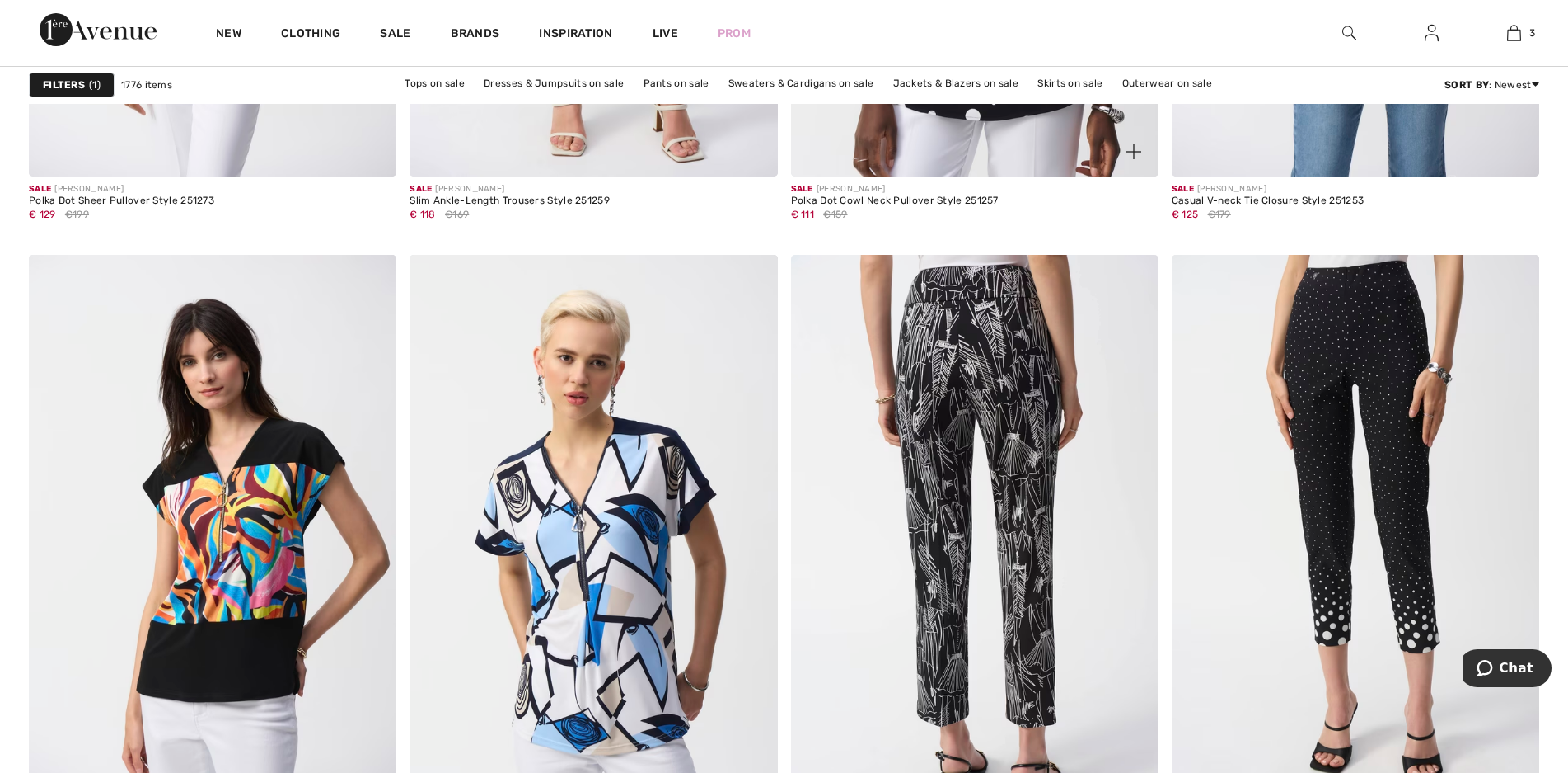
scroll to position [9566, 0]
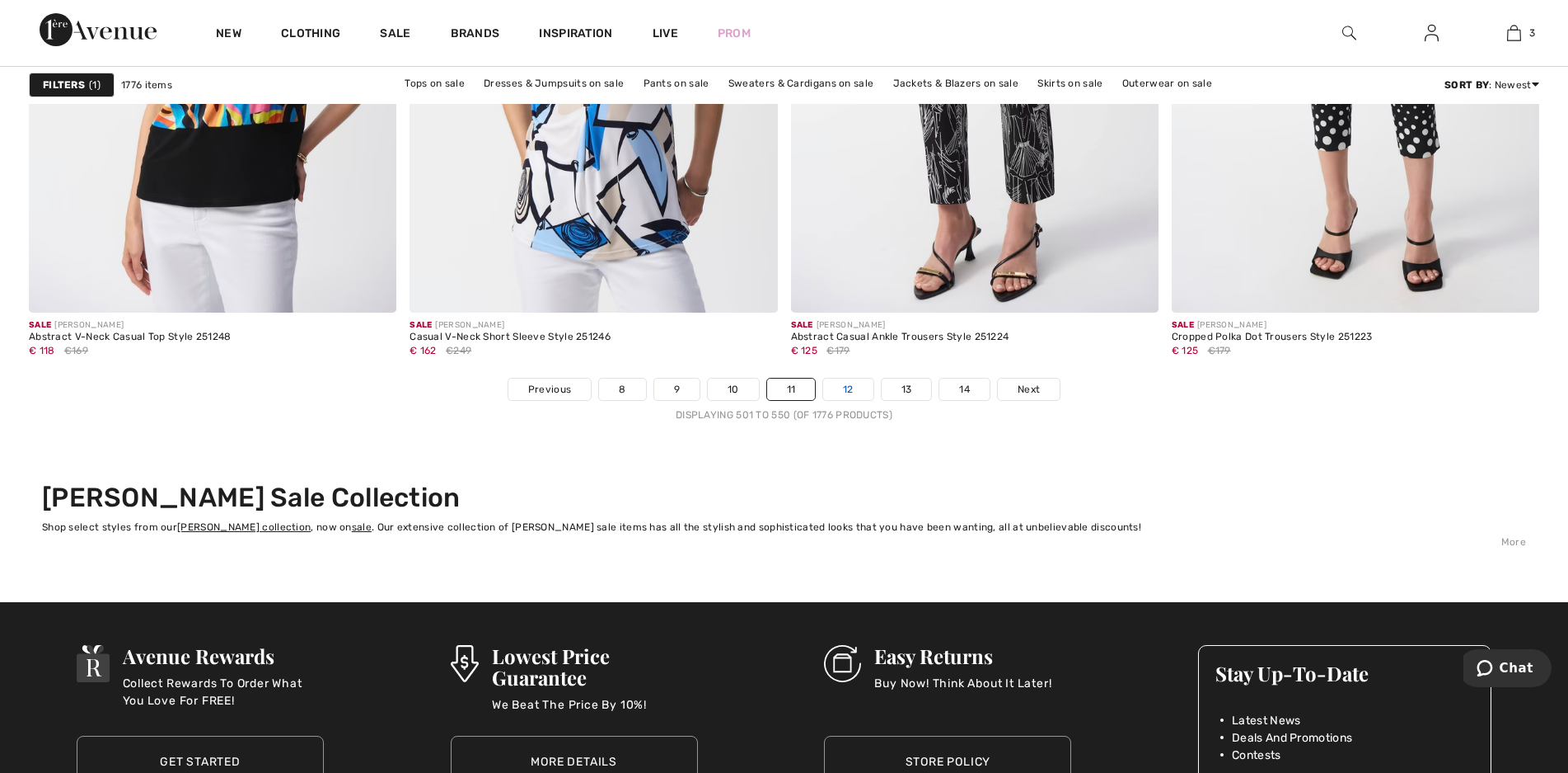
click at [853, 385] on link "12" at bounding box center [849, 388] width 50 height 21
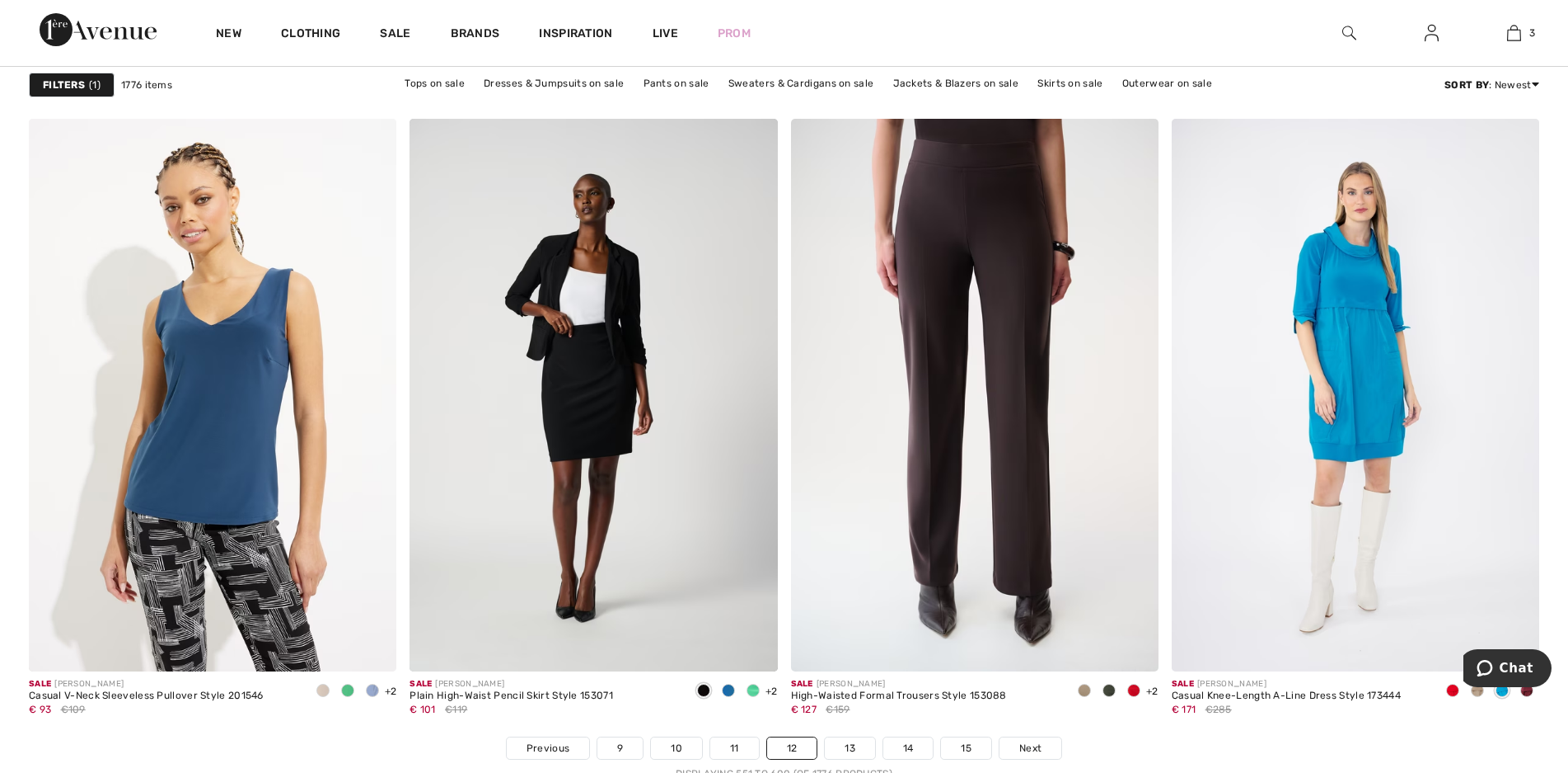
scroll to position [9566, 0]
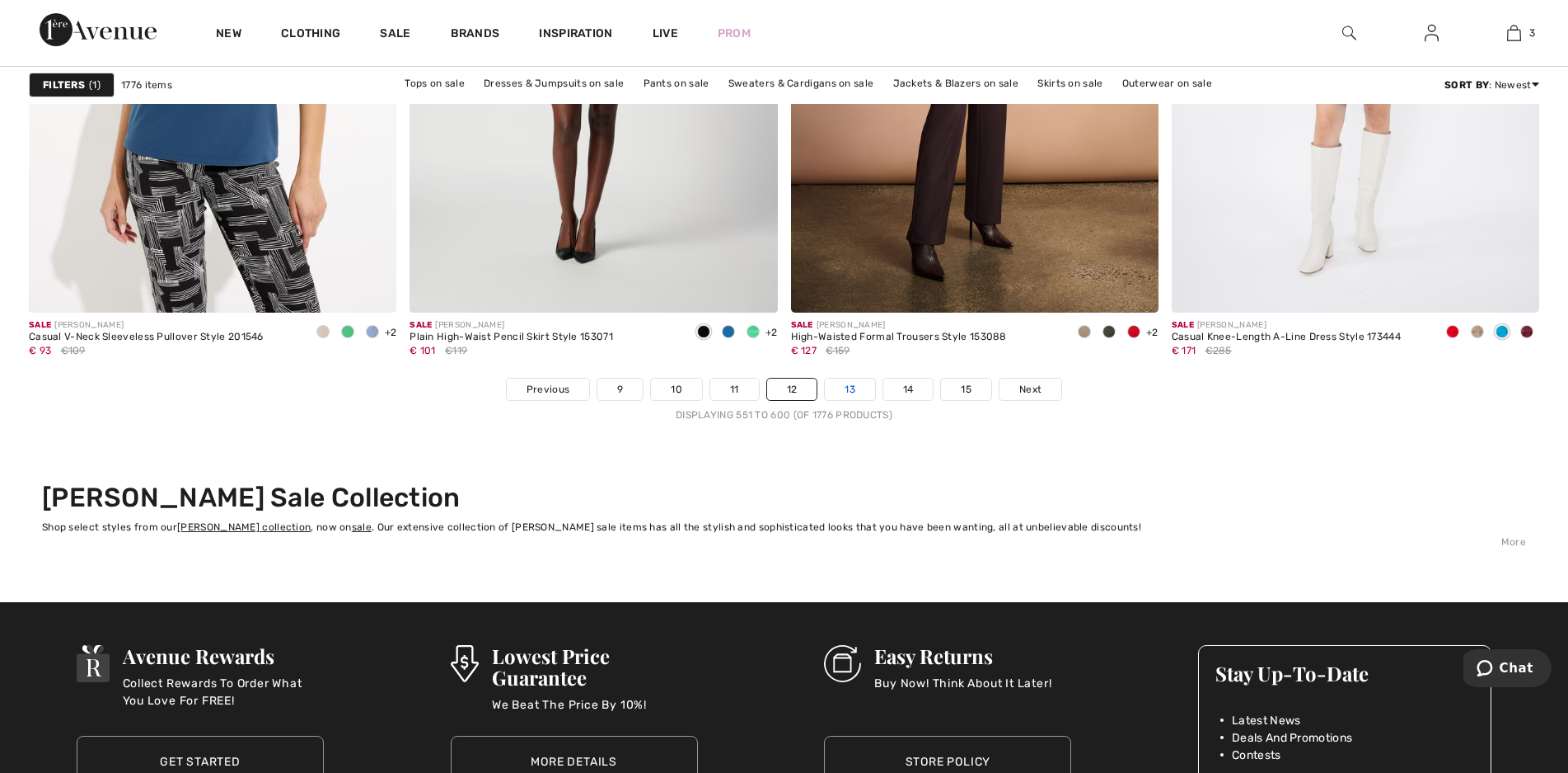
click at [844, 386] on link "13" at bounding box center [849, 388] width 50 height 21
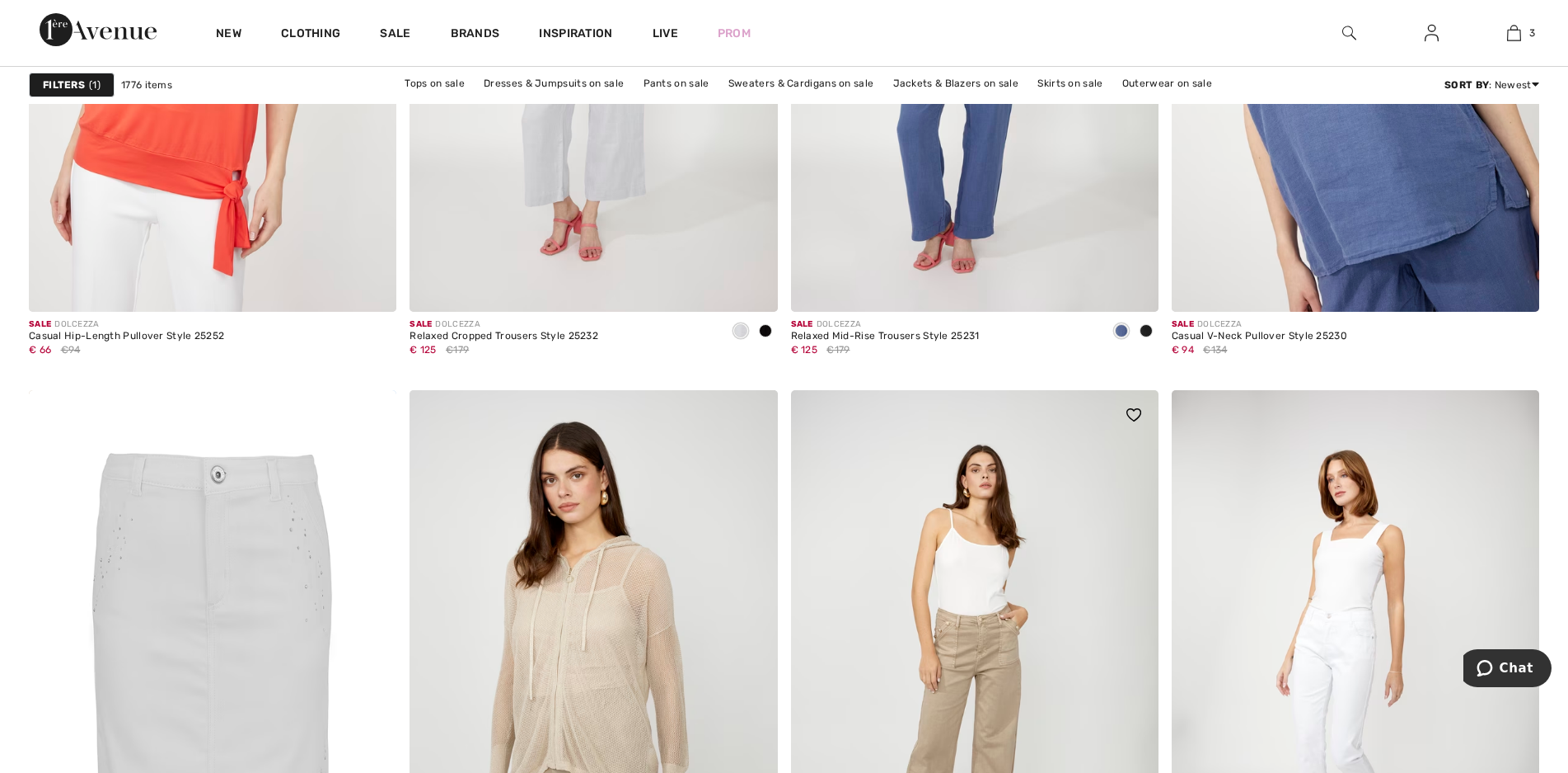
scroll to position [9237, 0]
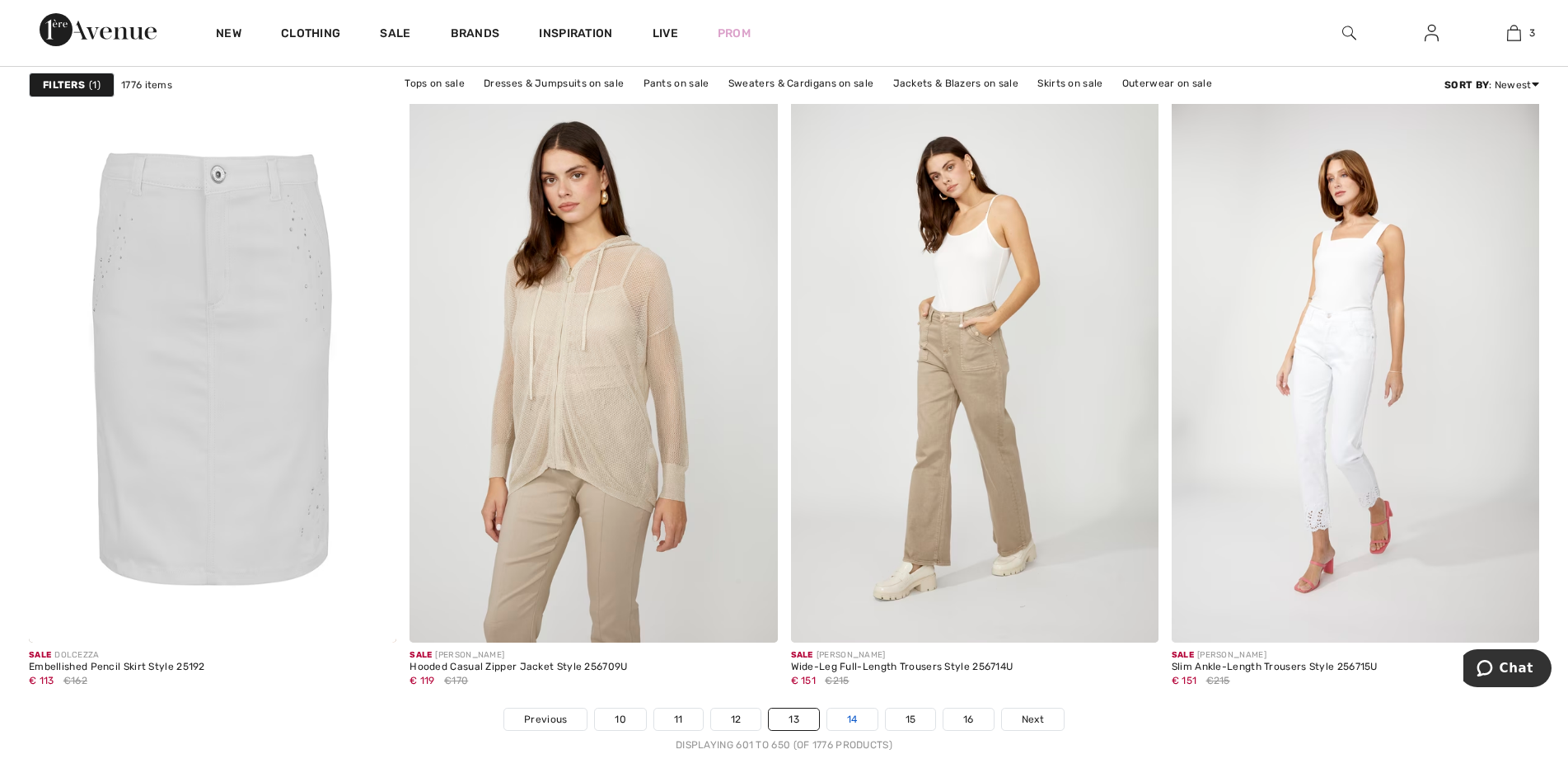
click at [862, 719] on link "14" at bounding box center [852, 718] width 50 height 21
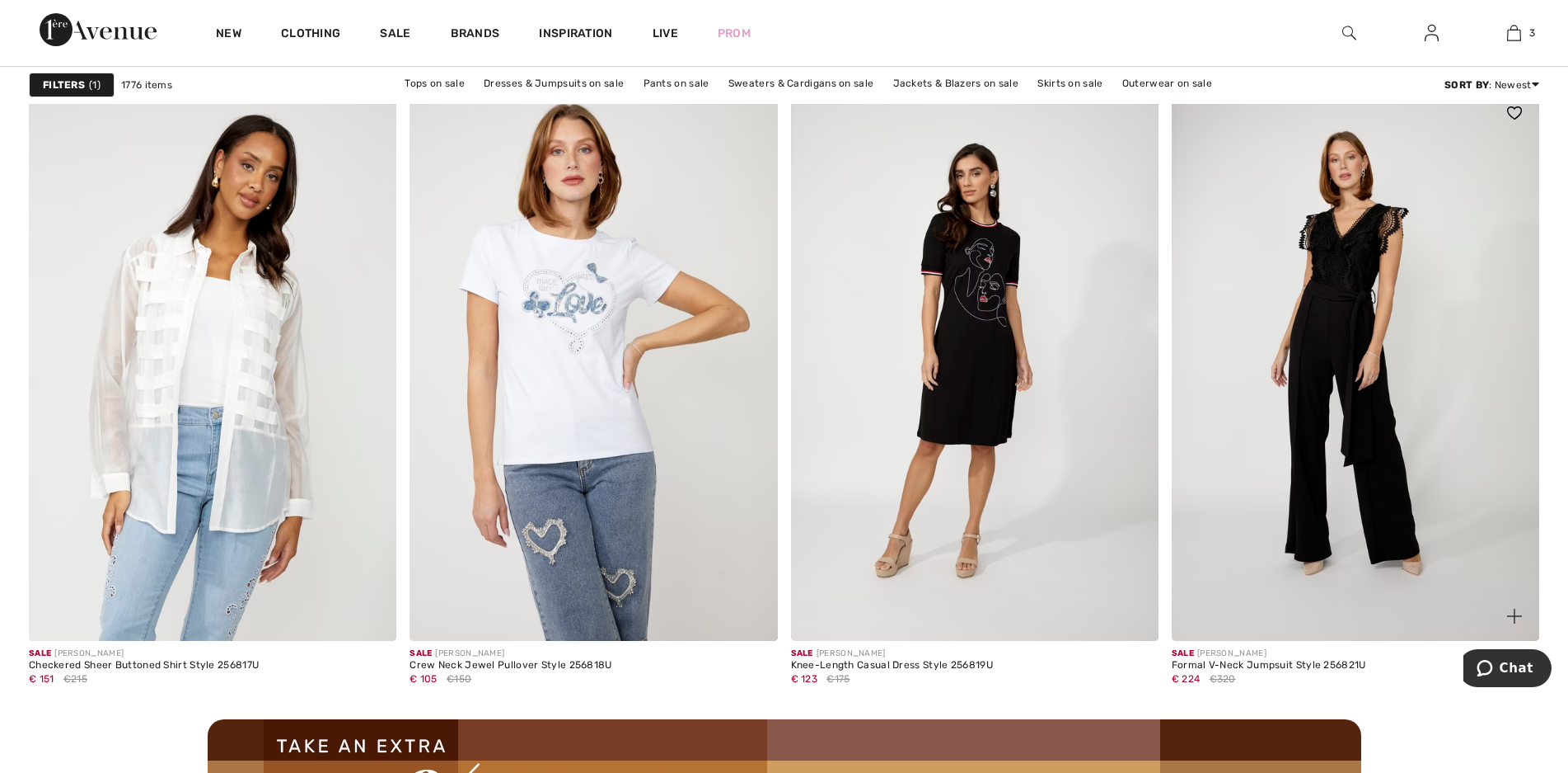
scroll to position [4288, 0]
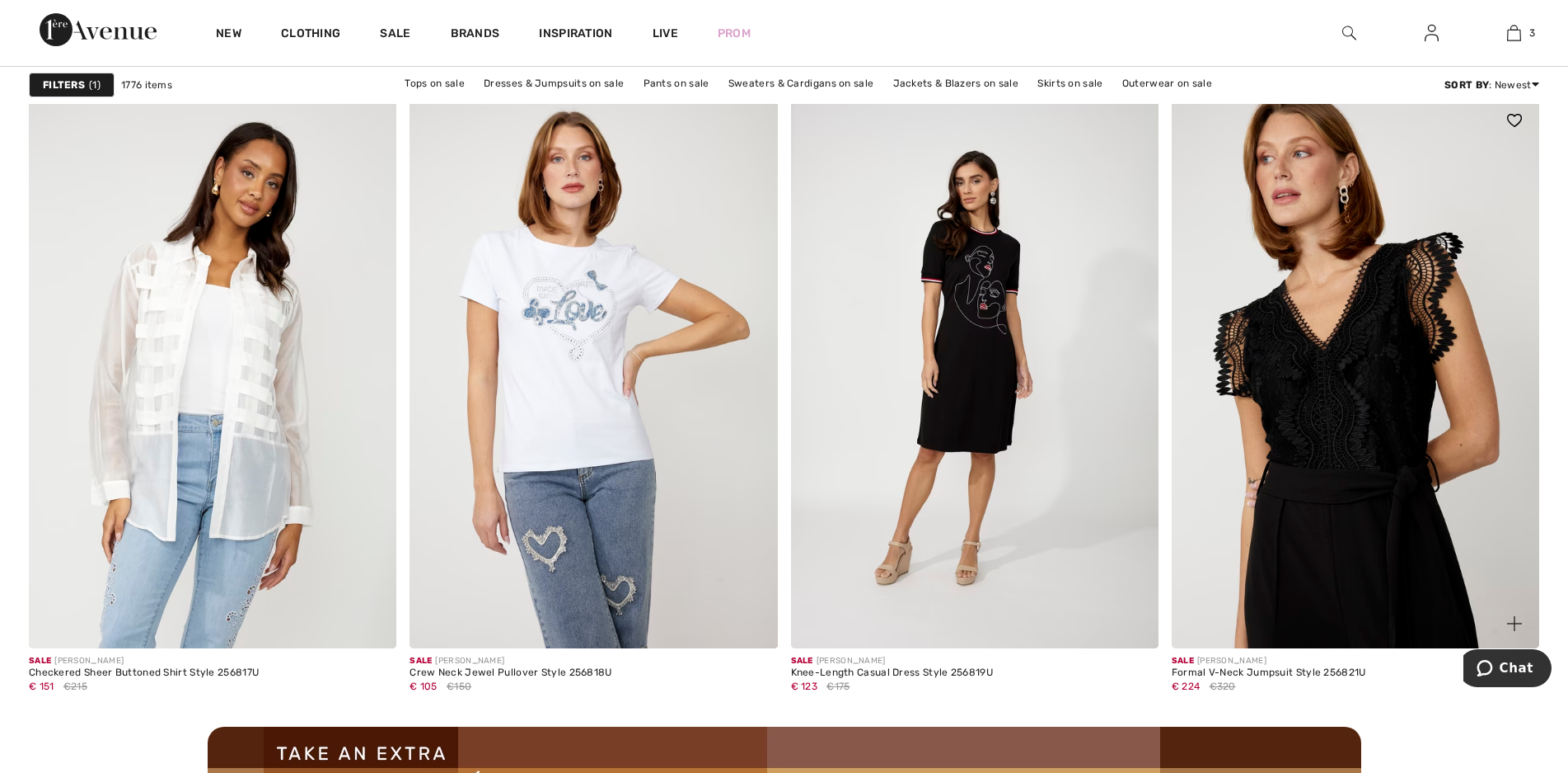
click at [1359, 383] on img at bounding box center [1356, 371] width 368 height 551
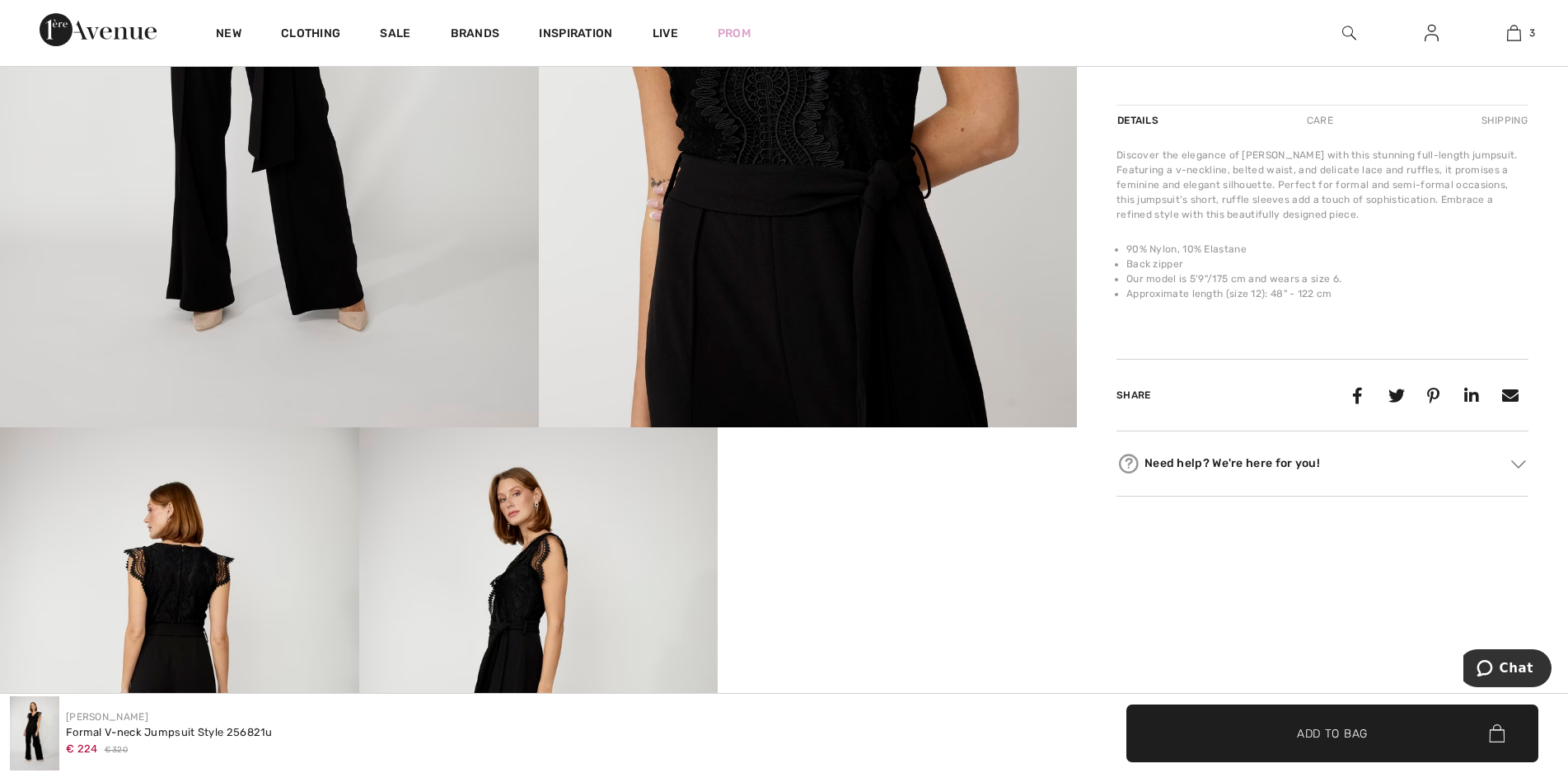
scroll to position [247, 0]
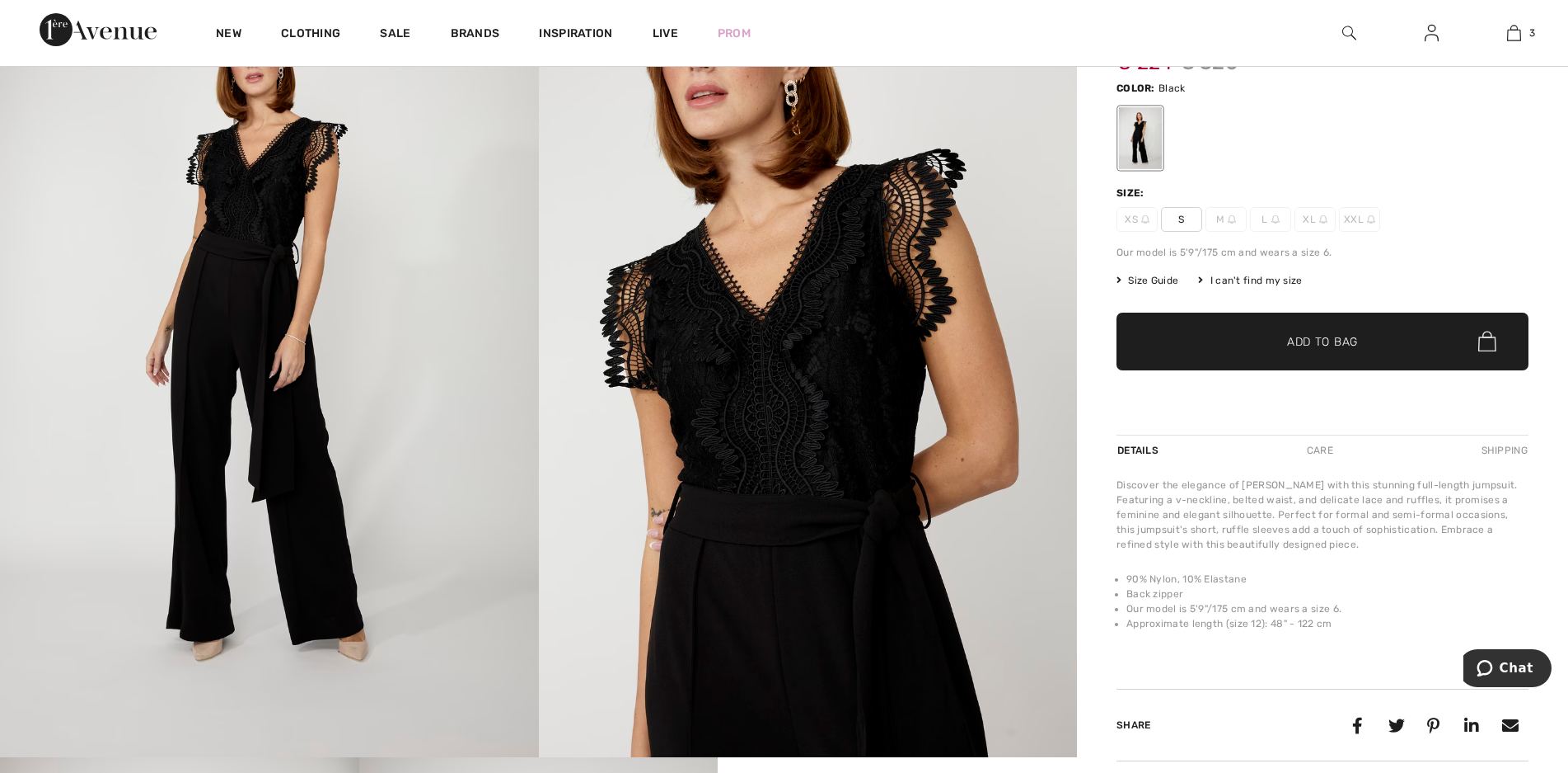
click at [1271, 351] on span "✔ Added to Bag Add to Bag" at bounding box center [1323, 341] width 412 height 58
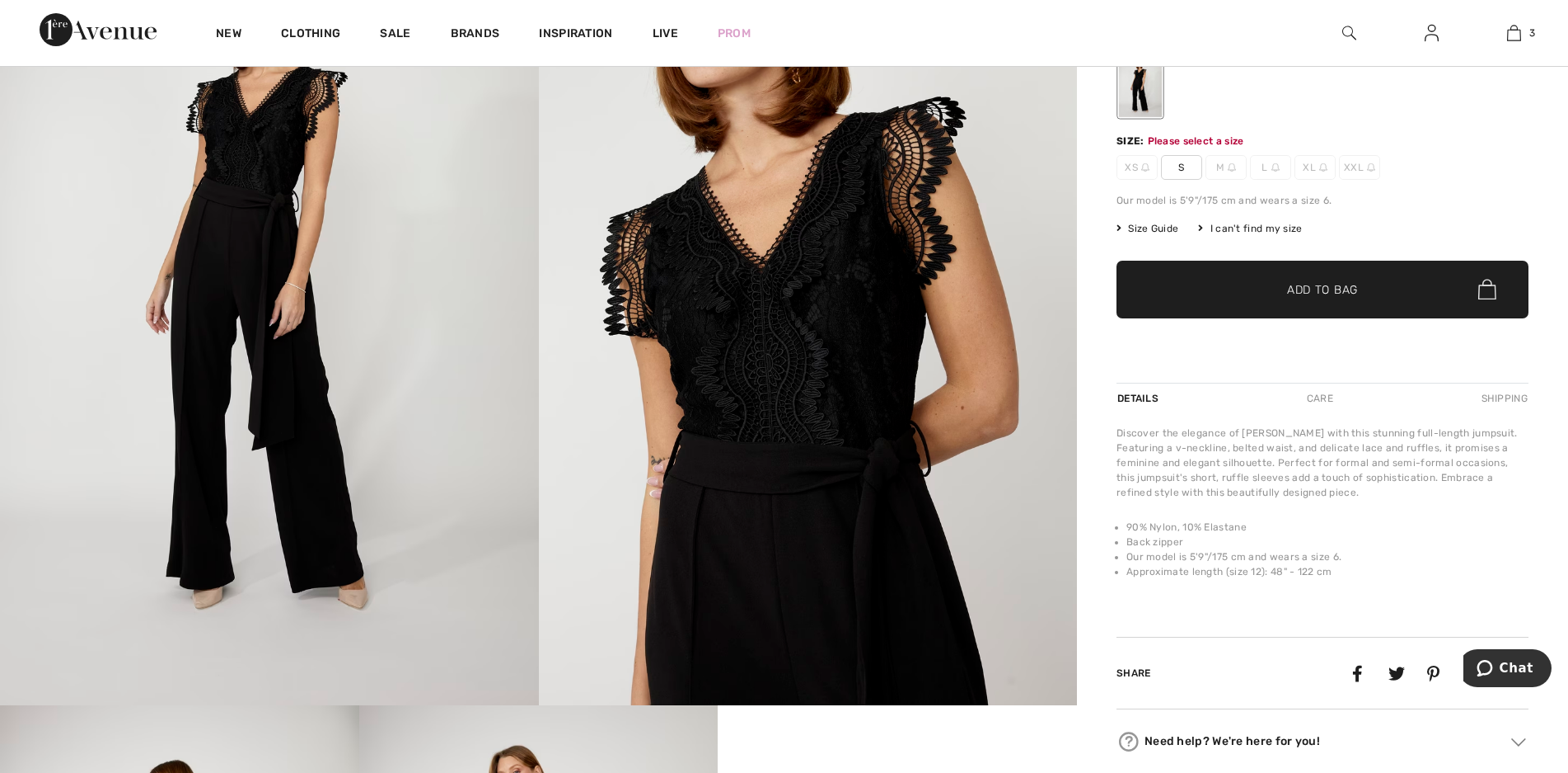
scroll to position [301, 0]
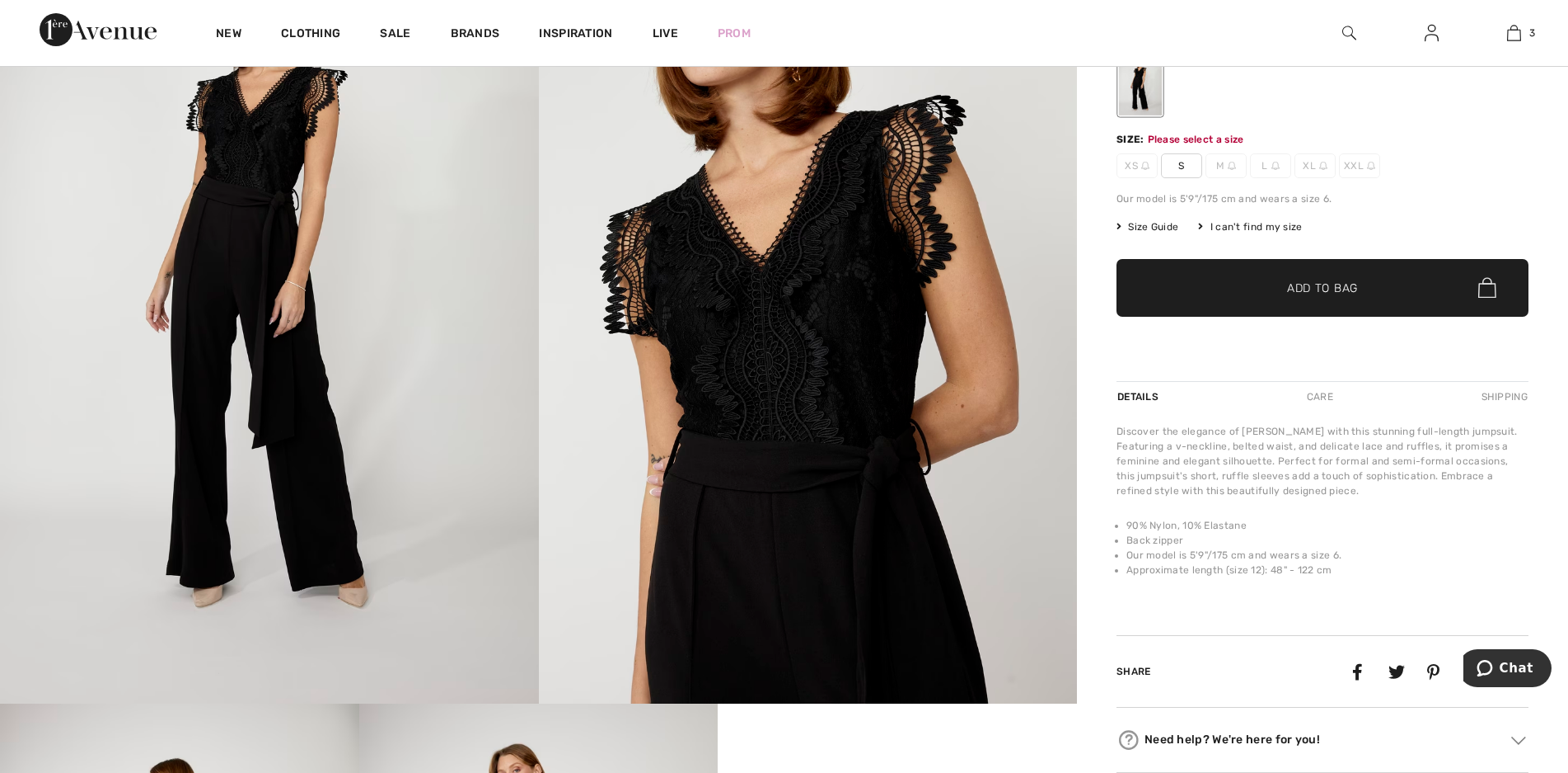
click at [1180, 163] on span "S" at bounding box center [1182, 165] width 41 height 25
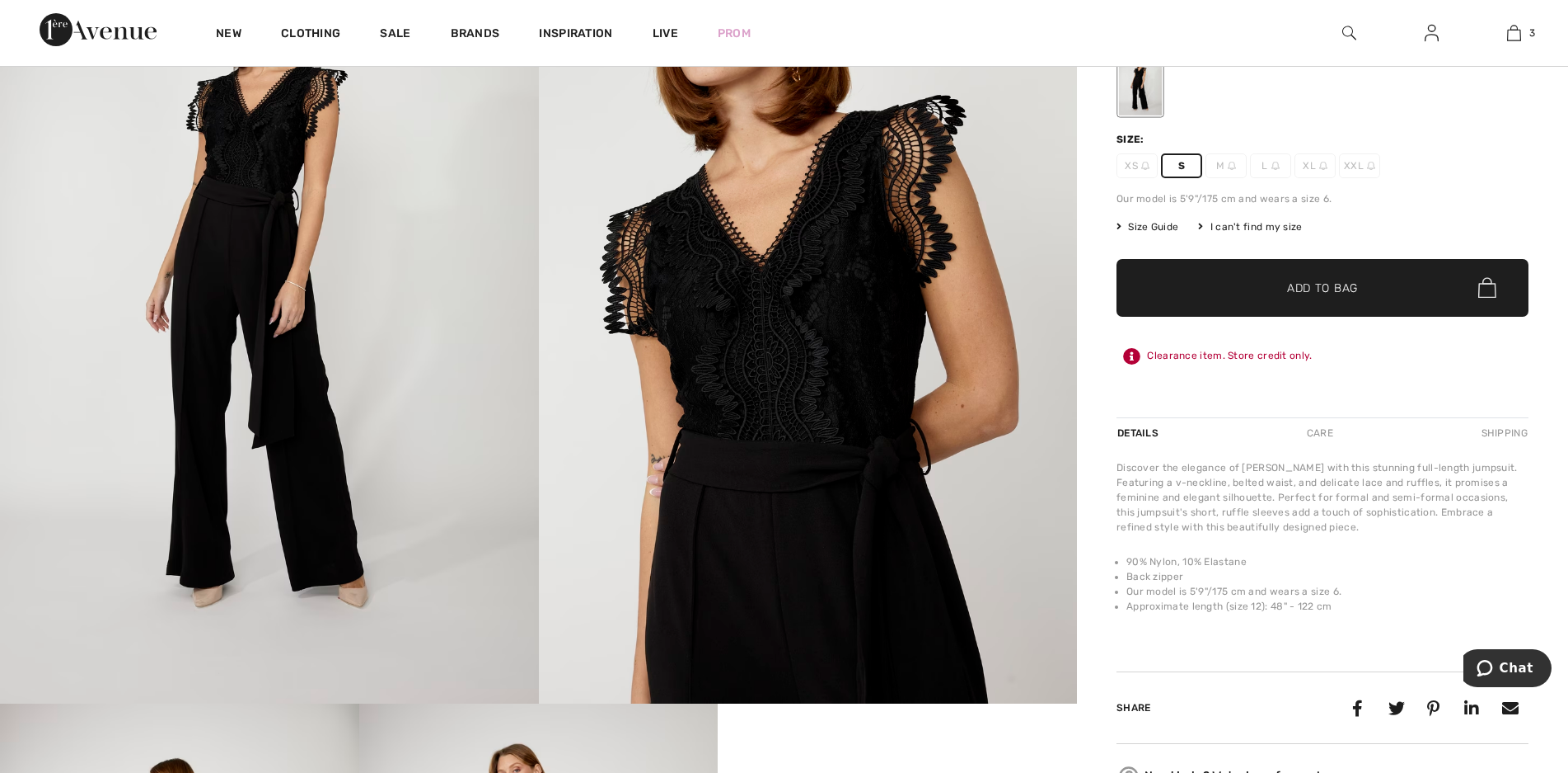
click at [1260, 286] on span "✔ Added to Bag" at bounding box center [1298, 287] width 101 height 17
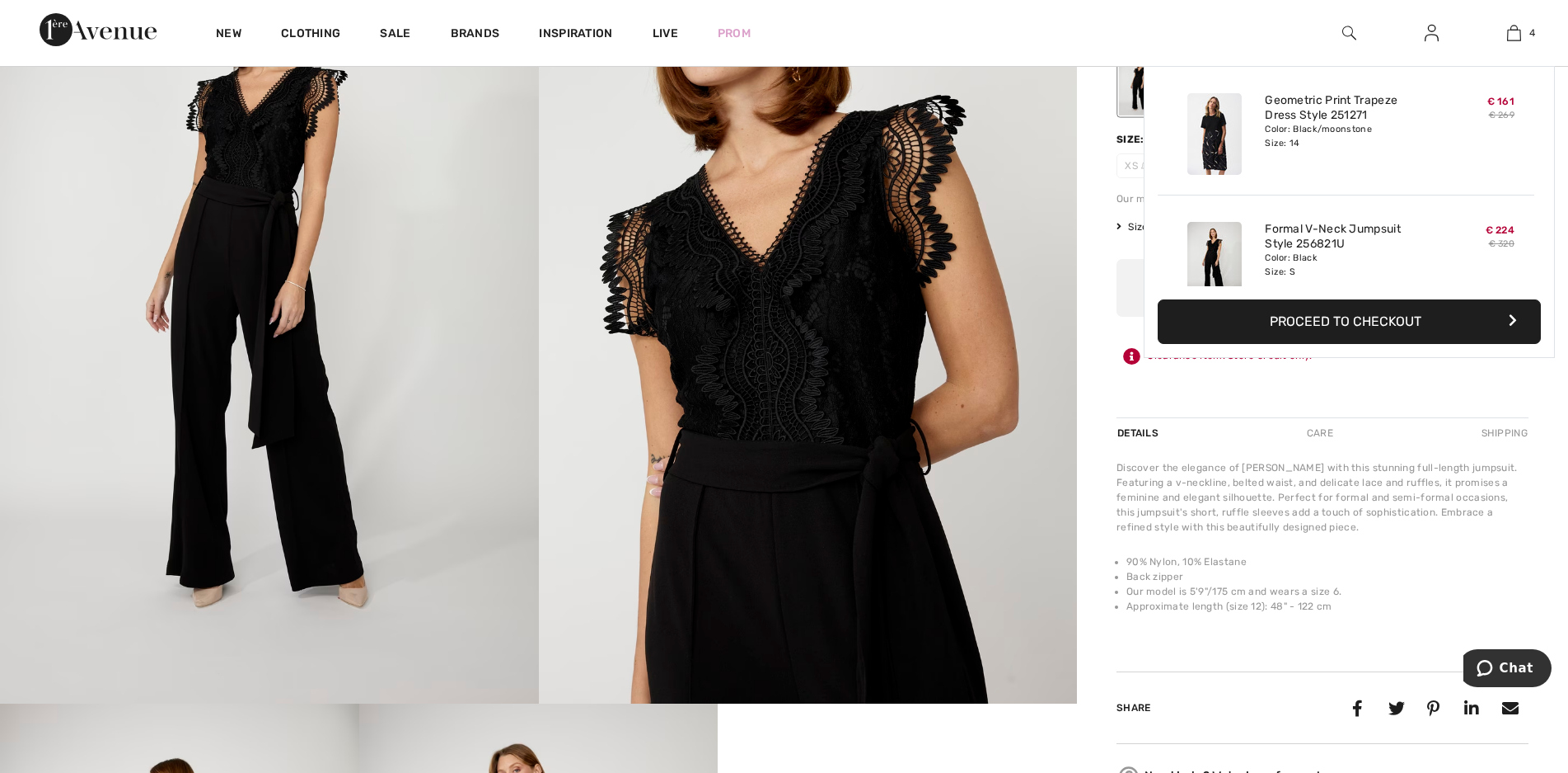
scroll to position [309, 0]
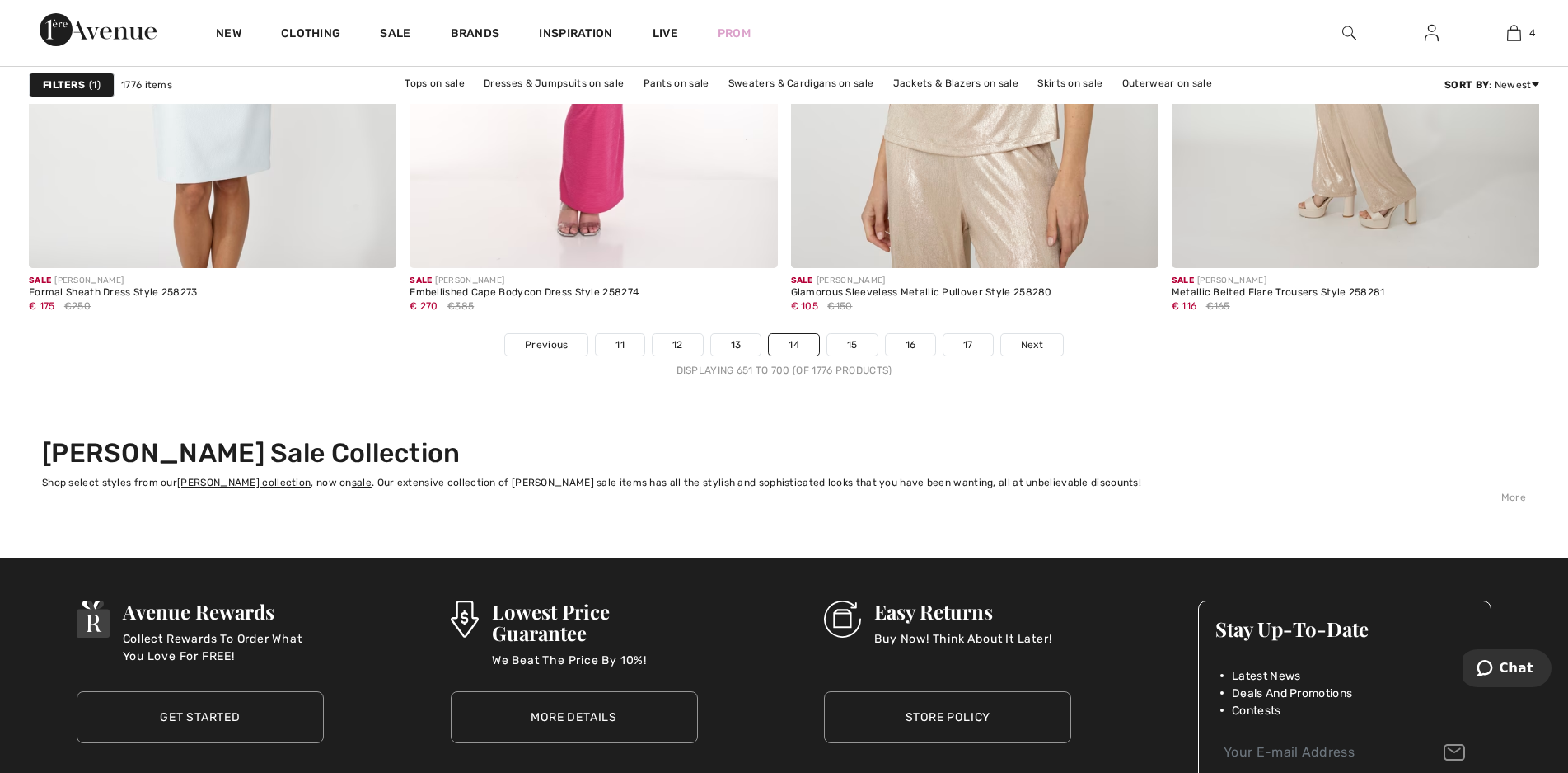
scroll to position [9649, 0]
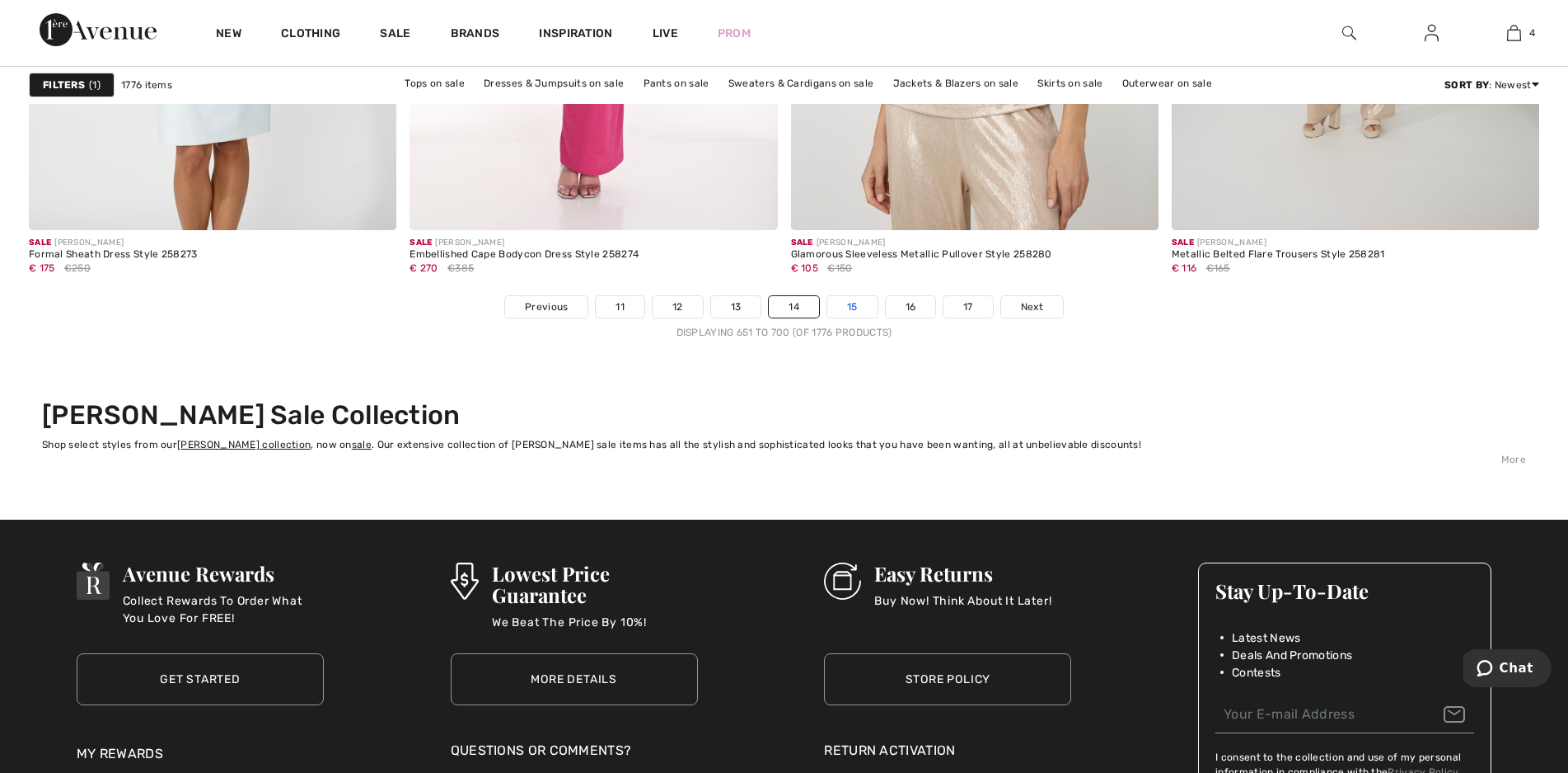
click at [861, 307] on link "15" at bounding box center [852, 306] width 50 height 21
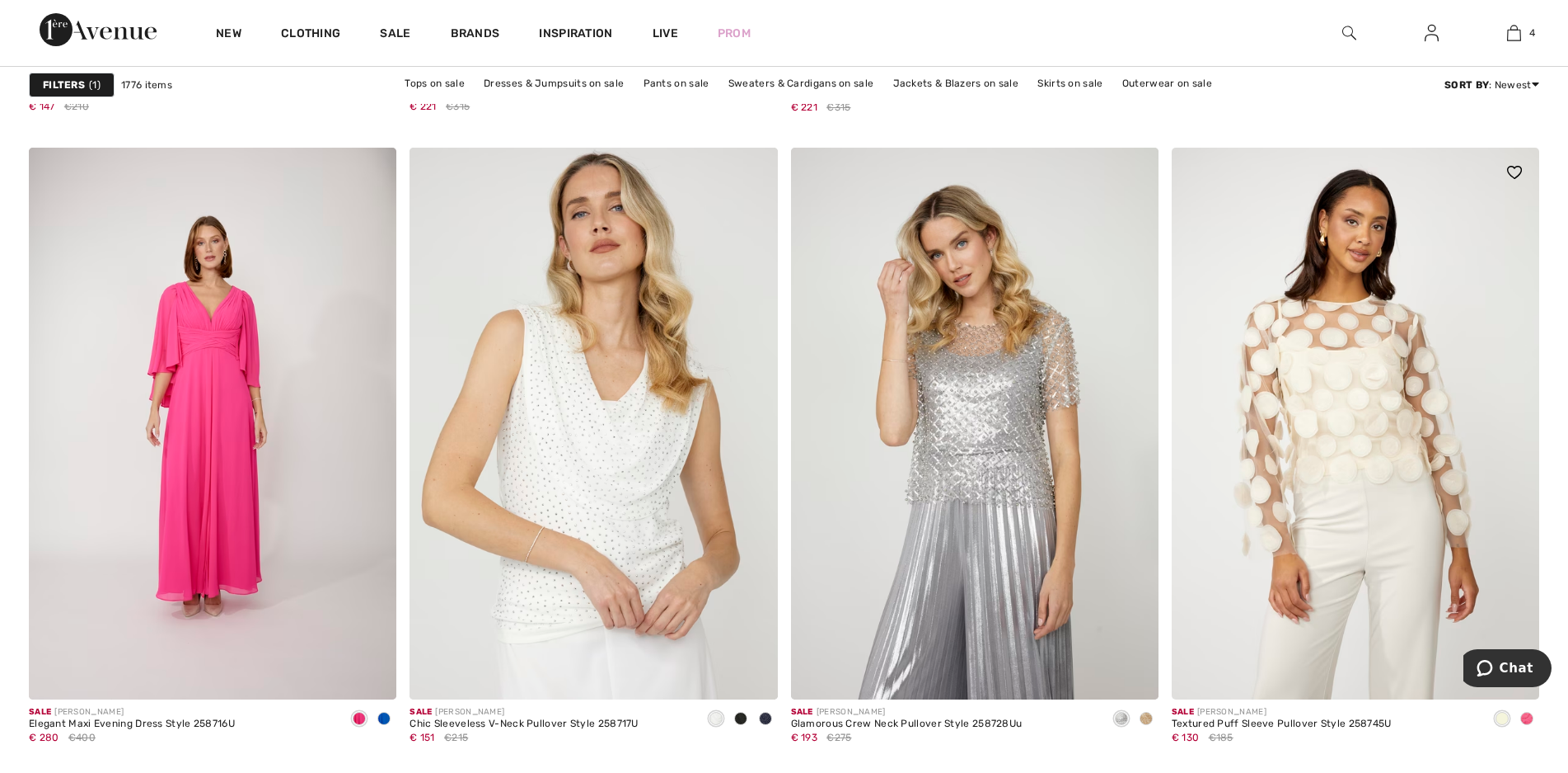
scroll to position [1567, 0]
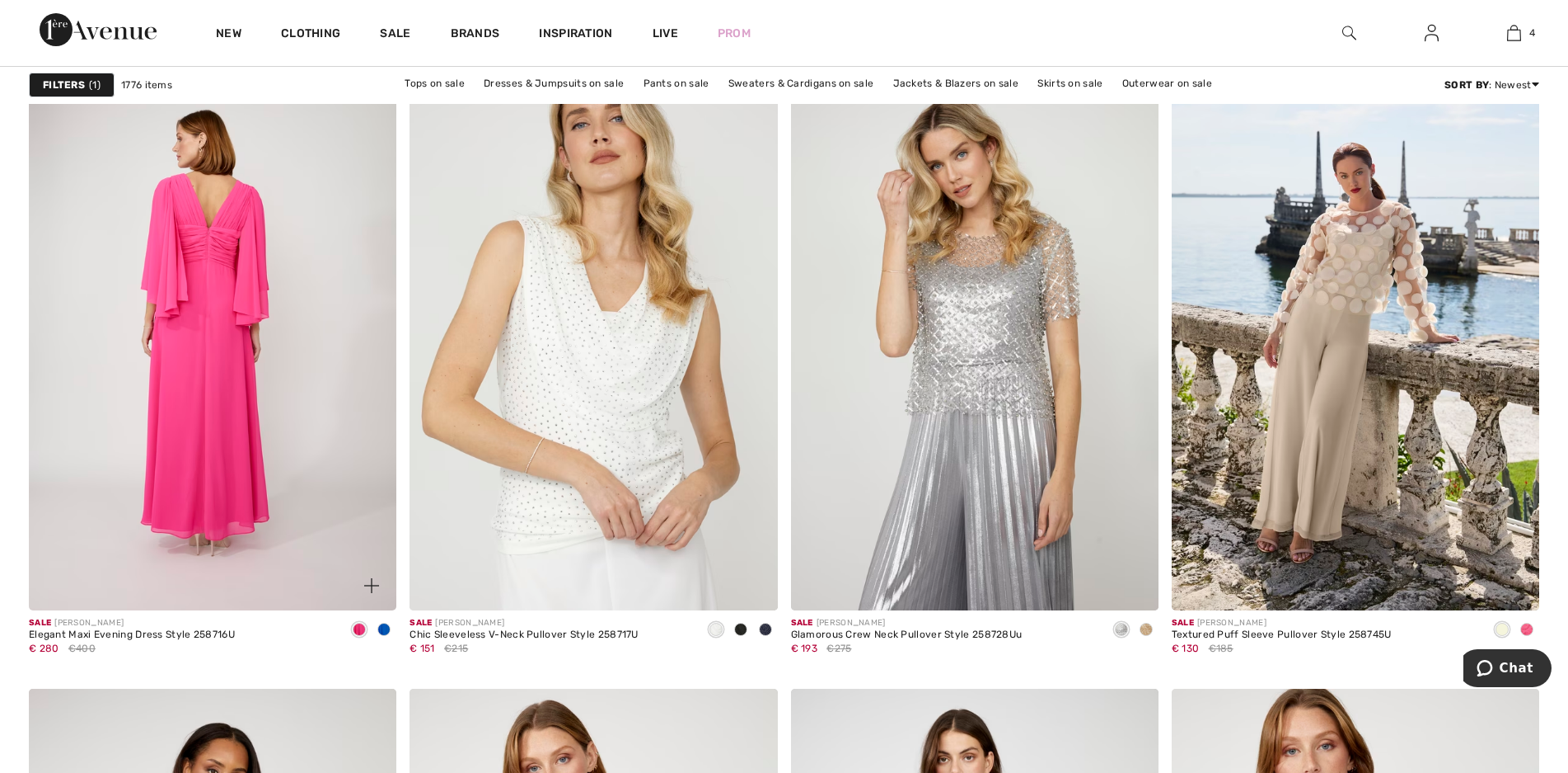
click at [222, 387] on img at bounding box center [213, 334] width 368 height 551
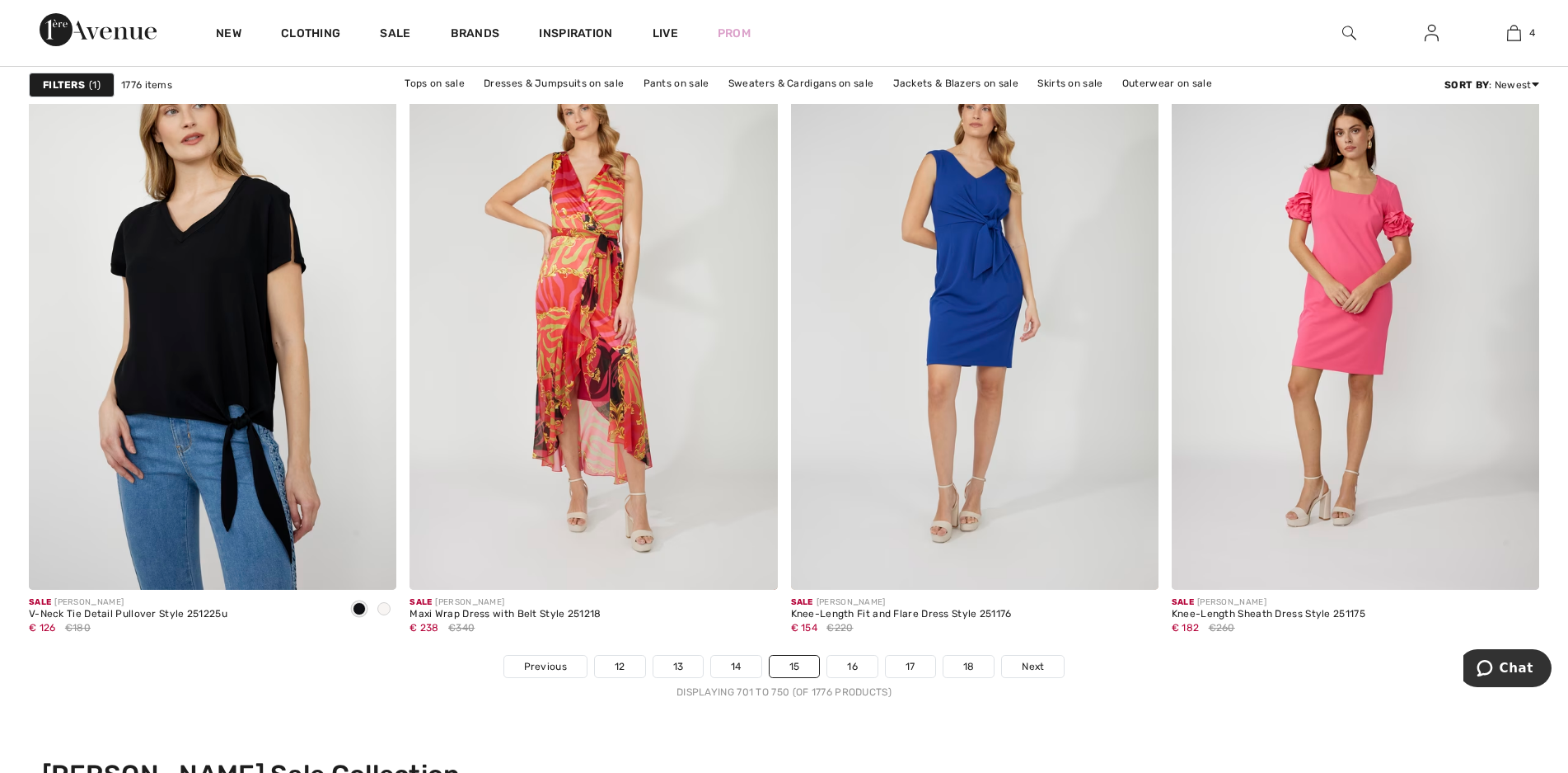
scroll to position [9319, 0]
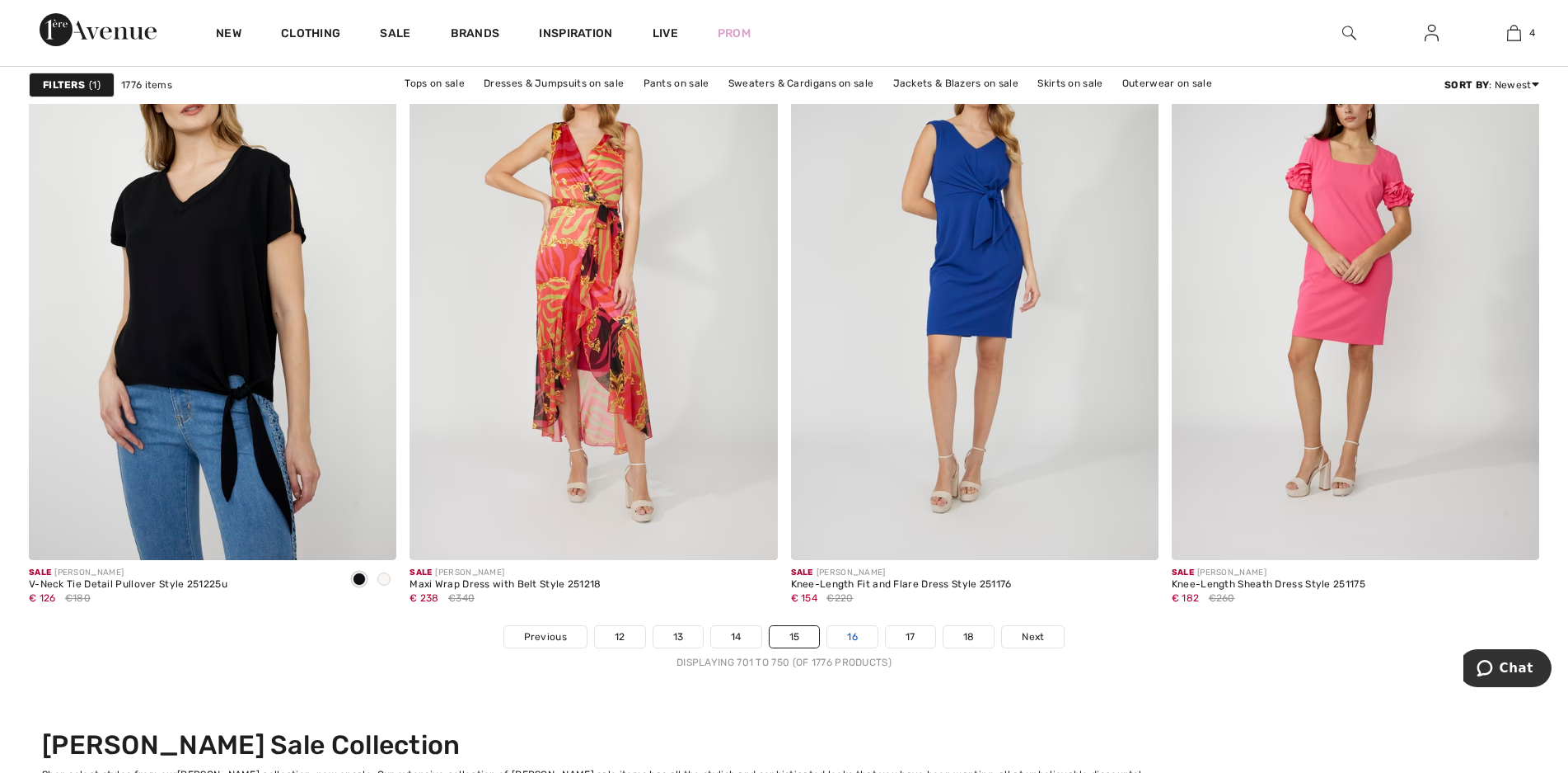
click at [856, 634] on link "16" at bounding box center [852, 636] width 50 height 21
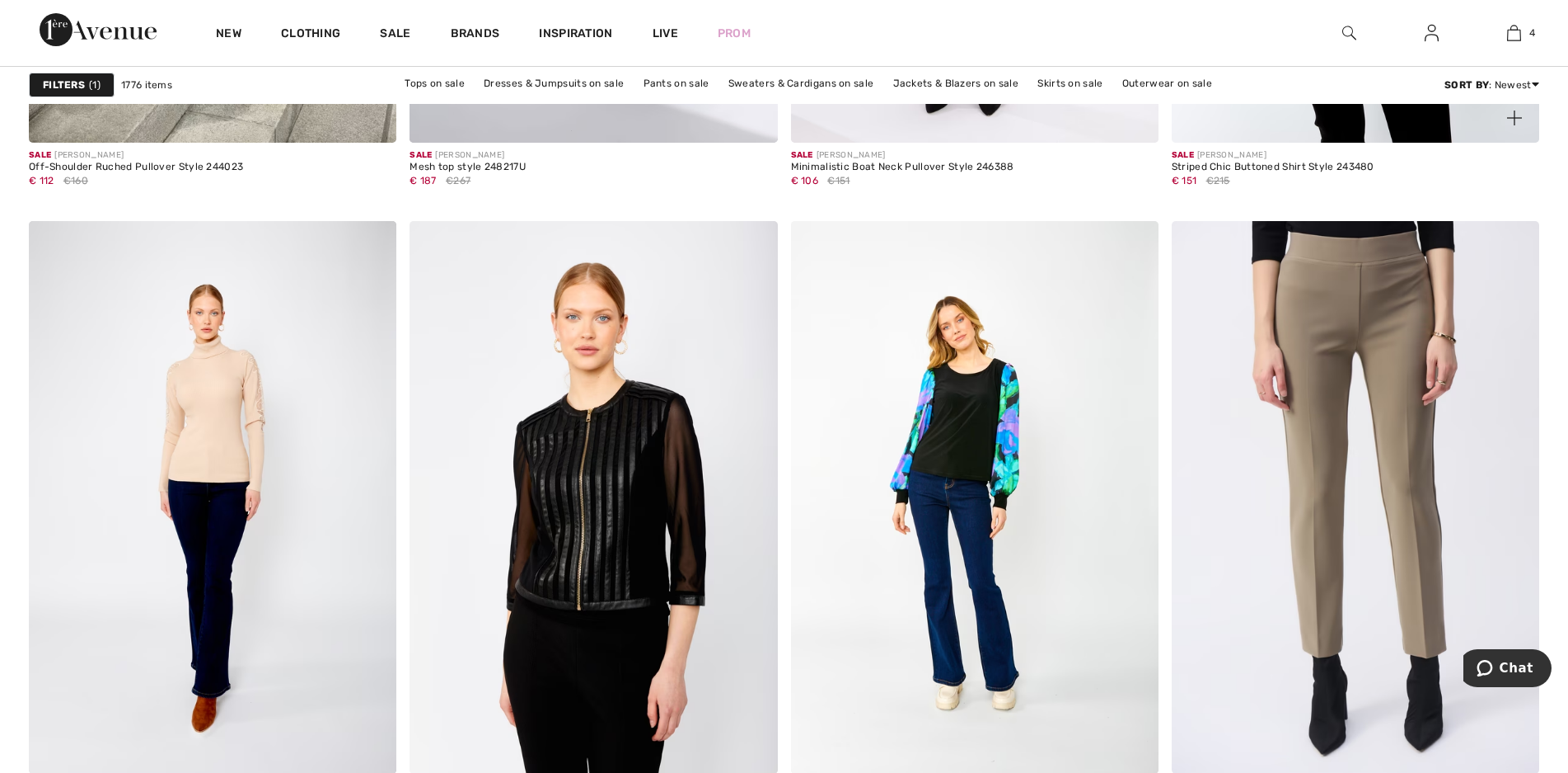
scroll to position [9401, 0]
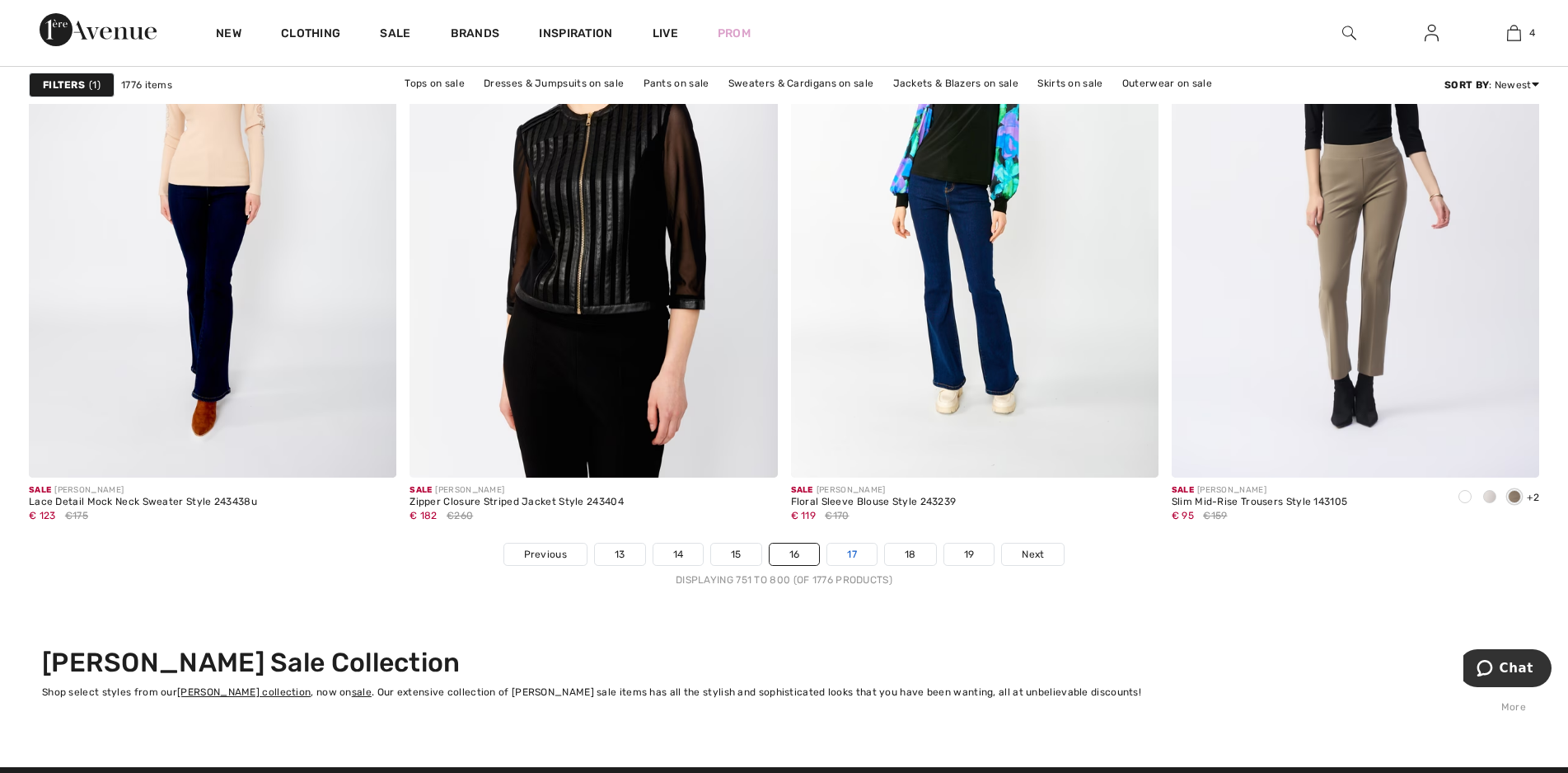
click at [871, 557] on link "17" at bounding box center [852, 553] width 49 height 21
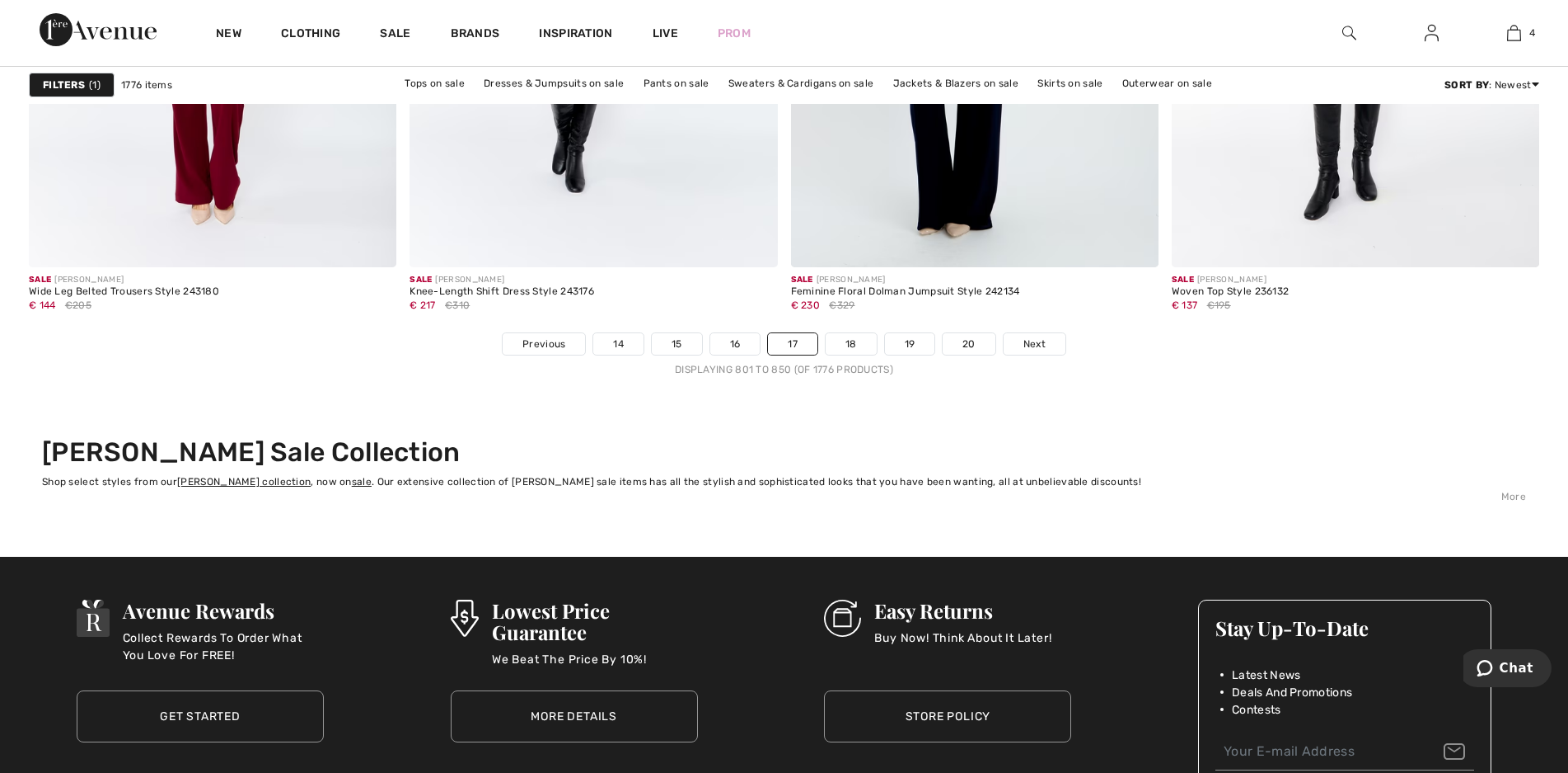
scroll to position [9649, 0]
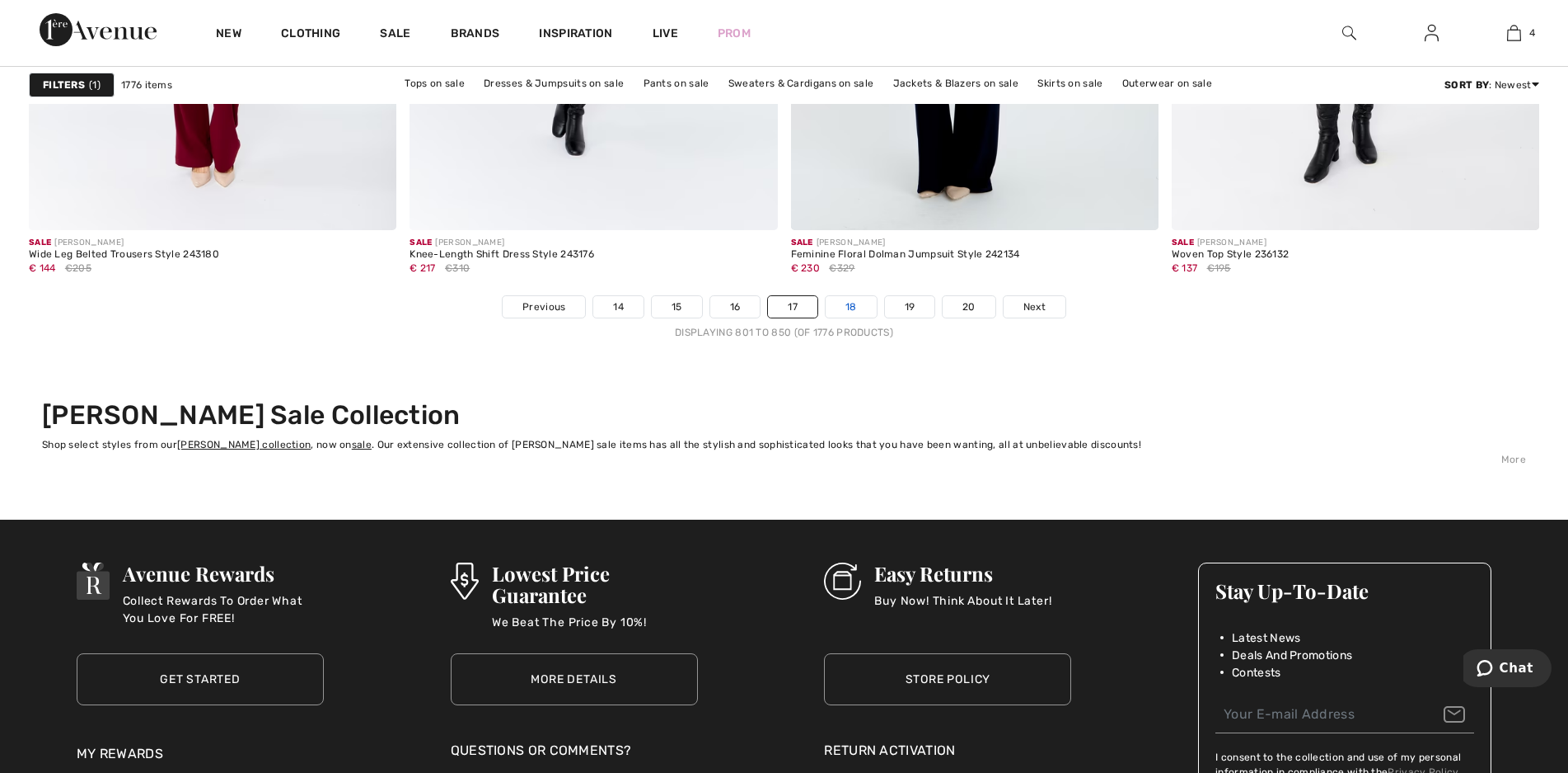
click at [850, 307] on link "18" at bounding box center [851, 306] width 51 height 21
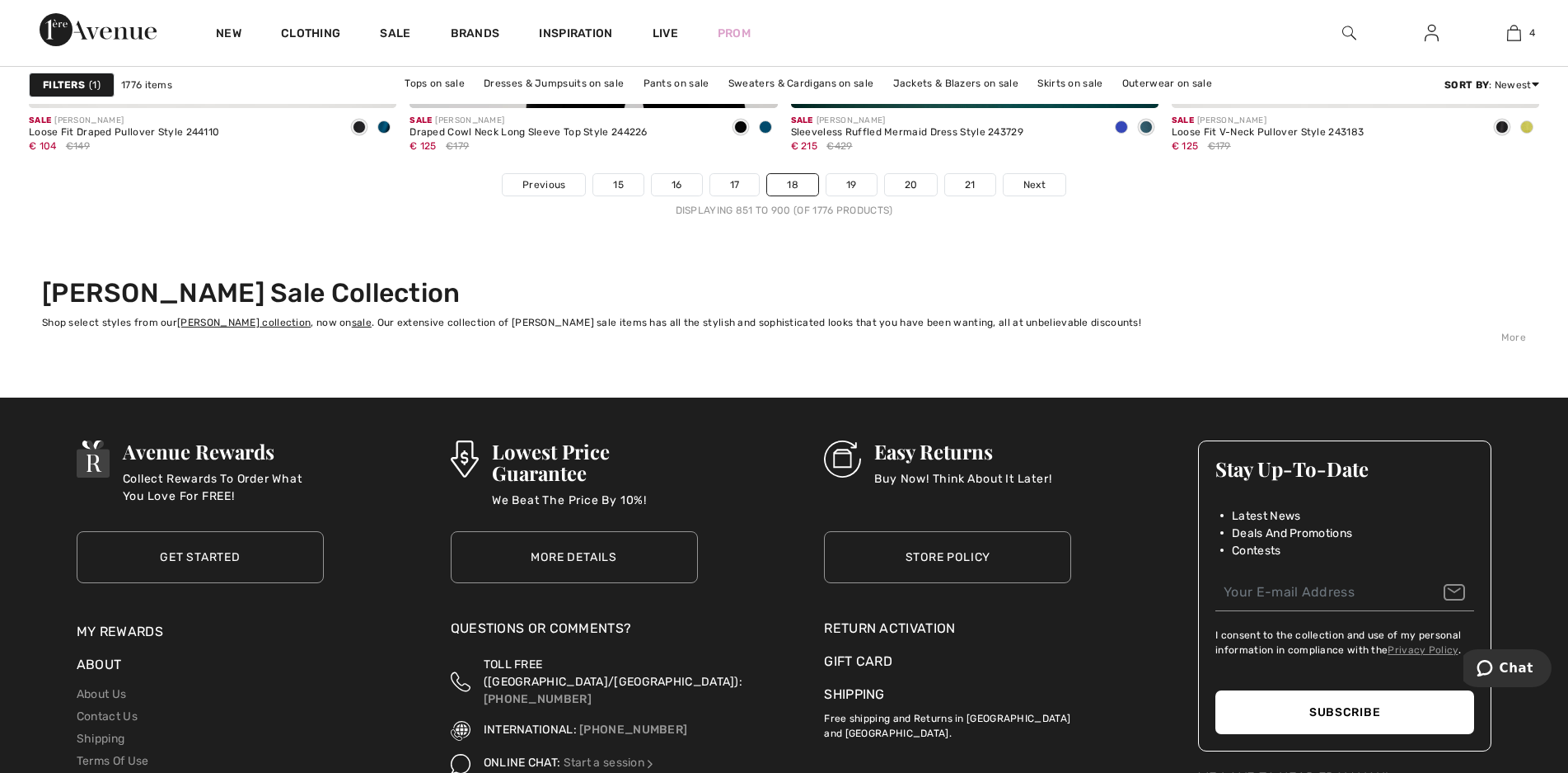
scroll to position [9566, 0]
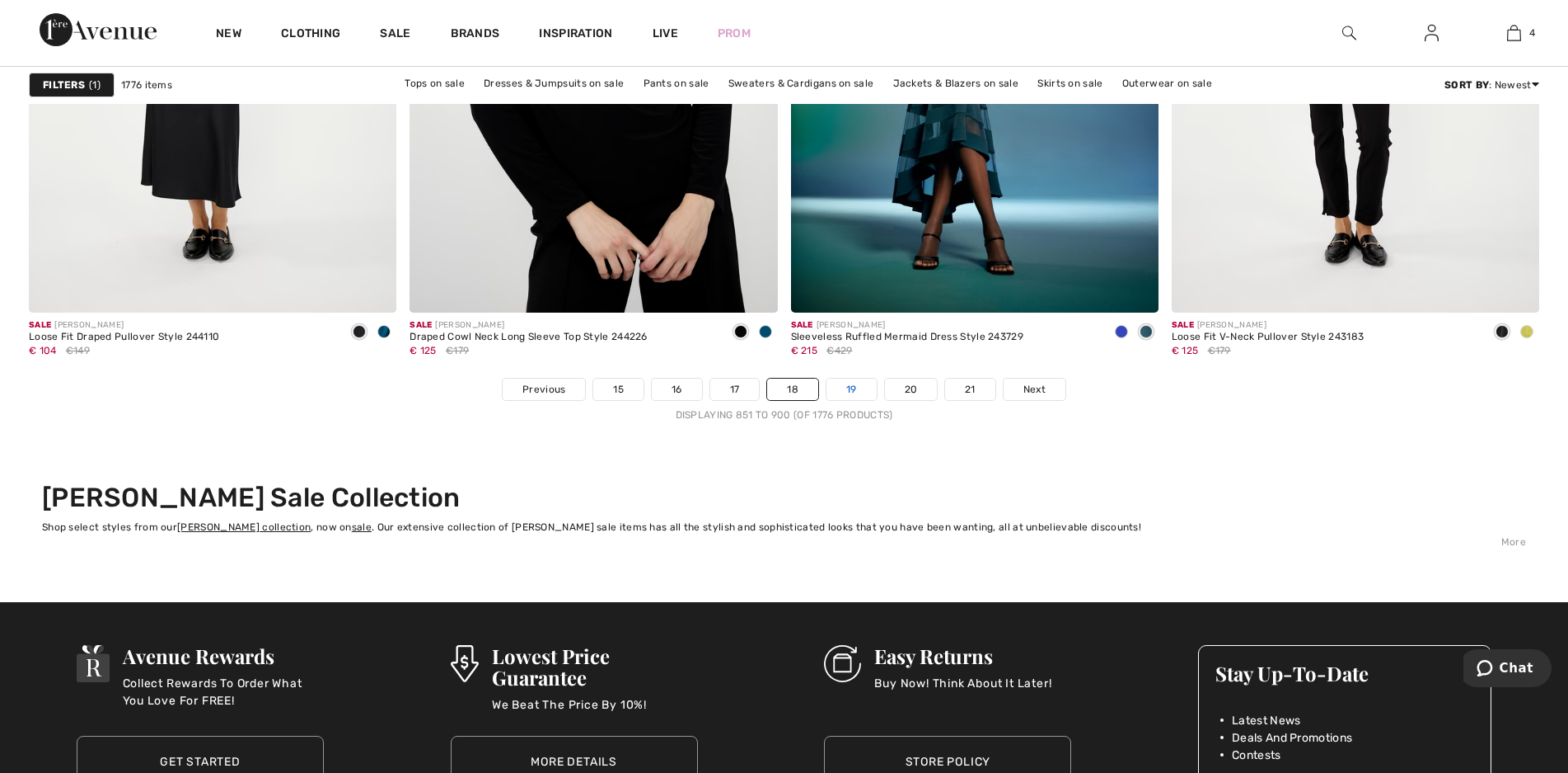
click at [860, 380] on link "19" at bounding box center [851, 388] width 50 height 21
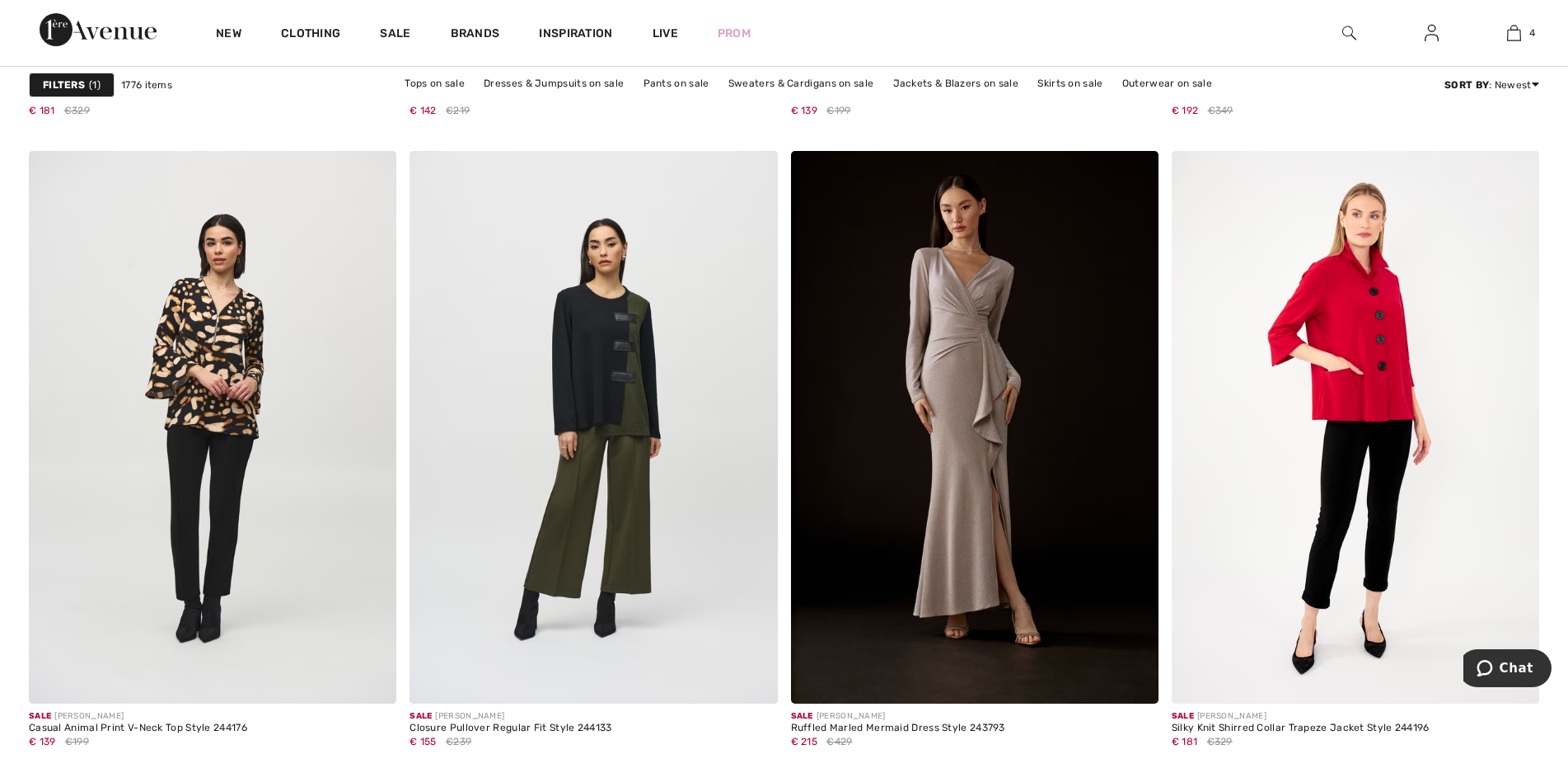
scroll to position [4288, 0]
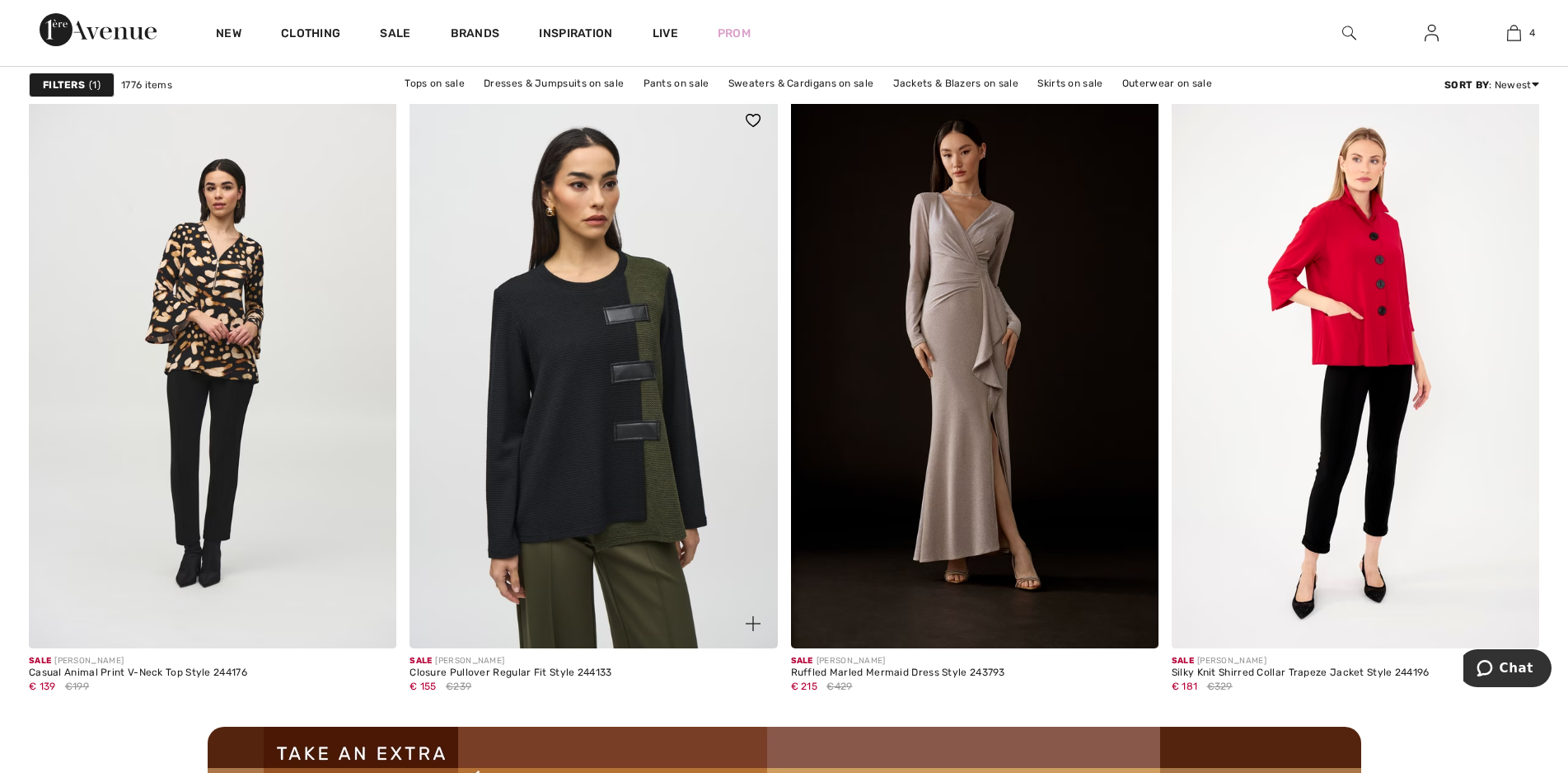
click at [614, 389] on img at bounding box center [594, 371] width 368 height 551
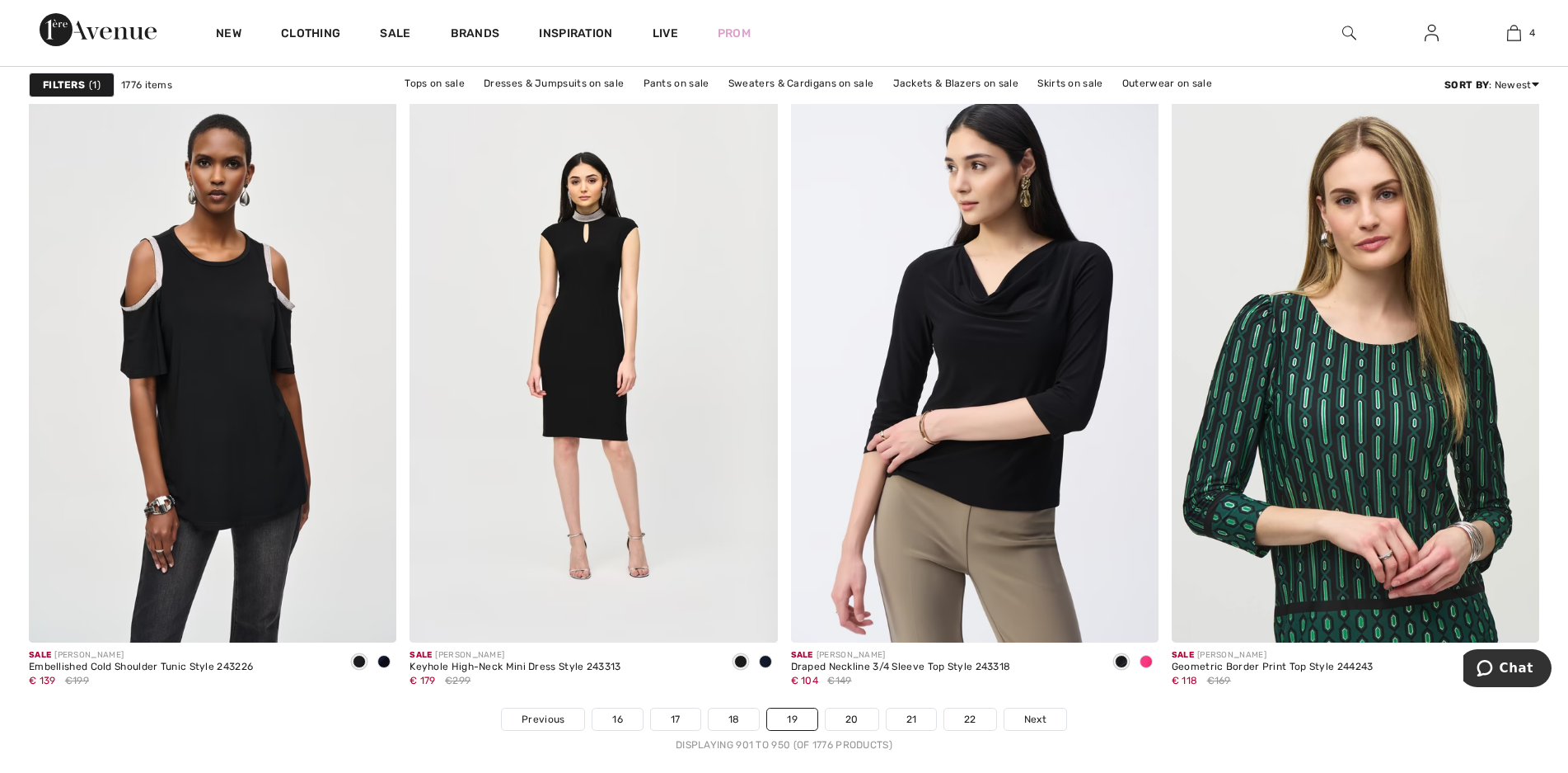
scroll to position [9814, 0]
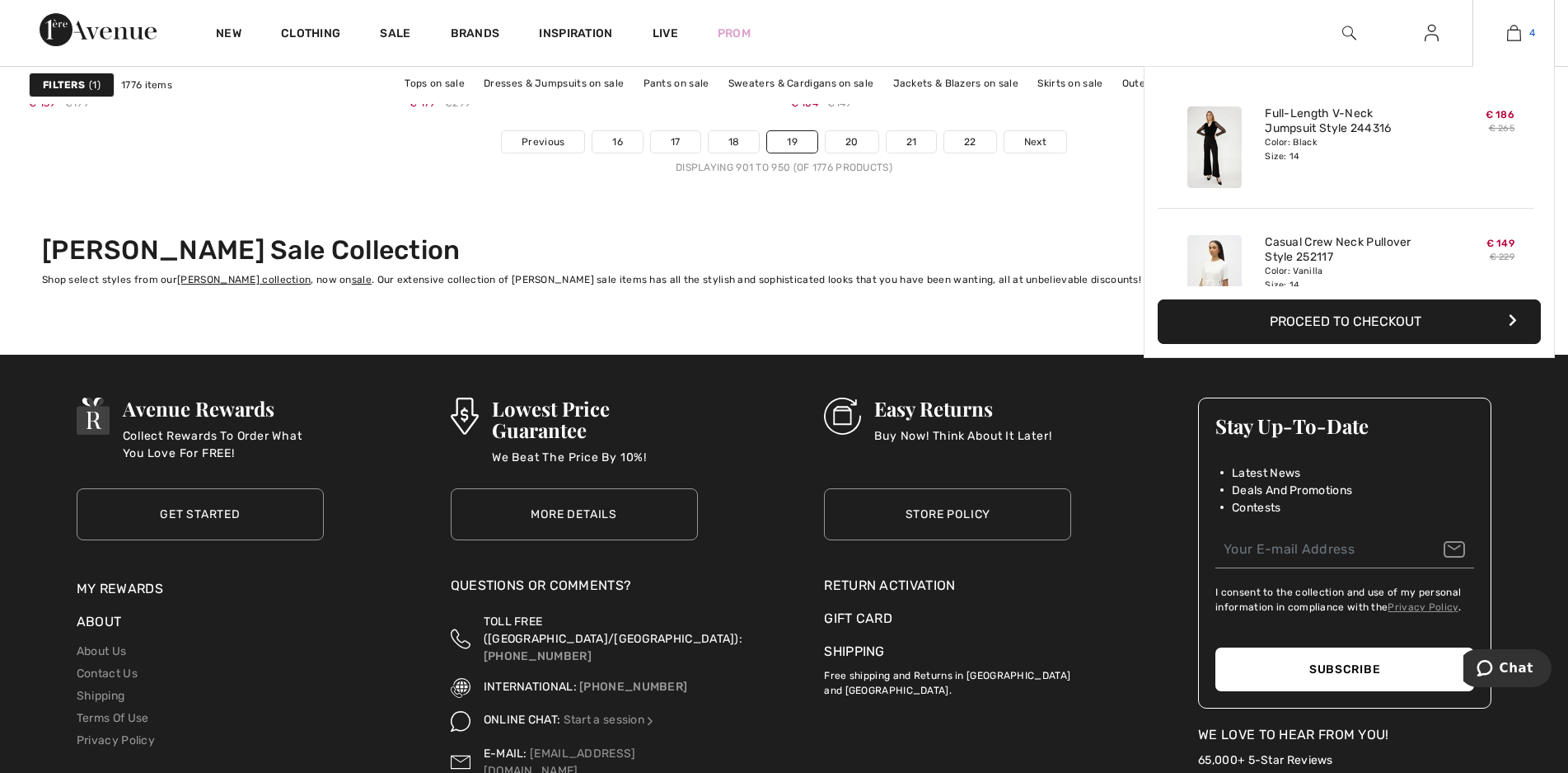
click at [1514, 35] on img at bounding box center [1514, 33] width 14 height 20
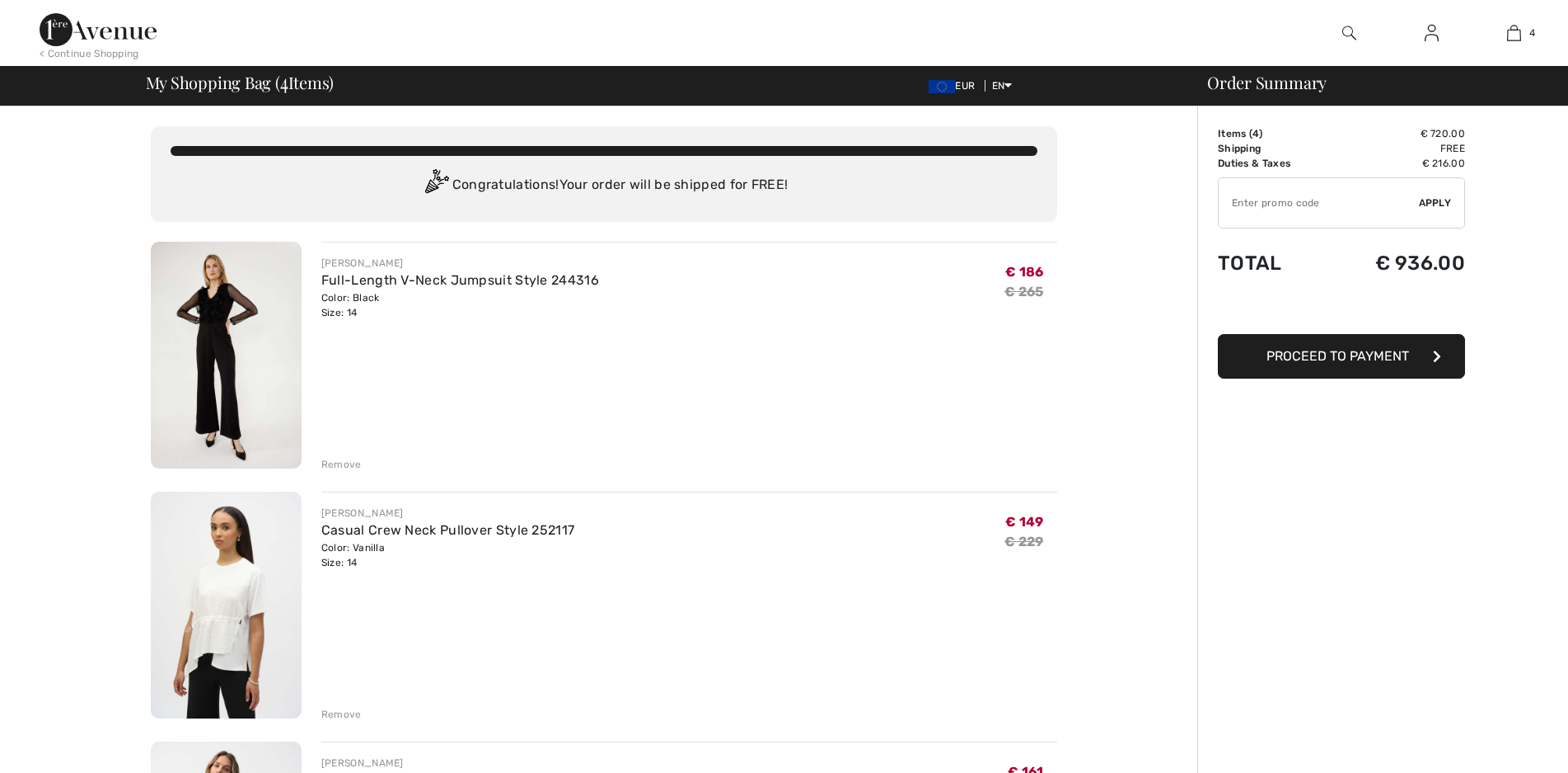
checkbox input "true"
